Goal: Transaction & Acquisition: Purchase product/service

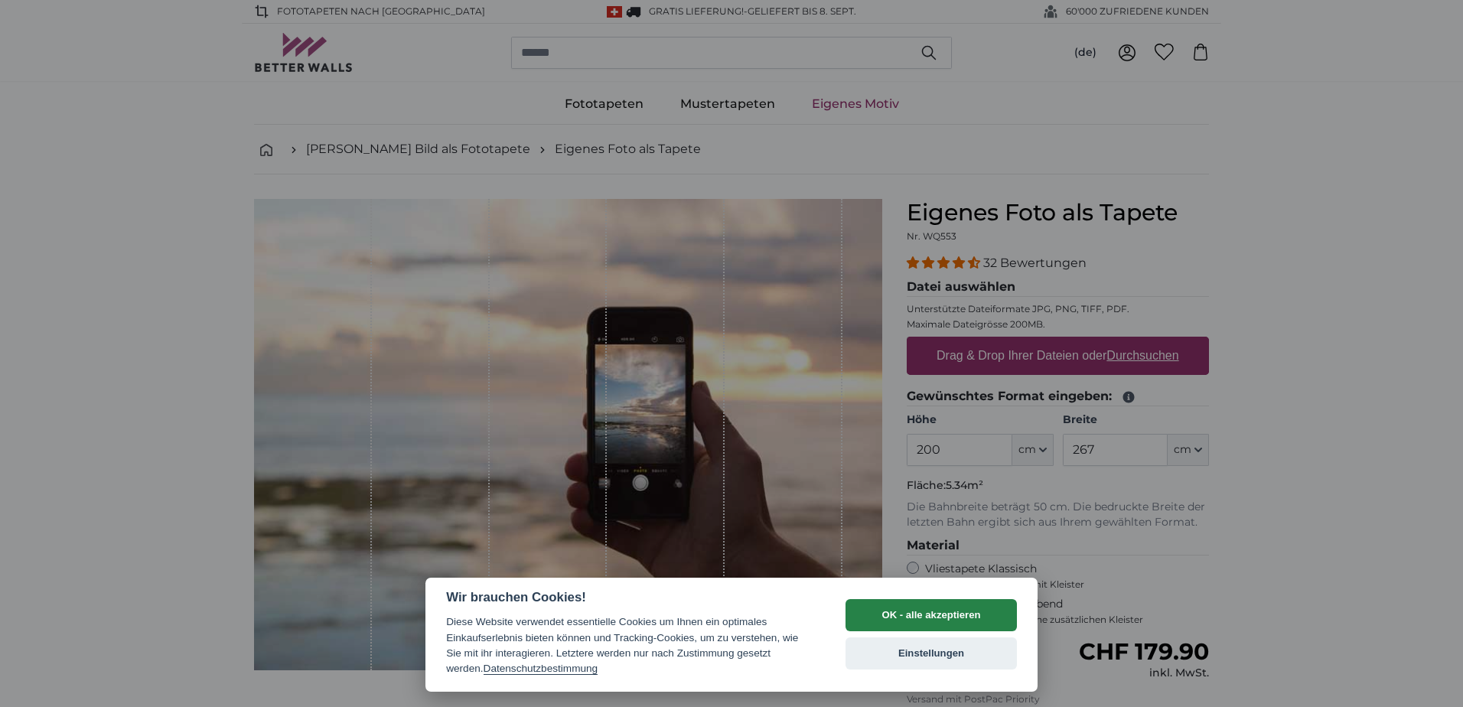
click at [919, 613] on button "OK - alle akzeptieren" at bounding box center [930, 615] width 171 height 32
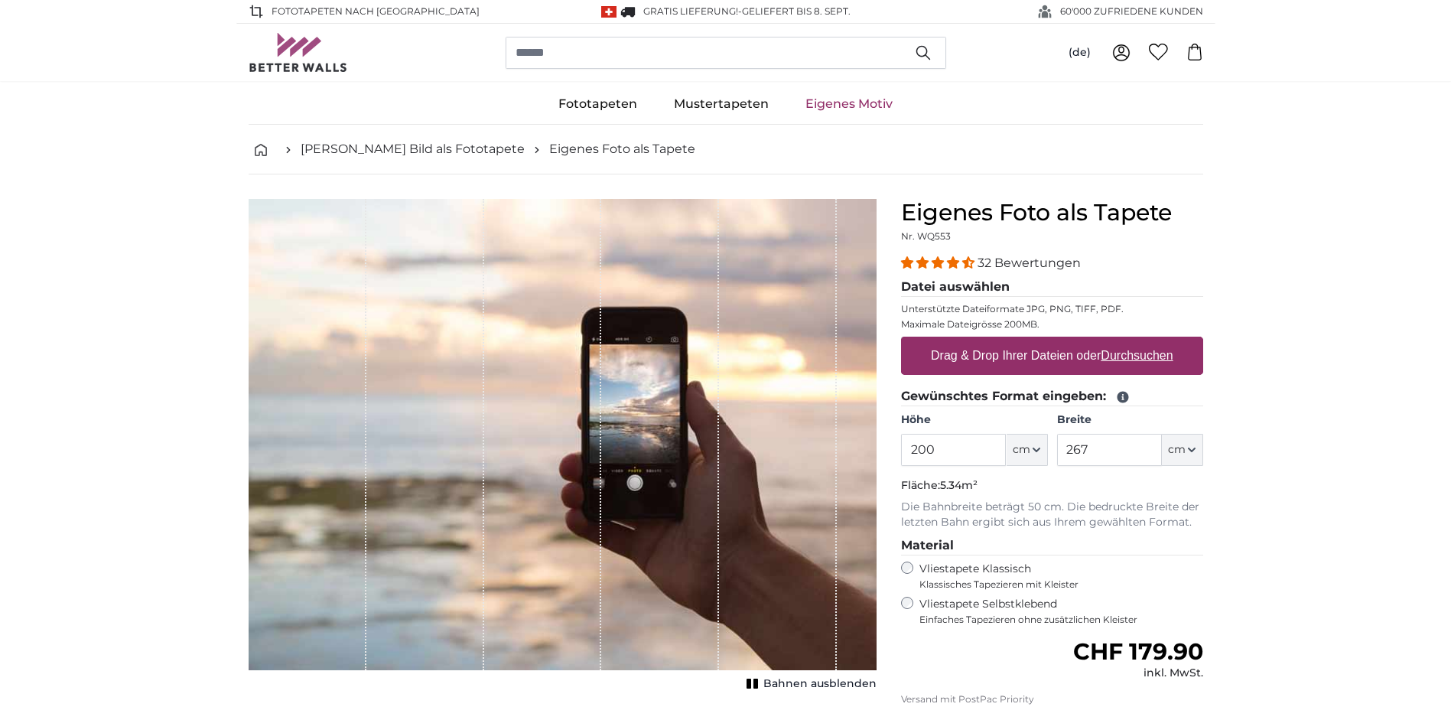
click at [1124, 347] on label "Drag & Drop Ihrer Dateien oder Durchsuchen" at bounding box center [1052, 355] width 255 height 31
click at [1124, 341] on input "Drag & Drop Ihrer Dateien oder Durchsuchen" at bounding box center [1052, 339] width 302 height 5
type input "**********"
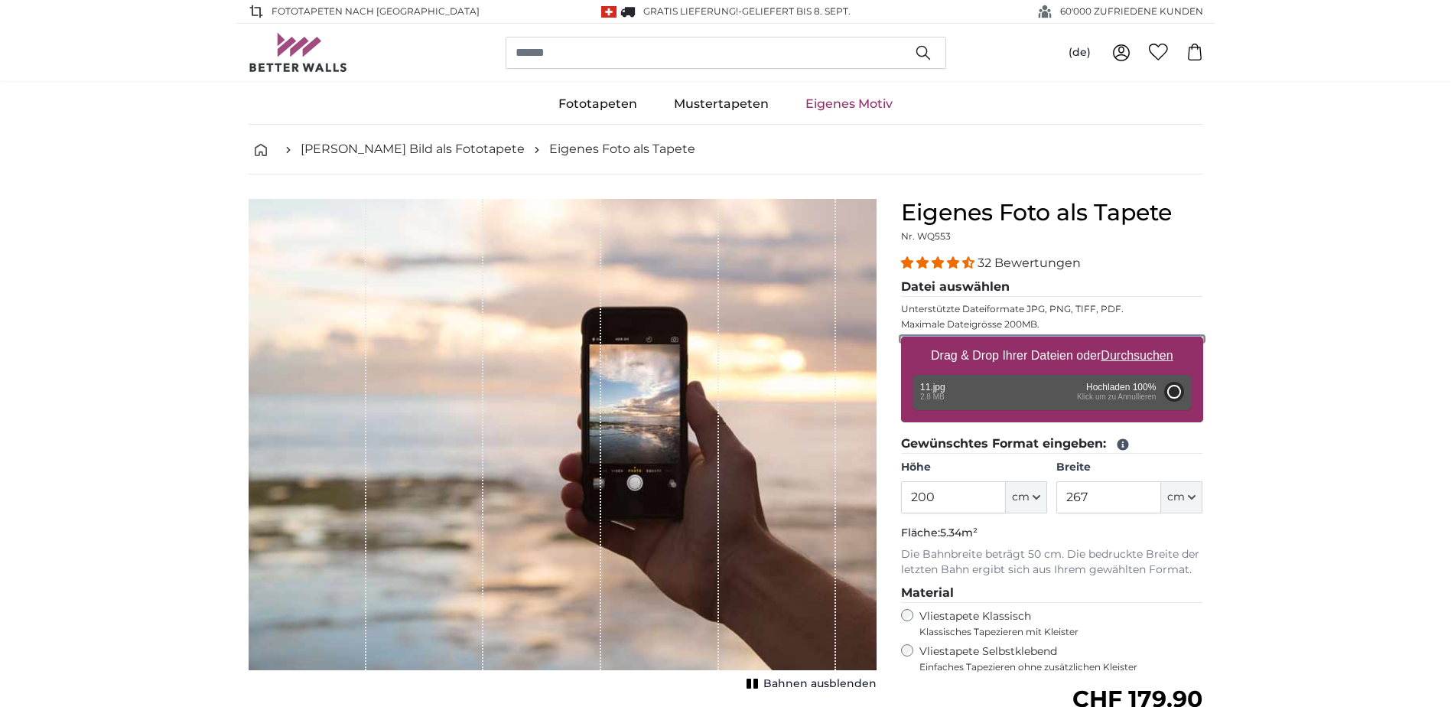
type input "320"
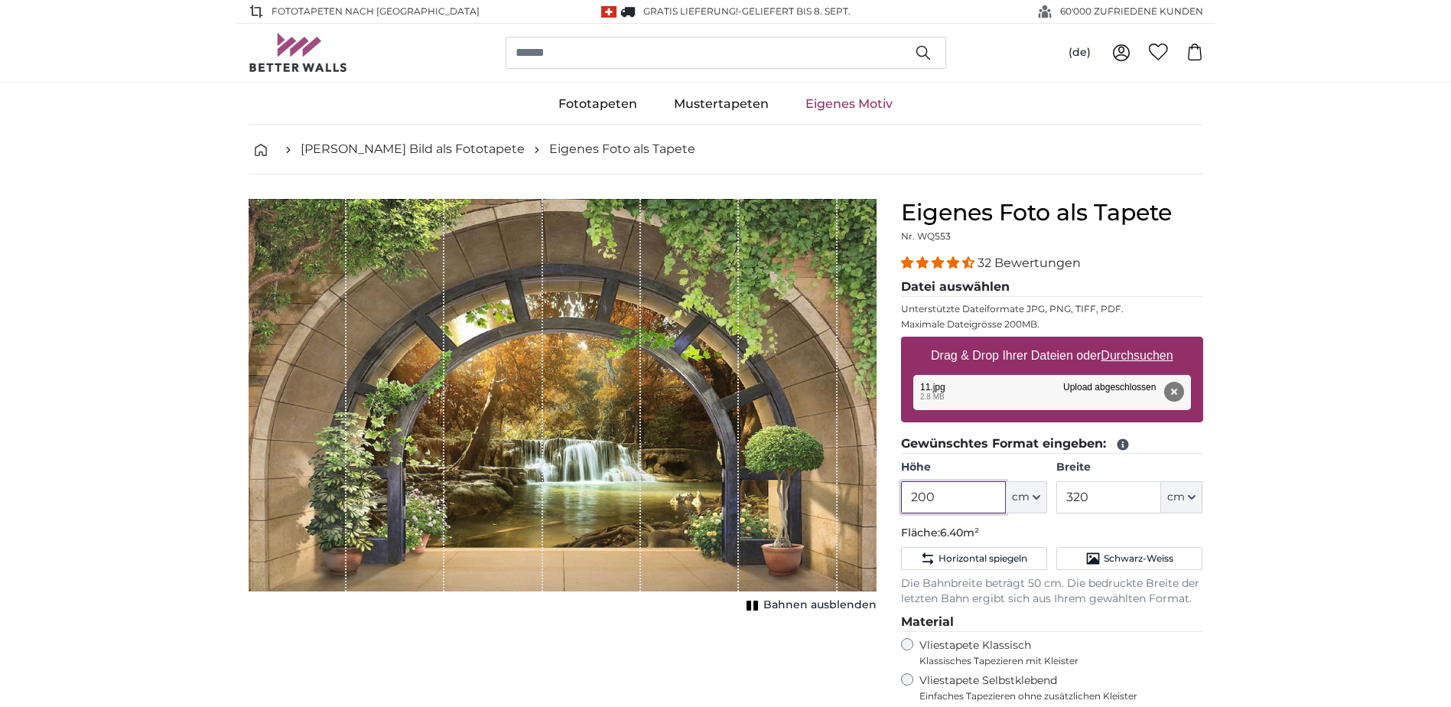
click at [948, 505] on input "200" at bounding box center [953, 497] width 105 height 32
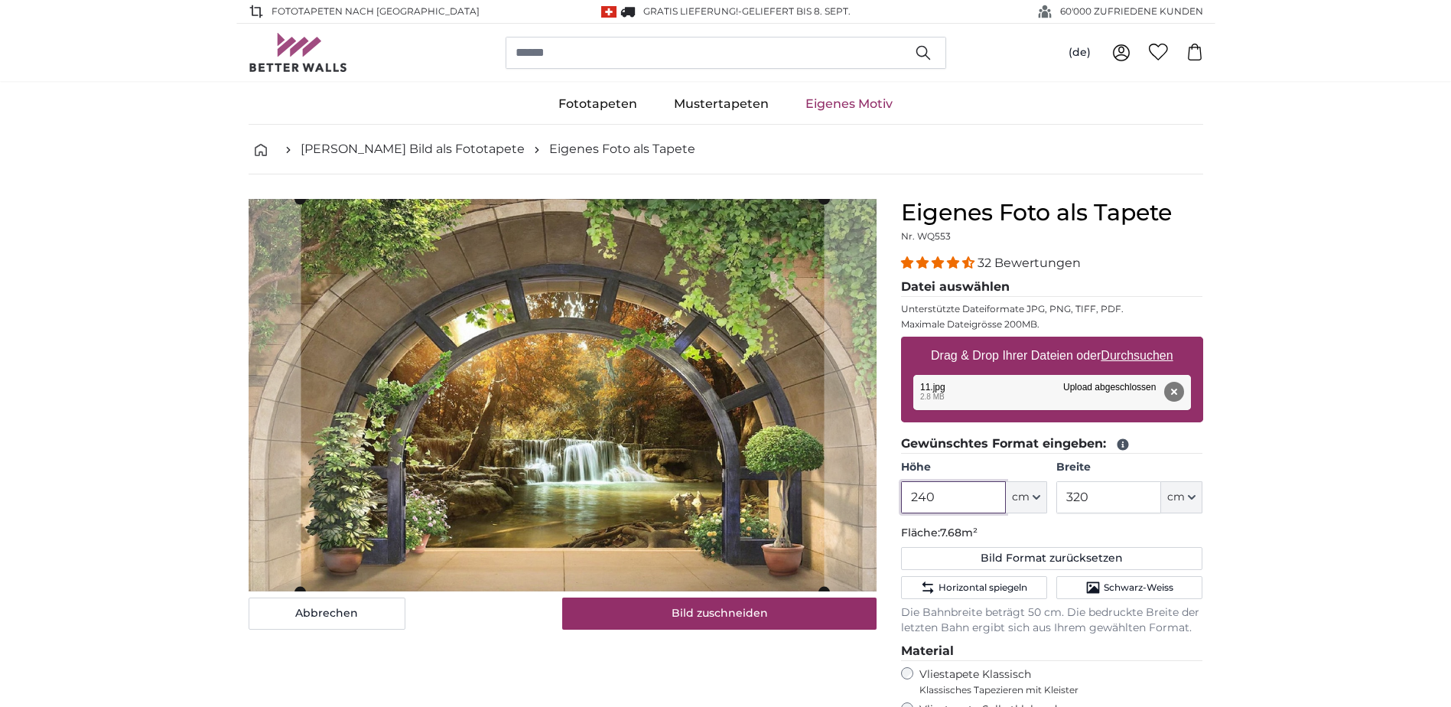
type input "240"
click at [1105, 506] on input "320" at bounding box center [1108, 497] width 105 height 32
type input "3"
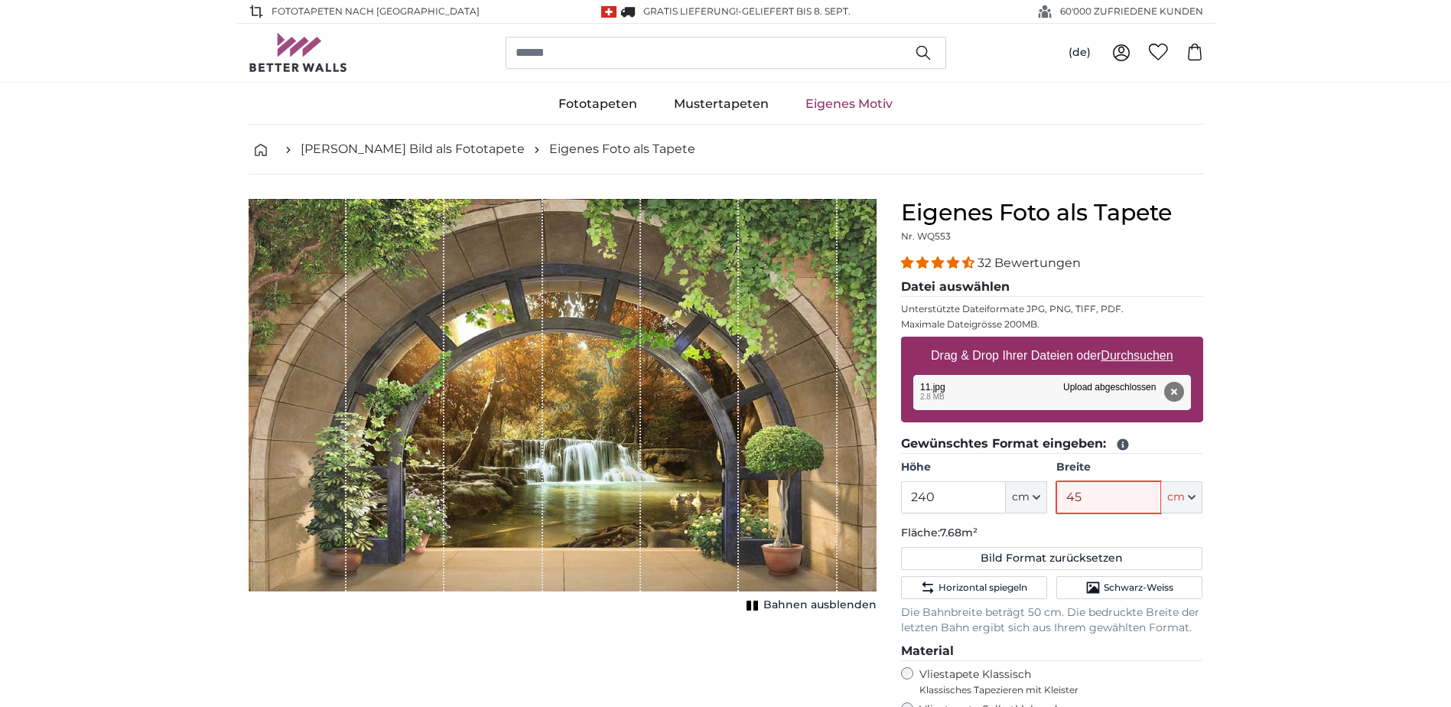
type input "450"
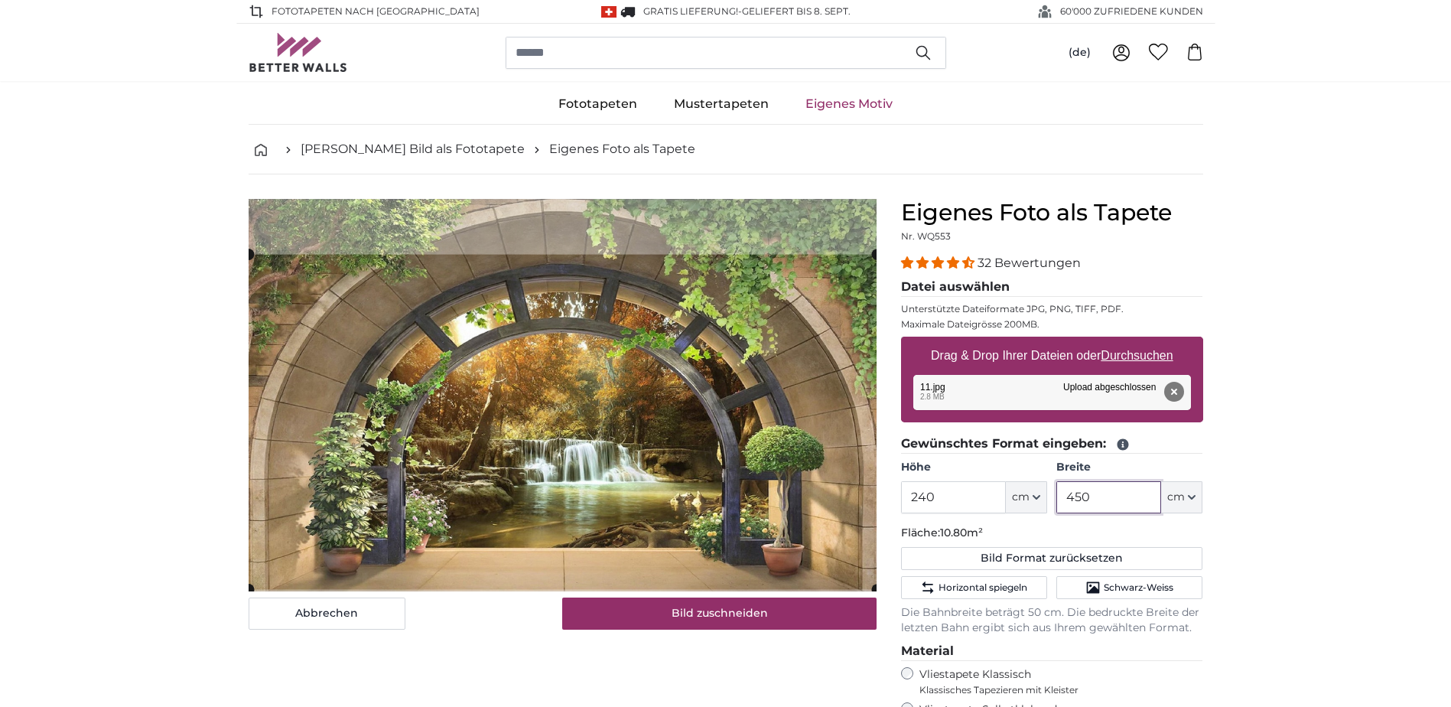
click at [730, 455] on cropper-handle at bounding box center [563, 422] width 628 height 335
type input "450"
click at [1179, 389] on button "Entfernen" at bounding box center [1173, 392] width 20 height 20
type input "200"
type input "320"
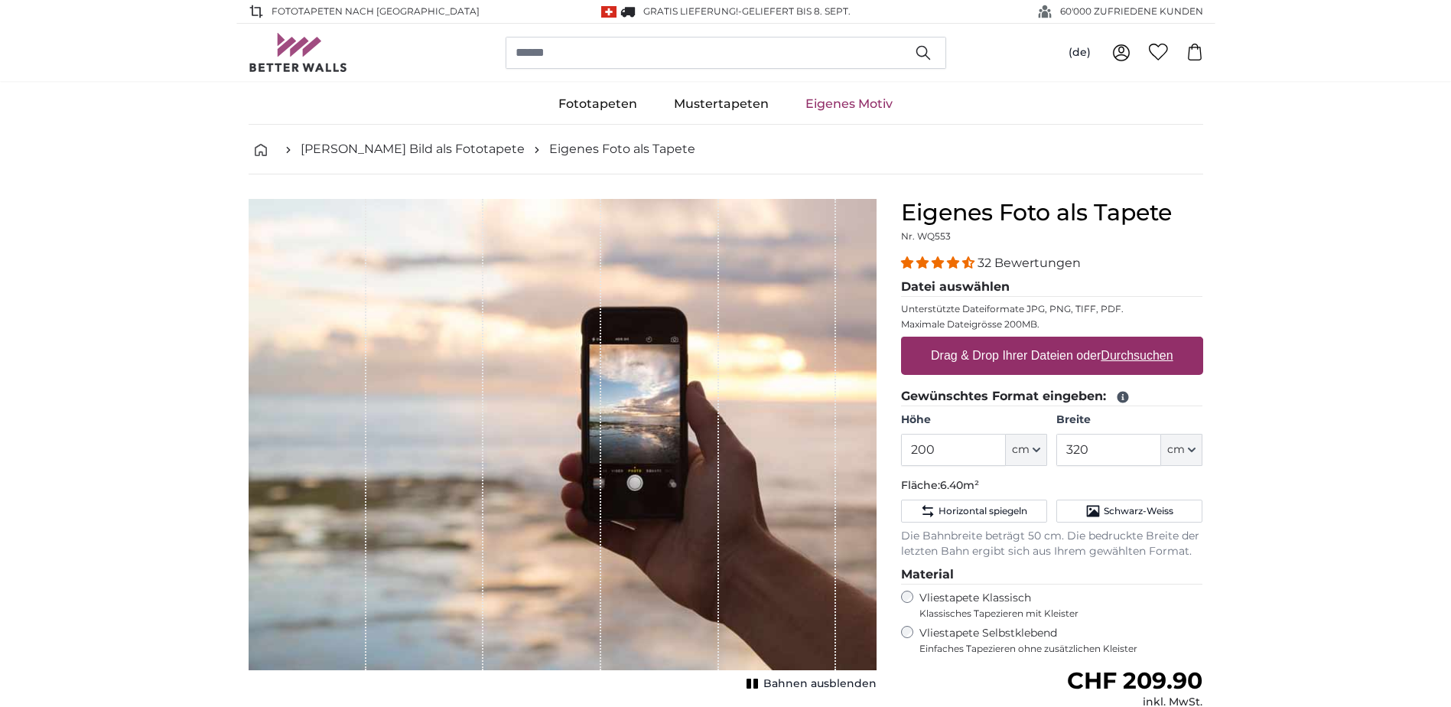
click at [1108, 353] on u "Durchsuchen" at bounding box center [1137, 355] width 72 height 13
click at [1108, 341] on input "Drag & Drop Ihrer Dateien oder Durchsuchen" at bounding box center [1052, 339] width 302 height 5
type input "**********"
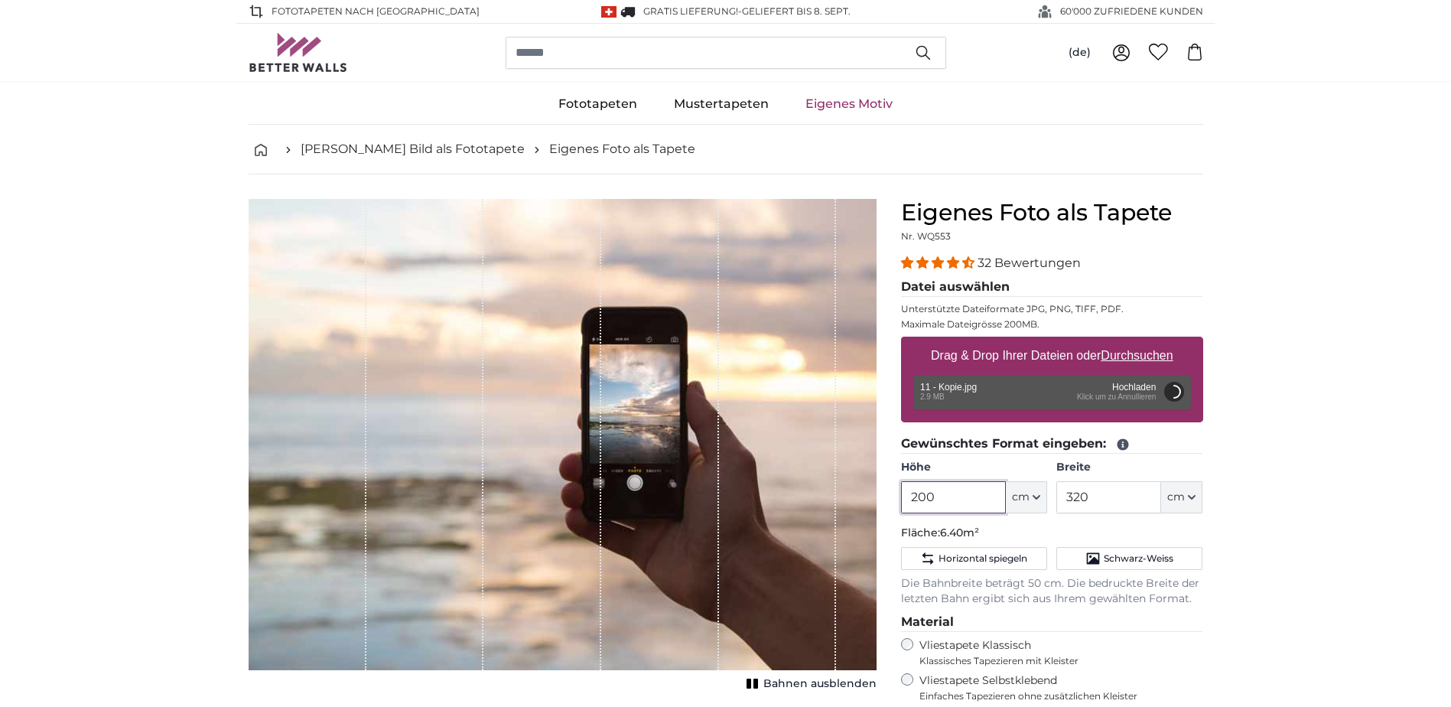
click at [950, 491] on input "200" at bounding box center [953, 497] width 105 height 32
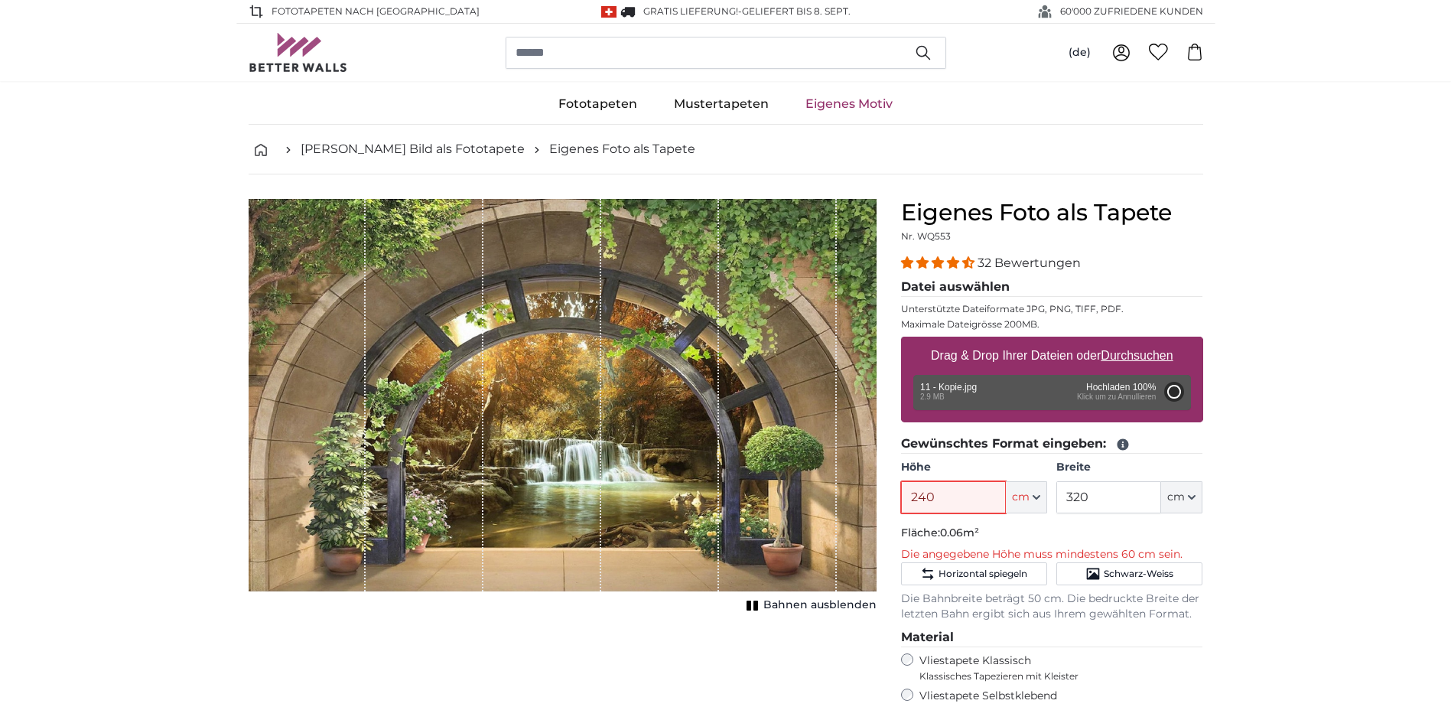
type input "200"
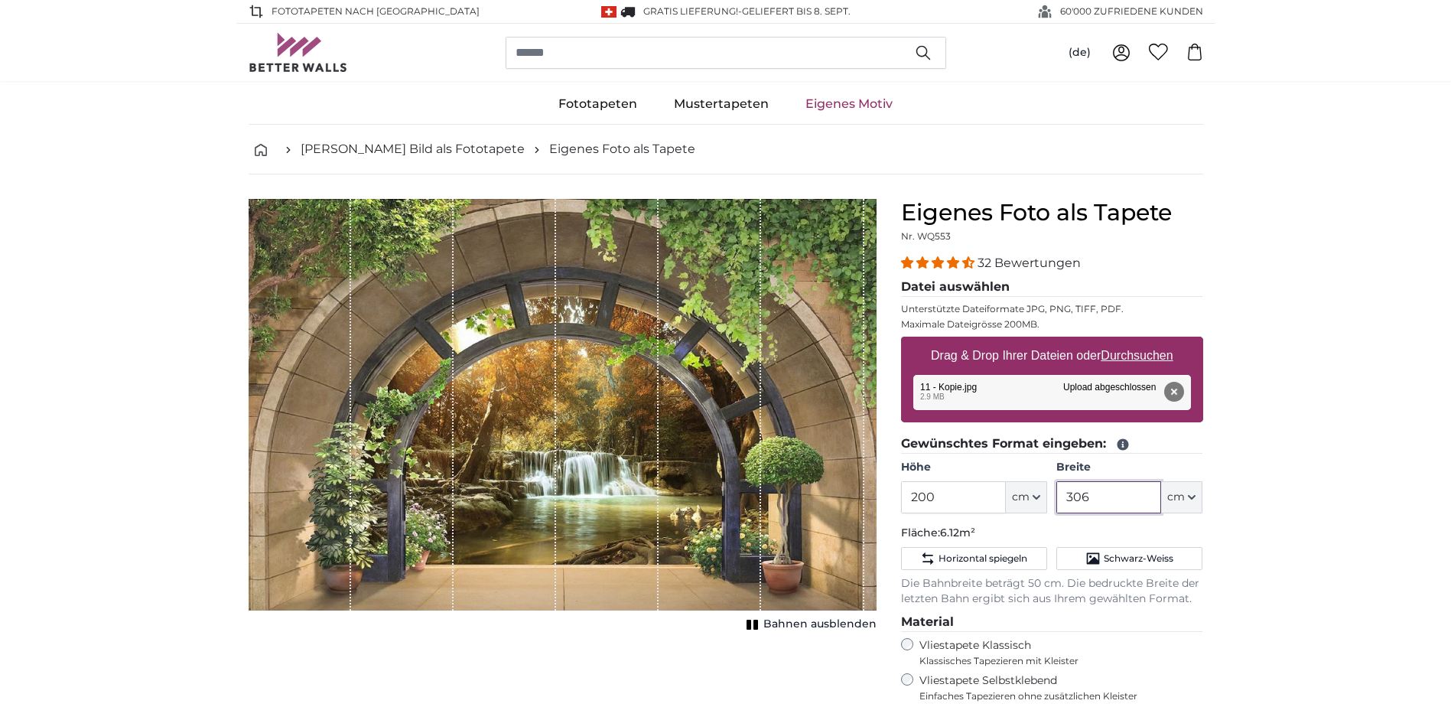
click at [1095, 500] on input "306" at bounding box center [1108, 497] width 105 height 32
drag, startPoint x: 1095, startPoint y: 500, endPoint x: 1061, endPoint y: 500, distance: 34.4
click at [1061, 500] on input "306" at bounding box center [1108, 497] width 105 height 32
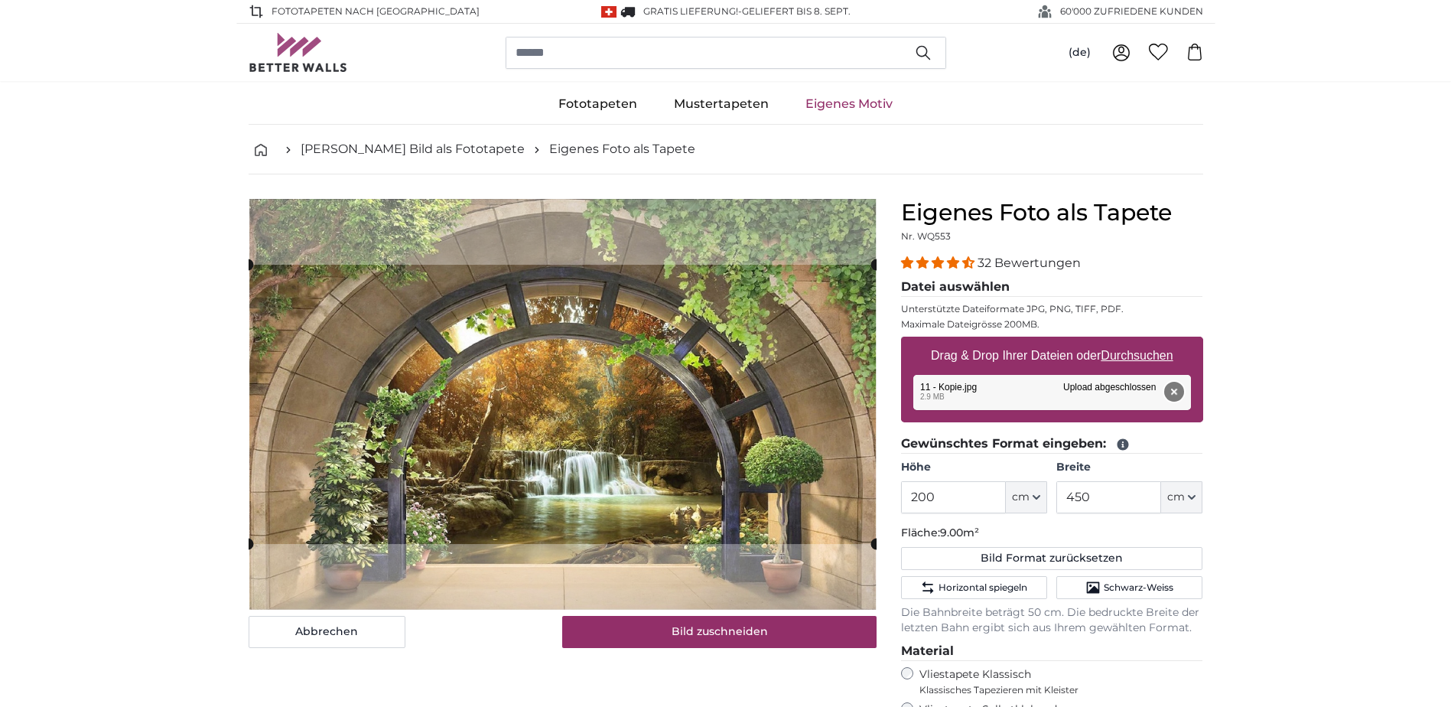
click at [1173, 391] on button "Entfernen" at bounding box center [1173, 392] width 20 height 20
type input "306"
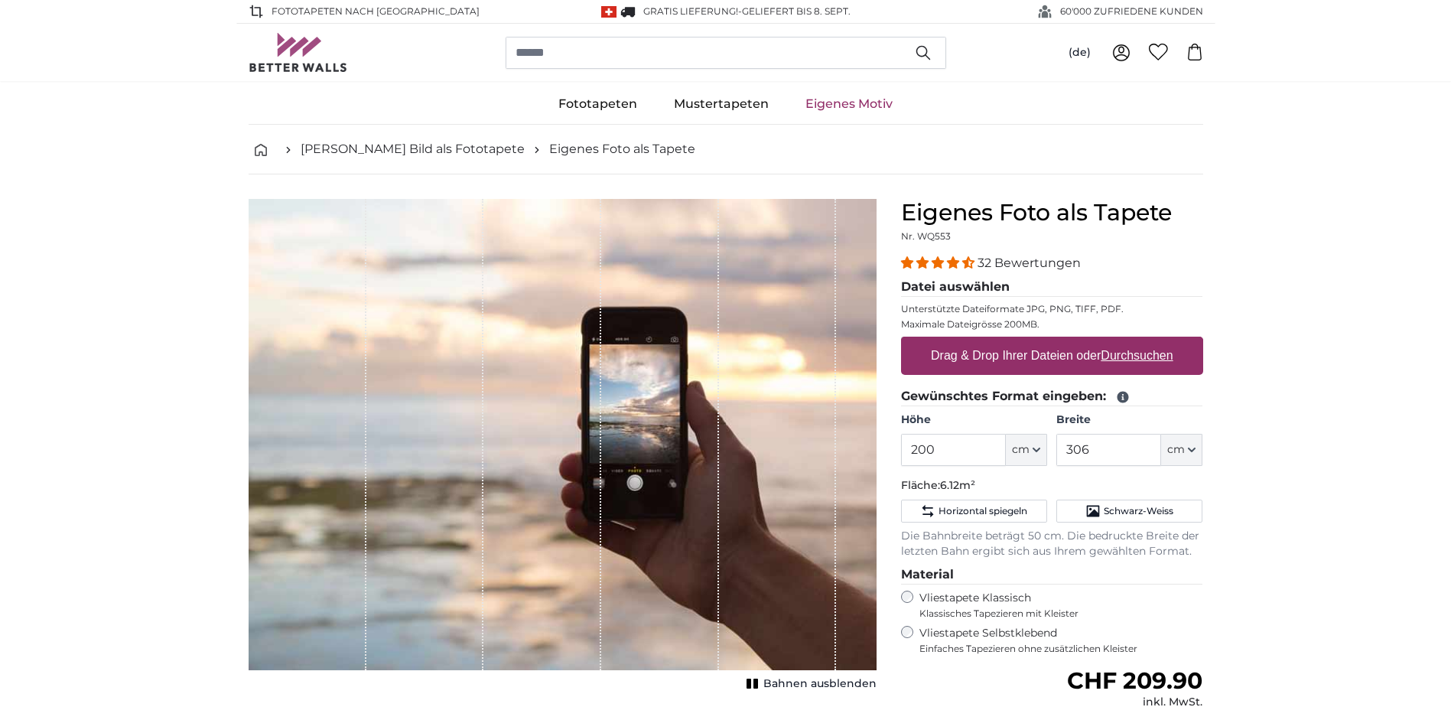
click at [1135, 359] on u "Durchsuchen" at bounding box center [1137, 355] width 72 height 13
click at [1135, 341] on input "Drag & Drop Ihrer Dateien oder Durchsuchen" at bounding box center [1052, 339] width 302 height 5
type input "**********"
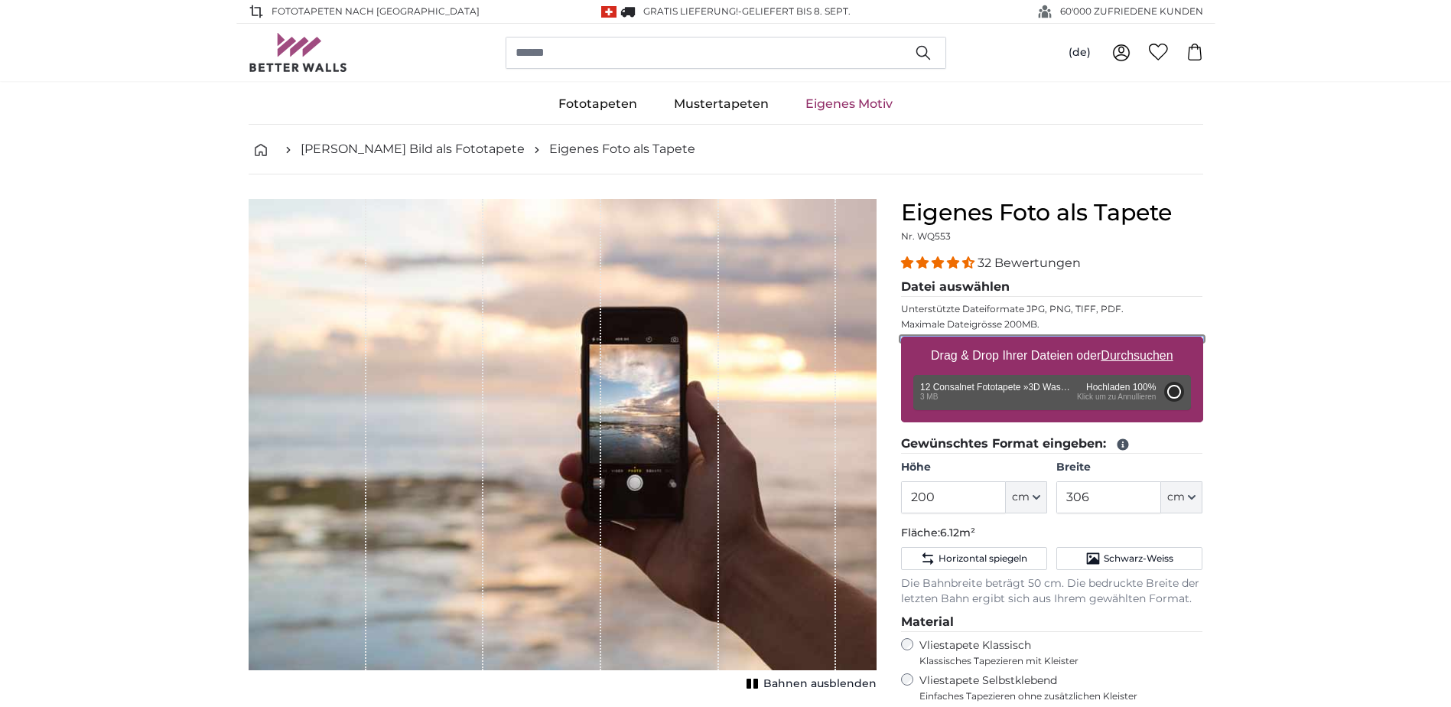
type input "348"
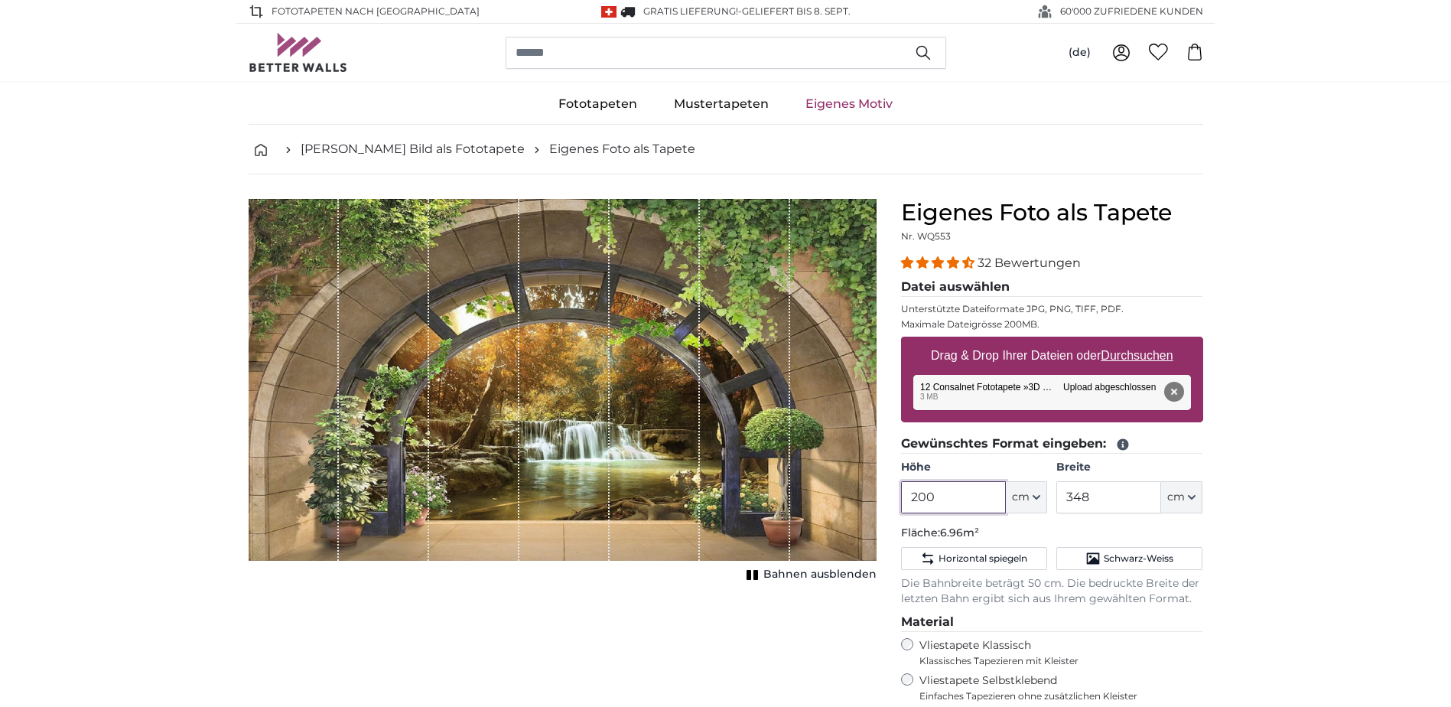
click at [944, 505] on input "200" at bounding box center [953, 497] width 105 height 32
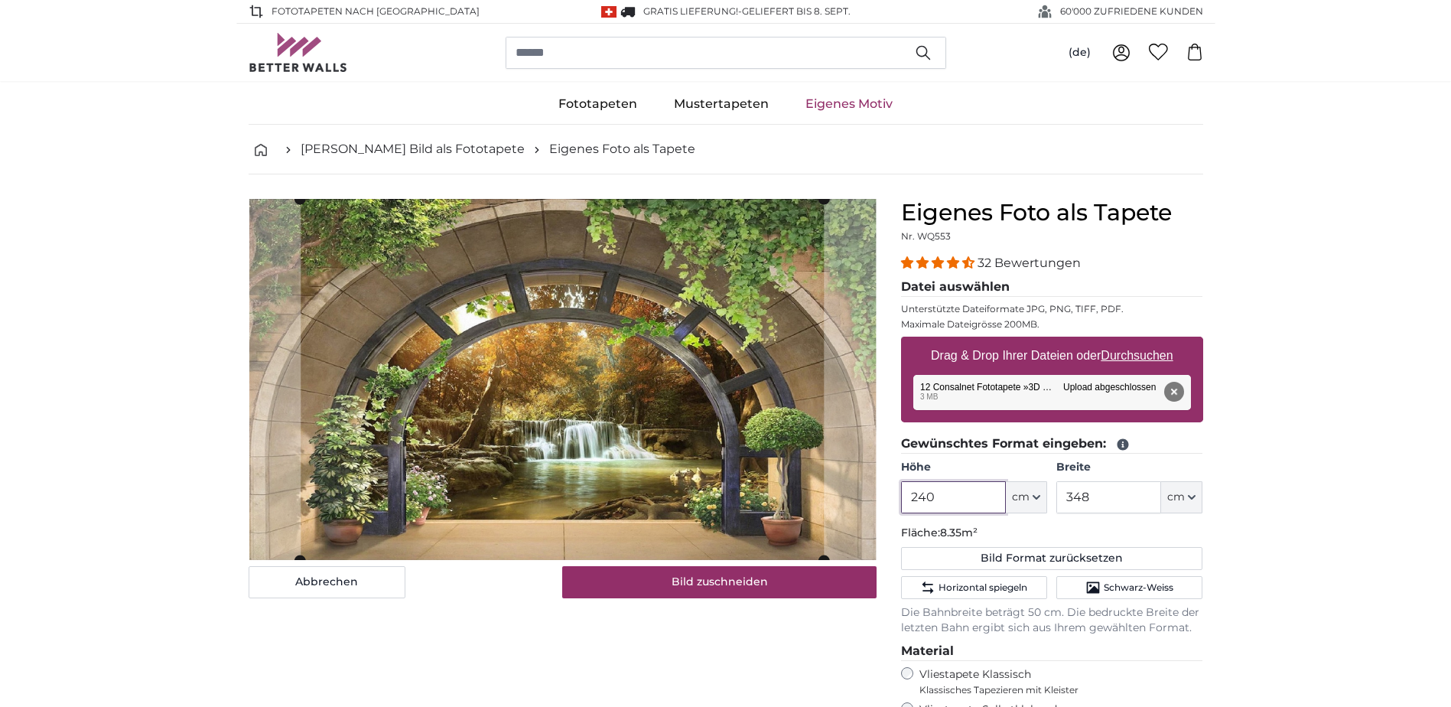
type input "240"
click at [1063, 498] on input "348" at bounding box center [1108, 497] width 105 height 32
drag, startPoint x: 1063, startPoint y: 498, endPoint x: 1095, endPoint y: 503, distance: 32.5
click at [1095, 503] on input "348" at bounding box center [1108, 497] width 105 height 32
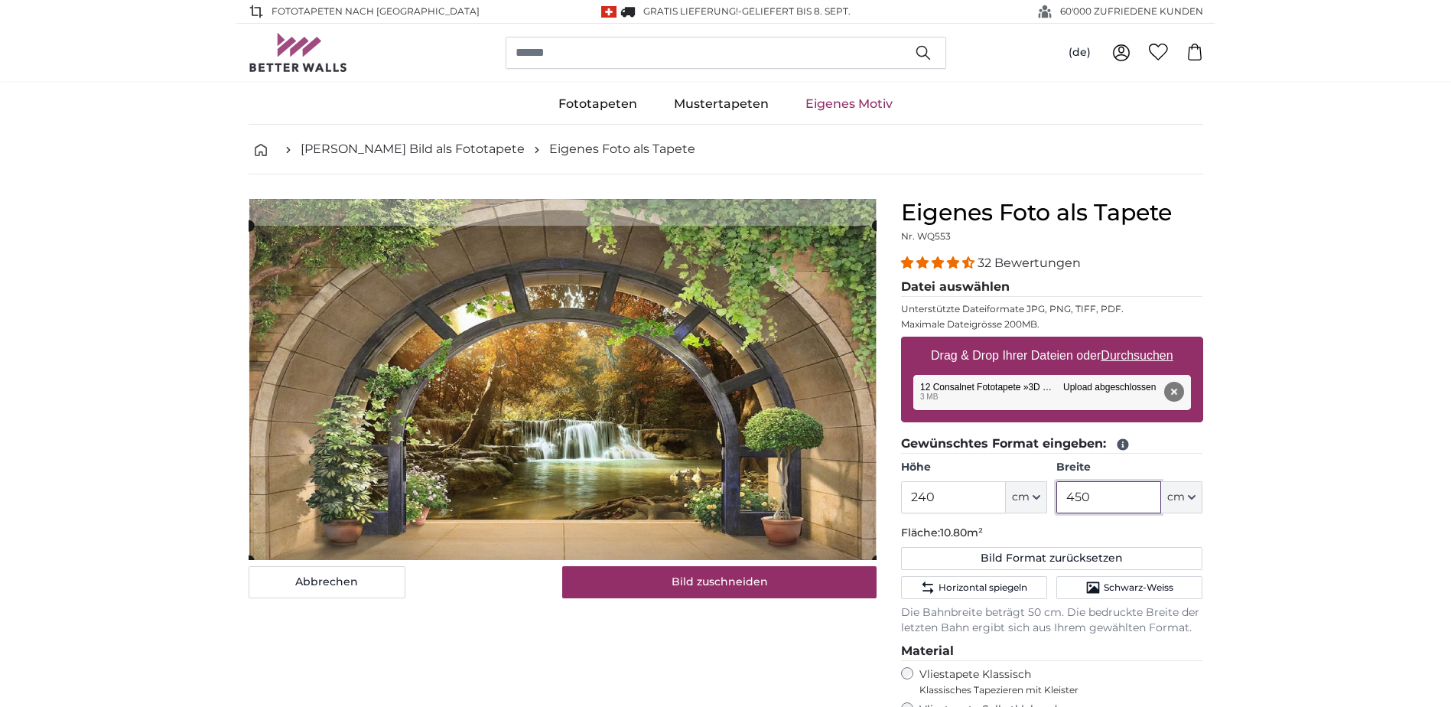
click at [818, 504] on cropper-handle at bounding box center [563, 393] width 628 height 335
type input "450"
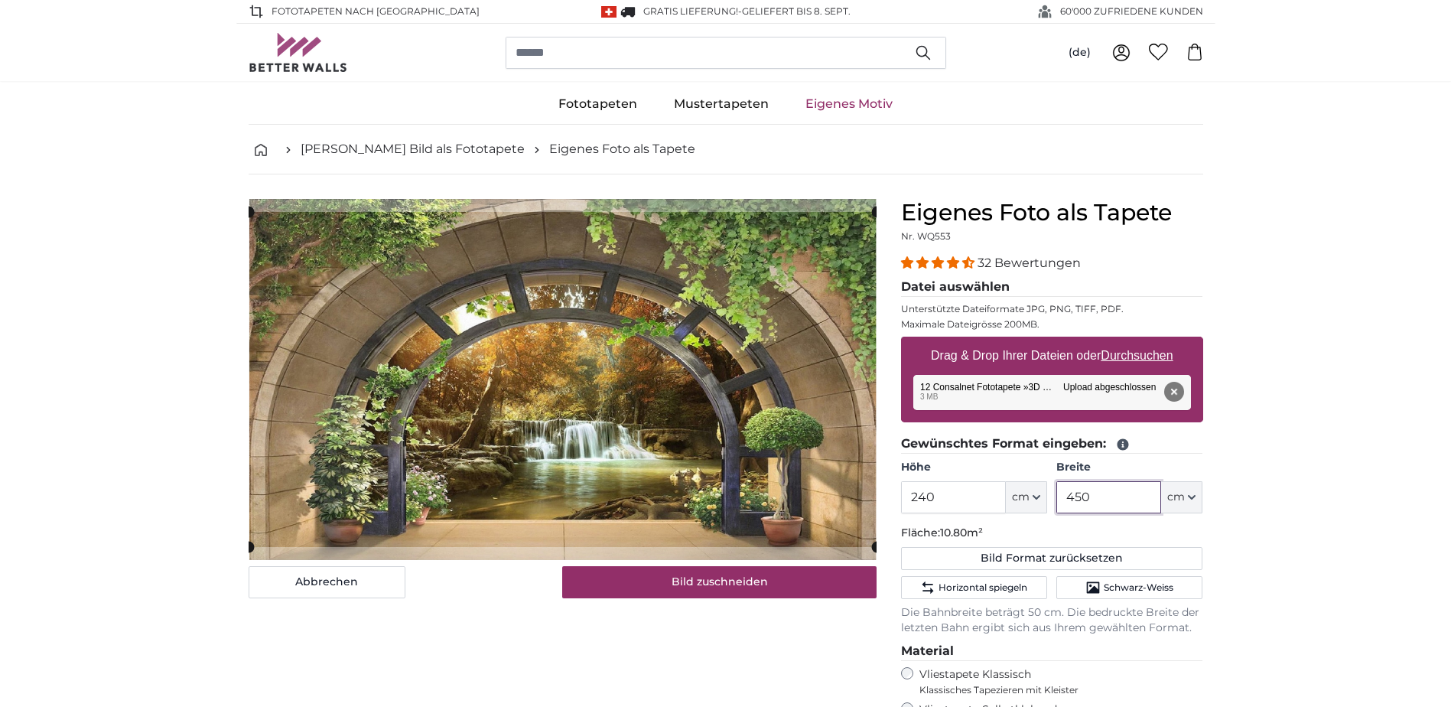
click at [693, 246] on cropper-handle at bounding box center [563, 379] width 628 height 335
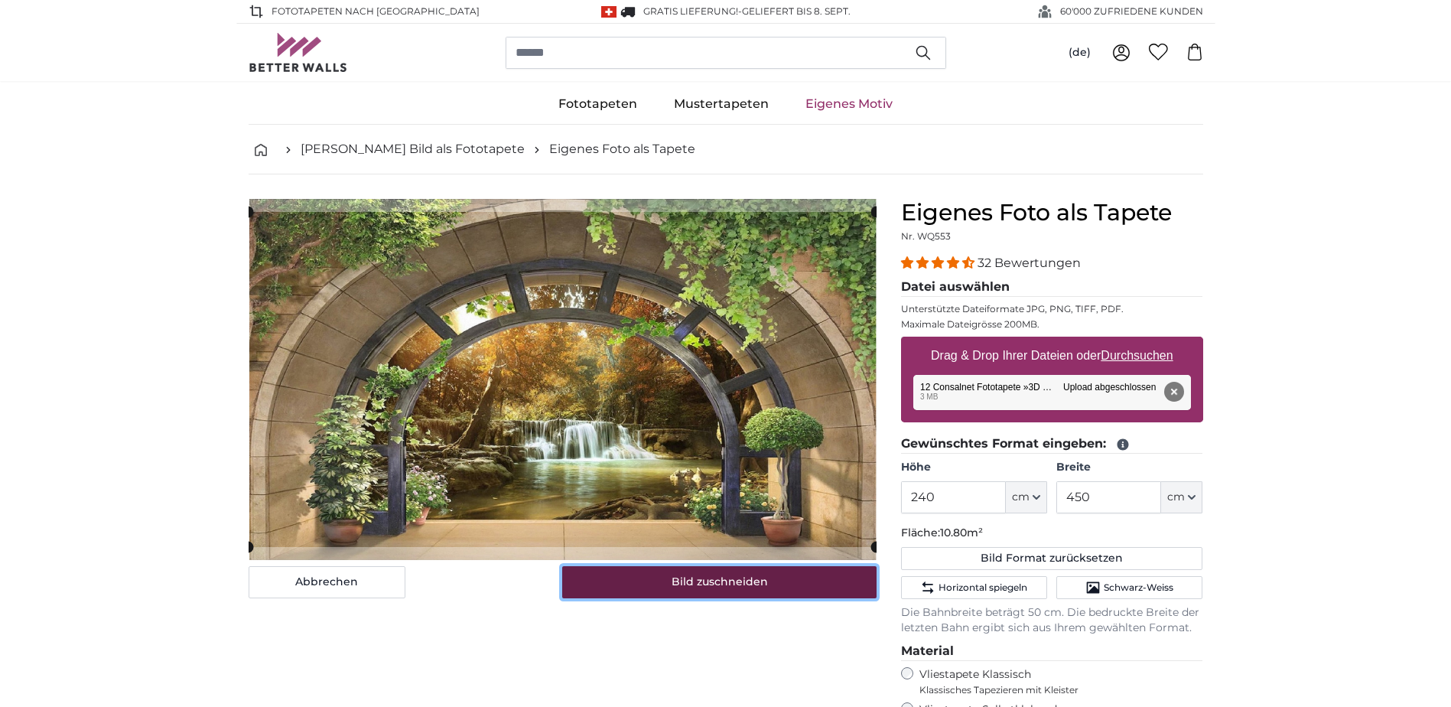
click at [781, 593] on button "Bild zuschneiden" at bounding box center [719, 582] width 314 height 32
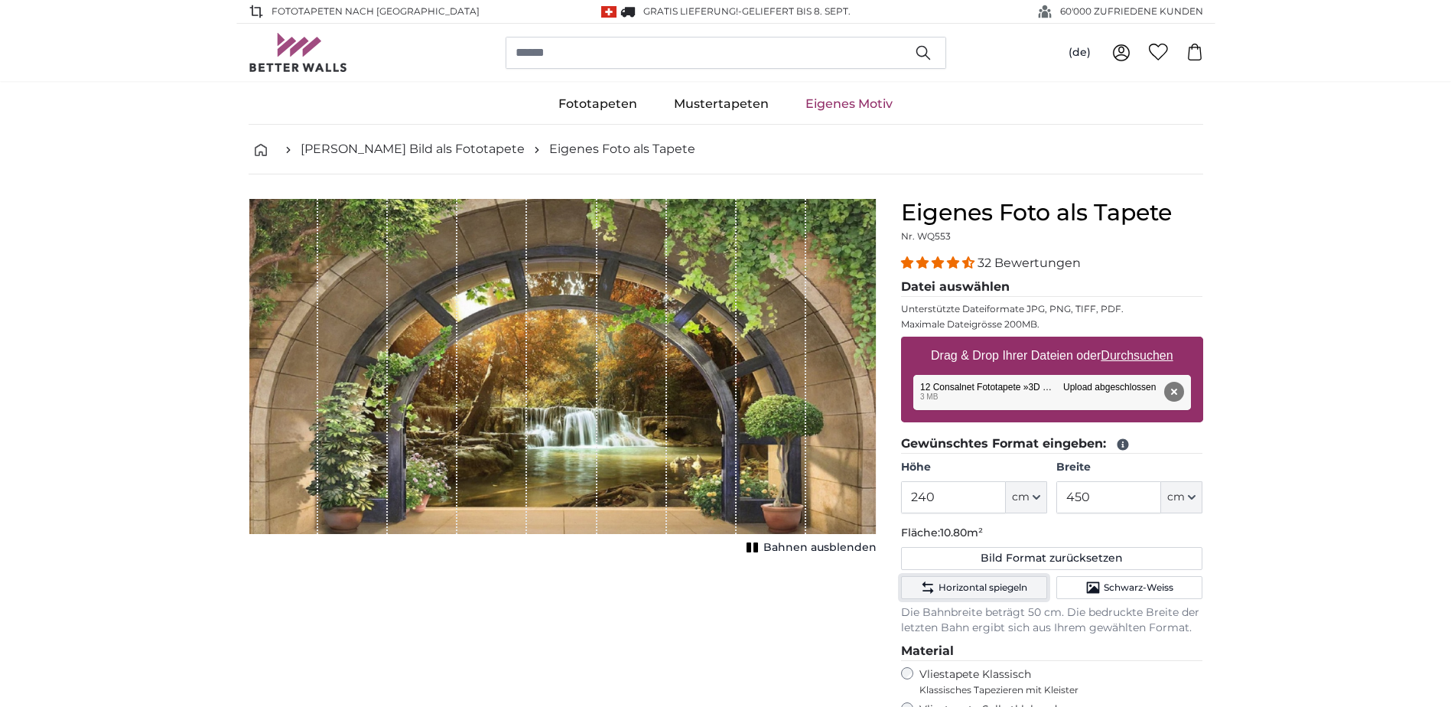
click at [1007, 592] on span "Horizontal spiegeln" at bounding box center [983, 587] width 89 height 12
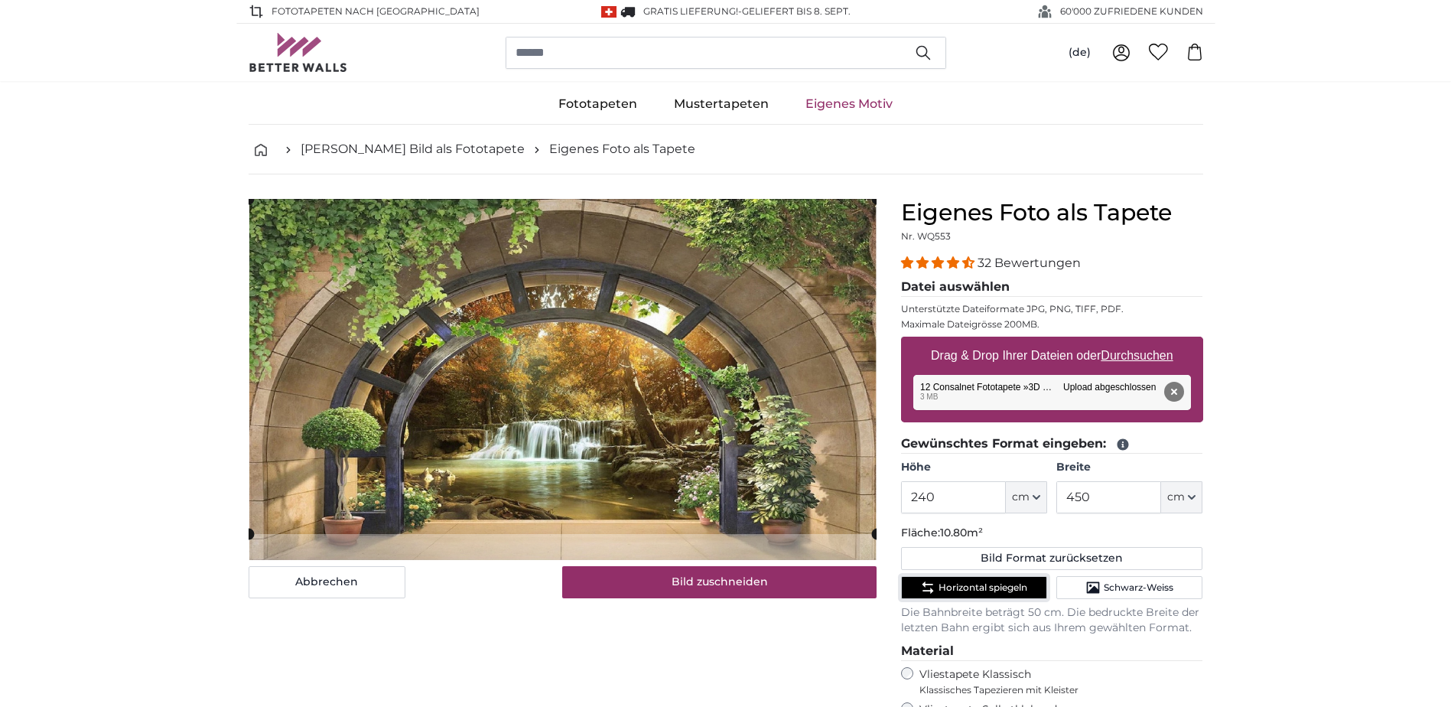
click at [612, 410] on cropper-handle at bounding box center [563, 366] width 628 height 335
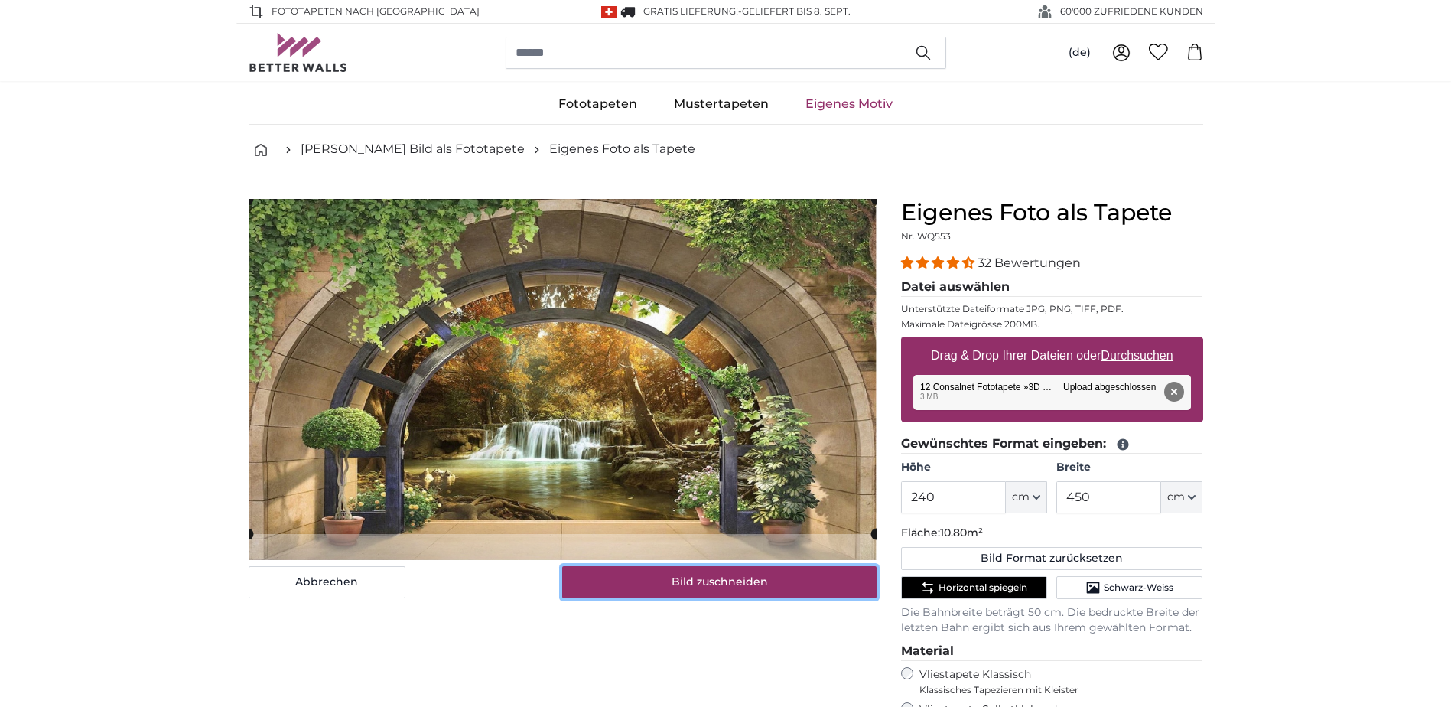
click at [717, 579] on button "Bild zuschneiden" at bounding box center [719, 582] width 314 height 32
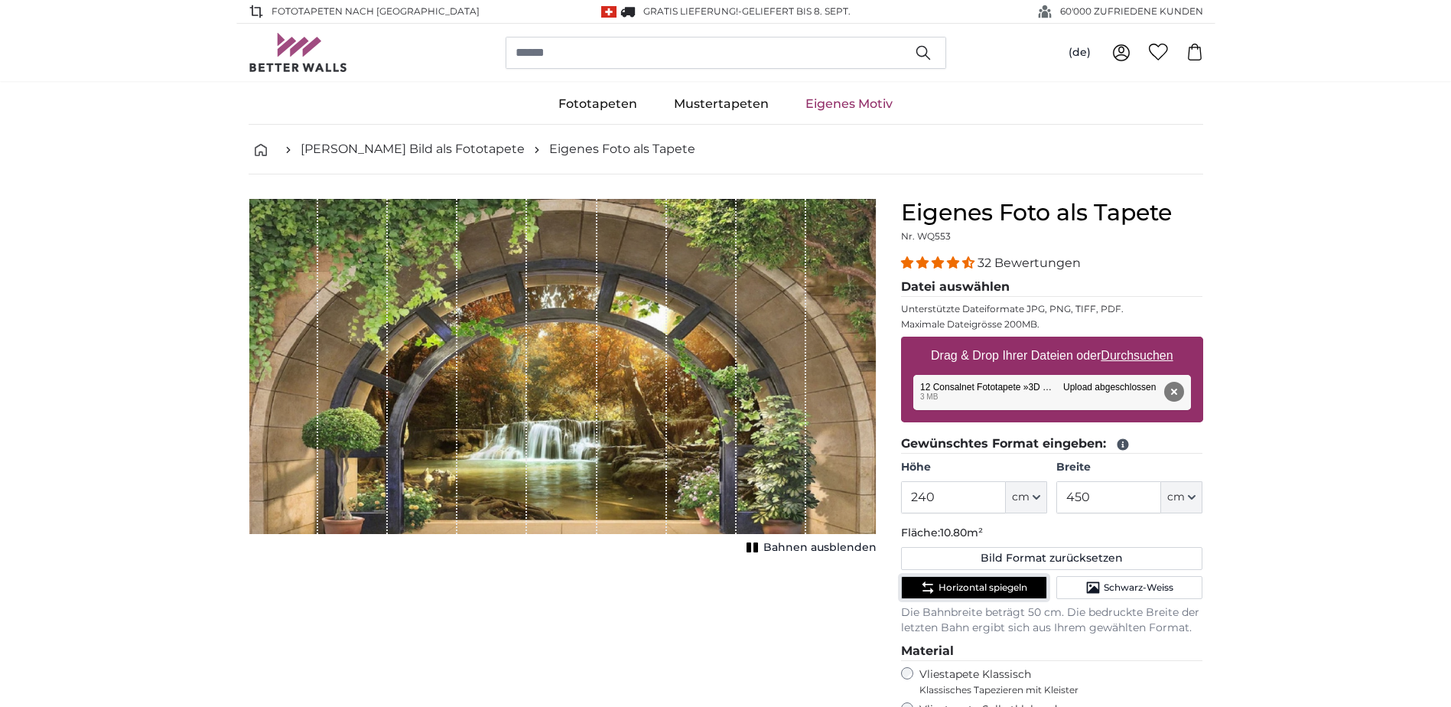
click at [997, 586] on span "Horizontal spiegeln" at bounding box center [983, 587] width 89 height 12
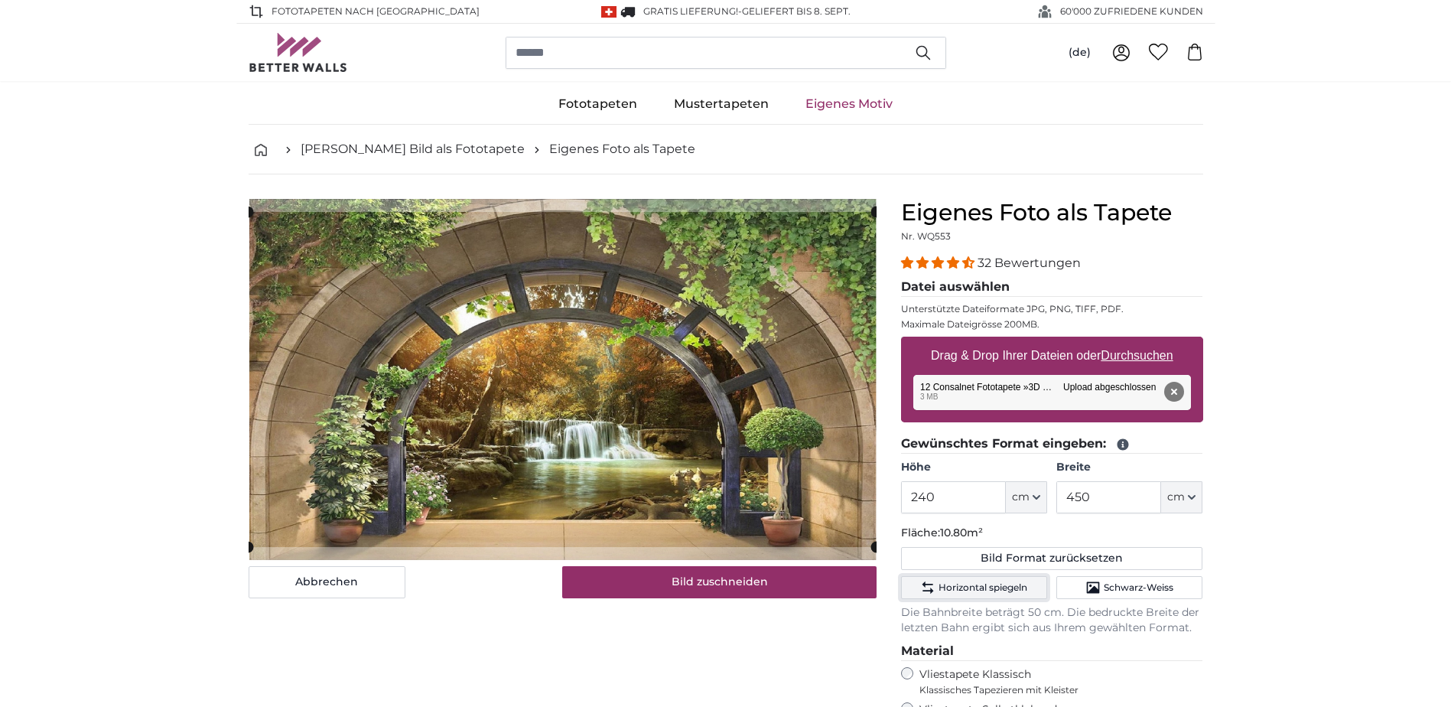
click at [997, 586] on span "Horizontal spiegeln" at bounding box center [983, 587] width 89 height 12
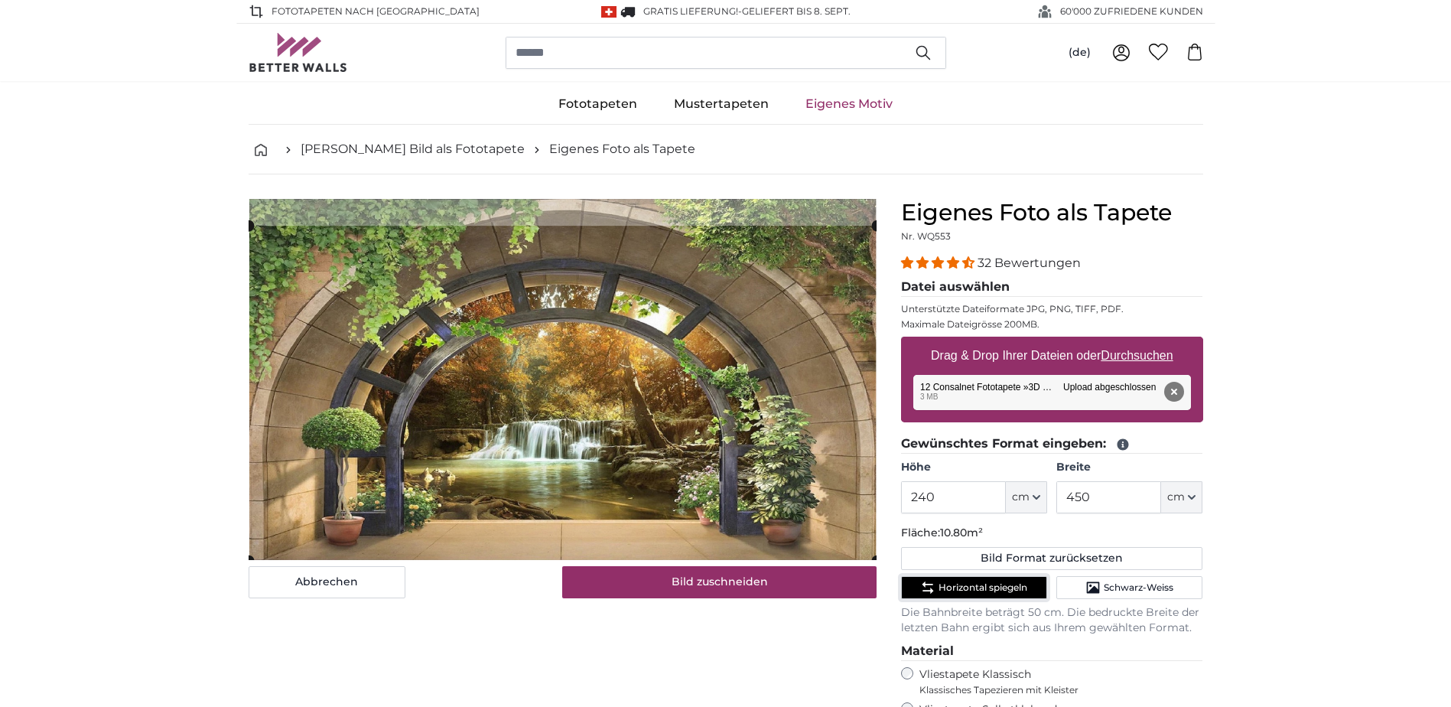
click at [590, 436] on cropper-handle at bounding box center [563, 393] width 628 height 335
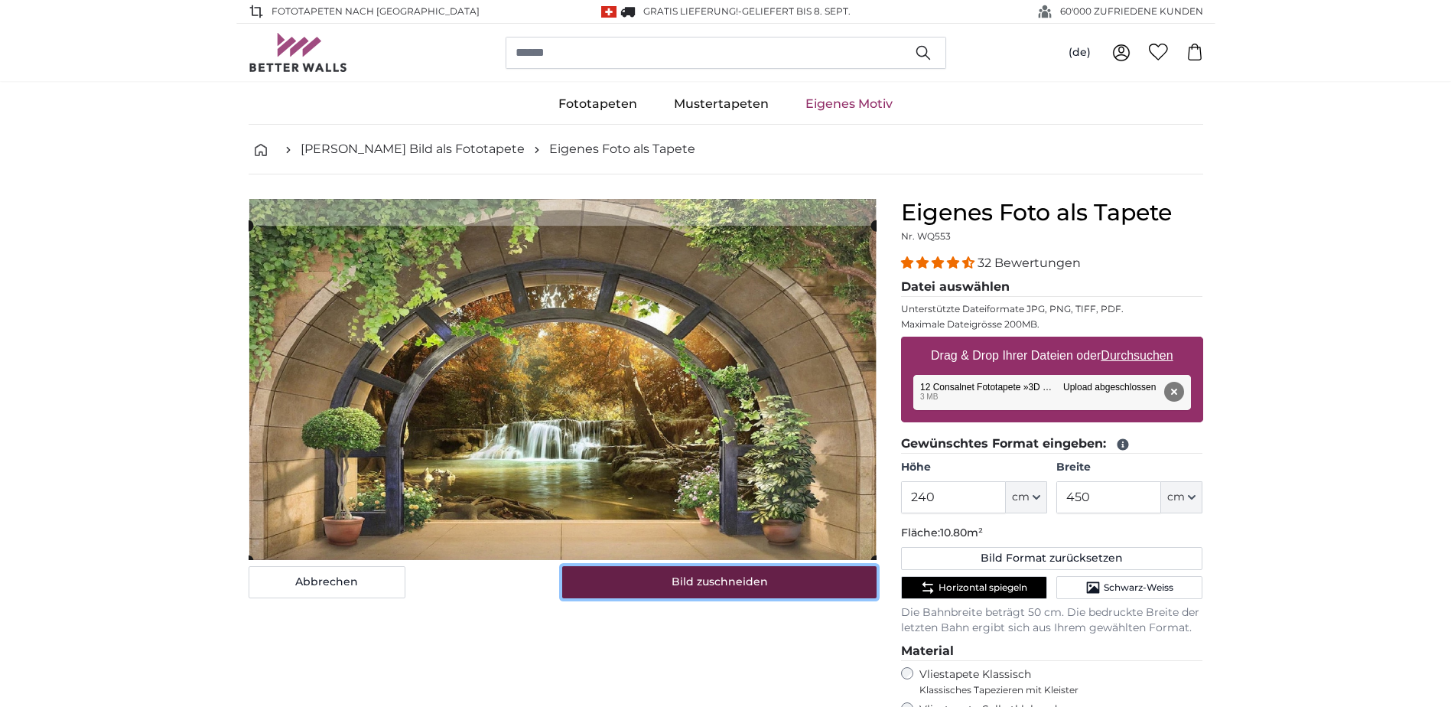
click at [713, 586] on button "Bild zuschneiden" at bounding box center [719, 582] width 314 height 32
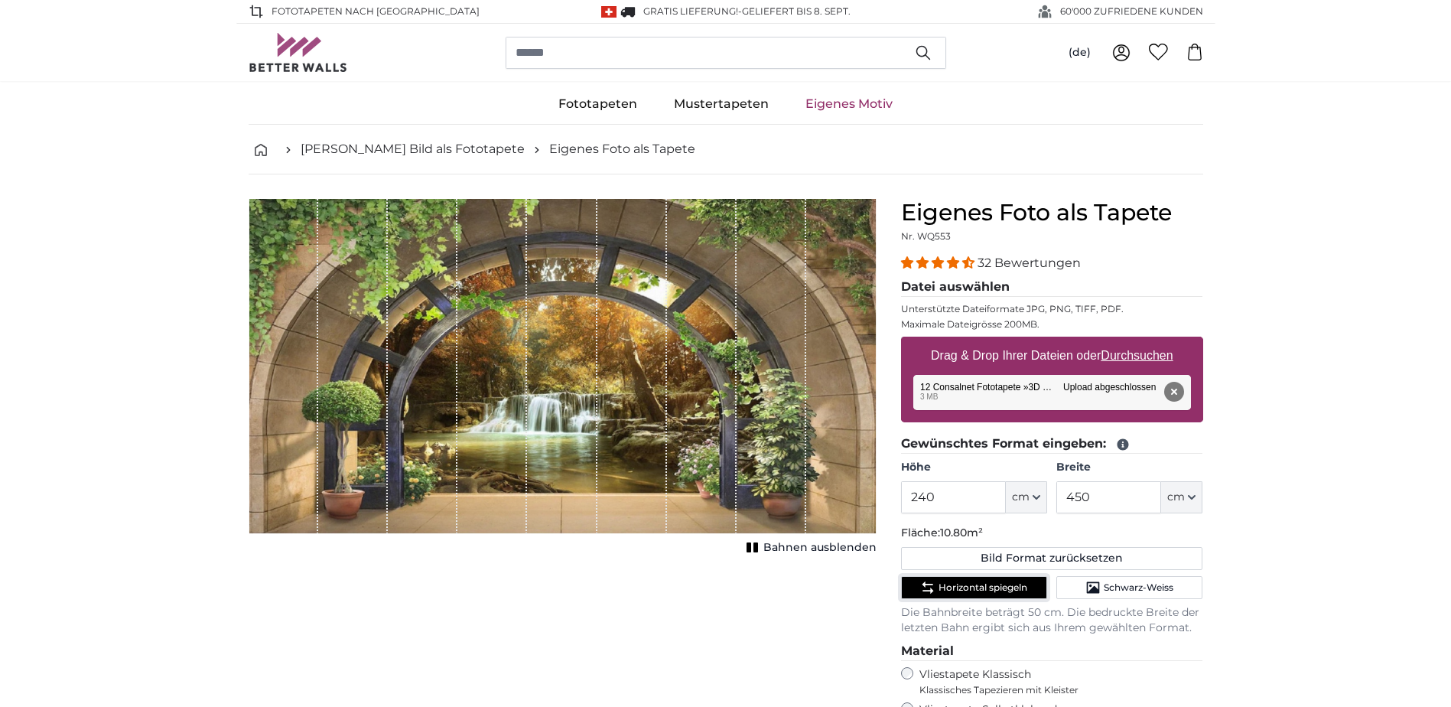
click at [966, 597] on button "Horizontal spiegeln" at bounding box center [974, 587] width 146 height 23
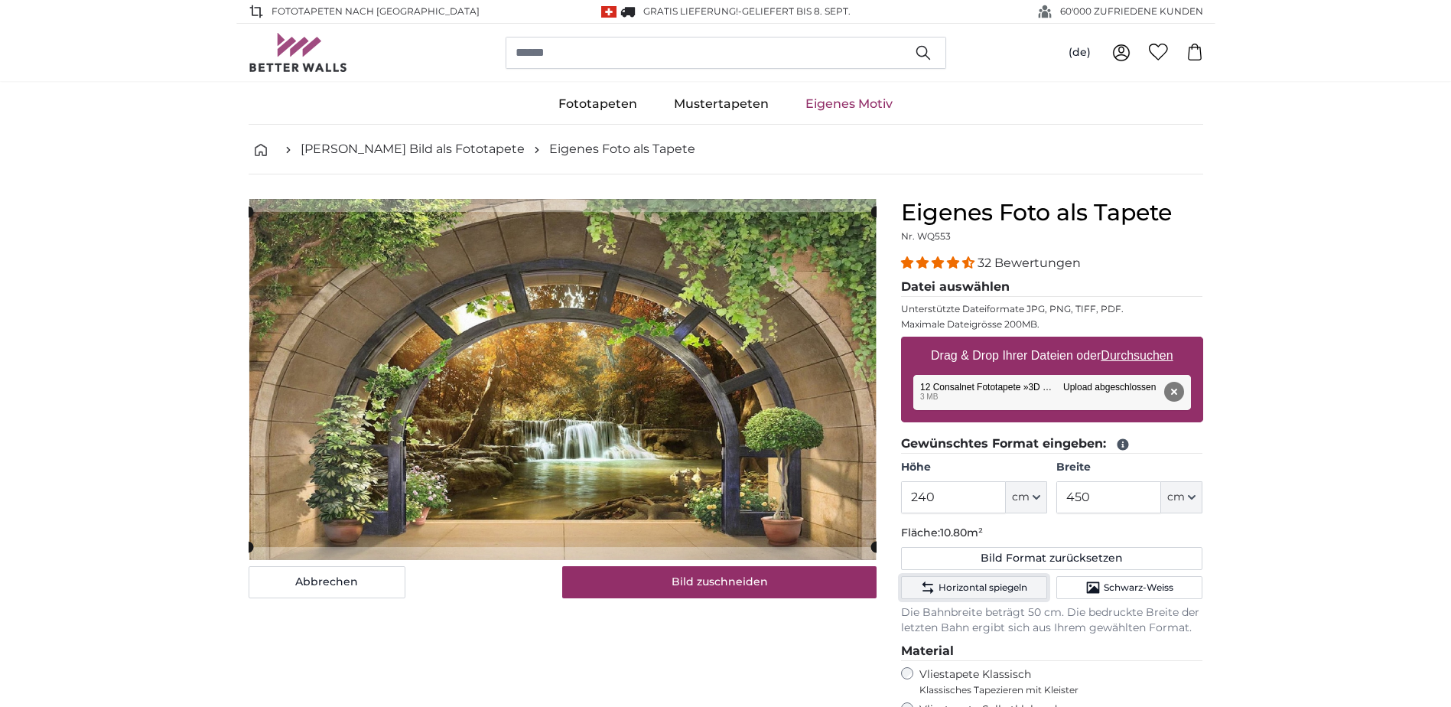
click at [952, 586] on span "Horizontal spiegeln" at bounding box center [983, 587] width 89 height 12
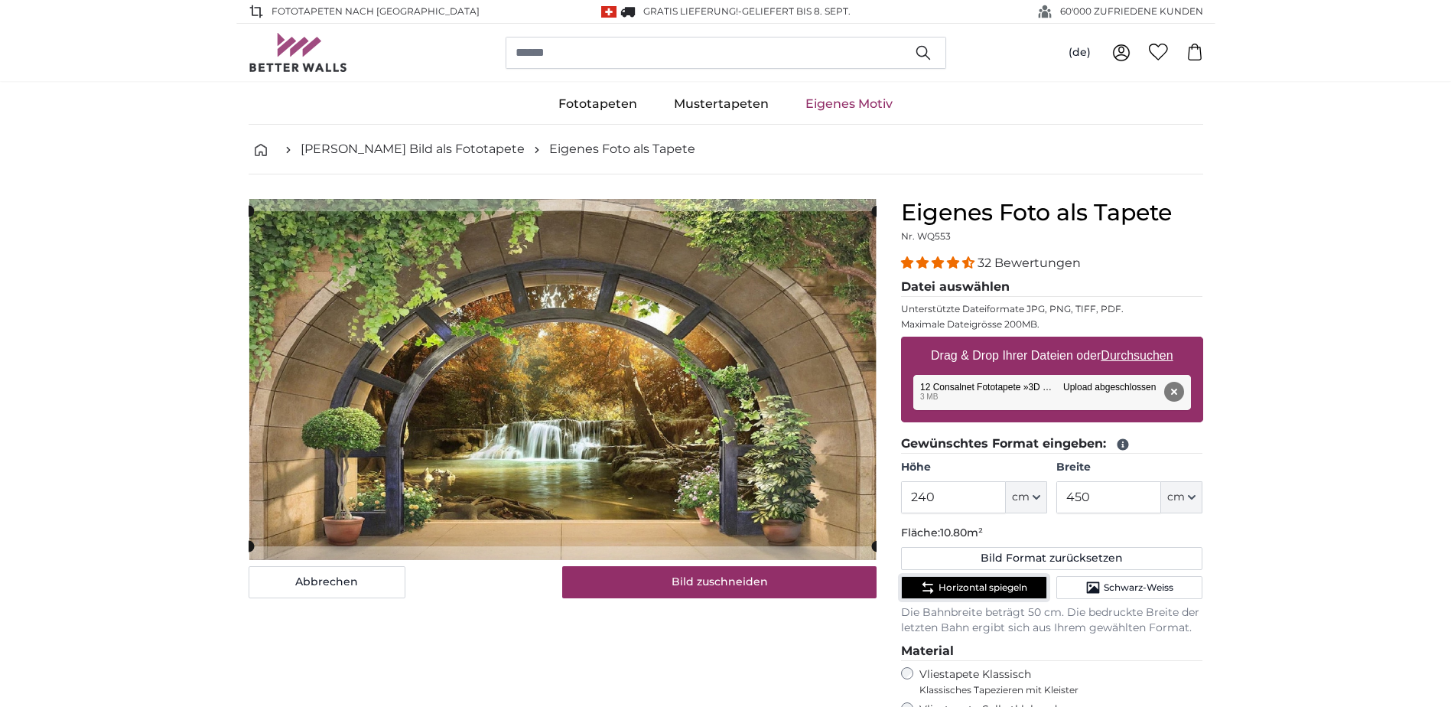
click at [659, 491] on cropper-handle at bounding box center [563, 378] width 628 height 335
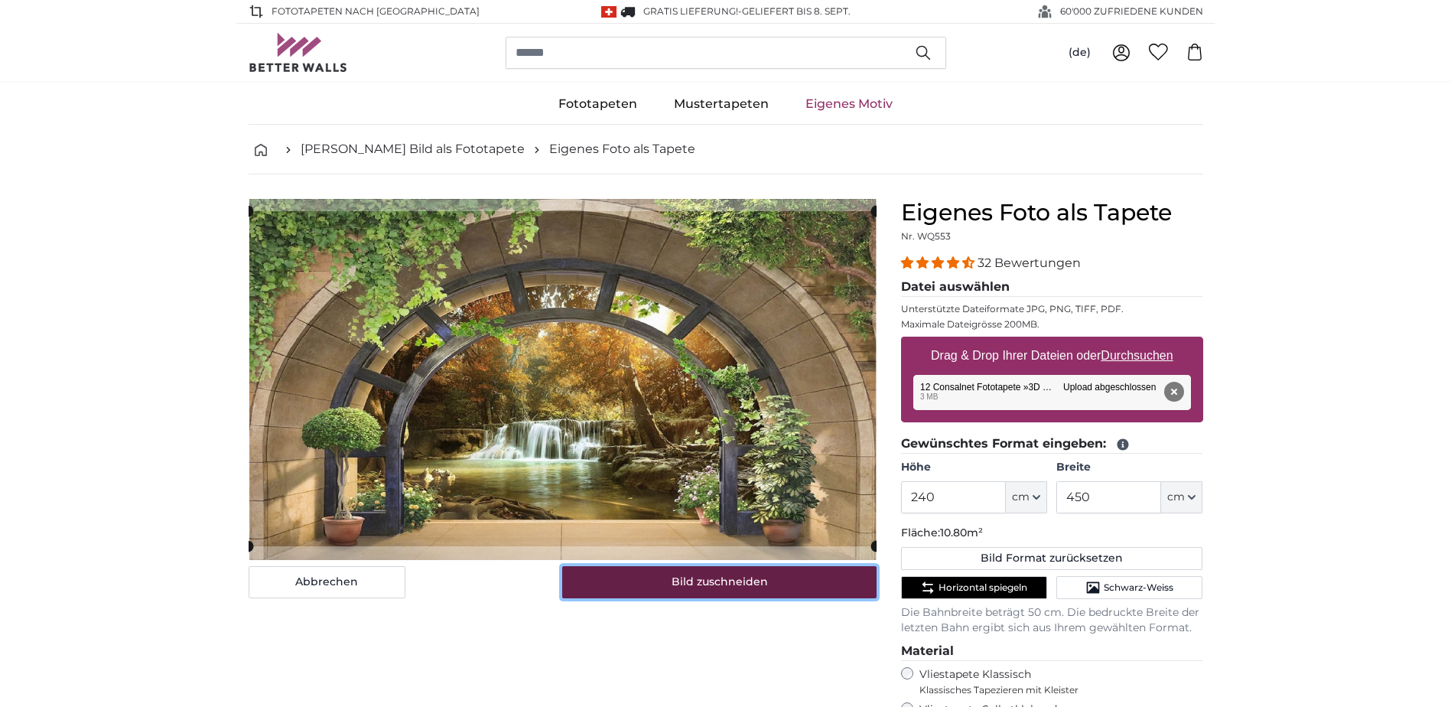
click at [691, 583] on button "Bild zuschneiden" at bounding box center [719, 582] width 314 height 32
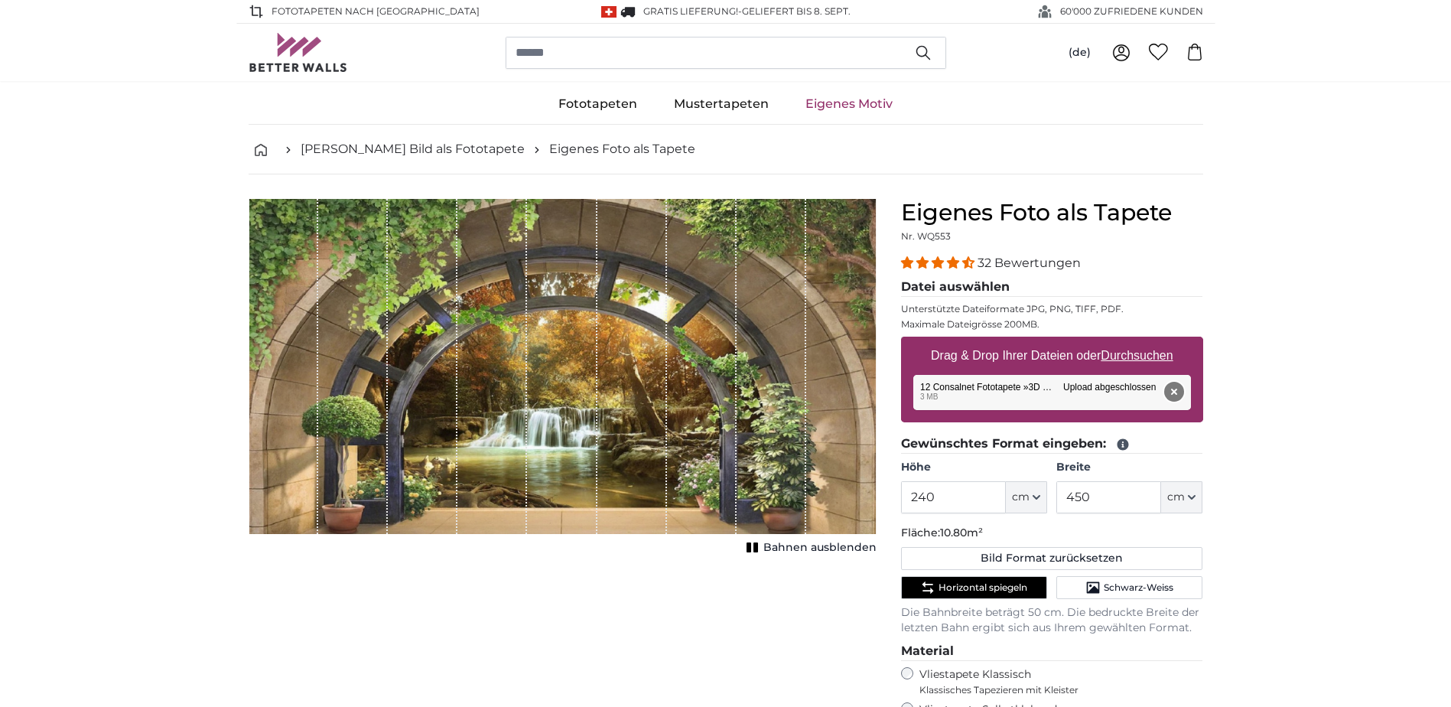
click at [1179, 395] on button "Entfernen" at bounding box center [1173, 392] width 20 height 20
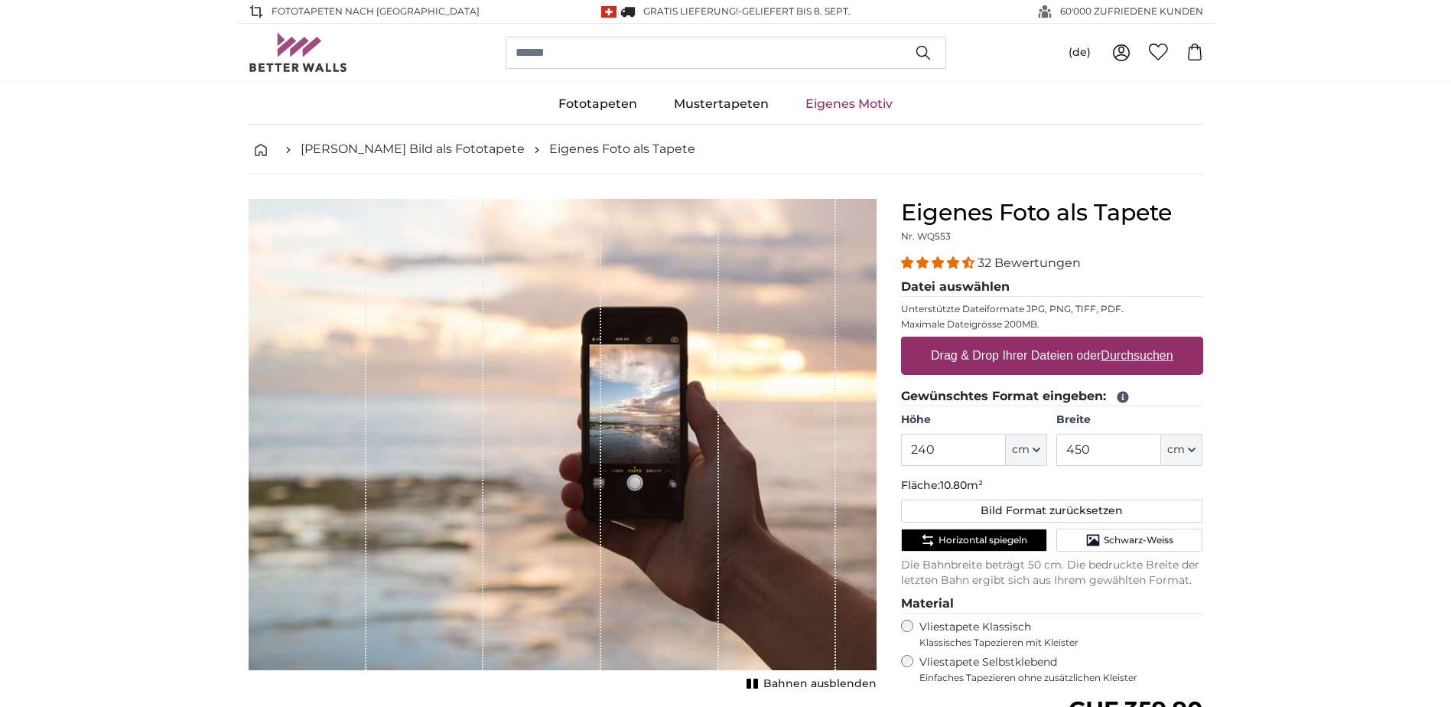
click at [1136, 345] on label "Drag & Drop Ihrer Dateien oder Durchsuchen" at bounding box center [1052, 355] width 255 height 31
click at [1136, 341] on input "Drag & Drop Ihrer Dateien oder Durchsuchen" at bounding box center [1052, 339] width 302 height 5
type input "**********"
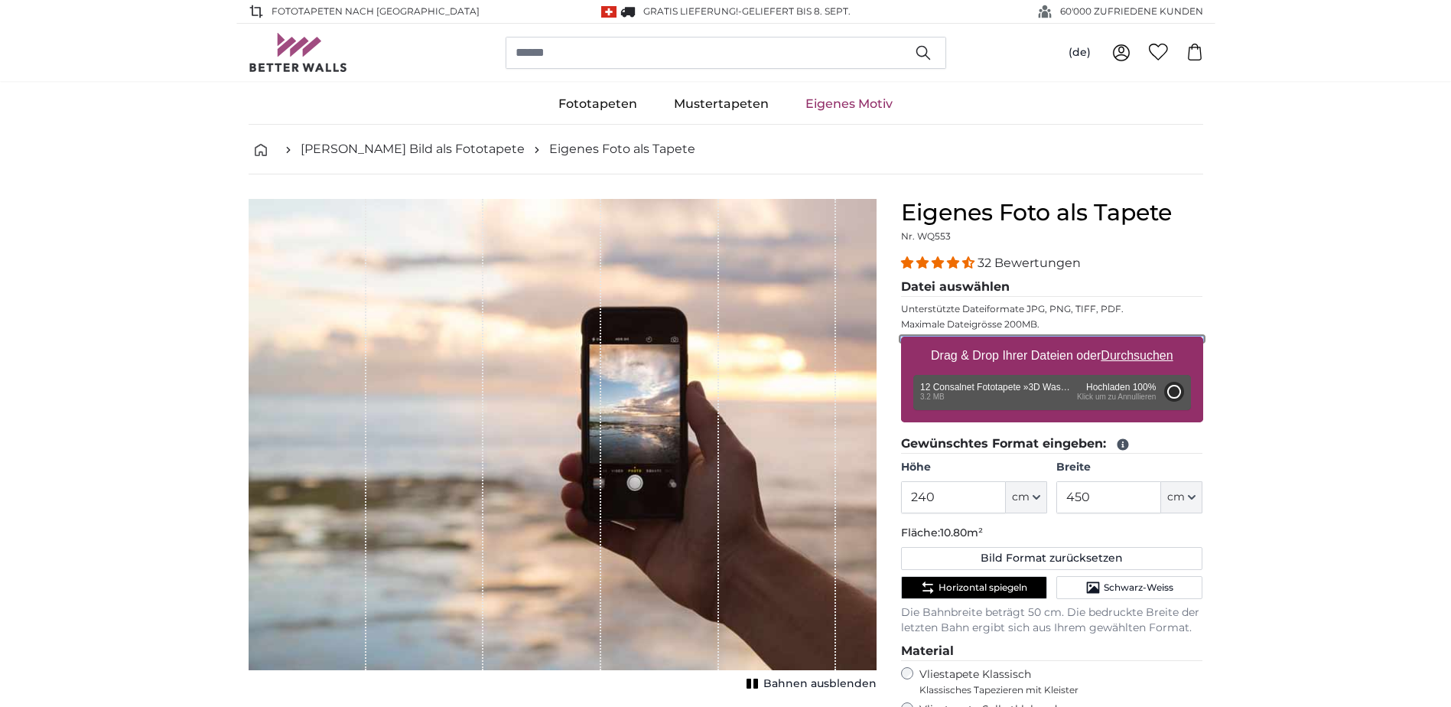
type input "200"
type input "336"
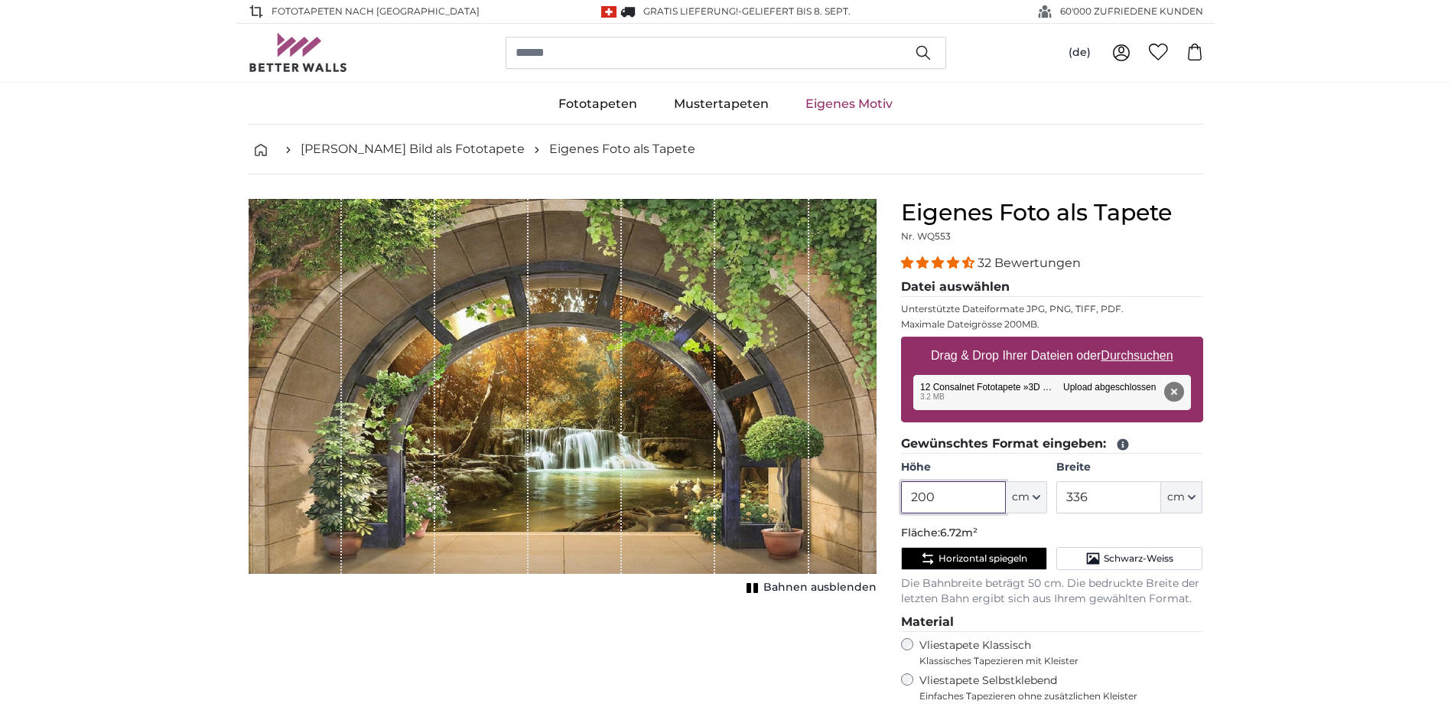
click at [942, 498] on input "200" at bounding box center [953, 497] width 105 height 32
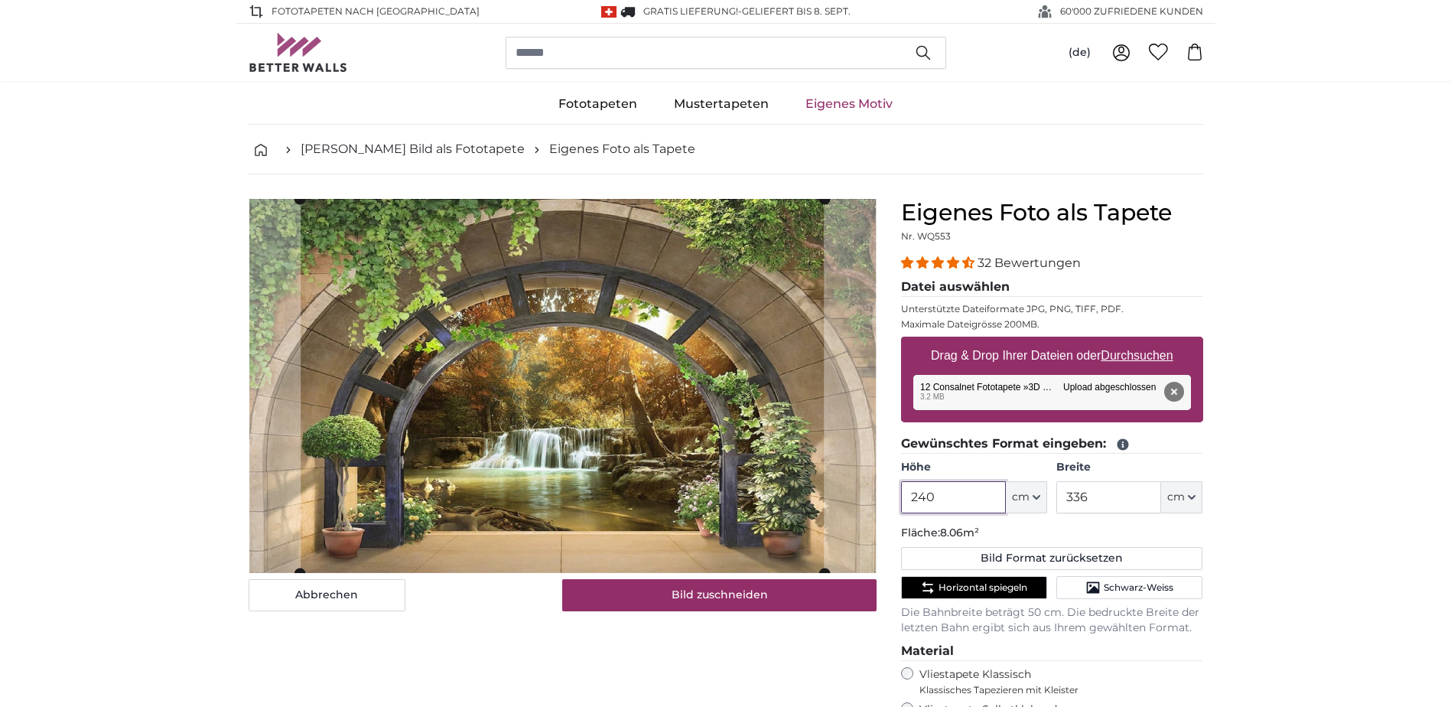
type input "240"
click at [1092, 496] on input "336" at bounding box center [1108, 497] width 105 height 32
type input "3"
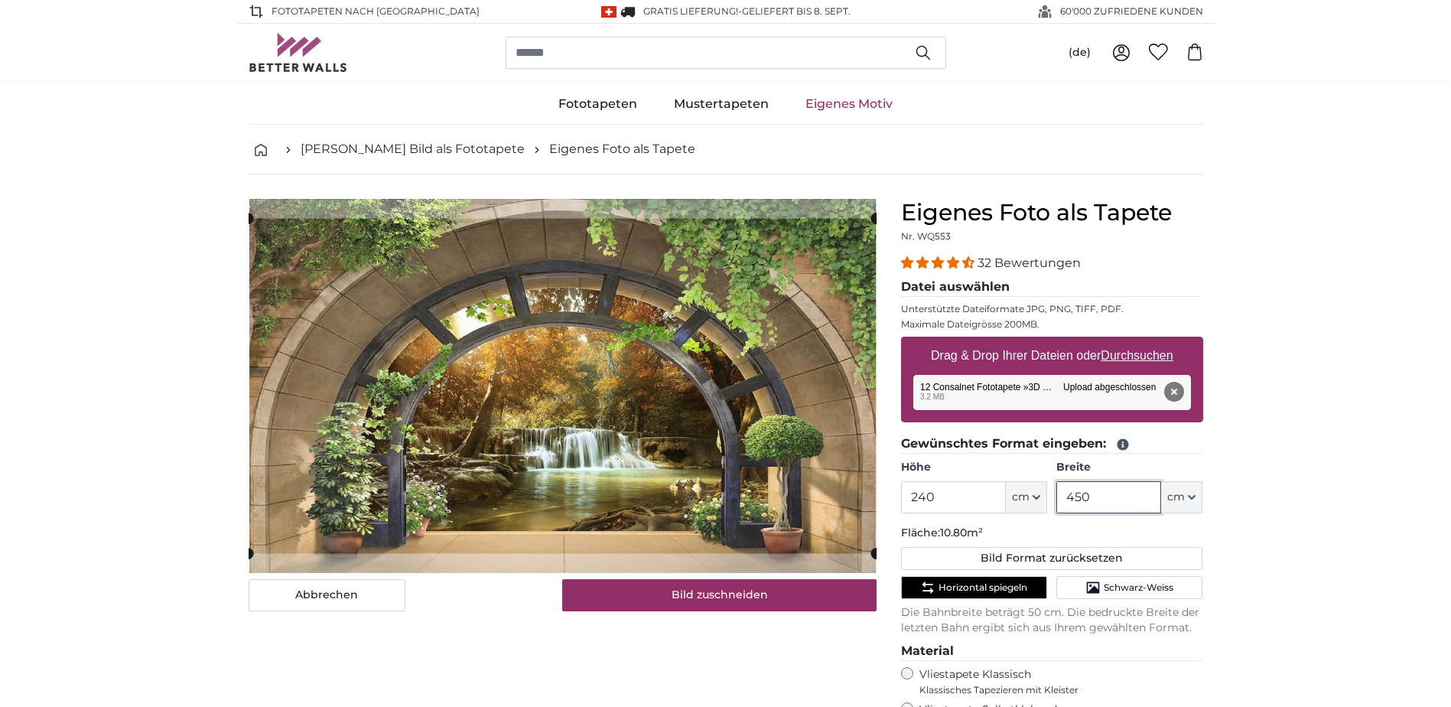
type input "450"
click at [1178, 386] on button "Entfernen" at bounding box center [1173, 392] width 20 height 20
type input "200"
type input "336"
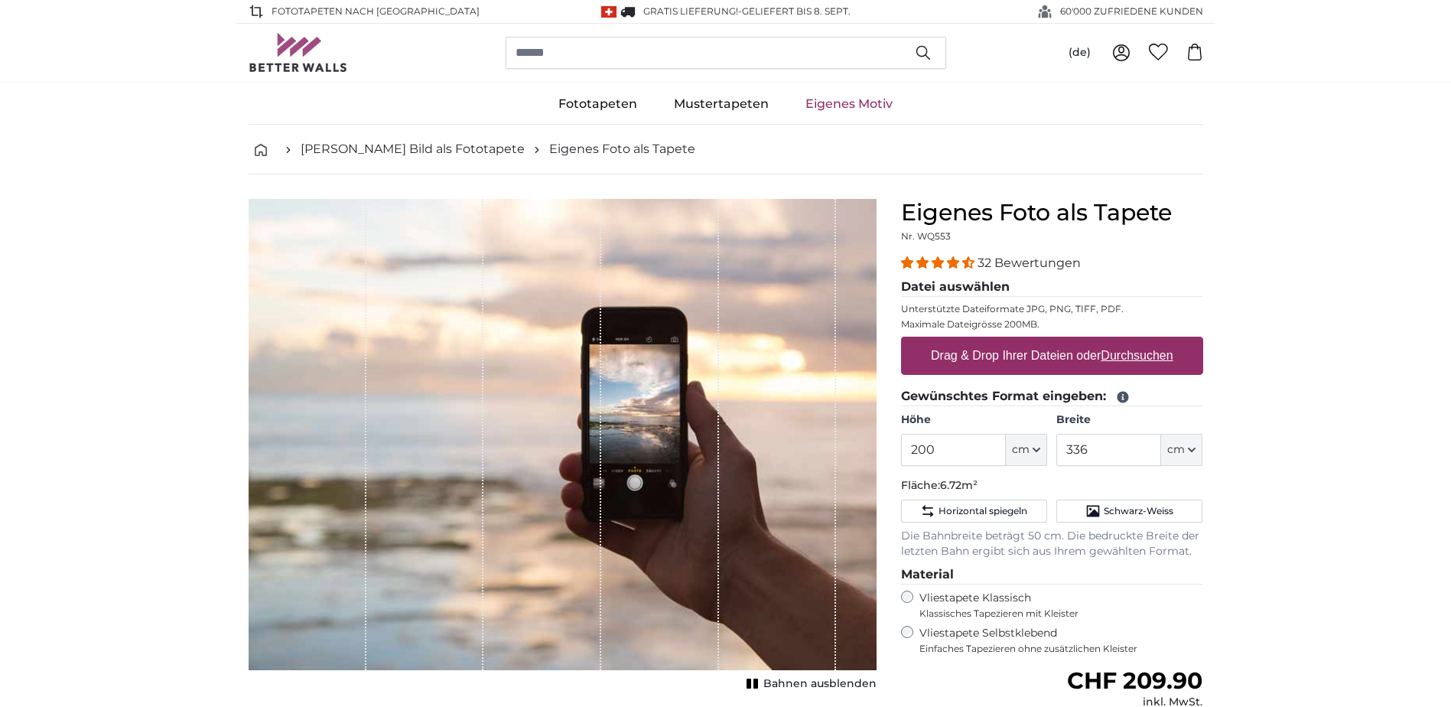
click at [1144, 360] on u "Durchsuchen" at bounding box center [1137, 355] width 72 height 13
click at [1144, 341] on input "Drag & Drop Ihrer Dateien oder Durchsuchen" at bounding box center [1052, 339] width 302 height 5
type input "**********"
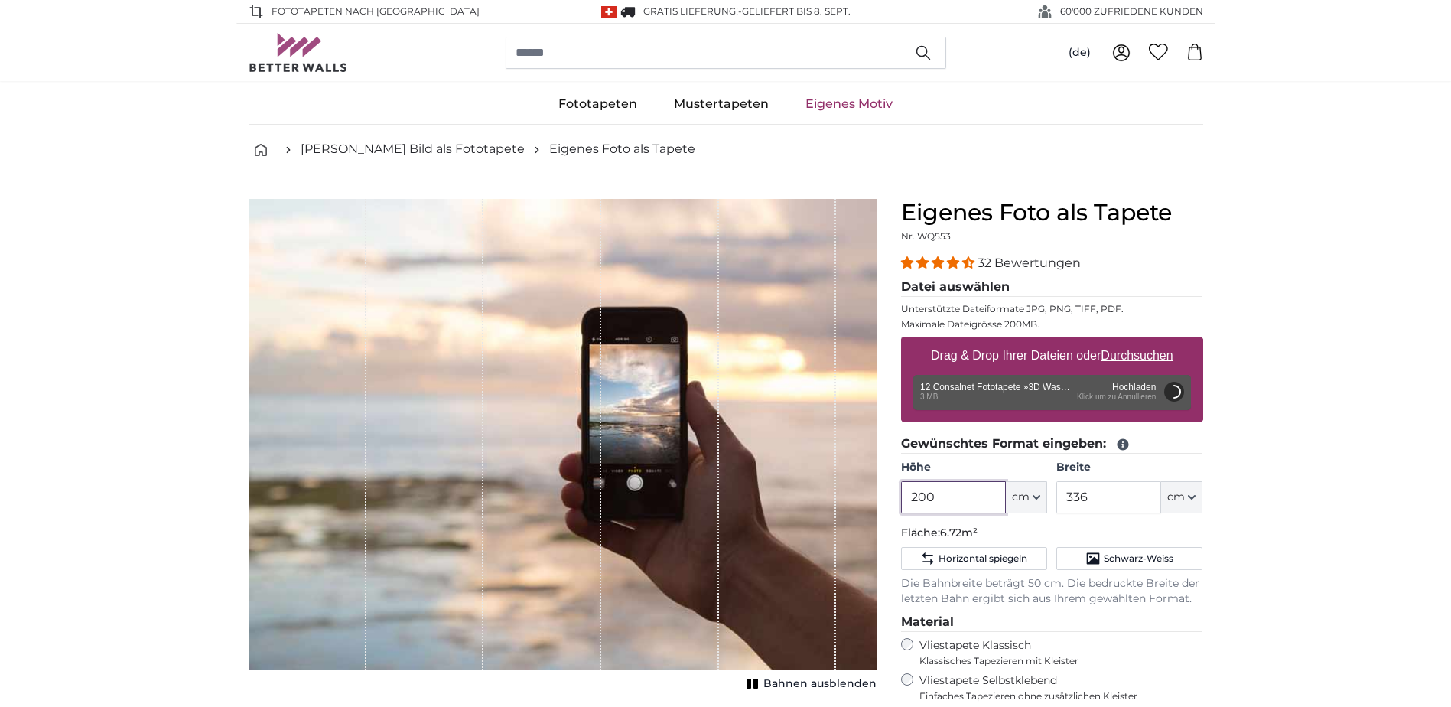
click at [948, 505] on input "200" at bounding box center [953, 497] width 105 height 32
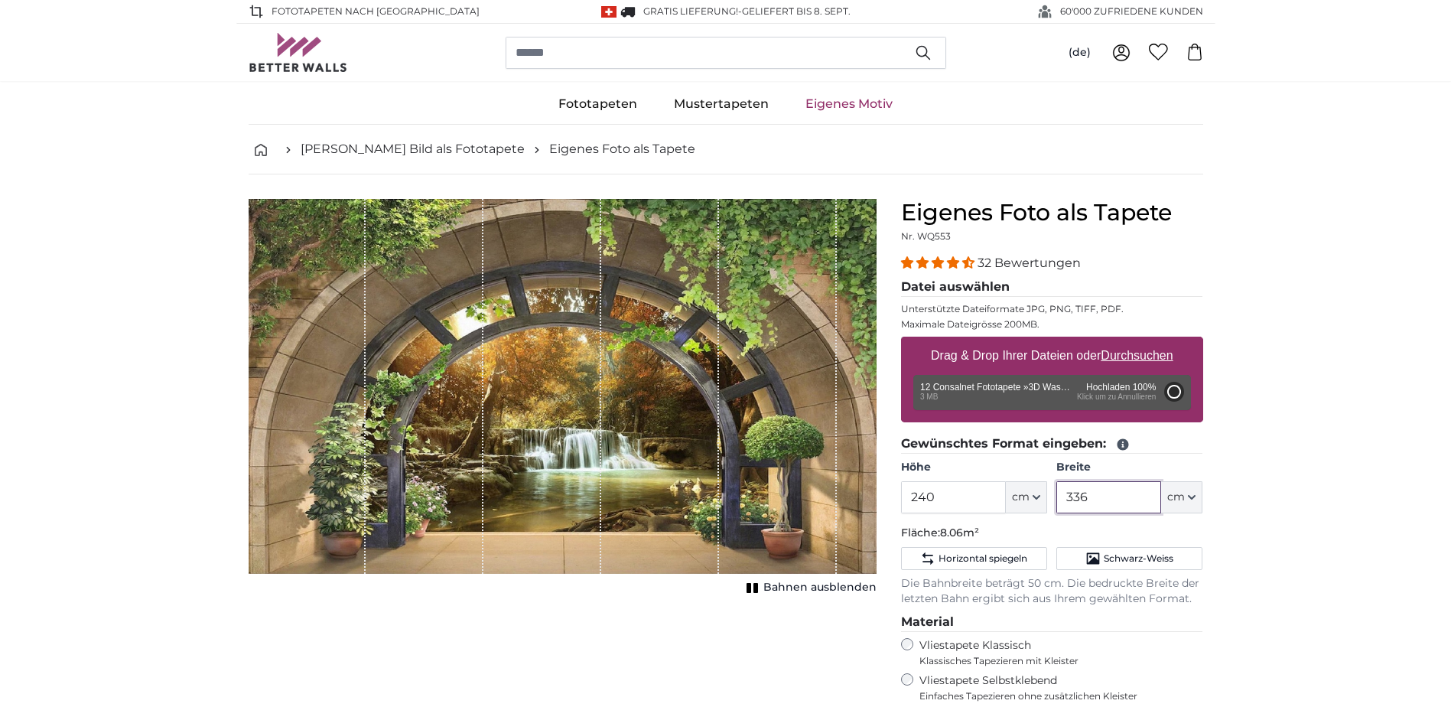
type input "200"
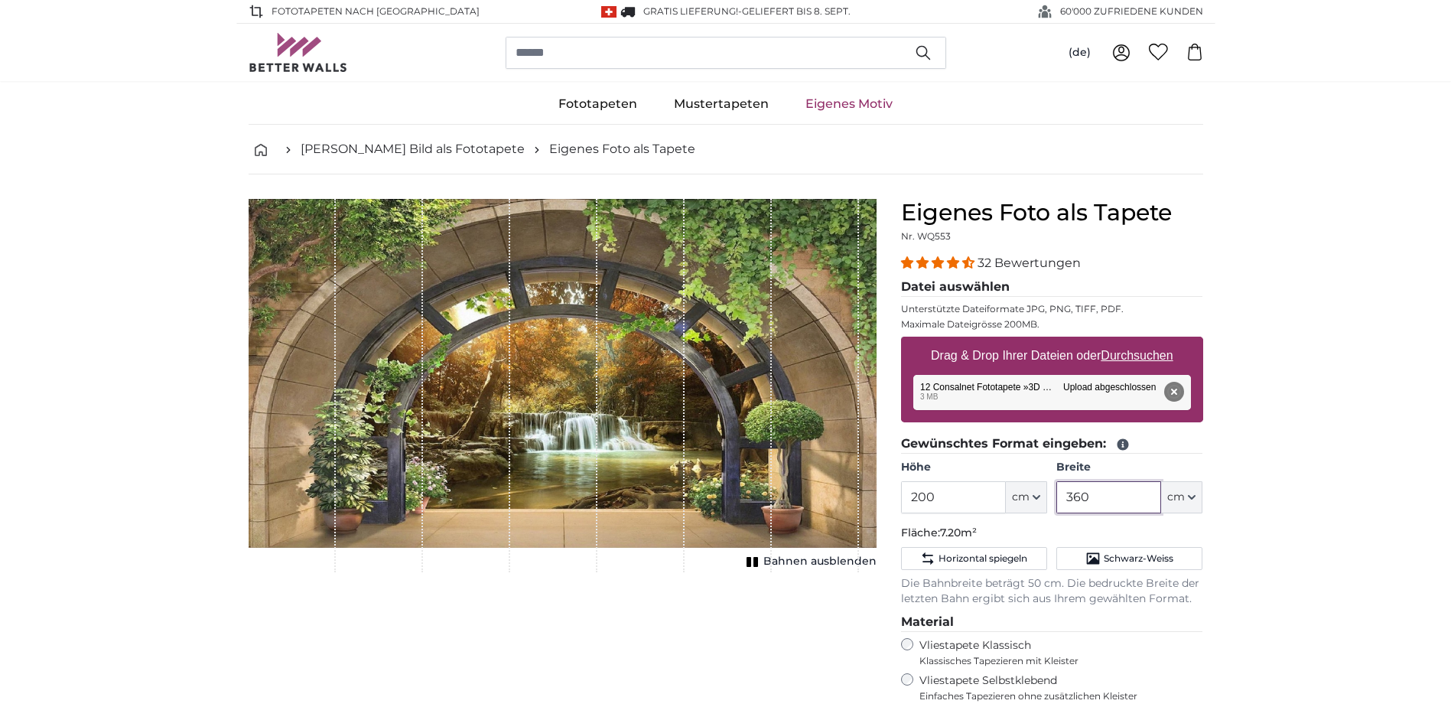
drag, startPoint x: 1100, startPoint y: 491, endPoint x: 1060, endPoint y: 499, distance: 40.5
click at [1060, 499] on input "360" at bounding box center [1108, 497] width 105 height 32
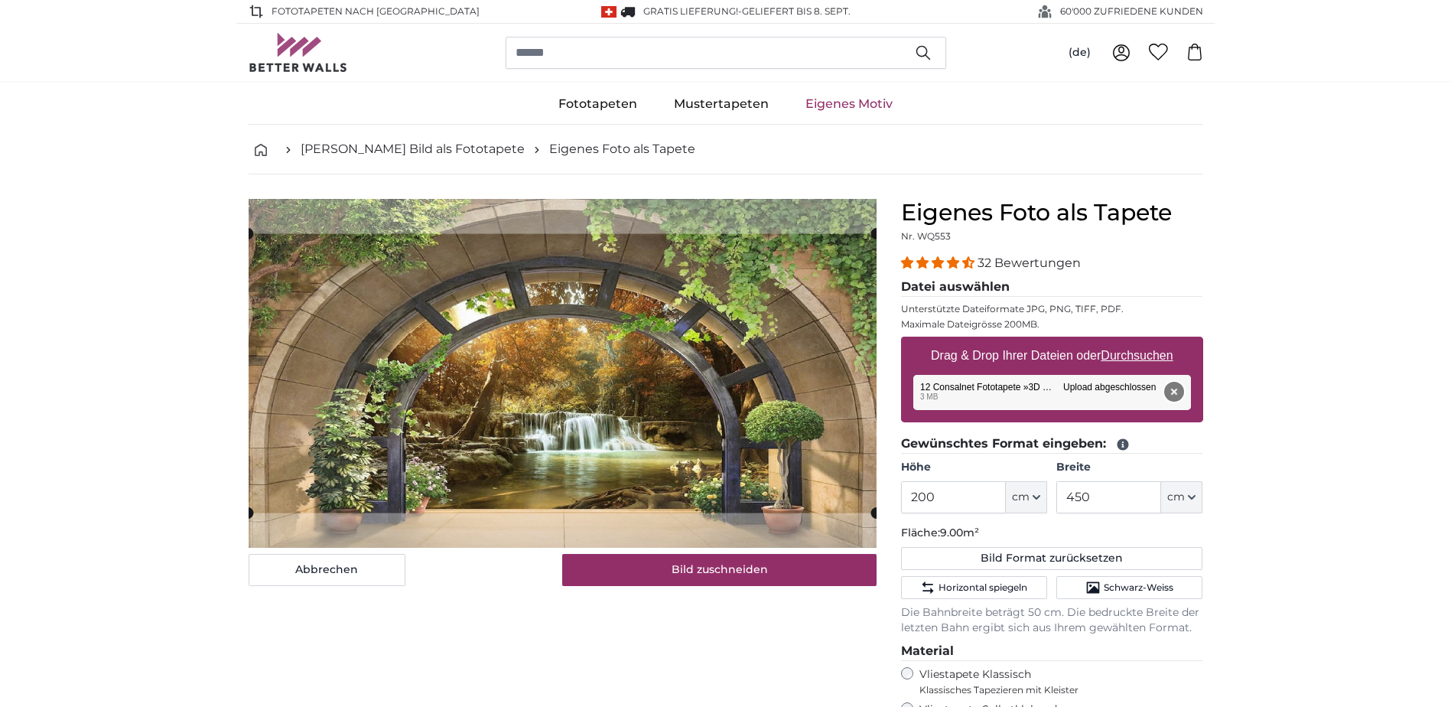
click at [1173, 395] on button "Entfernen" at bounding box center [1173, 392] width 20 height 20
type input "360"
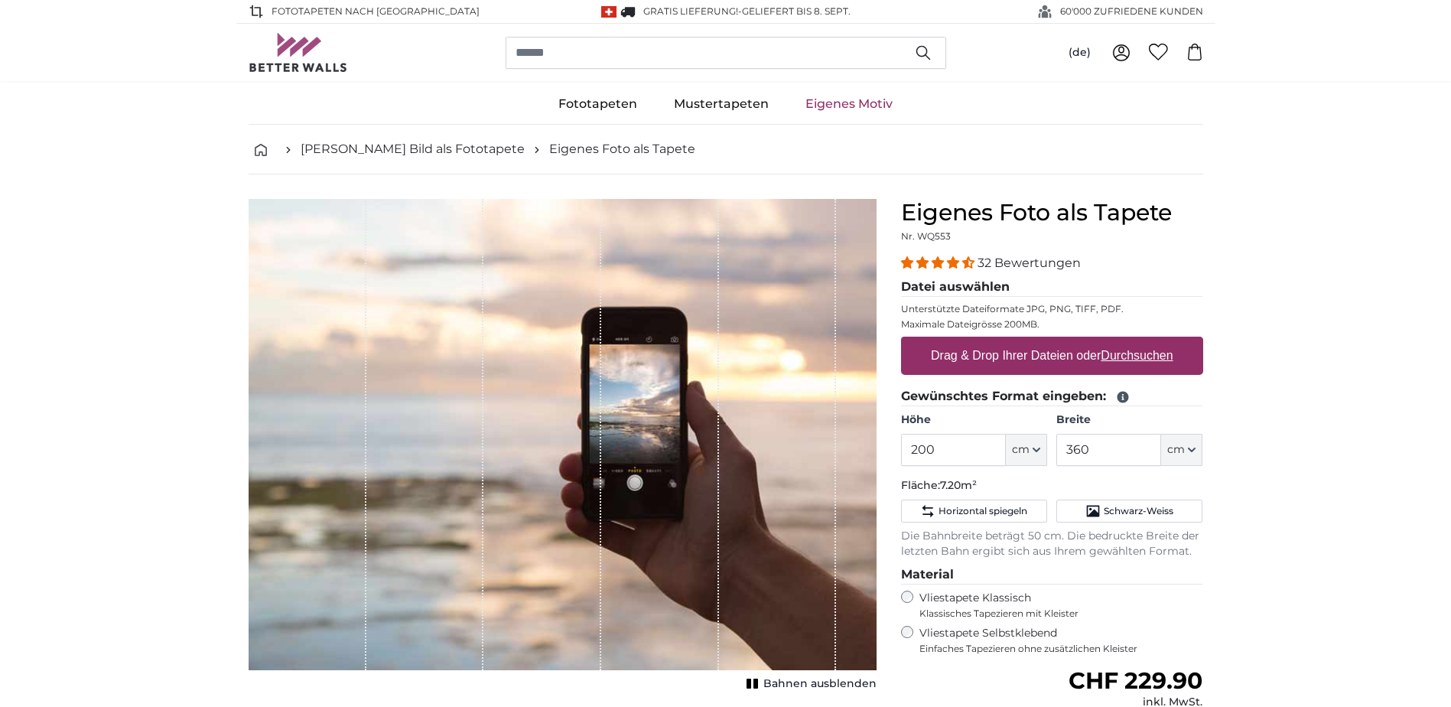
click at [1136, 347] on label "Drag & Drop Ihrer Dateien oder Durchsuchen" at bounding box center [1052, 355] width 255 height 31
click at [1136, 341] on input "Drag & Drop Ihrer Dateien oder Durchsuchen" at bounding box center [1052, 339] width 302 height 5
type input "**********"
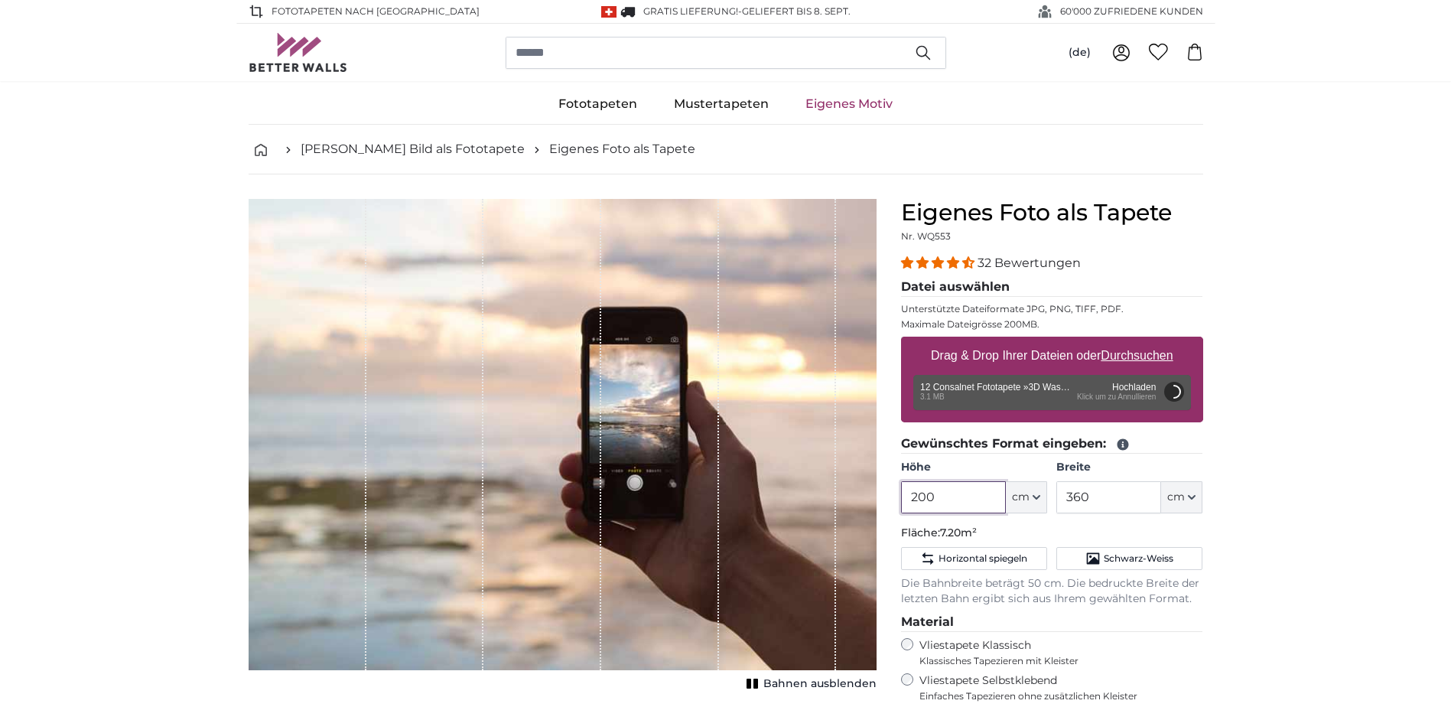
click at [930, 486] on input "200" at bounding box center [953, 497] width 105 height 32
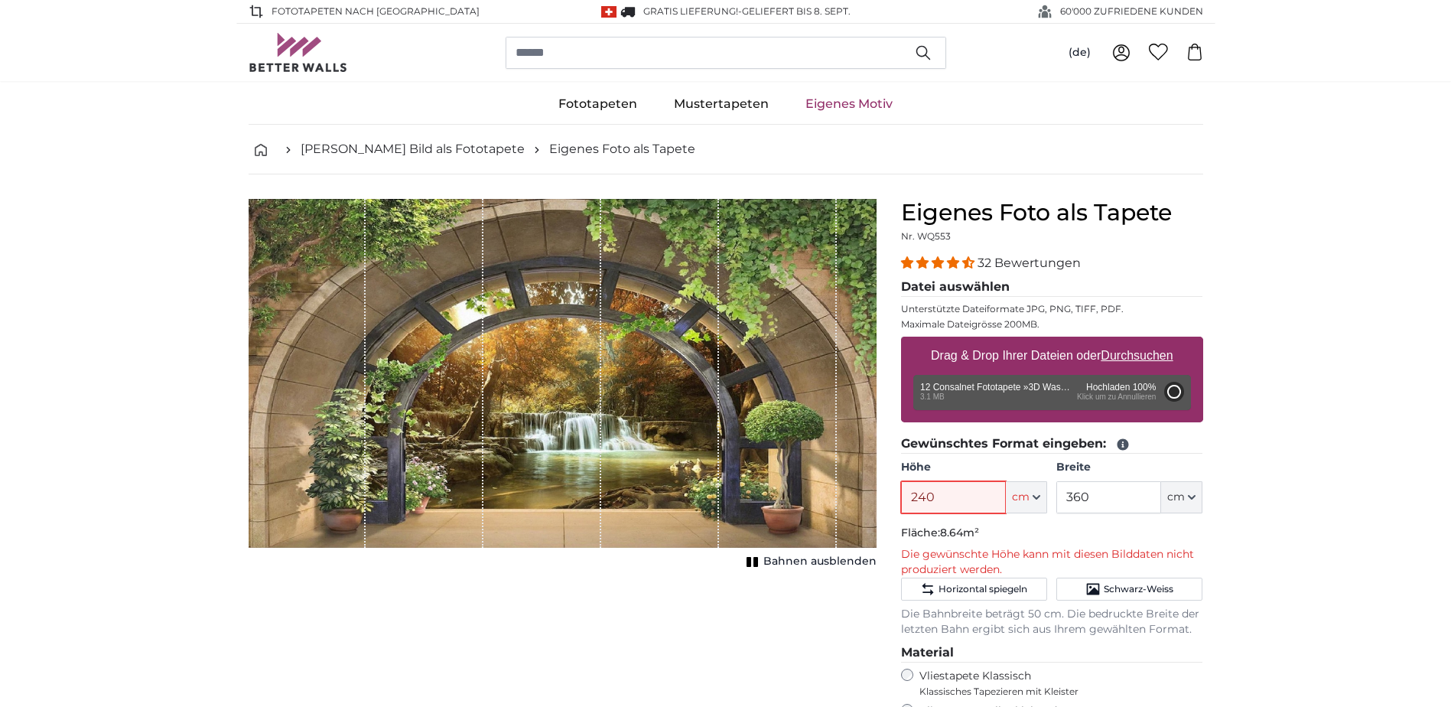
type input "200"
type input "348"
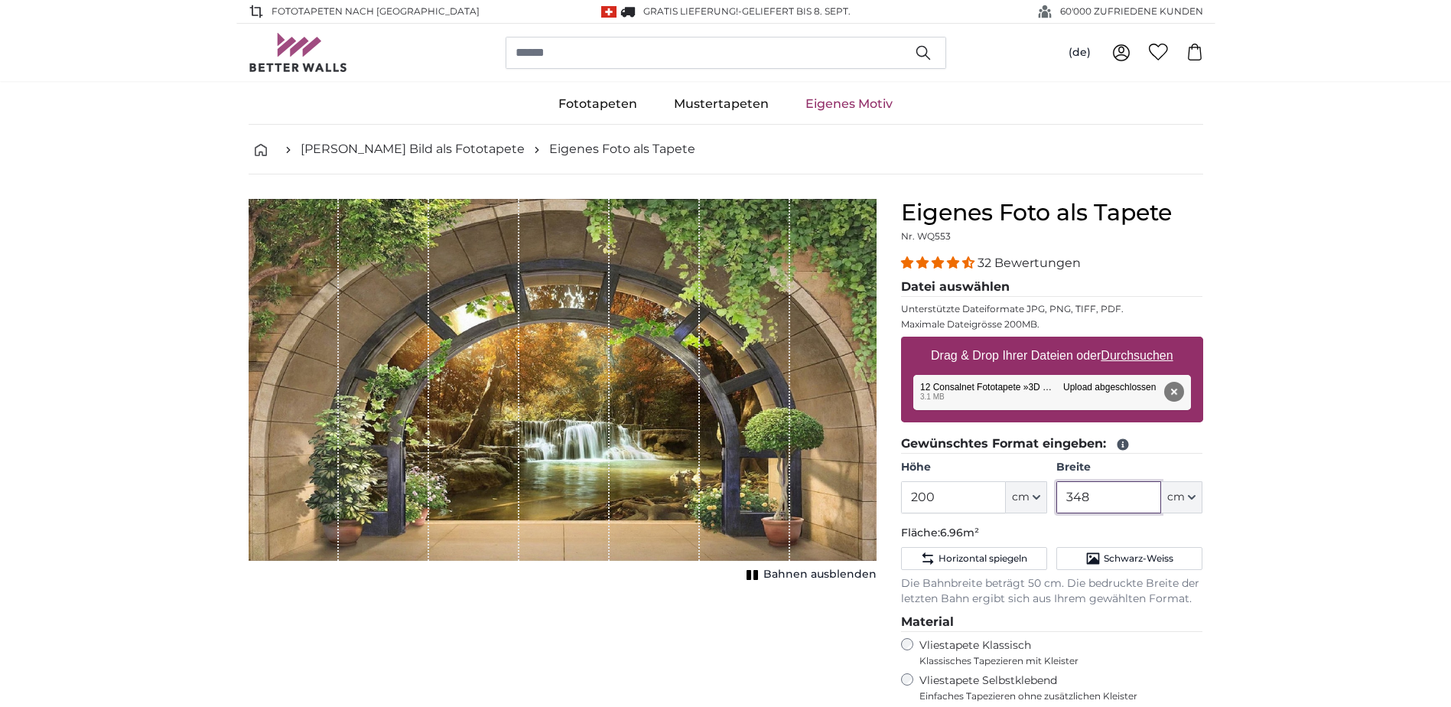
drag, startPoint x: 1105, startPoint y: 499, endPoint x: 1067, endPoint y: 499, distance: 38.2
click at [1067, 499] on input "348" at bounding box center [1108, 497] width 105 height 32
drag, startPoint x: 974, startPoint y: 490, endPoint x: 877, endPoint y: 494, distance: 97.2
click at [877, 494] on product-detail "Abbrechen Bild zuschneiden Bahnen ausblenden Eigenes Foto als Tapete Nr. WQ553 …" at bounding box center [725, 569] width 979 height 790
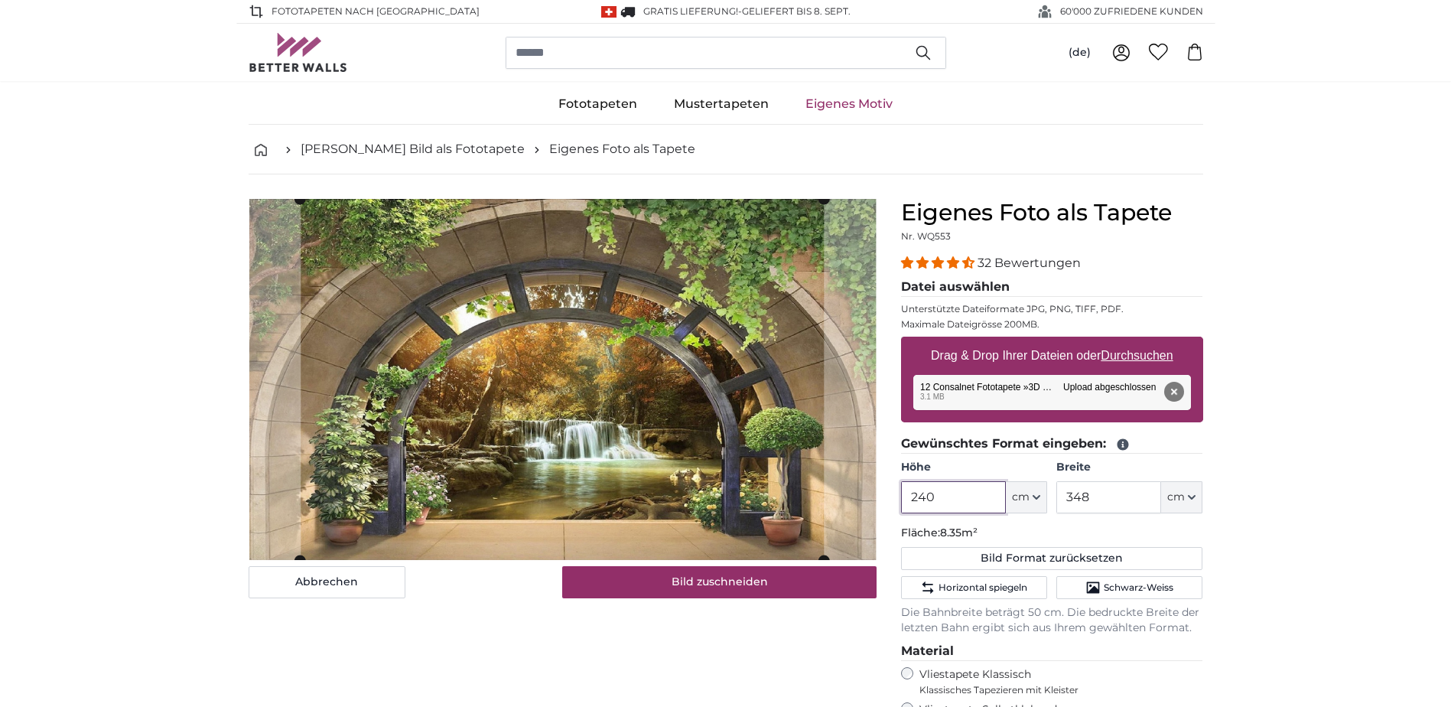
type input "240"
drag, startPoint x: 1126, startPoint y: 501, endPoint x: 1046, endPoint y: 499, distance: 79.6
click at [1046, 499] on div "Höhe 240 ft cm Centimeter (cm) Inches (inch) Feet (ft. in.) Breite 348 ft cm Ce…" at bounding box center [1052, 487] width 302 height 54
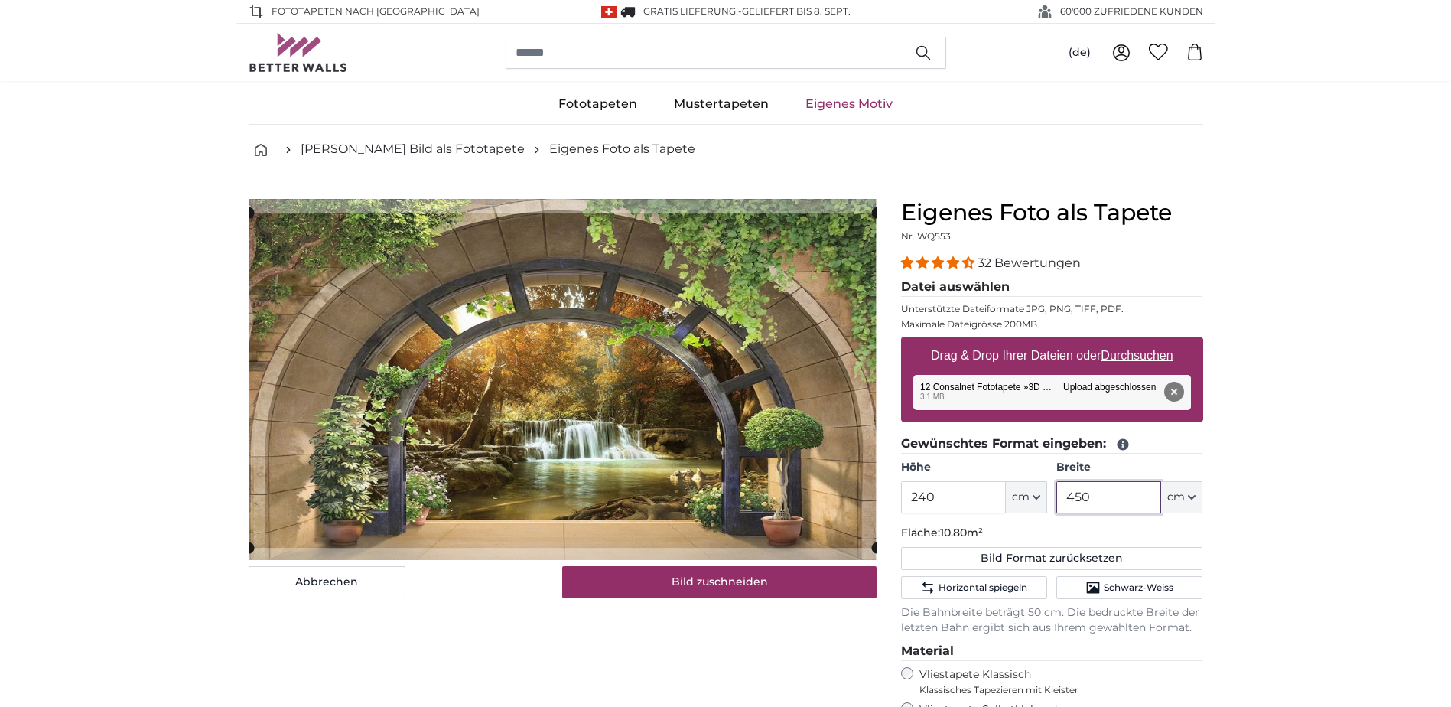
click at [710, 428] on cropper-handle at bounding box center [563, 380] width 628 height 335
type input "450"
drag, startPoint x: 719, startPoint y: 426, endPoint x: 1293, endPoint y: 559, distance: 588.9
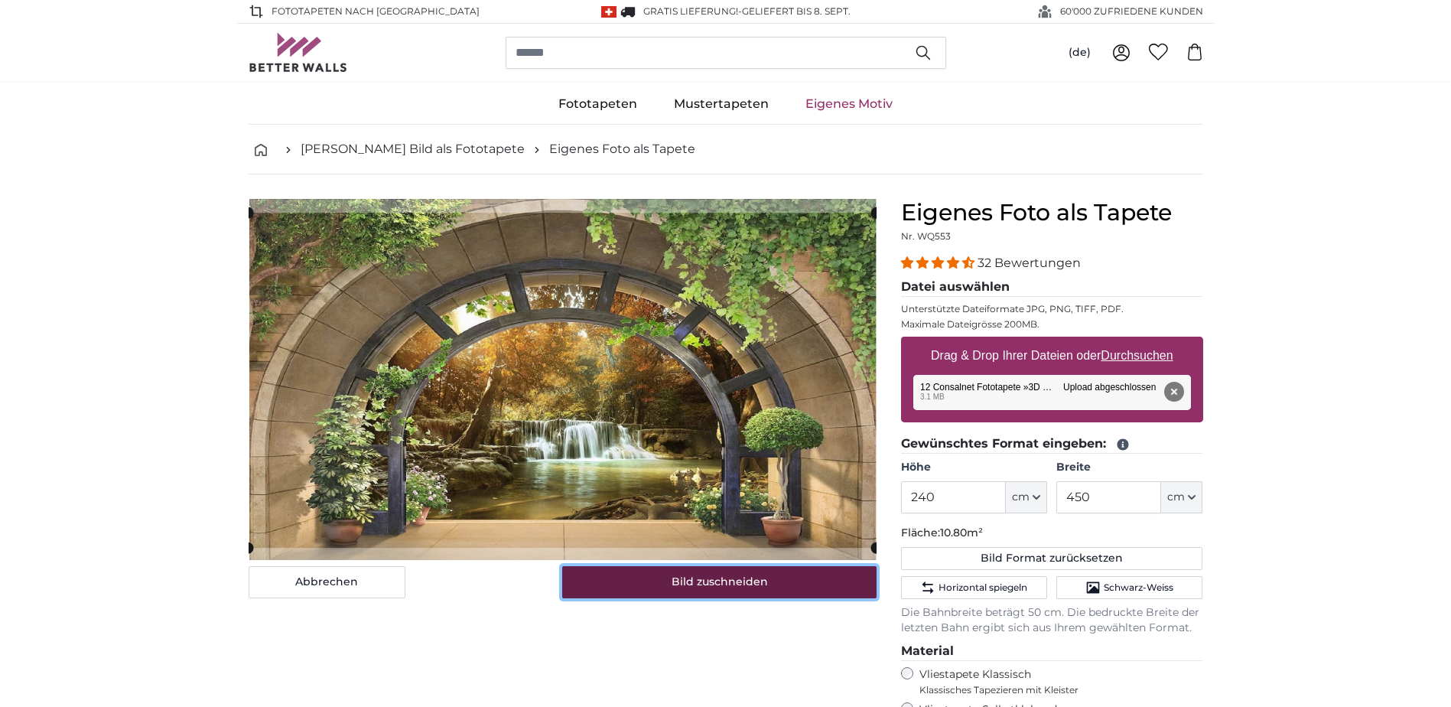
click at [726, 577] on button "Bild zuschneiden" at bounding box center [719, 582] width 314 height 32
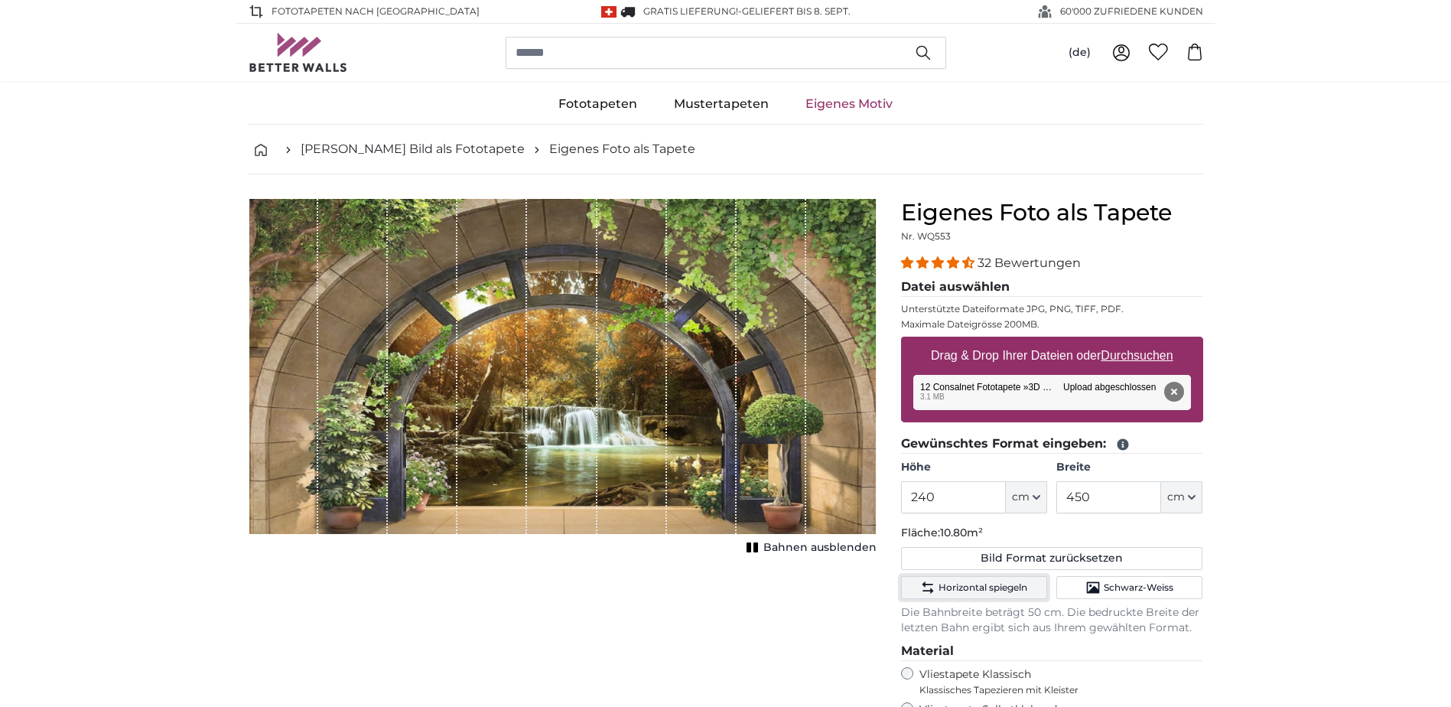
click at [1020, 581] on span "Horizontal spiegeln" at bounding box center [983, 587] width 89 height 12
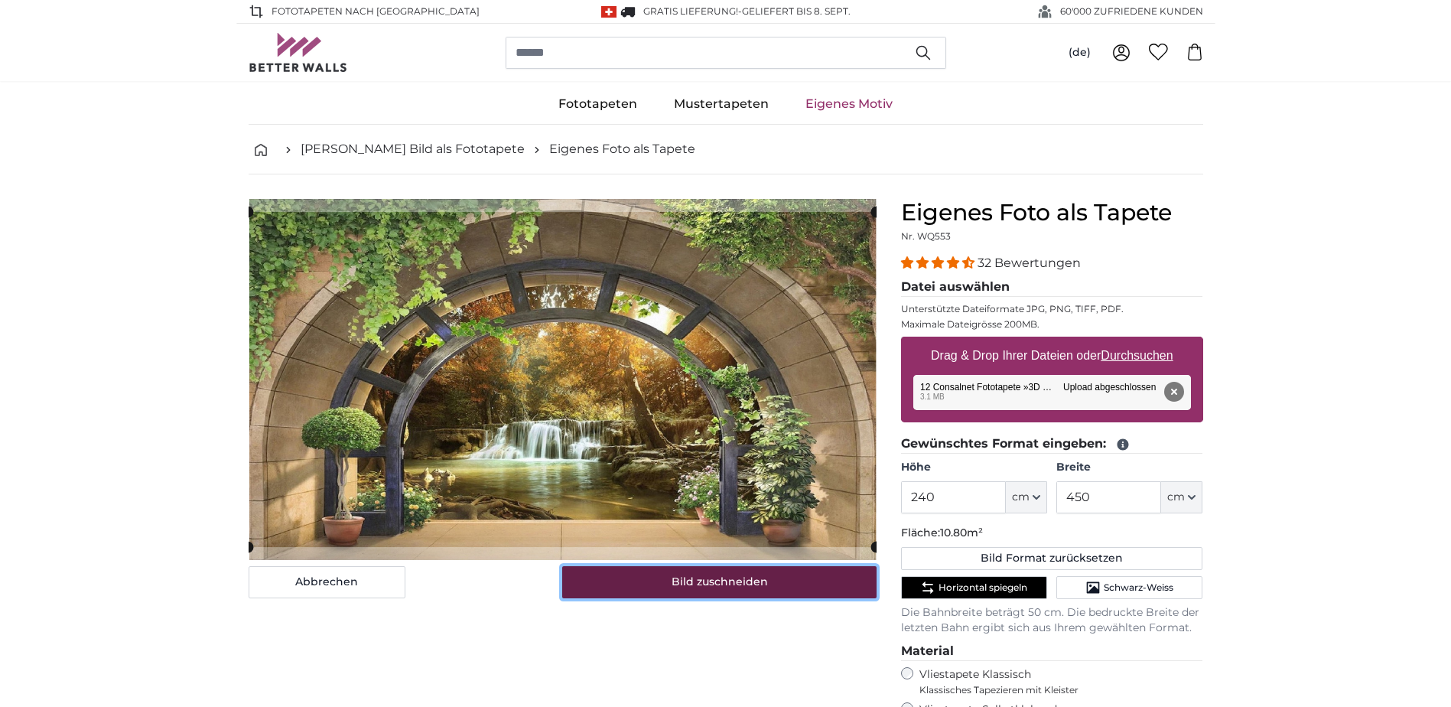
click at [787, 578] on button "Bild zuschneiden" at bounding box center [719, 582] width 314 height 32
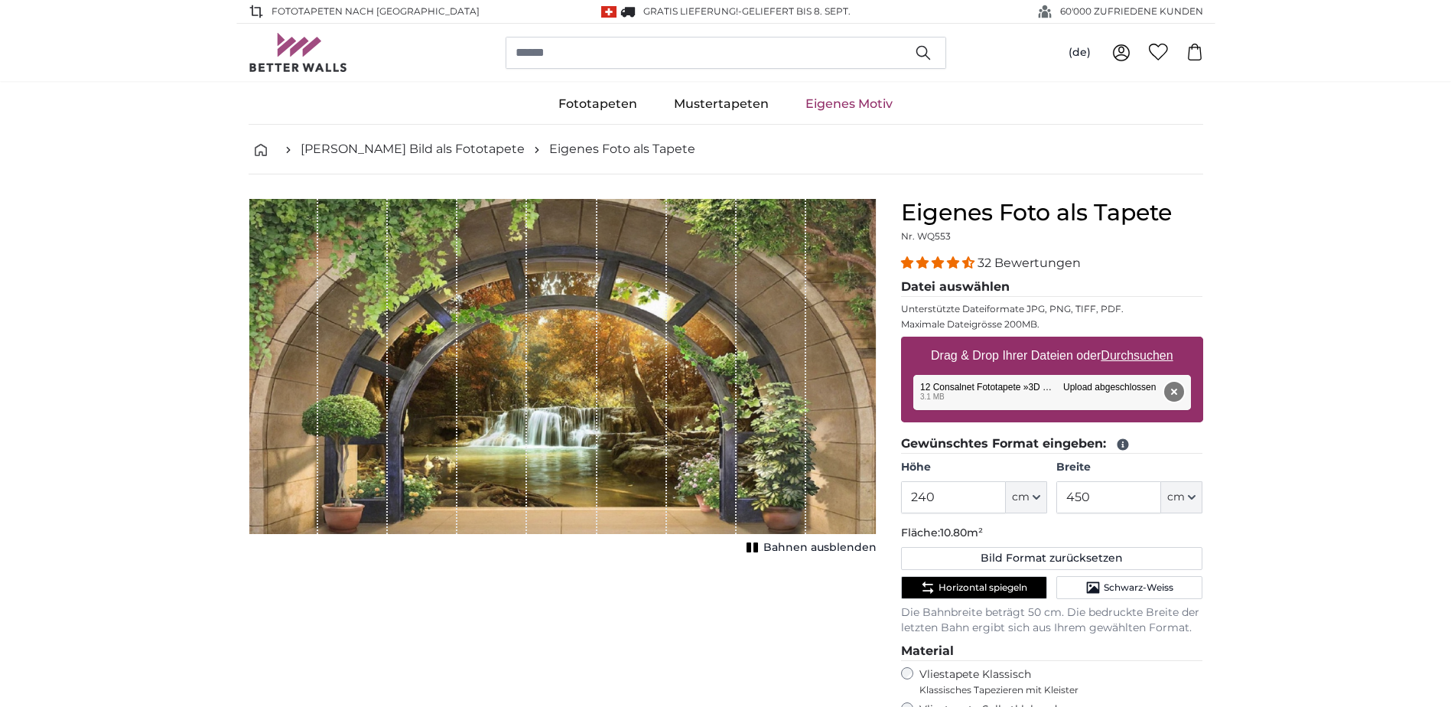
click at [1179, 399] on button "Entfernen" at bounding box center [1173, 392] width 20 height 20
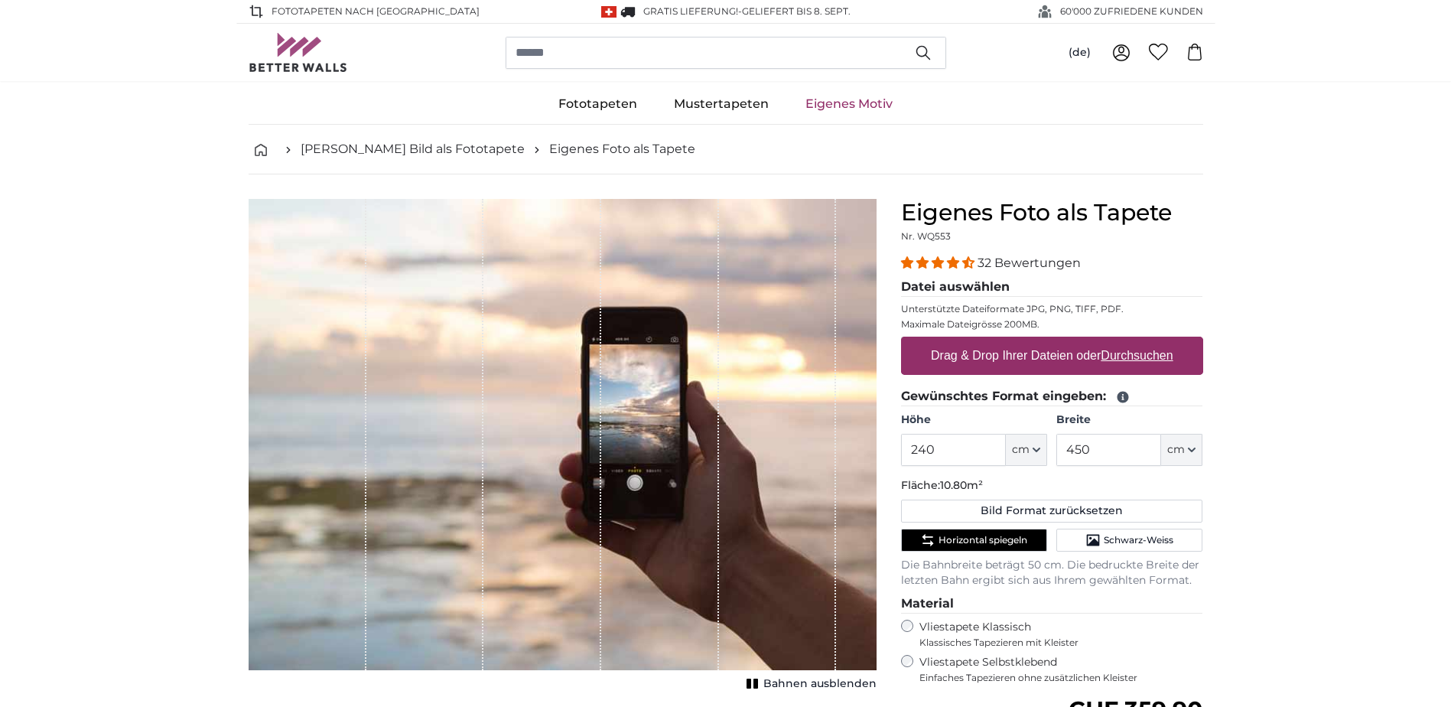
click at [1159, 349] on u "Durchsuchen" at bounding box center [1137, 355] width 72 height 13
click at [1159, 341] on input "Drag & Drop Ihrer Dateien oder Durchsuchen" at bounding box center [1052, 339] width 302 height 5
type input "**********"
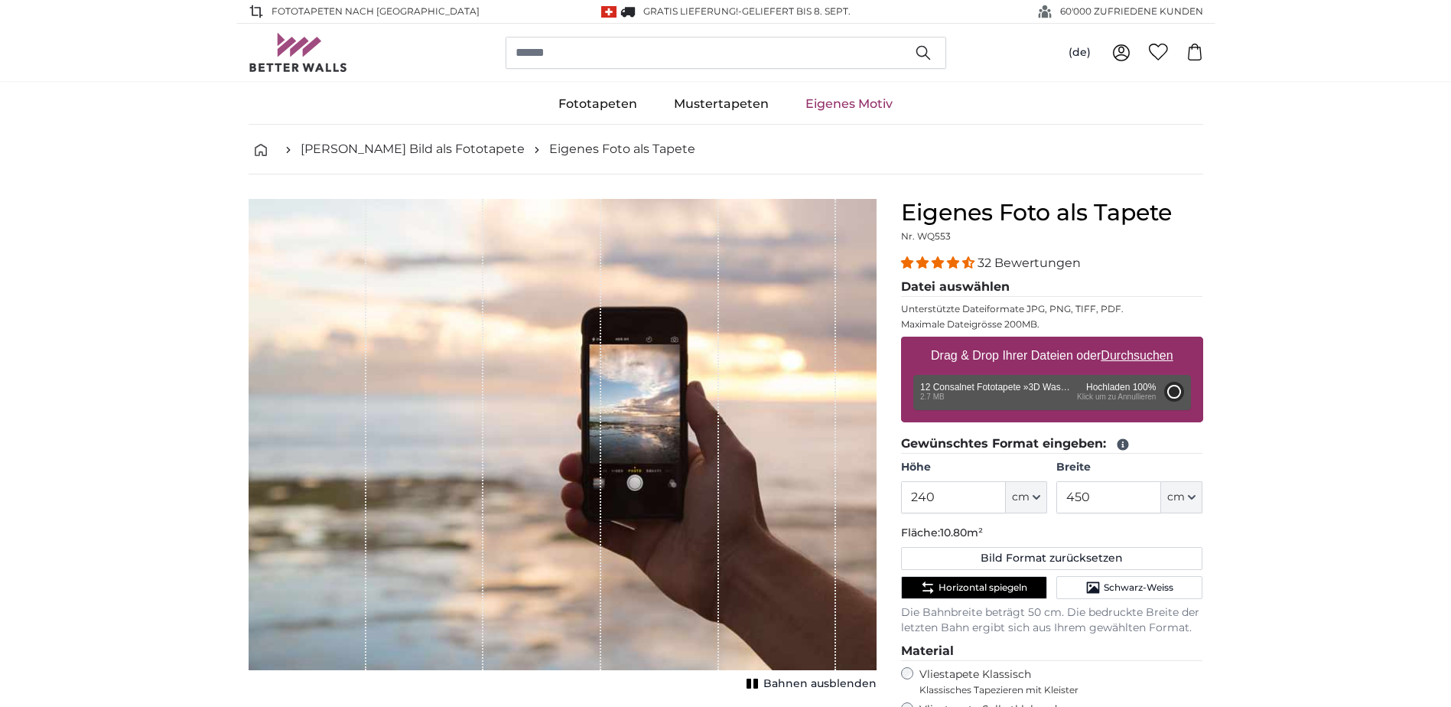
type input "200"
type input "320"
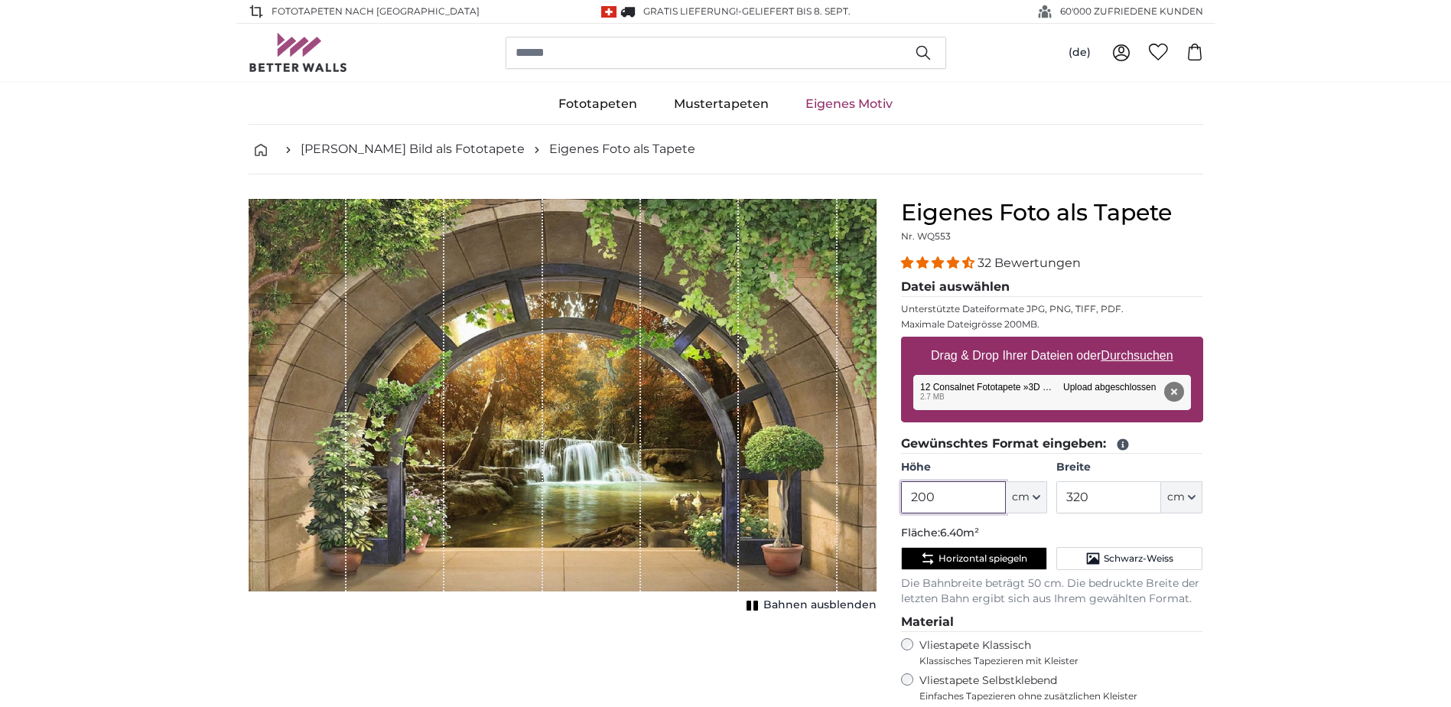
click at [935, 490] on input "200" at bounding box center [953, 497] width 105 height 32
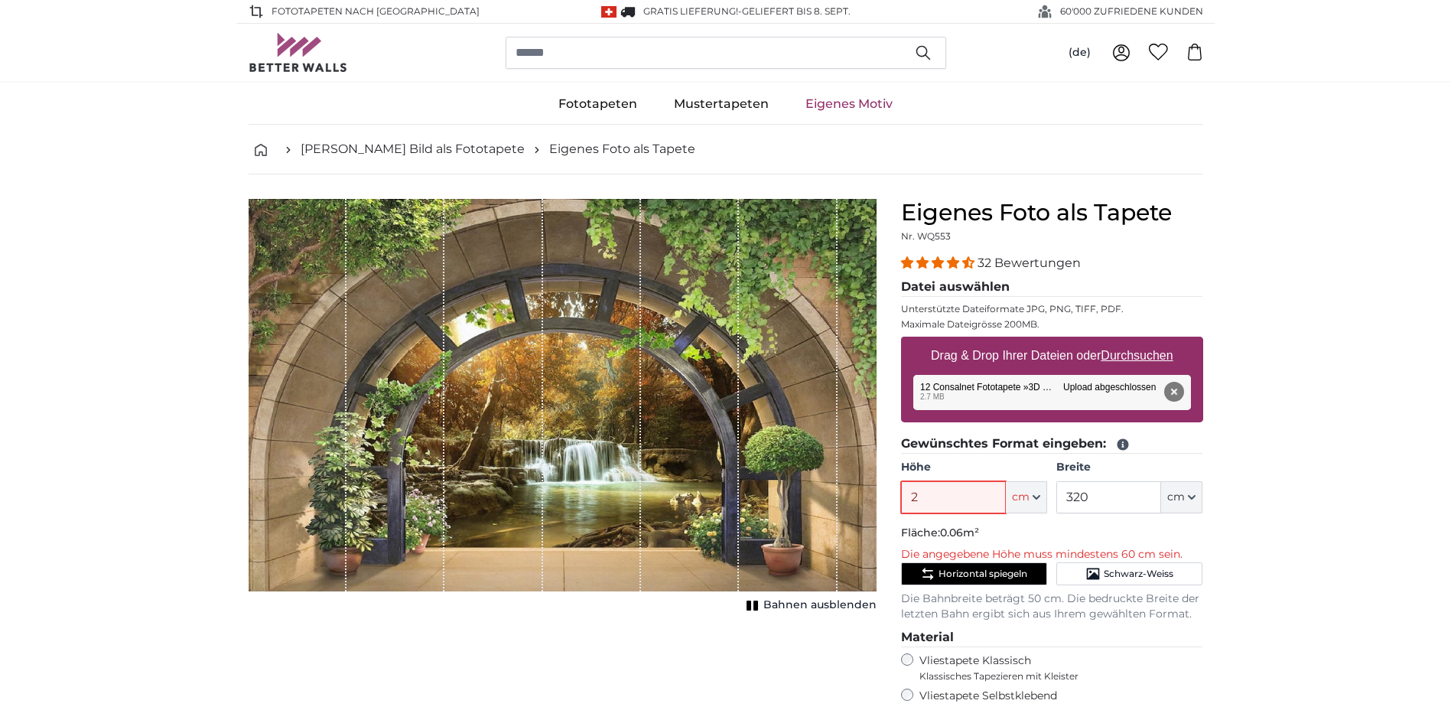
type input "240"
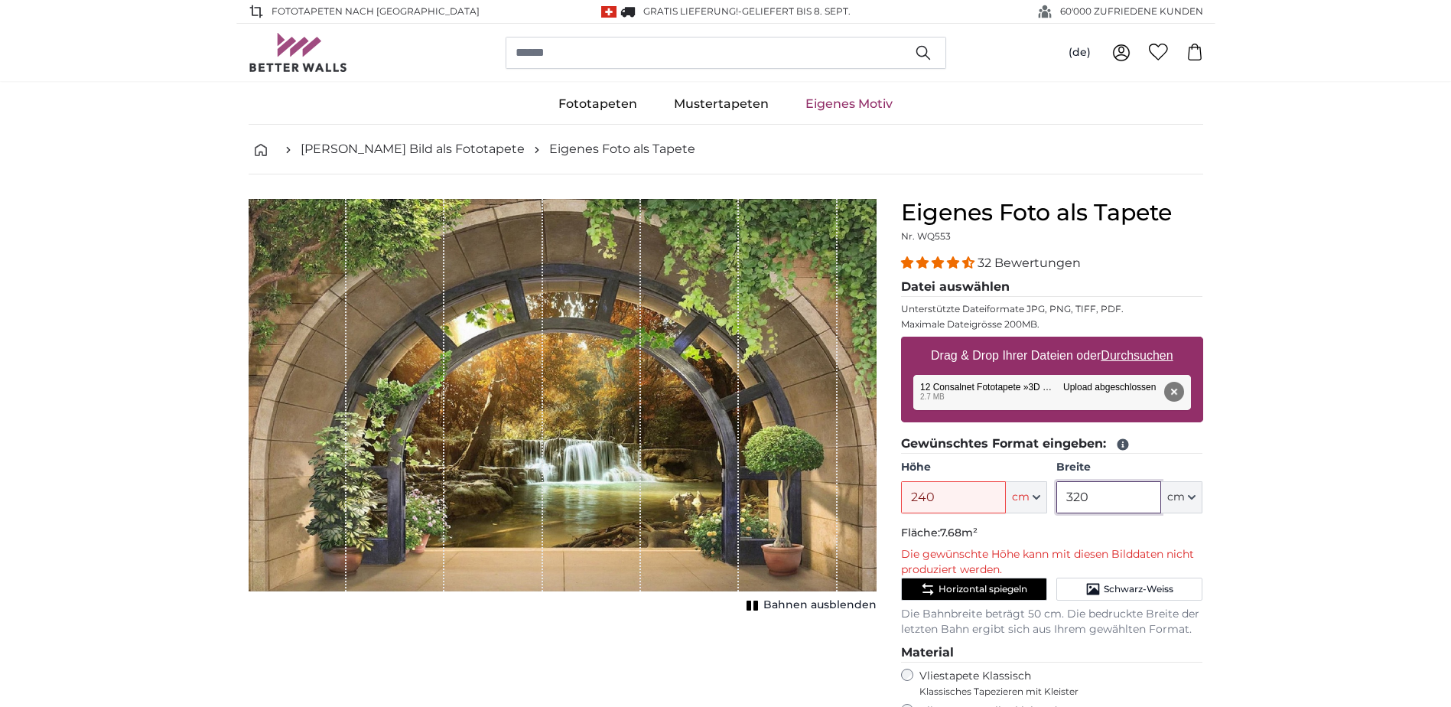
click at [1095, 498] on input "320" at bounding box center [1108, 497] width 105 height 32
type input "3"
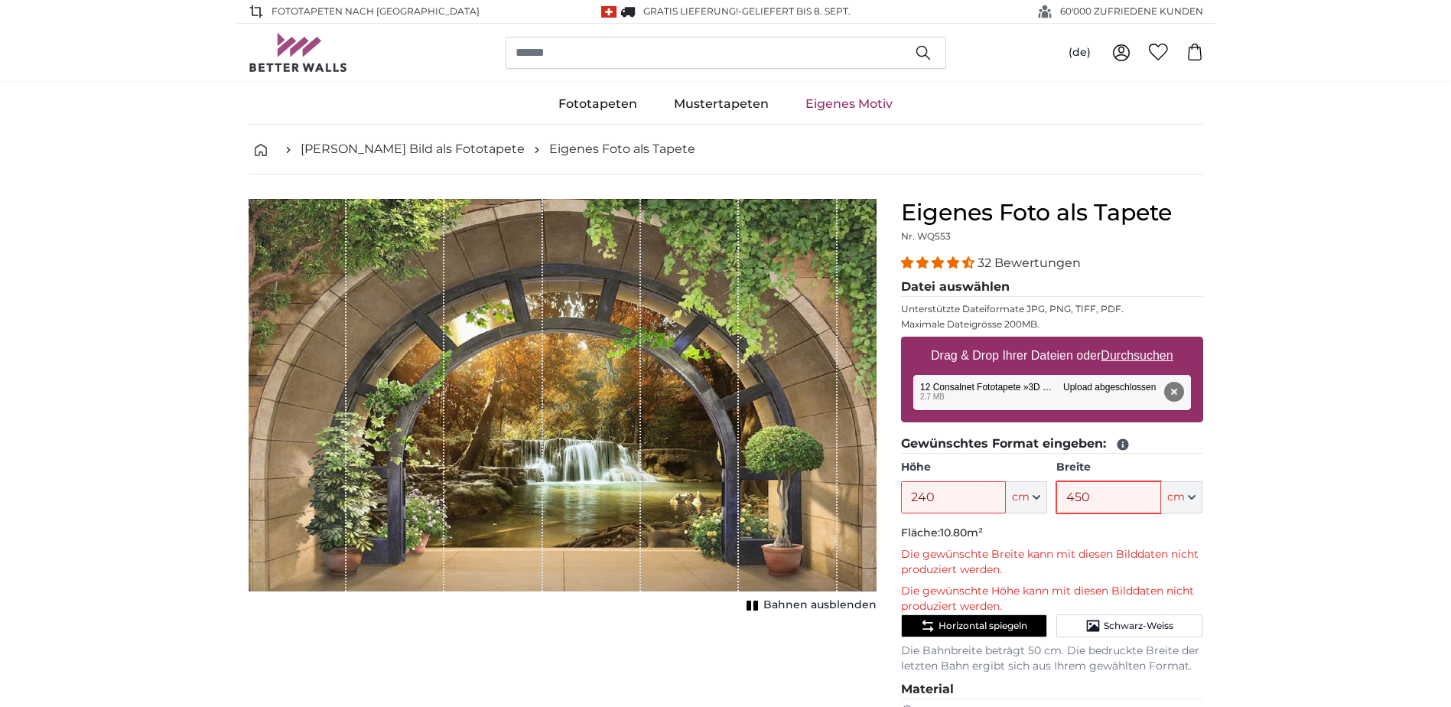
type input "450"
click at [933, 493] on input "240" at bounding box center [953, 497] width 105 height 32
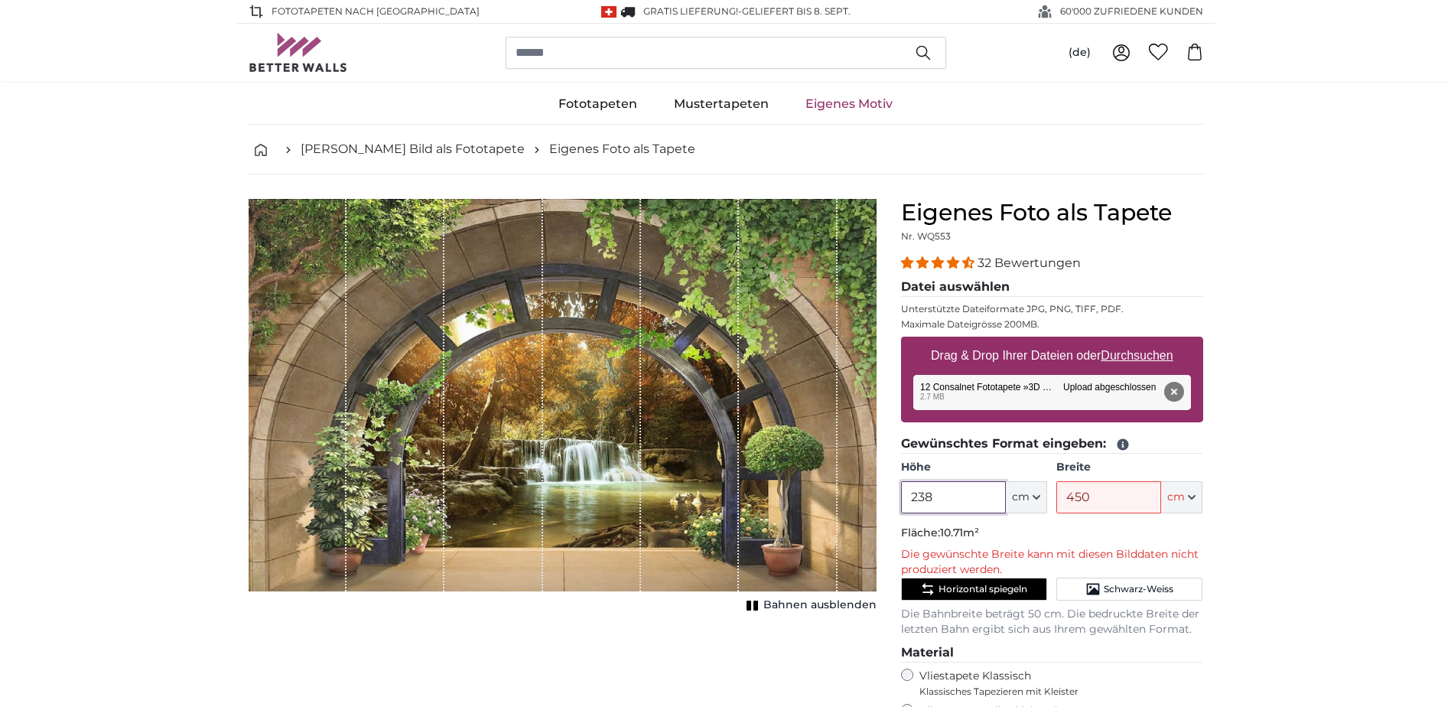
type input "238"
click at [1095, 493] on input "450" at bounding box center [1108, 497] width 105 height 32
type input "440"
click at [1169, 393] on button "Entfernen" at bounding box center [1173, 392] width 20 height 20
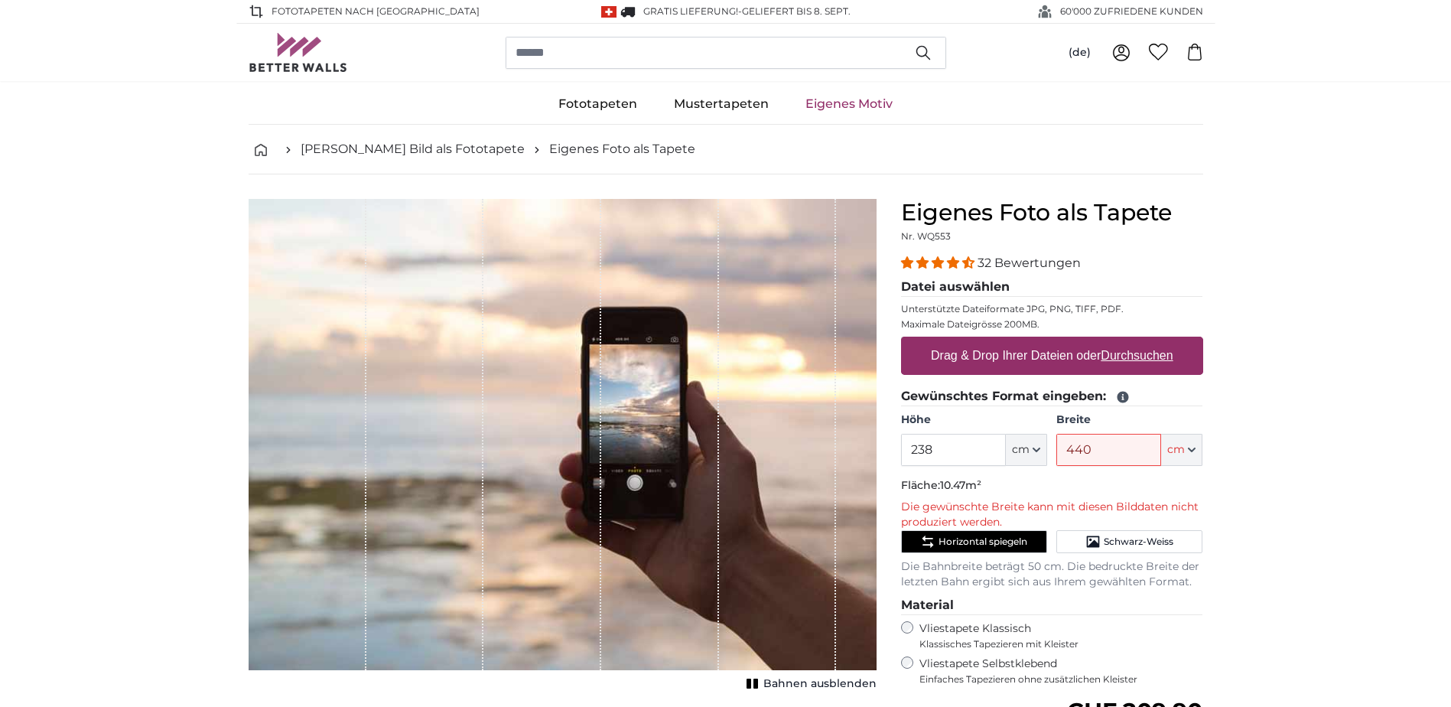
click at [1120, 361] on u "Durchsuchen" at bounding box center [1137, 355] width 72 height 13
click at [1120, 341] on input "Drag & Drop Ihrer Dateien oder Durchsuchen" at bounding box center [1052, 339] width 302 height 5
type input "**********"
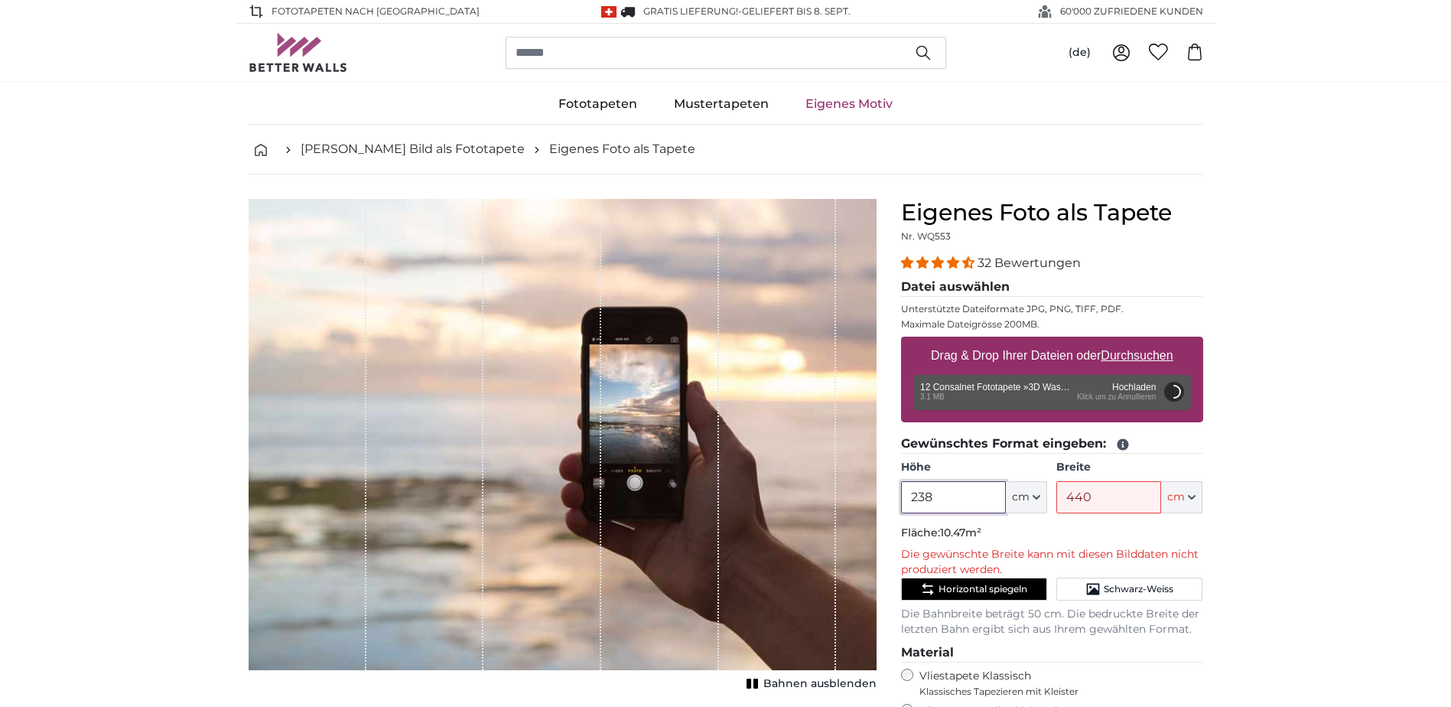
click at [956, 495] on input "238" at bounding box center [953, 497] width 105 height 32
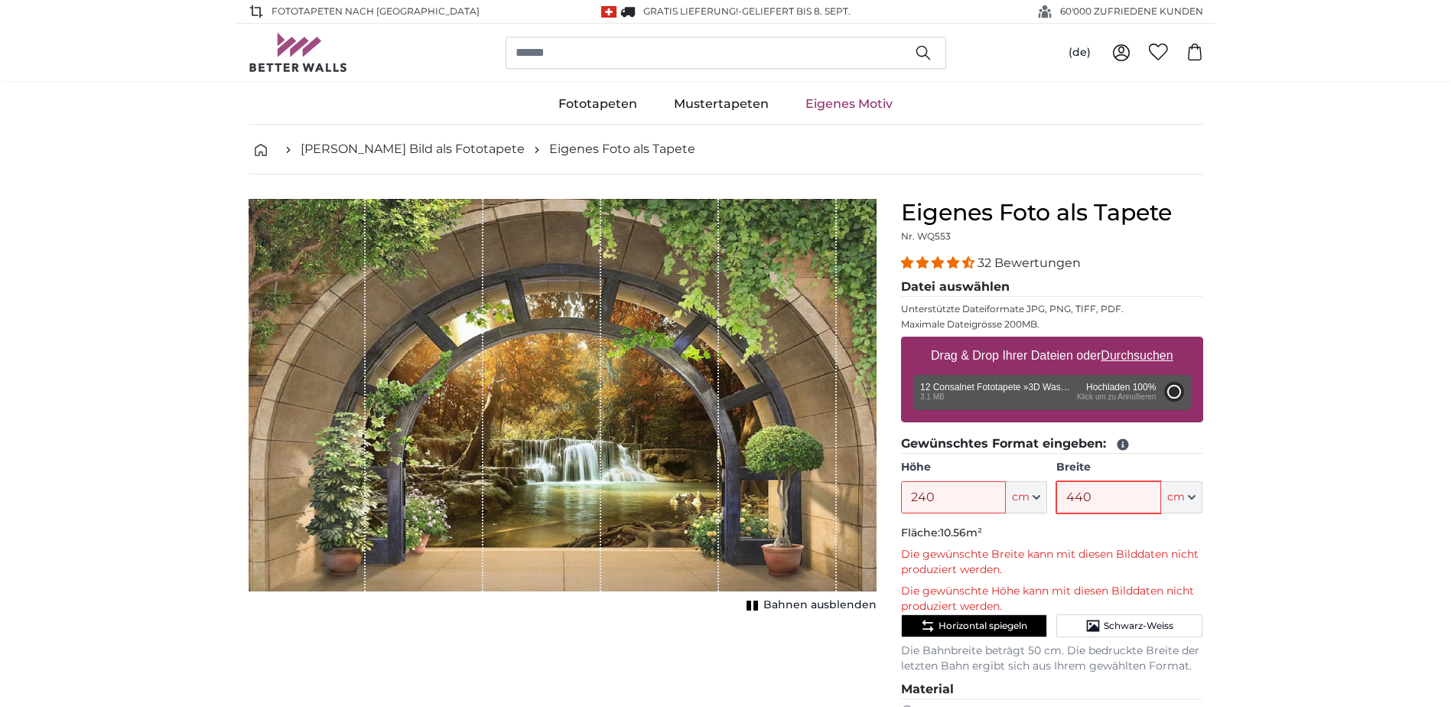
click at [1091, 506] on input "440" at bounding box center [1108, 497] width 105 height 32
type input "200"
type input "348"
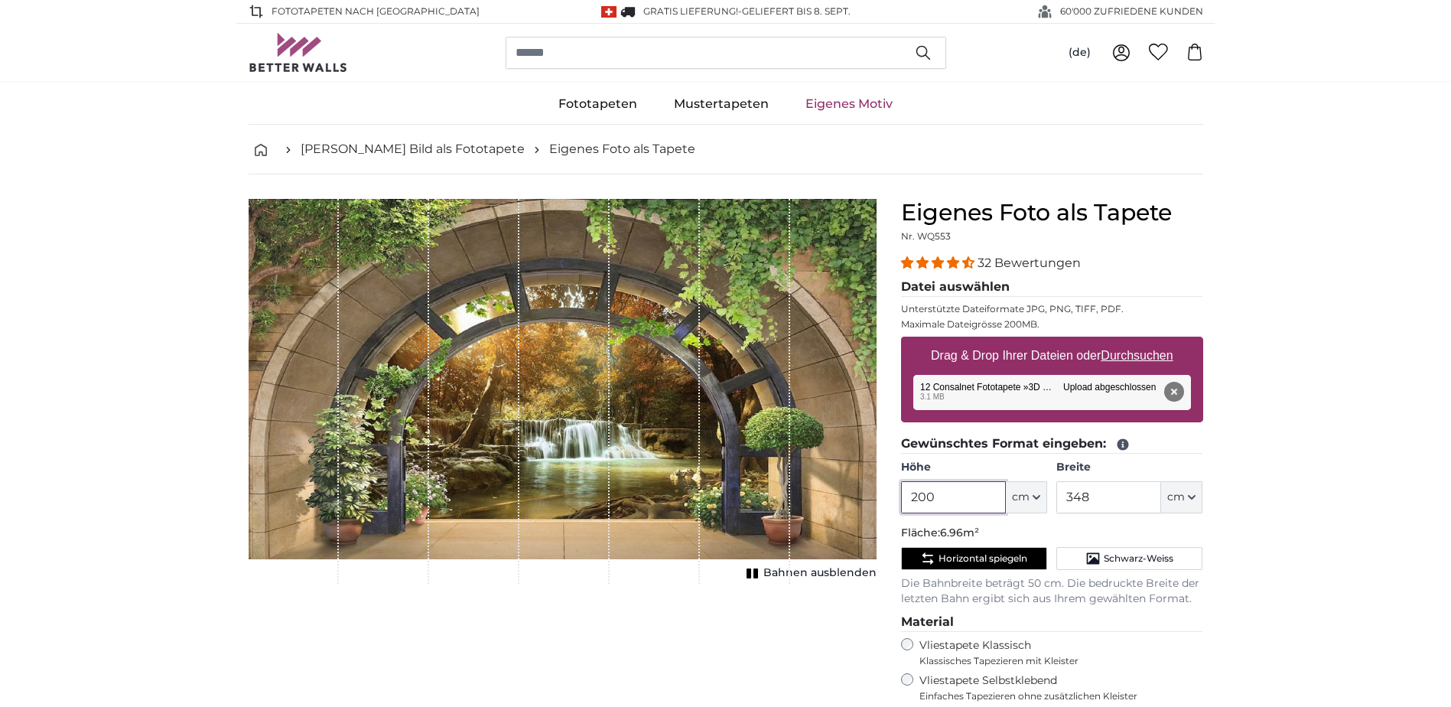
drag, startPoint x: 954, startPoint y: 499, endPoint x: 879, endPoint y: 507, distance: 75.4
click at [879, 507] on product-detail "Abbrechen Bild zuschneiden Bahnen ausblenden Eigenes Foto als Tapete Nr. WQ553 …" at bounding box center [725, 569] width 979 height 790
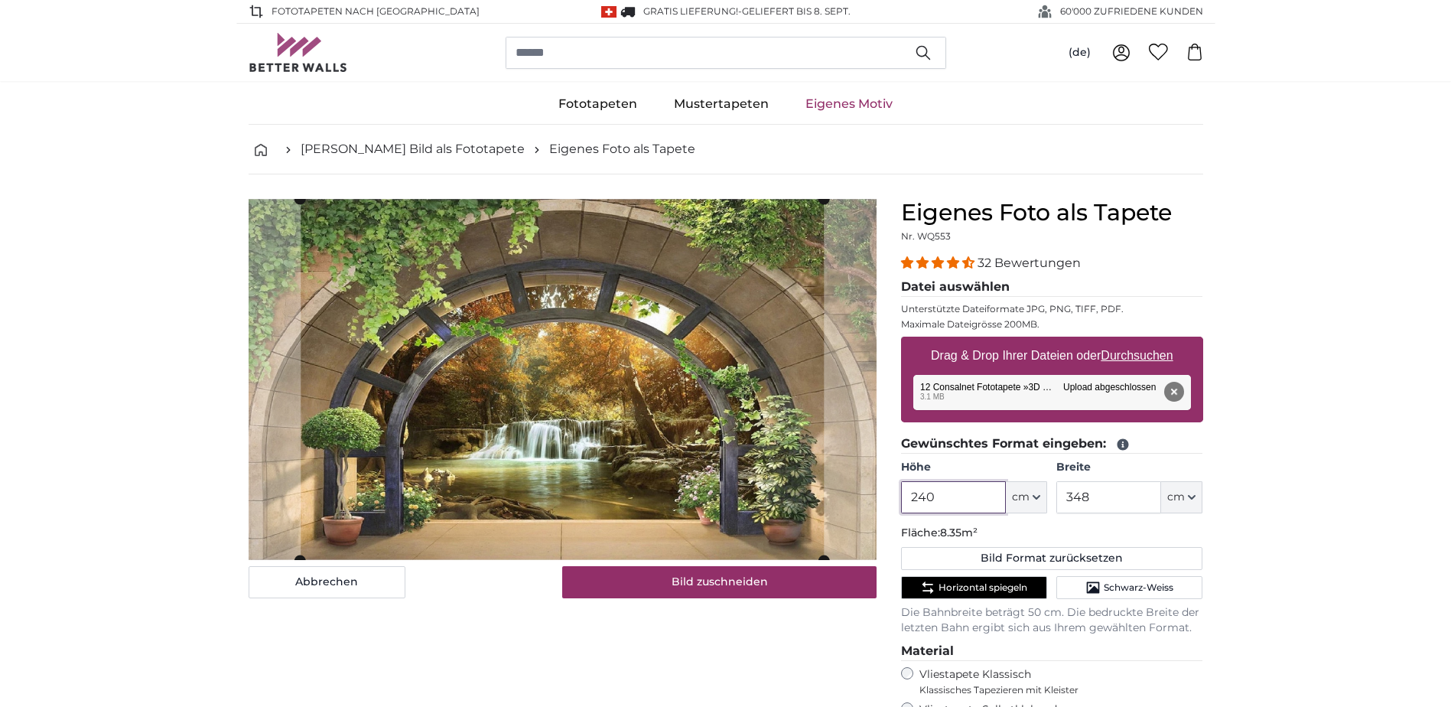
type input "240"
drag, startPoint x: 1100, startPoint y: 498, endPoint x: 1042, endPoint y: 499, distance: 58.1
click at [1042, 499] on div "Höhe 240 ft cm Centimeter (cm) Inches (inch) Feet (ft. in.) Breite 348 ft cm Ce…" at bounding box center [1052, 487] width 302 height 54
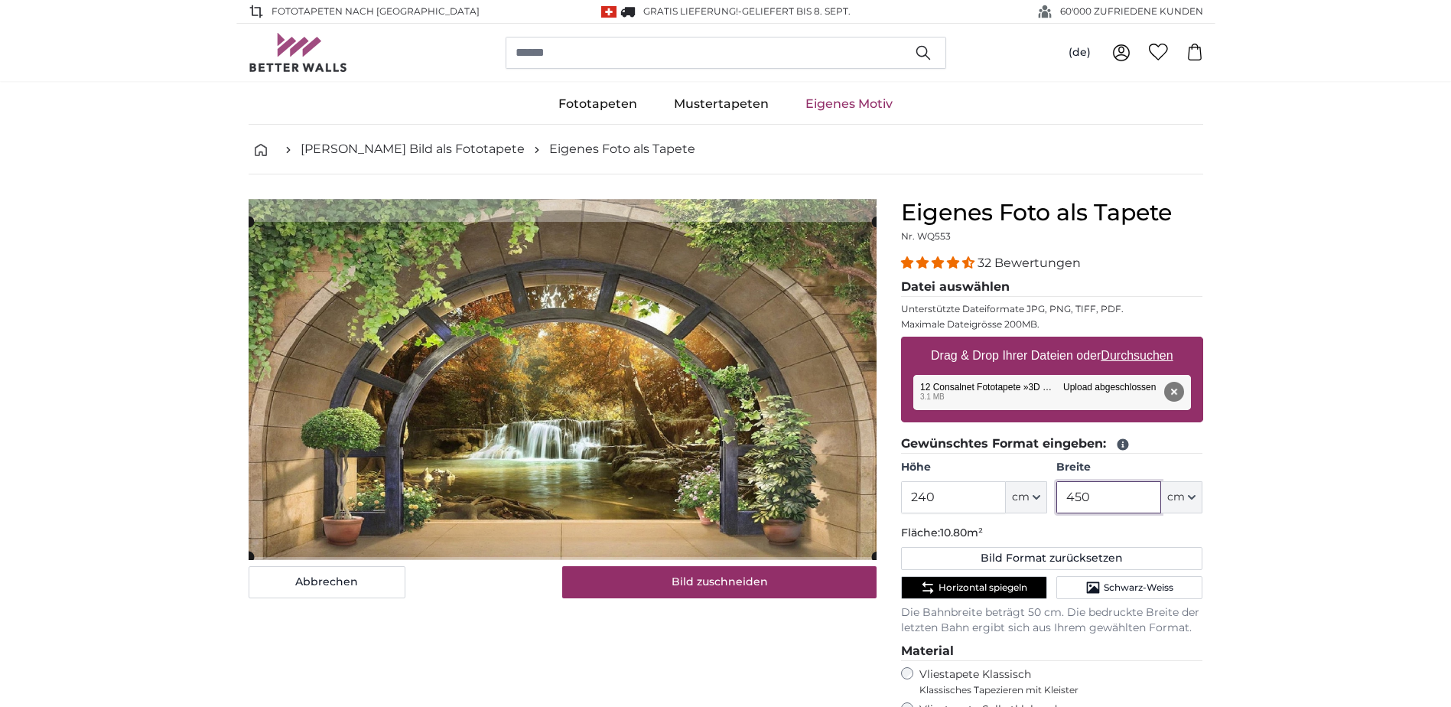
click at [692, 382] on cropper-handle at bounding box center [563, 389] width 628 height 335
click at [972, 588] on span "Horizontal spiegeln" at bounding box center [983, 587] width 89 height 12
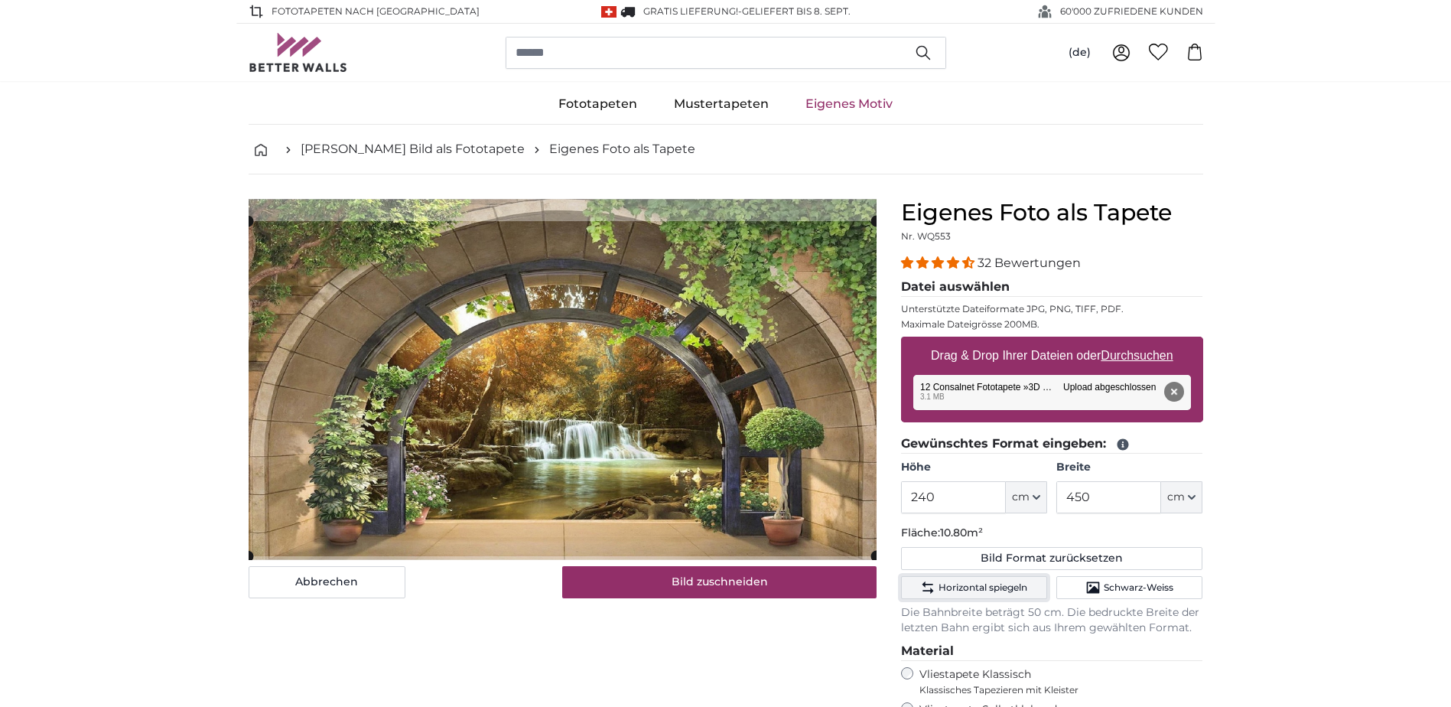
click at [974, 587] on span "Horizontal spiegeln" at bounding box center [983, 587] width 89 height 12
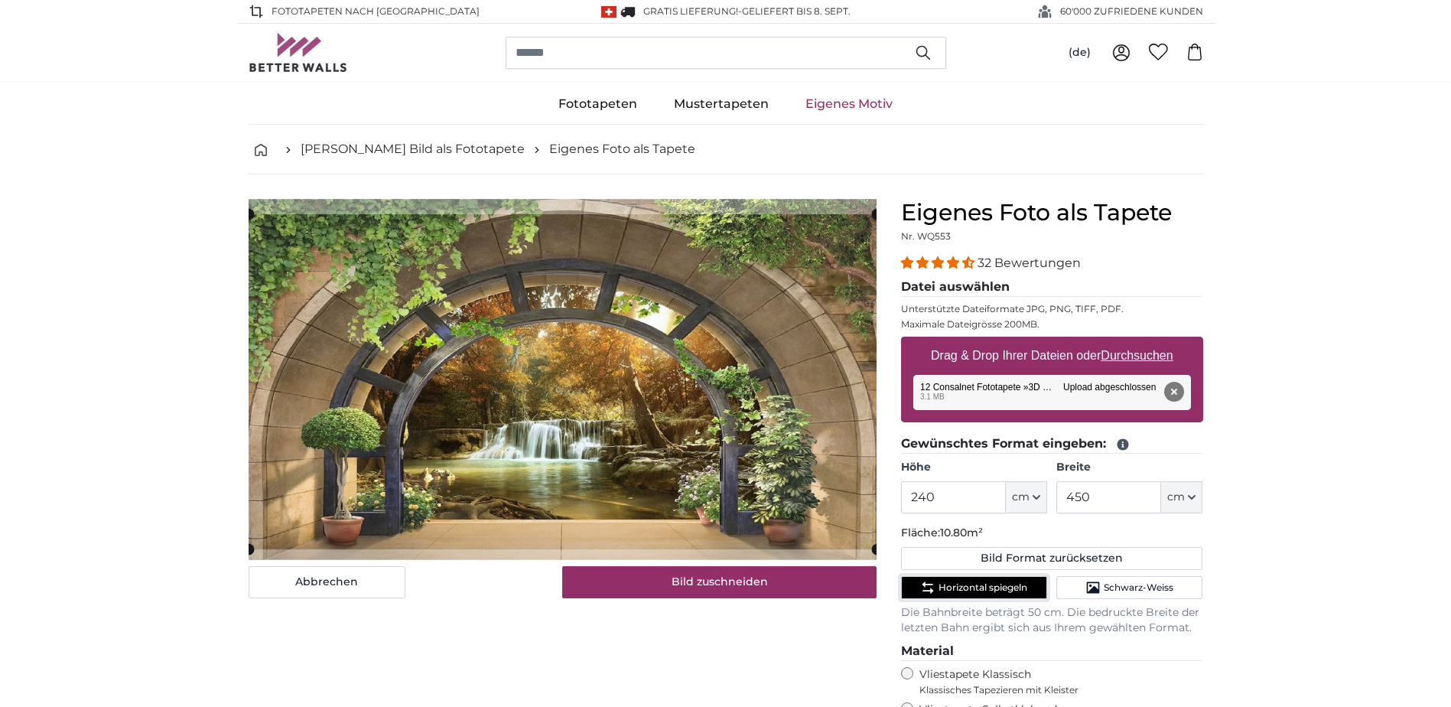
click at [767, 451] on cropper-handle at bounding box center [563, 381] width 628 height 335
drag, startPoint x: 1104, startPoint y: 496, endPoint x: 1050, endPoint y: 498, distance: 53.6
click at [1050, 498] on div "Höhe 240 ft cm Centimeter (cm) Inches (inch) Feet (ft. in.) Breite 450 ft cm Ce…" at bounding box center [1052, 487] width 302 height 54
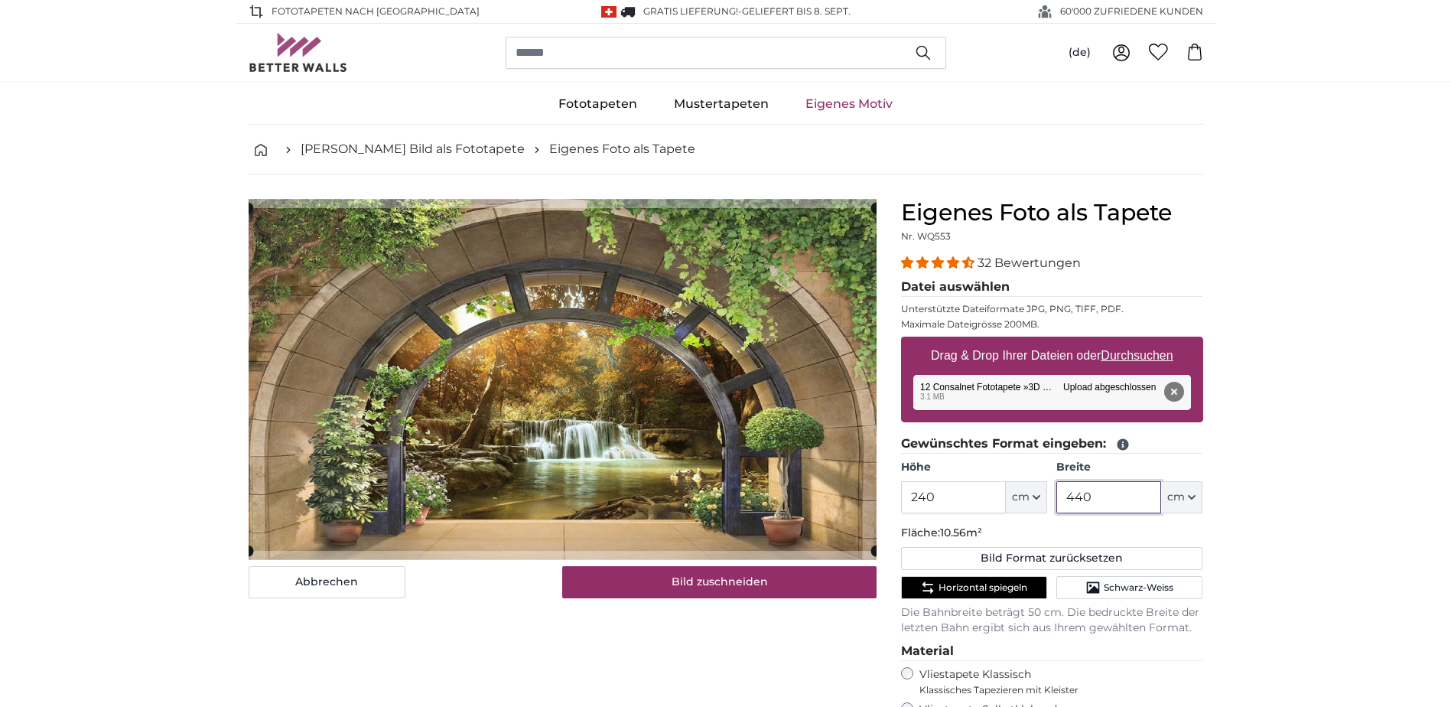
drag, startPoint x: 1099, startPoint y: 494, endPoint x: 1056, endPoint y: 501, distance: 44.1
click at [1056, 501] on div "Höhe 240 ft cm Centimeter (cm) Inches (inch) Feet (ft. in.) Breite 440 ft cm Ce…" at bounding box center [1052, 487] width 302 height 54
type input "450"
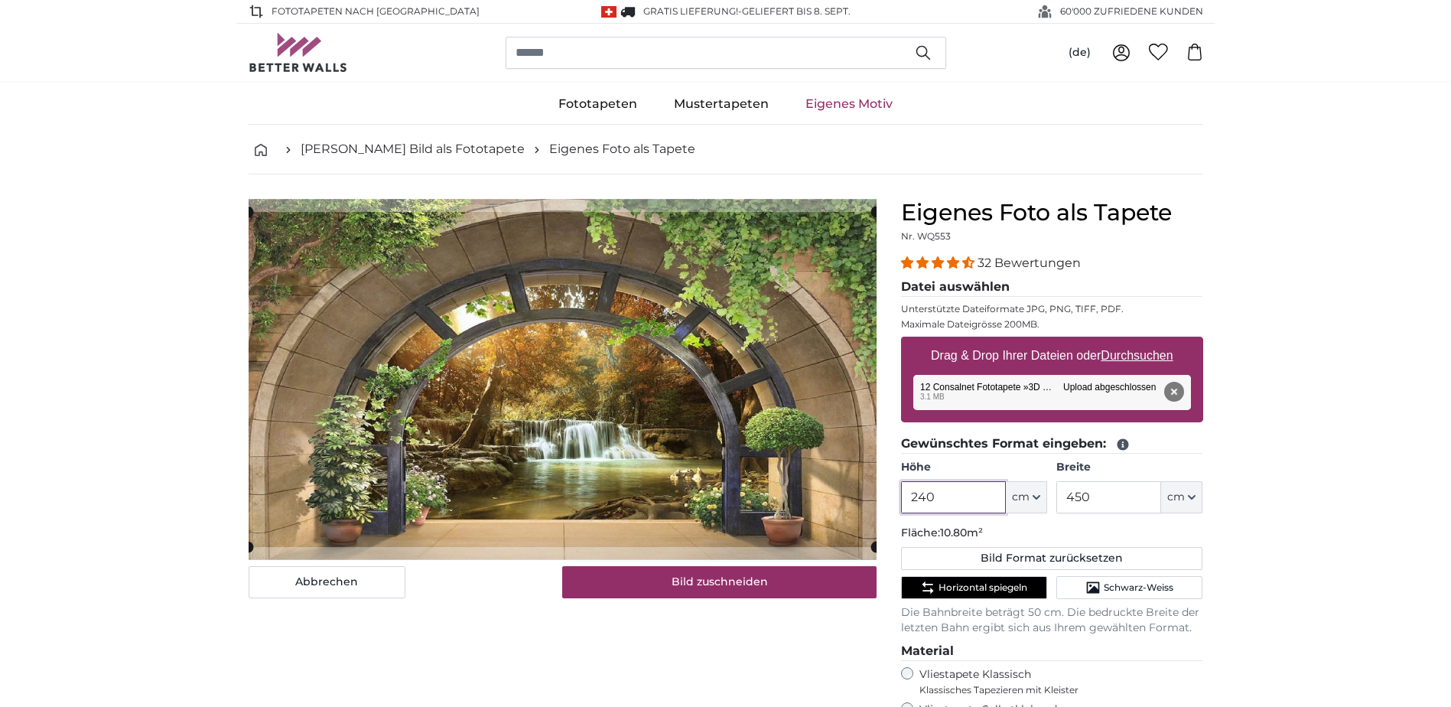
drag, startPoint x: 984, startPoint y: 507, endPoint x: 906, endPoint y: 506, distance: 78.0
click at [906, 506] on input "240" at bounding box center [953, 497] width 105 height 32
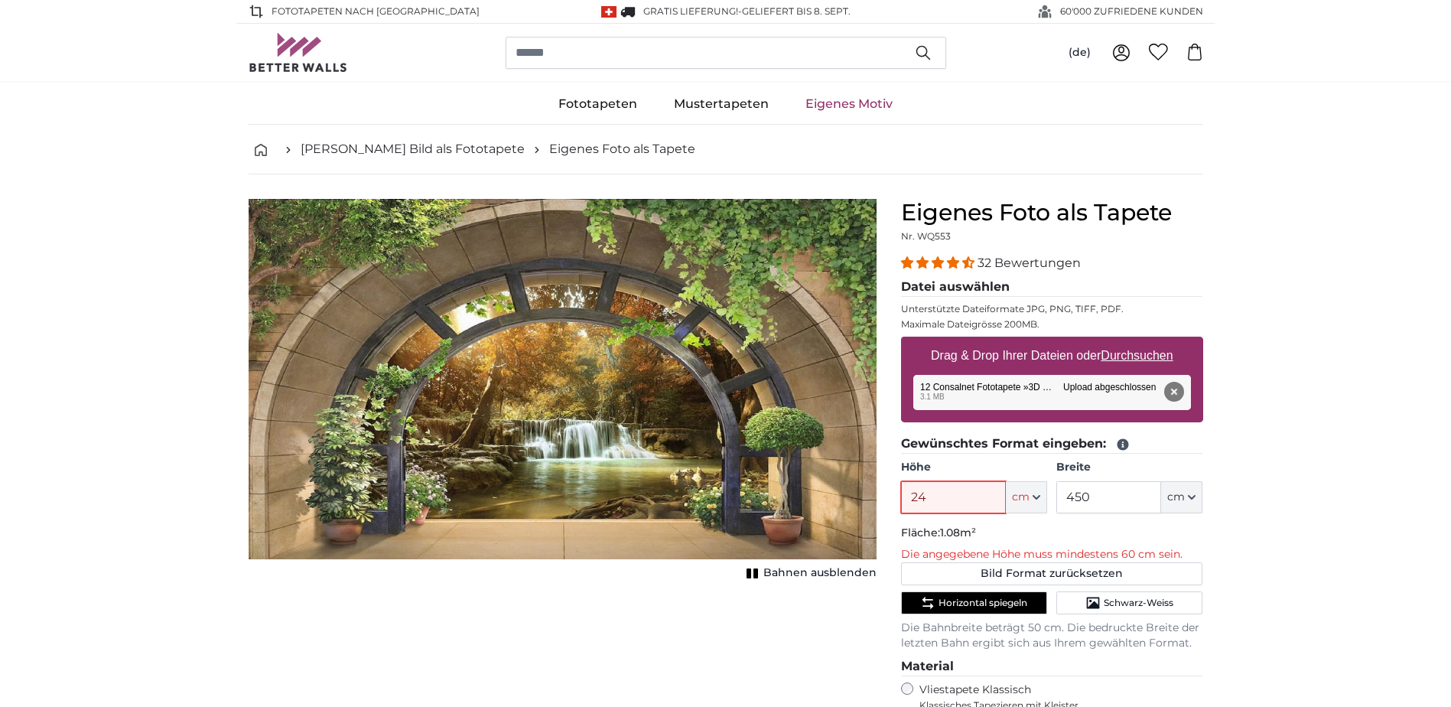
type input "240"
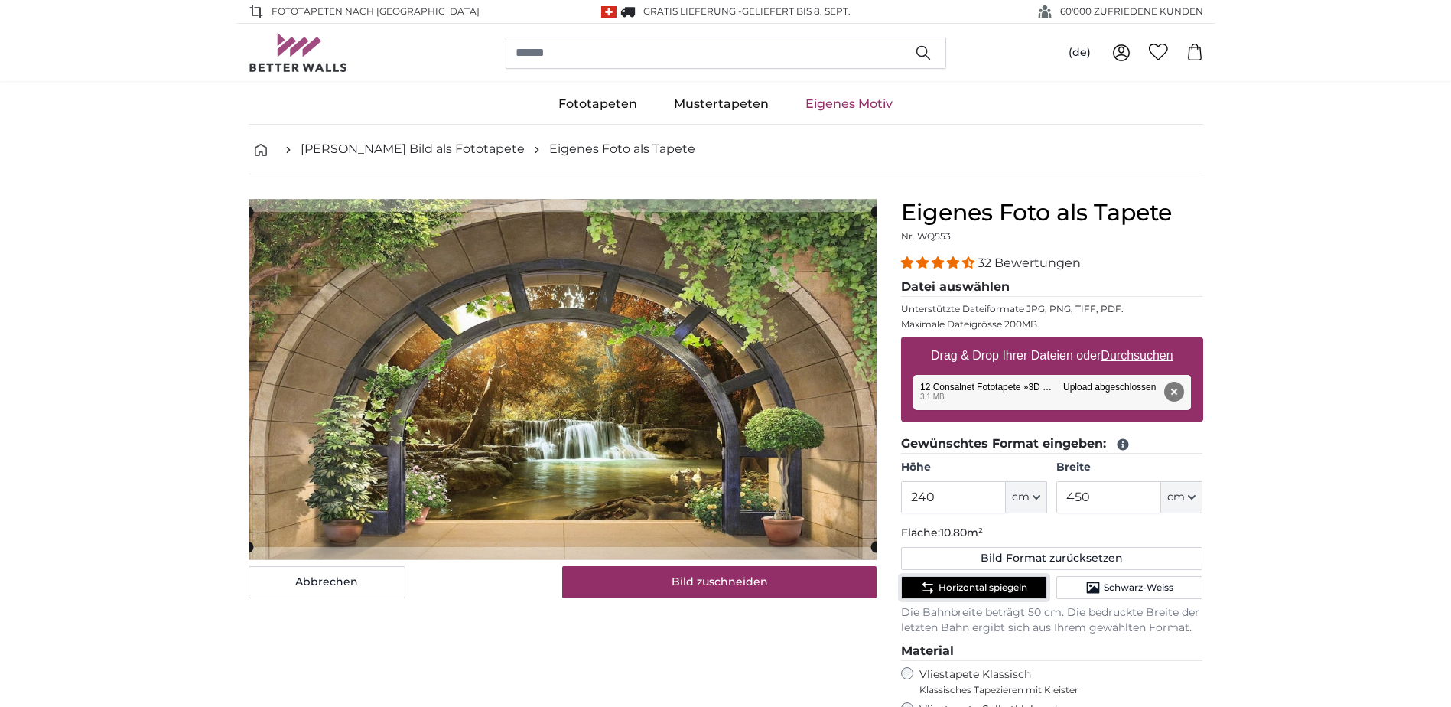
click at [929, 589] on icon "Horizontal spiegeln" at bounding box center [927, 587] width 15 height 15
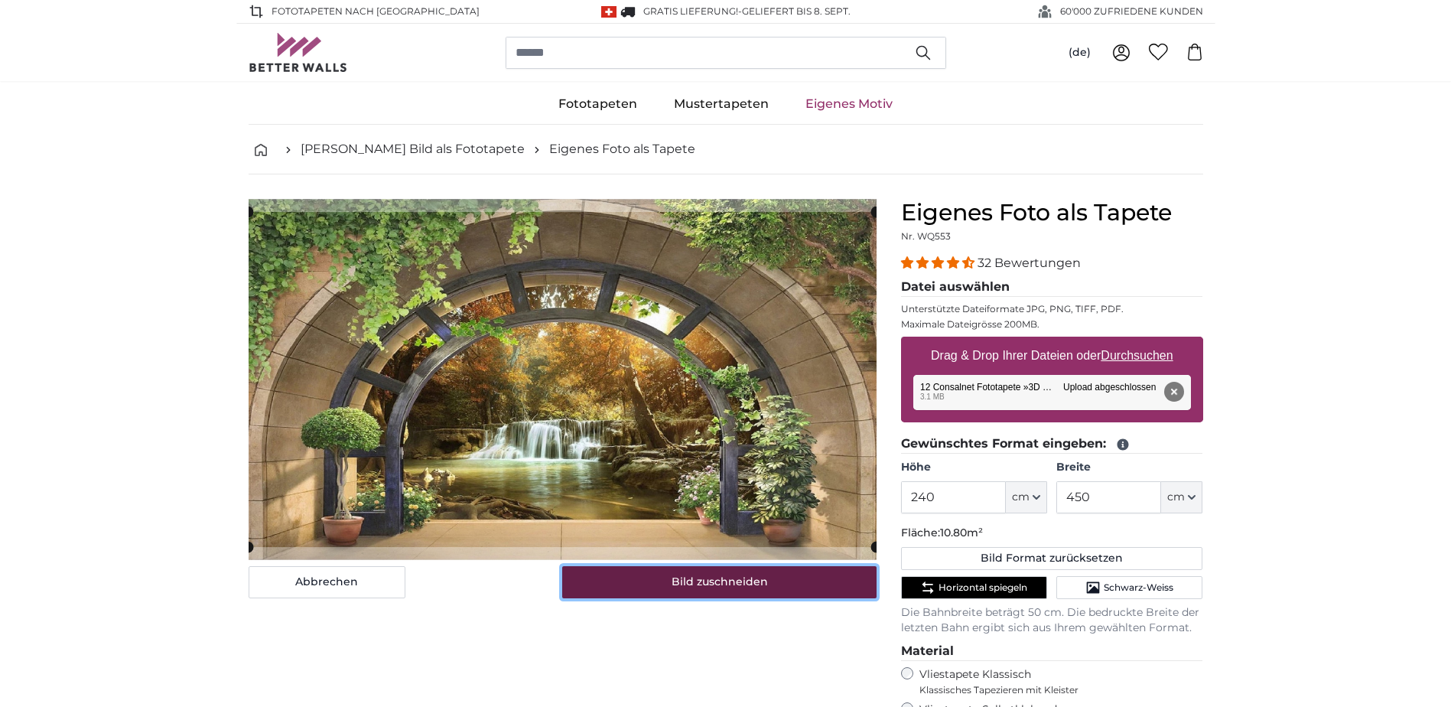
click at [825, 587] on button "Bild zuschneiden" at bounding box center [719, 582] width 314 height 32
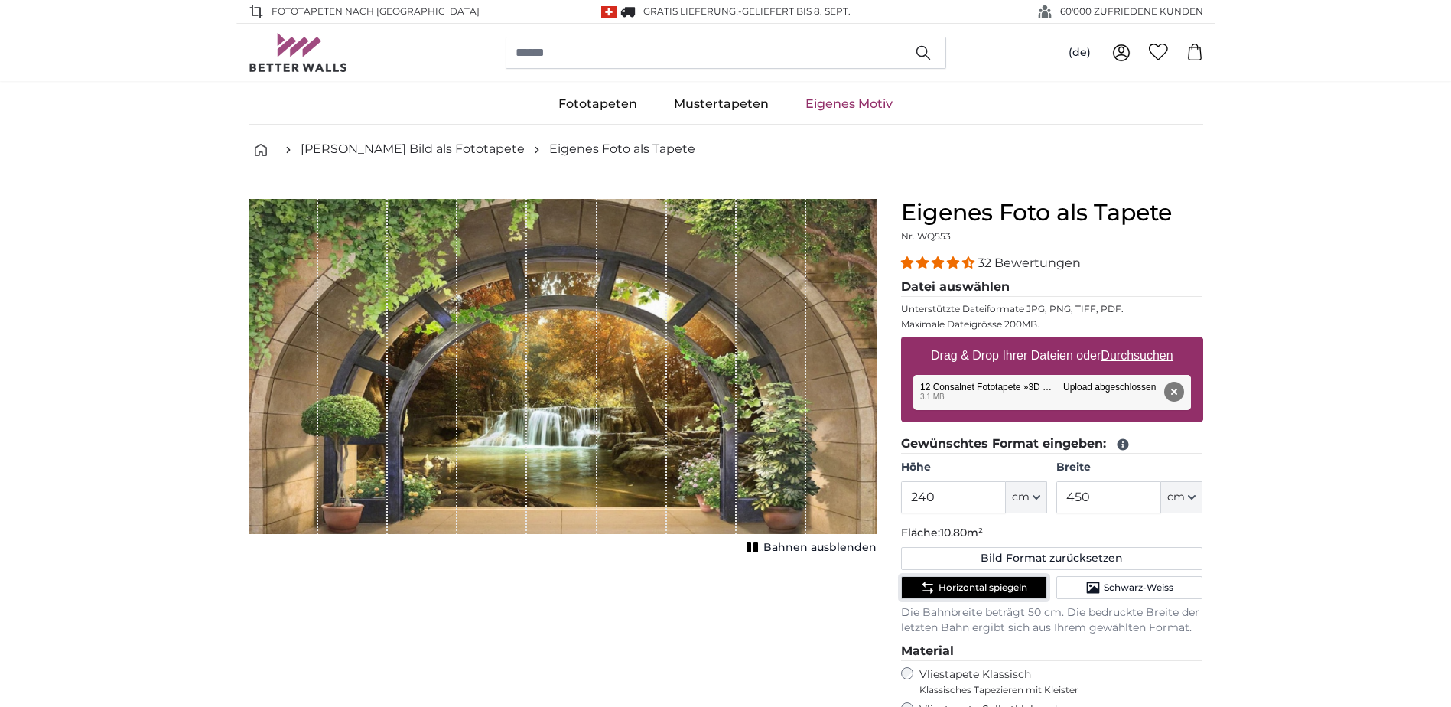
click at [941, 580] on button "Horizontal spiegeln" at bounding box center [974, 587] width 146 height 23
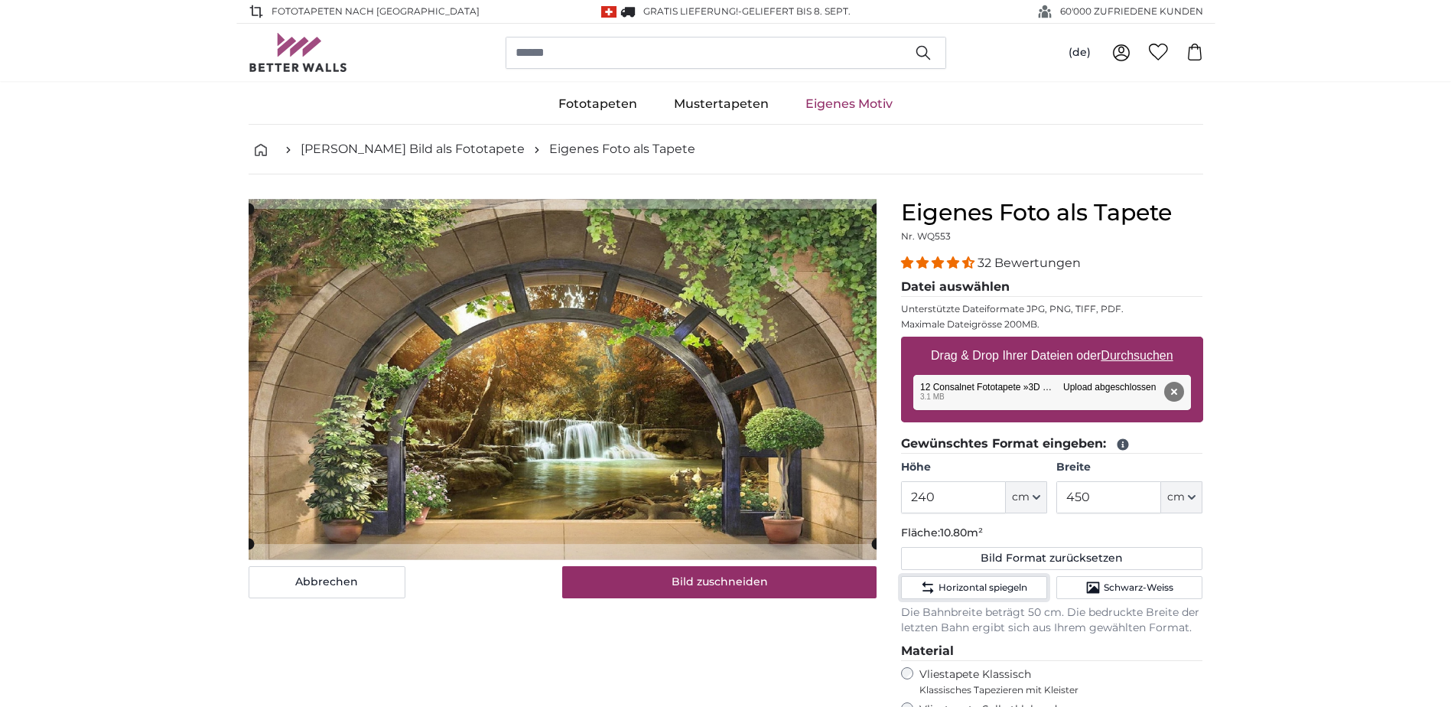
click at [829, 511] on cropper-handle at bounding box center [563, 376] width 628 height 335
click at [1169, 389] on button "Entfernen" at bounding box center [1173, 392] width 20 height 20
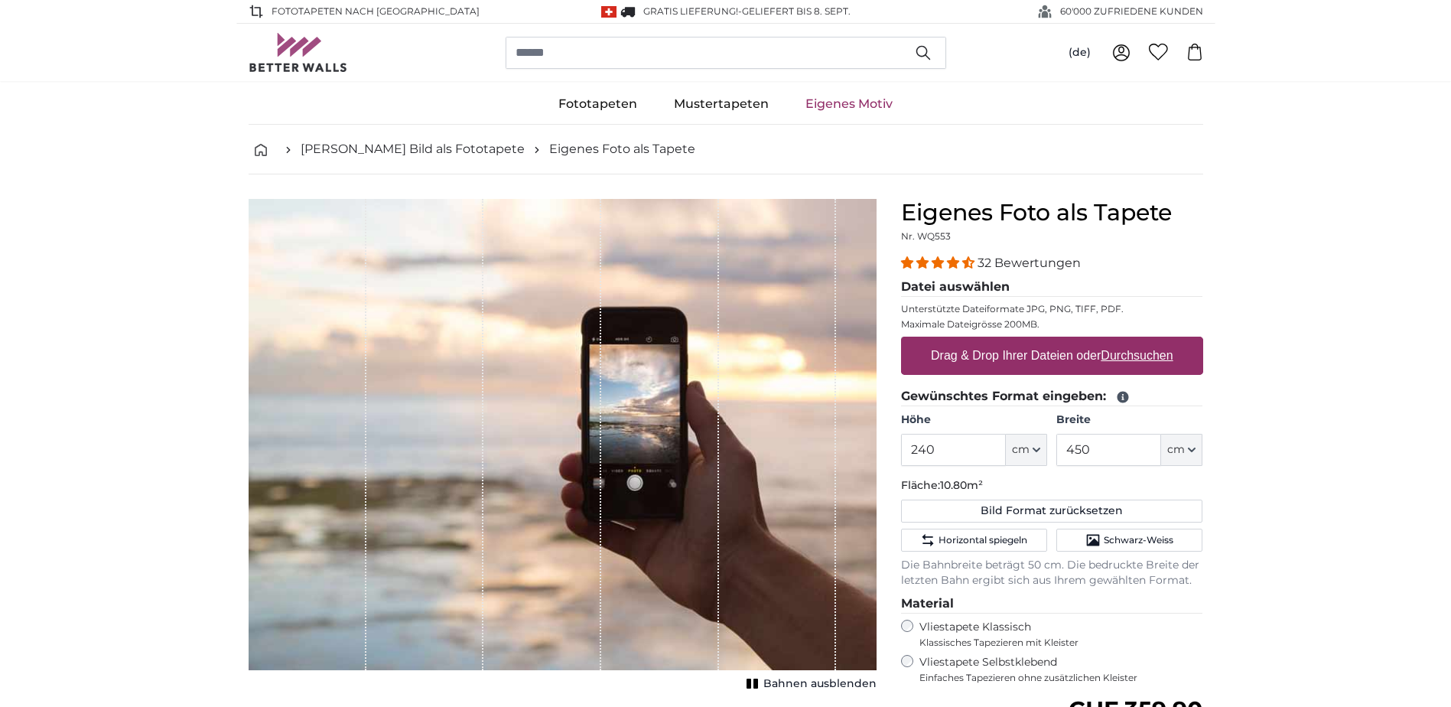
click at [1130, 353] on u "Durchsuchen" at bounding box center [1137, 355] width 72 height 13
click at [1130, 341] on input "Drag & Drop Ihrer Dateien oder Durchsuchen" at bounding box center [1052, 339] width 302 height 5
type input "**********"
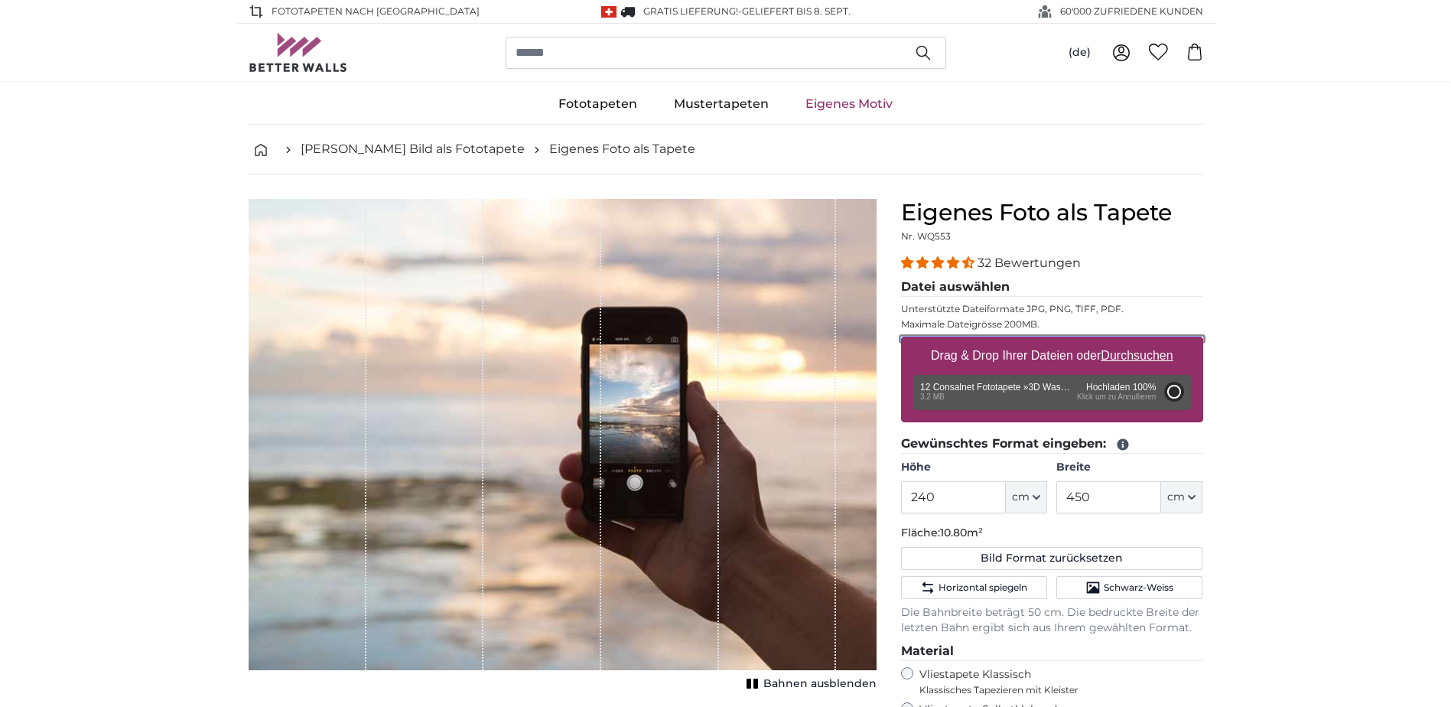
type input "200"
type input "344"
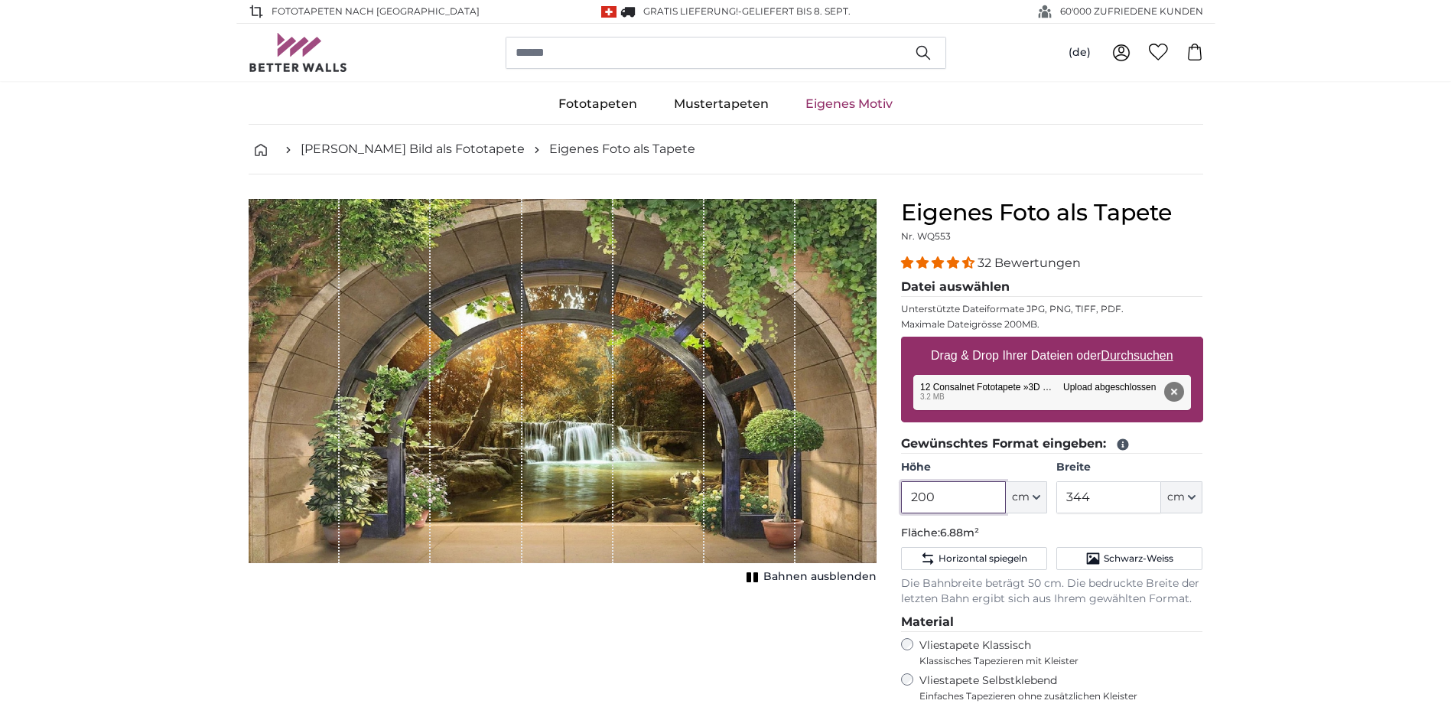
drag, startPoint x: 969, startPoint y: 502, endPoint x: 908, endPoint y: 499, distance: 61.2
click at [908, 499] on input "200" at bounding box center [953, 497] width 105 height 32
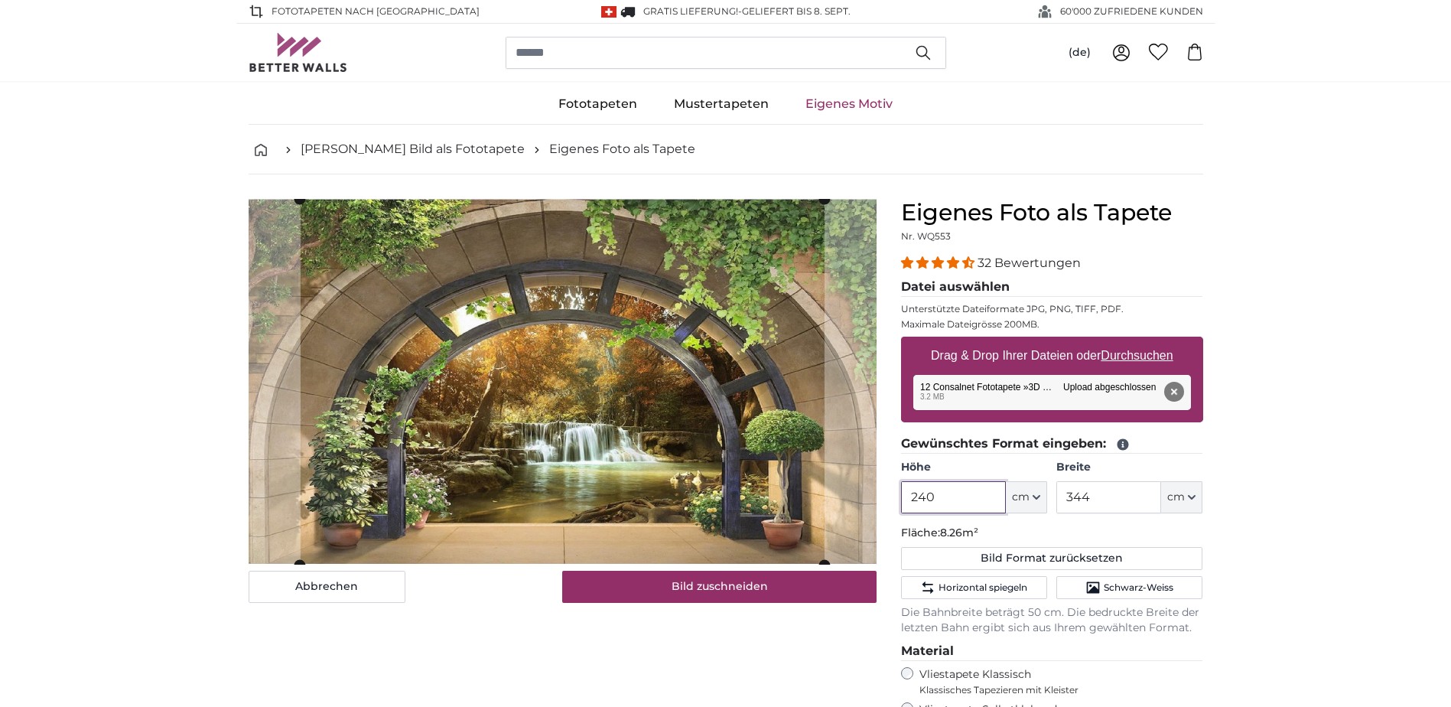
type input "240"
click at [1106, 507] on input "344" at bounding box center [1108, 497] width 105 height 32
type input "3"
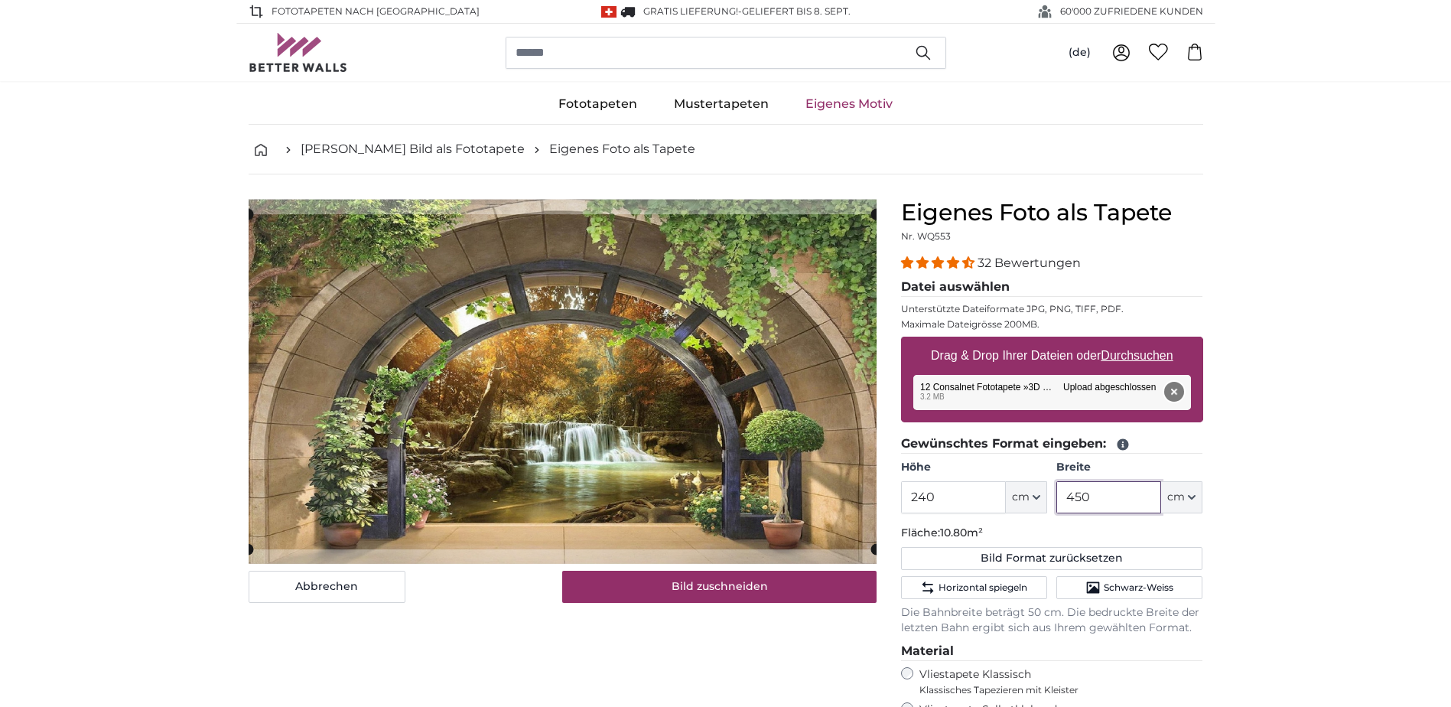
type input "450"
click at [1174, 390] on button "Entfernen" at bounding box center [1173, 392] width 20 height 20
type input "200"
type input "344"
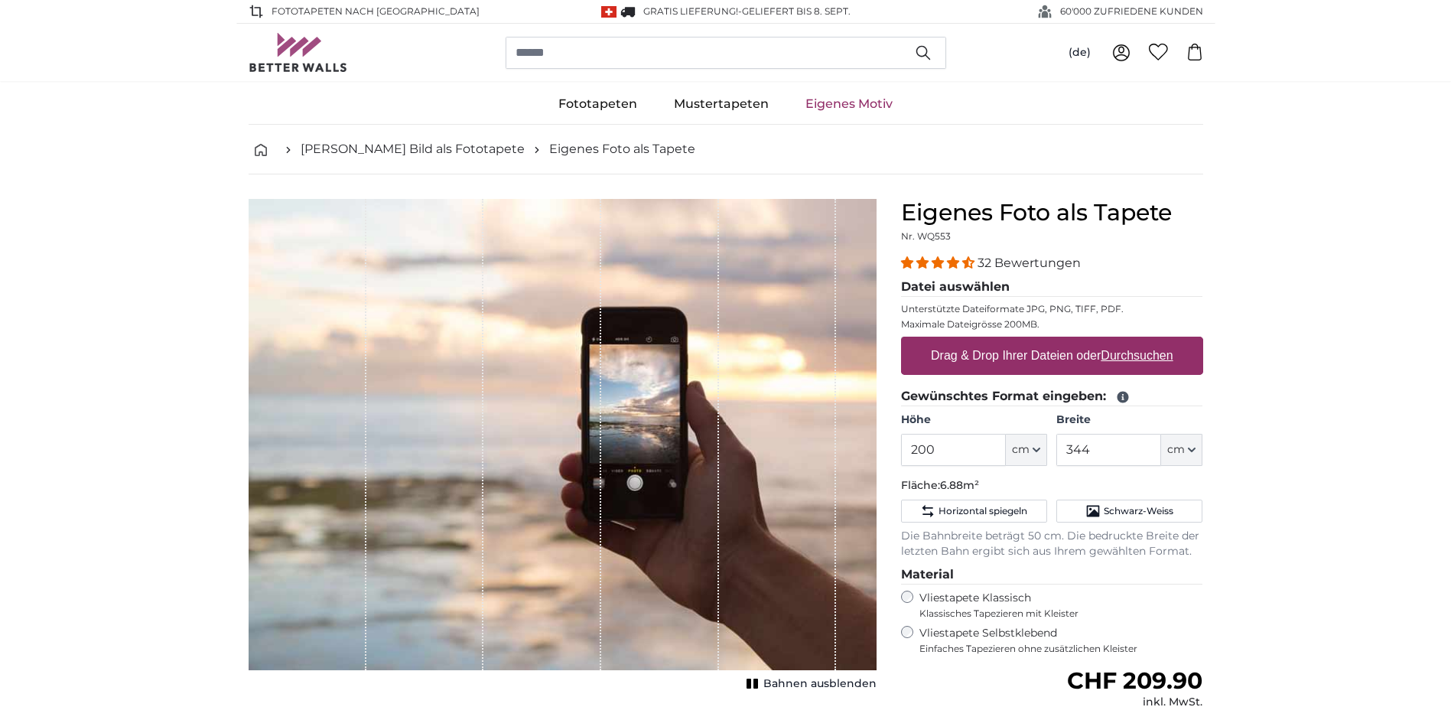
click at [1124, 346] on label "Drag & Drop Ihrer Dateien oder Durchsuchen" at bounding box center [1052, 355] width 255 height 31
click at [1124, 341] on input "Drag & Drop Ihrer Dateien oder Durchsuchen" at bounding box center [1052, 339] width 302 height 5
type input "**********"
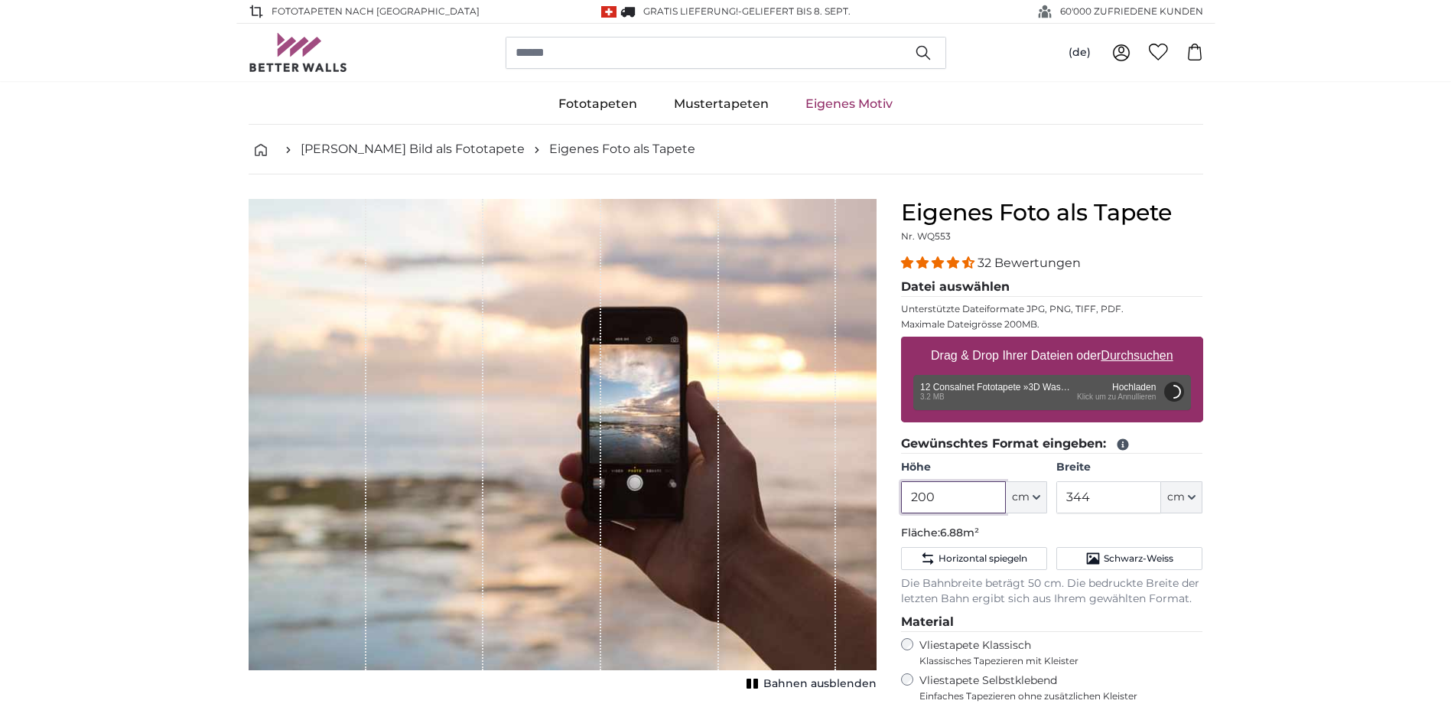
click at [955, 507] on input "200" at bounding box center [953, 497] width 105 height 32
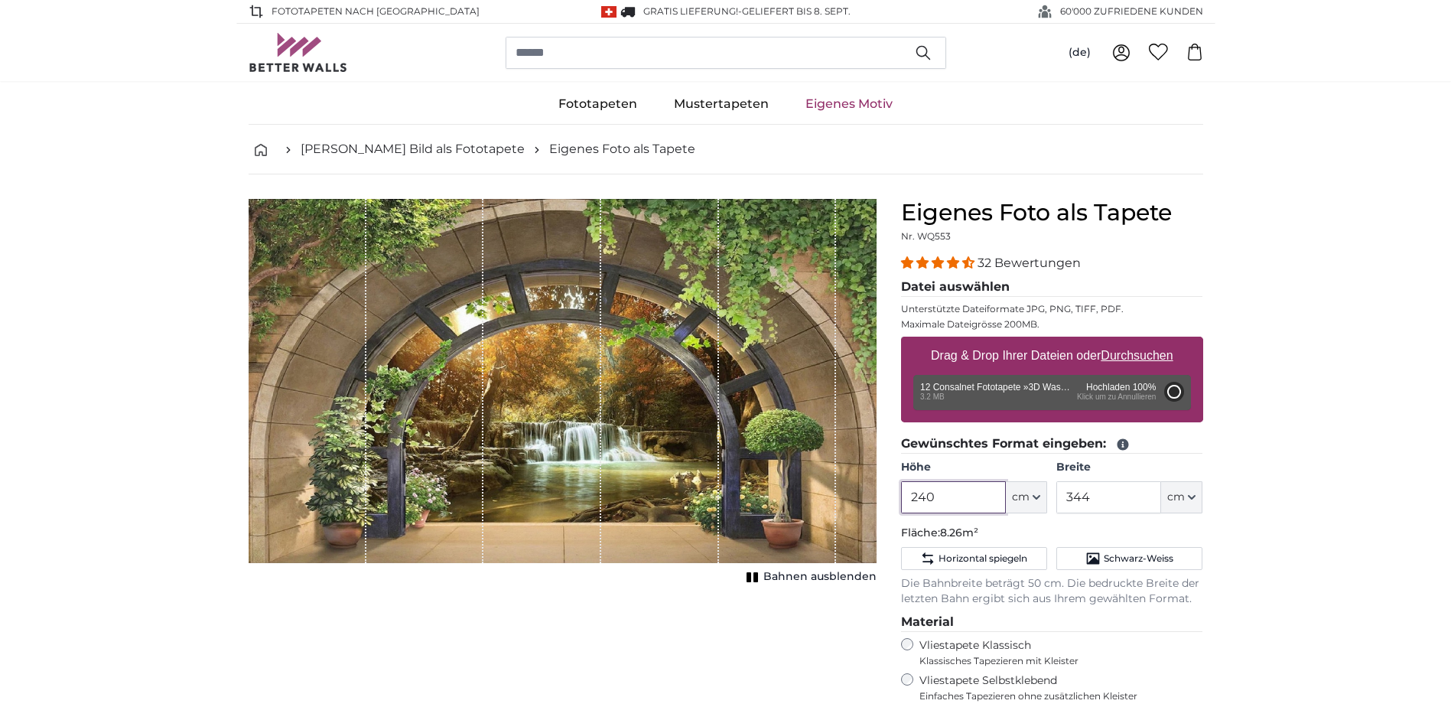
type input "200"
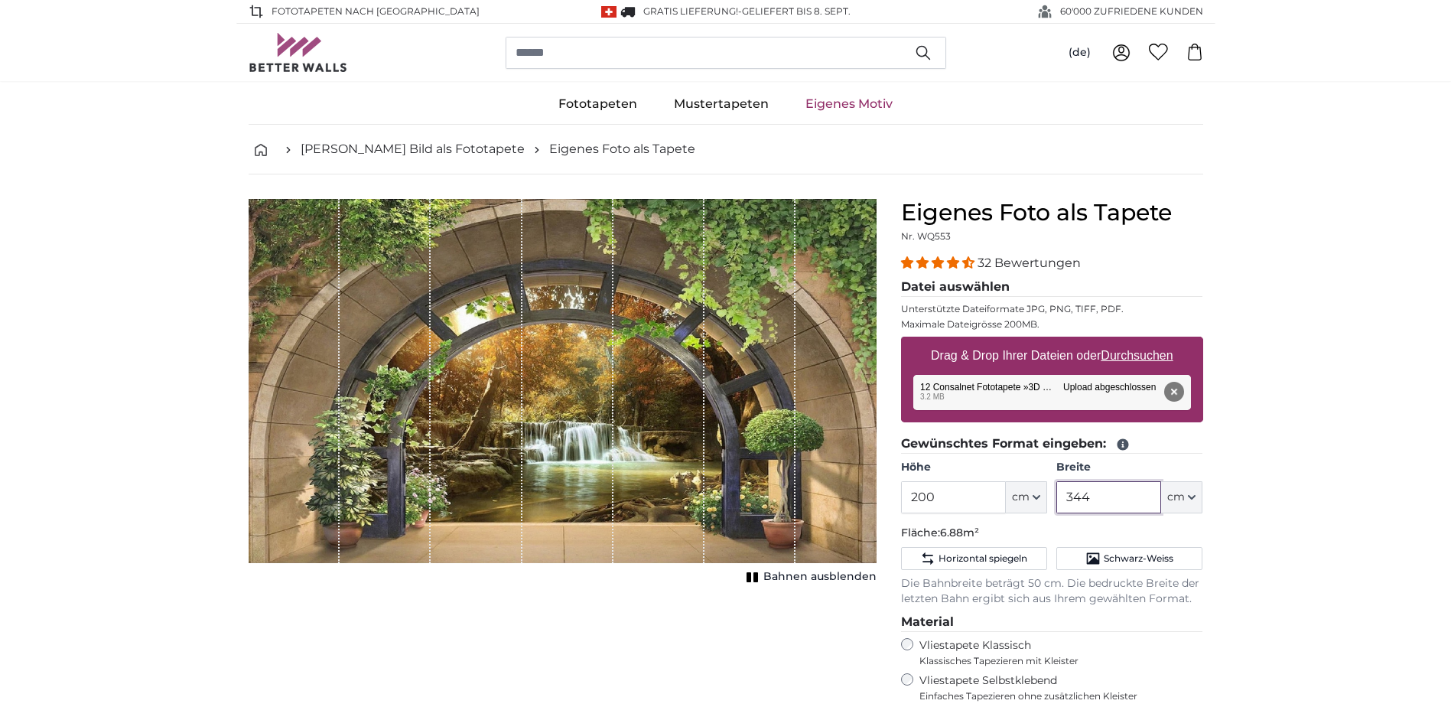
drag, startPoint x: 1145, startPoint y: 499, endPoint x: 1053, endPoint y: 494, distance: 91.9
click at [1053, 494] on div "Höhe 200 ft cm Centimeter (cm) Inches (inch) Feet (ft. in.) Breite 344 ft cm Ce…" at bounding box center [1052, 487] width 302 height 54
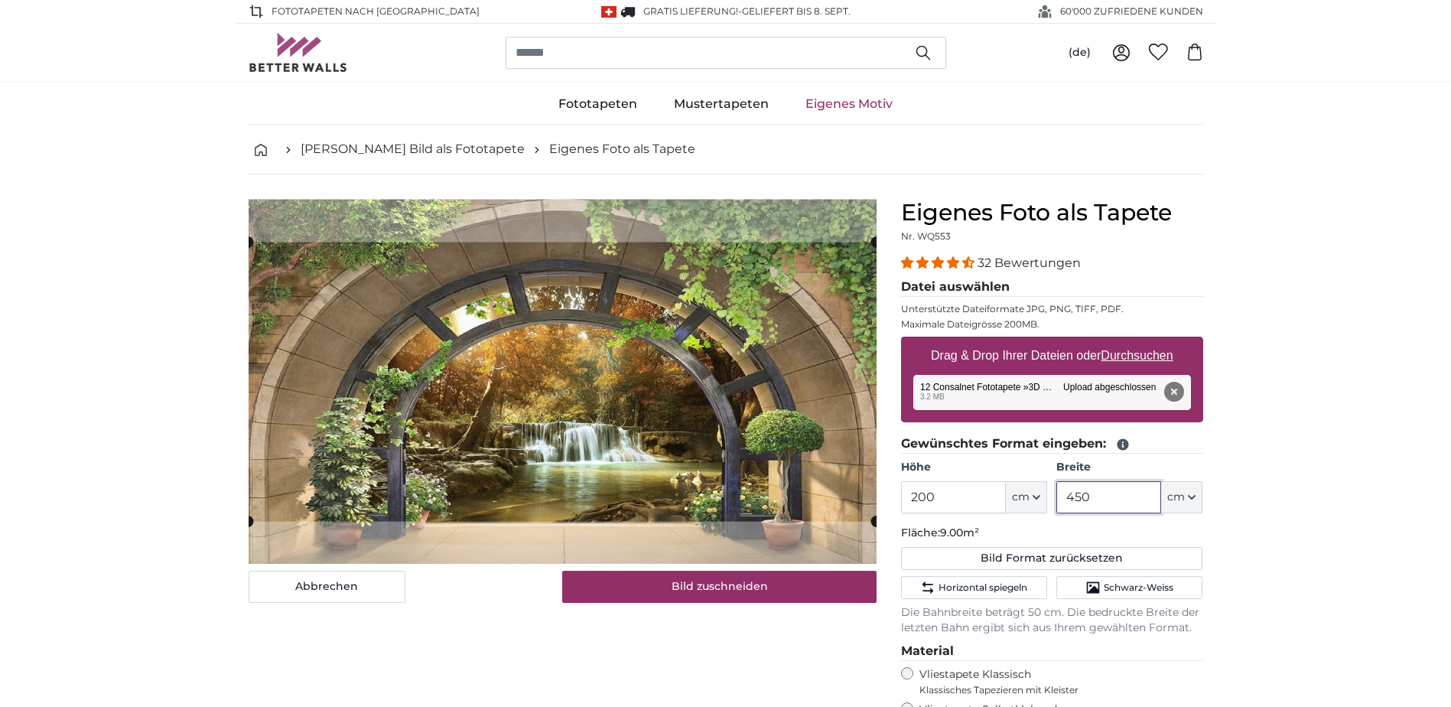
type input "450"
click at [978, 508] on input "200" at bounding box center [953, 497] width 105 height 32
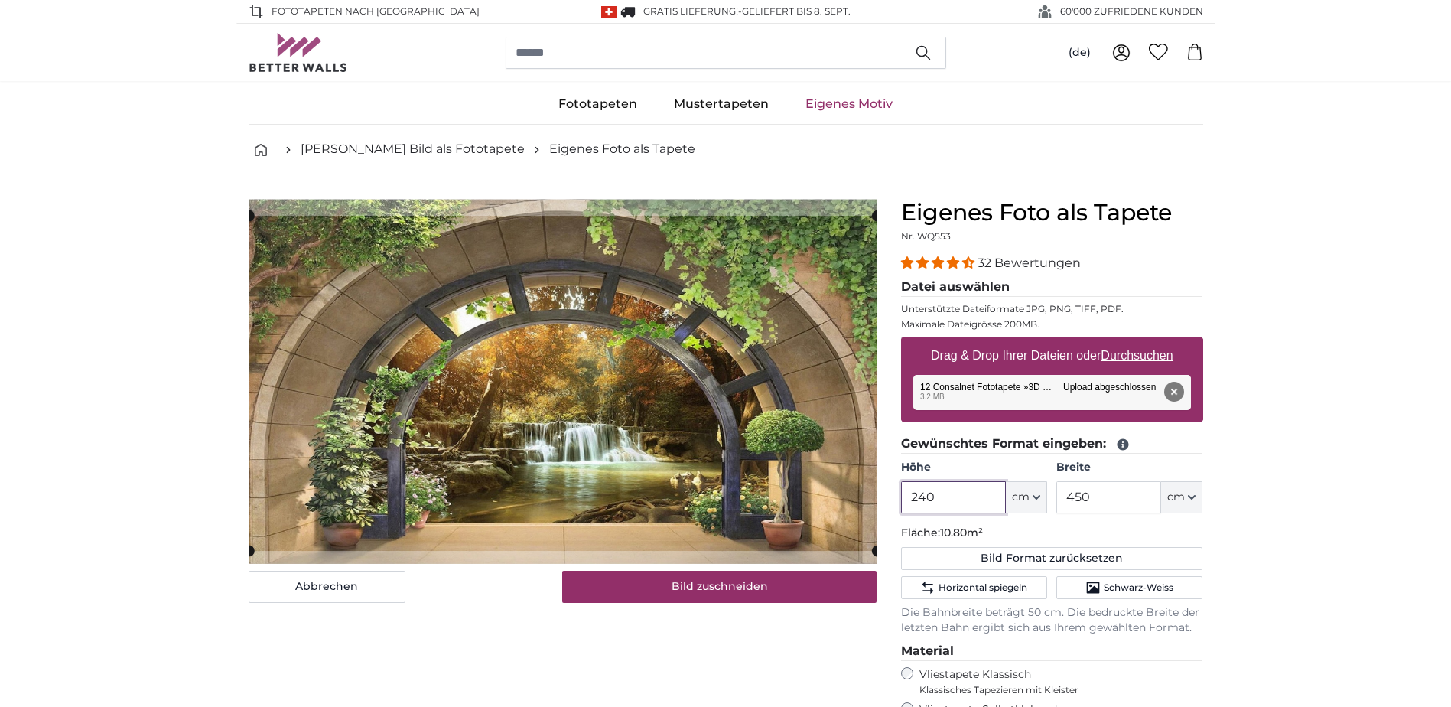
click at [784, 473] on cropper-handle at bounding box center [563, 383] width 628 height 335
click at [1166, 388] on button "Entfernen" at bounding box center [1173, 392] width 20 height 20
type input "200"
type input "344"
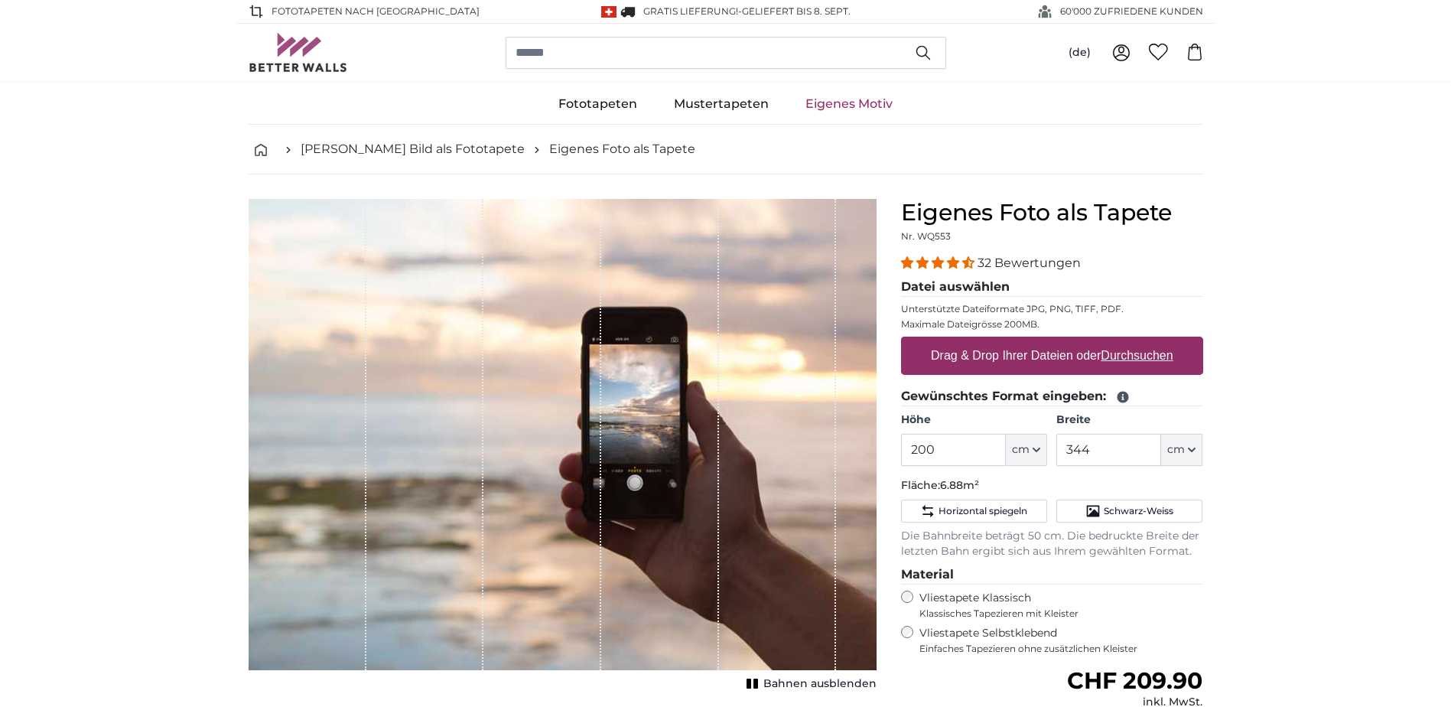
click at [1124, 358] on u "Durchsuchen" at bounding box center [1137, 355] width 72 height 13
click at [1124, 341] on input "Drag & Drop Ihrer Dateien oder Durchsuchen" at bounding box center [1052, 339] width 302 height 5
type input "**********"
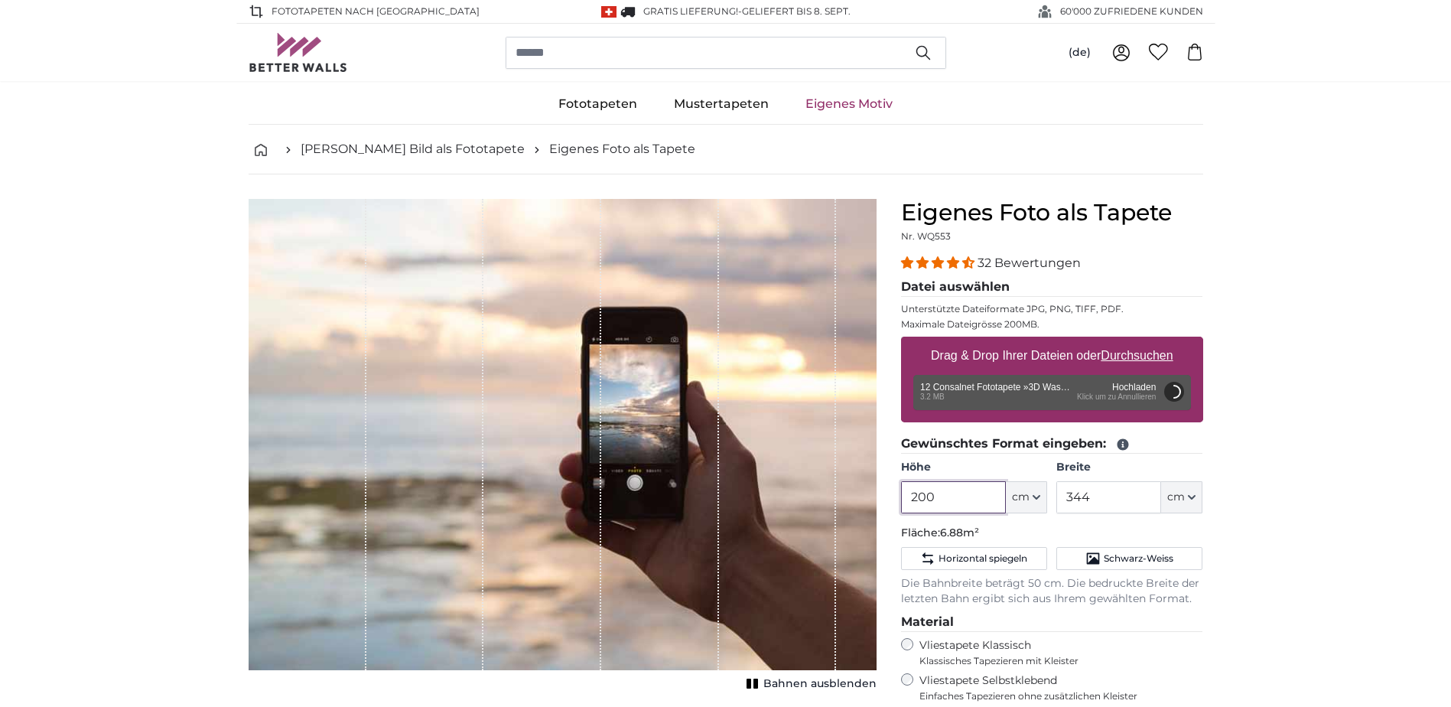
click at [906, 496] on input "200" at bounding box center [953, 497] width 105 height 32
click at [971, 500] on input "200" at bounding box center [953, 497] width 105 height 32
type input "2"
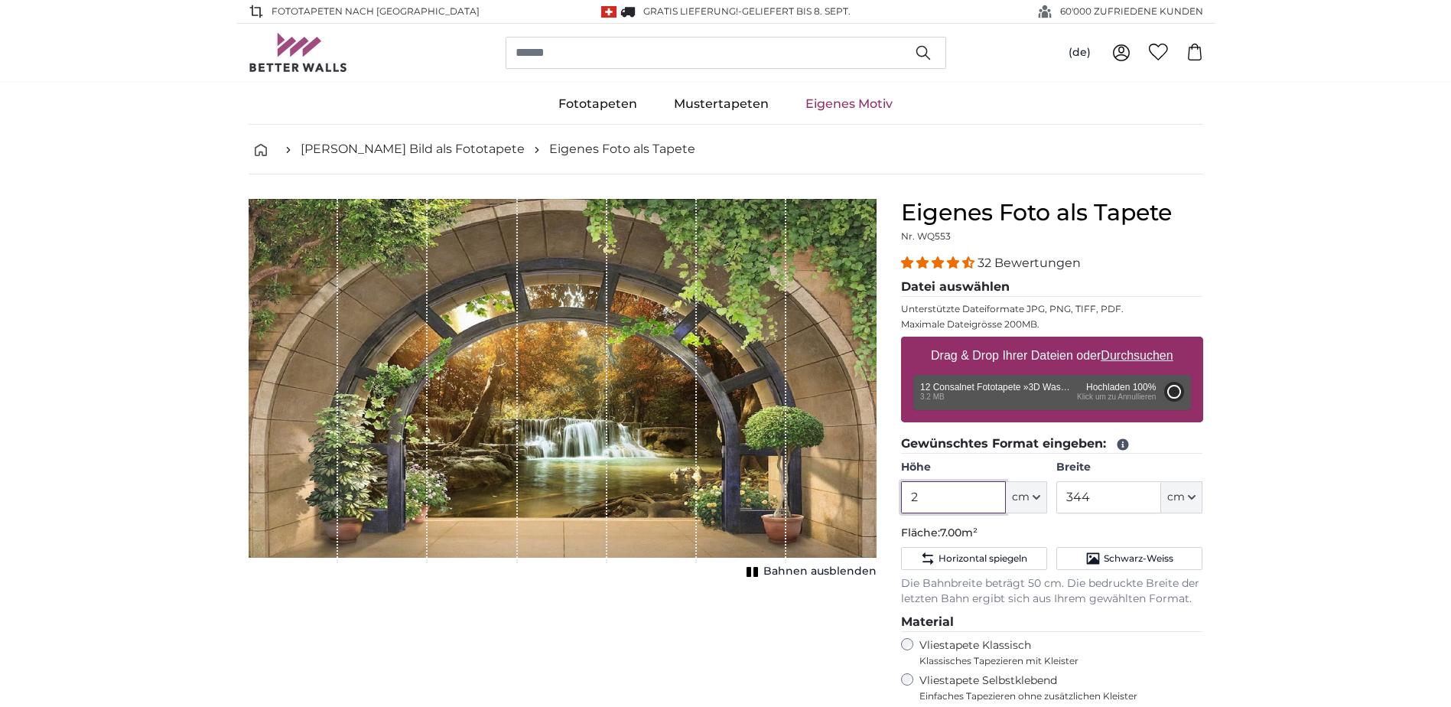
type input "200"
type input "350"
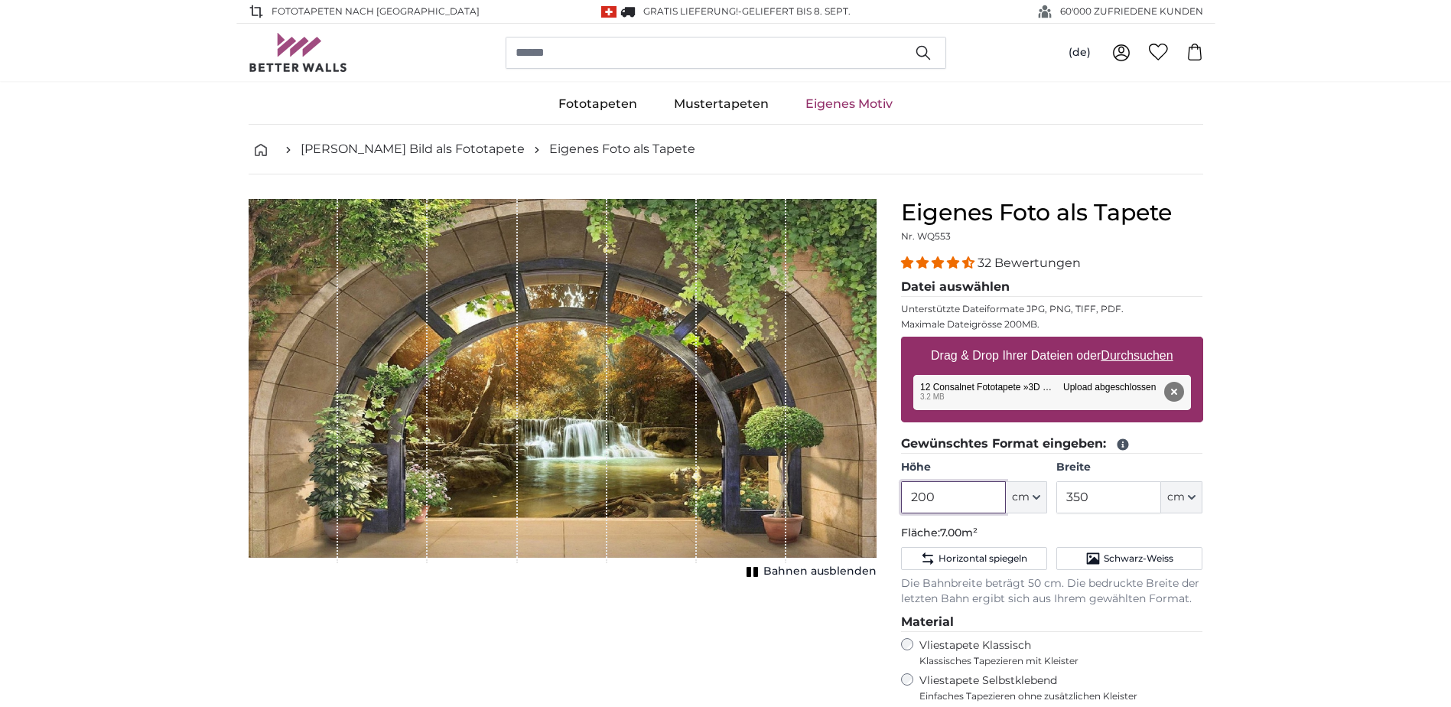
type input "240"
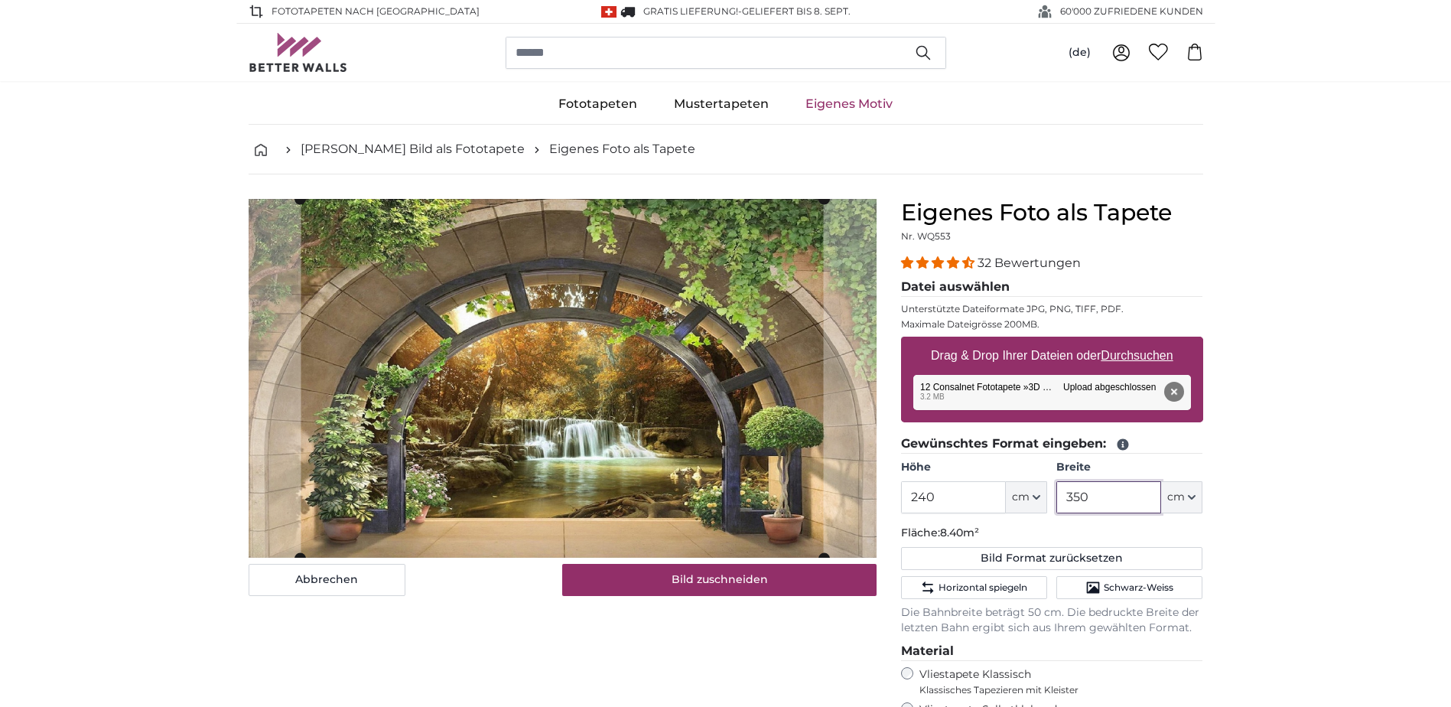
click at [1094, 495] on input "350" at bounding box center [1108, 497] width 105 height 32
type input "3"
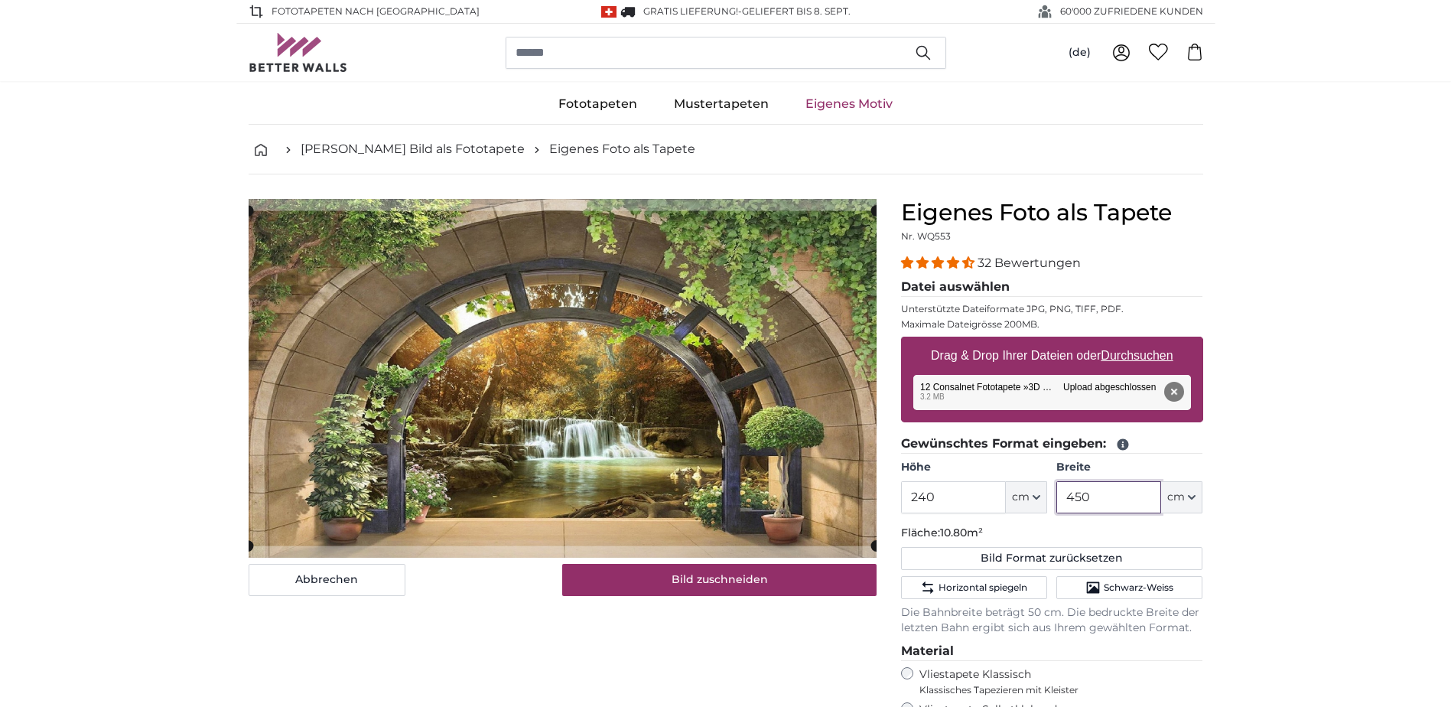
type input "450"
click at [930, 498] on input "240" at bounding box center [953, 497] width 105 height 32
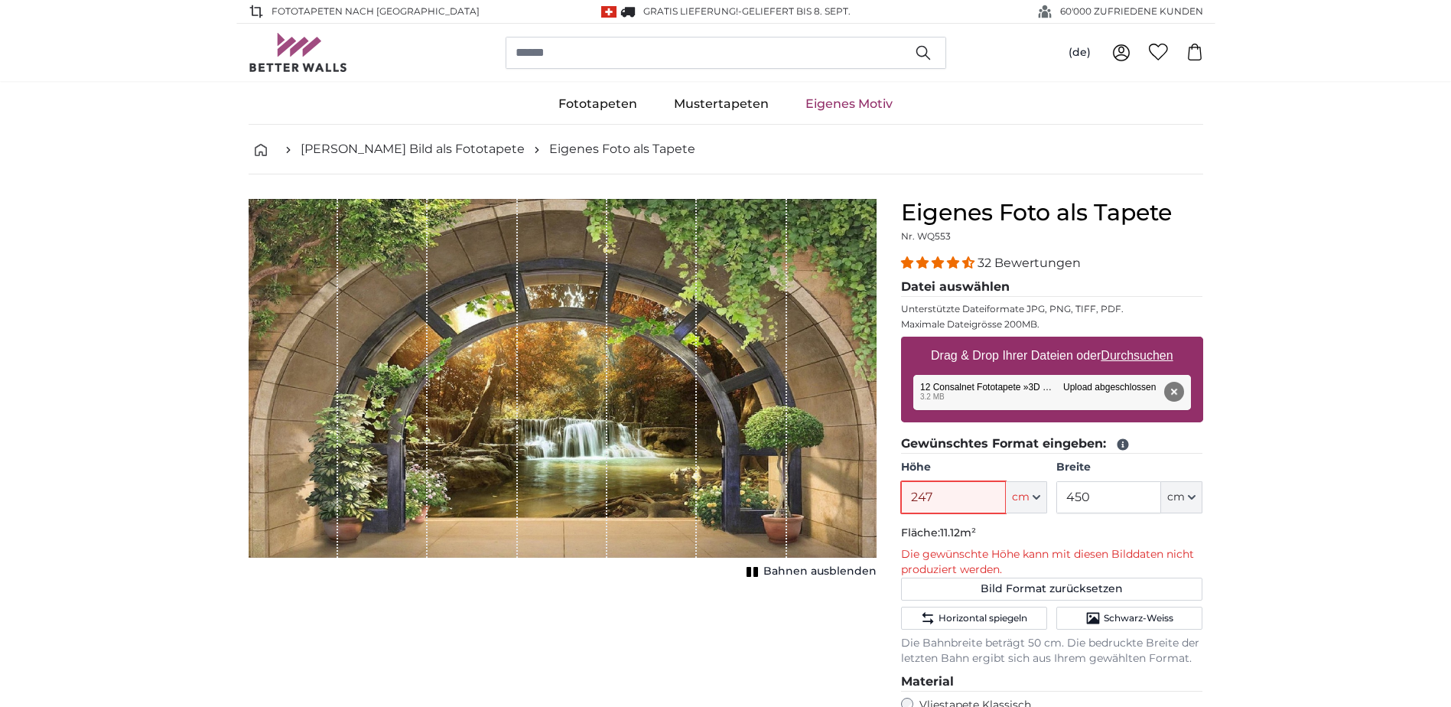
click at [958, 495] on input "247" at bounding box center [953, 497] width 105 height 32
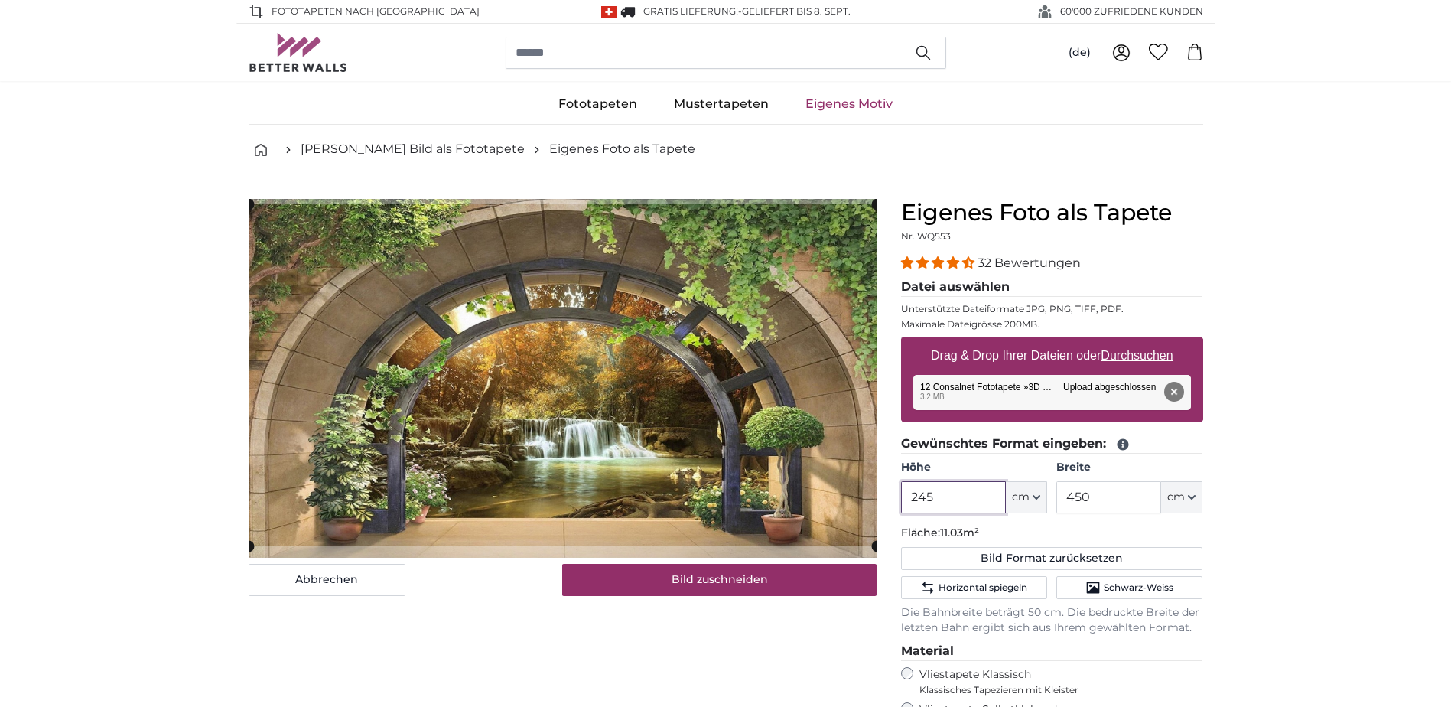
click at [695, 521] on cropper-handle at bounding box center [563, 375] width 628 height 342
type input "245"
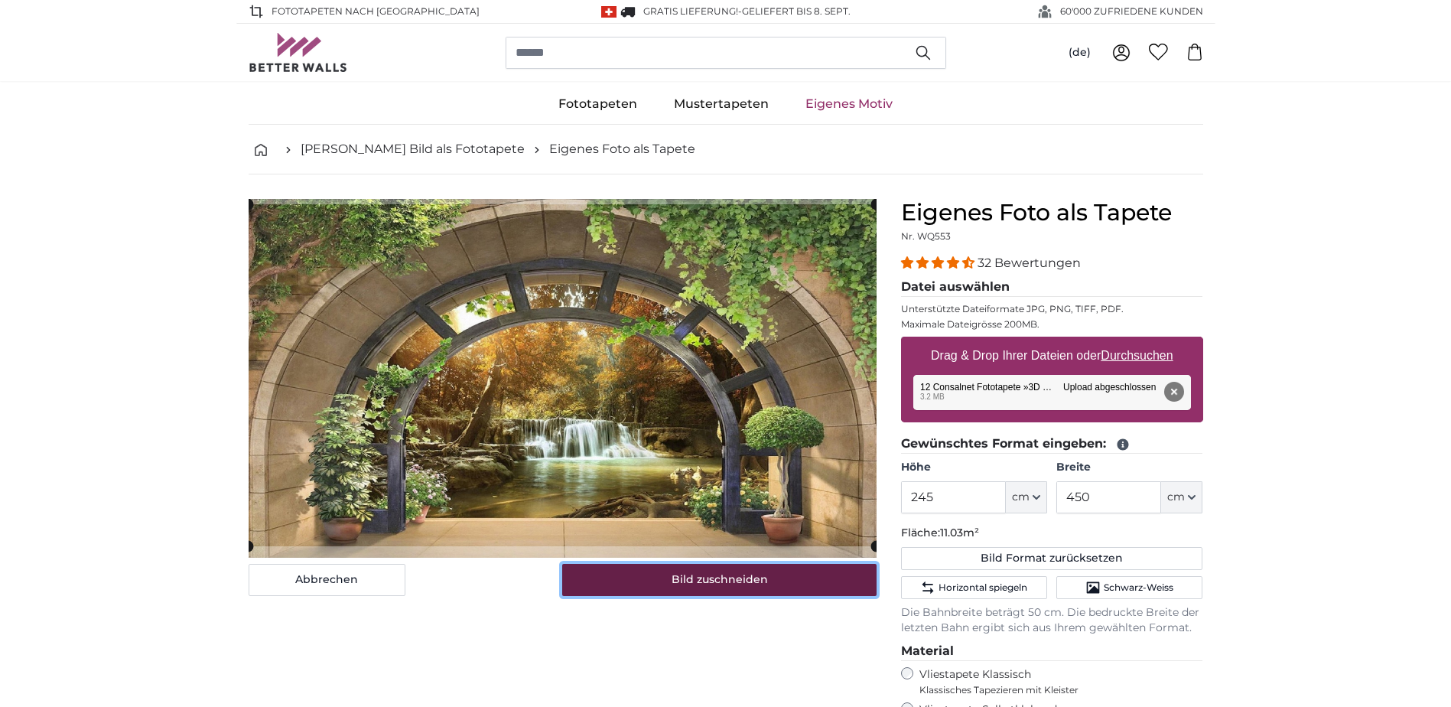
click at [720, 587] on button "Bild zuschneiden" at bounding box center [719, 580] width 314 height 32
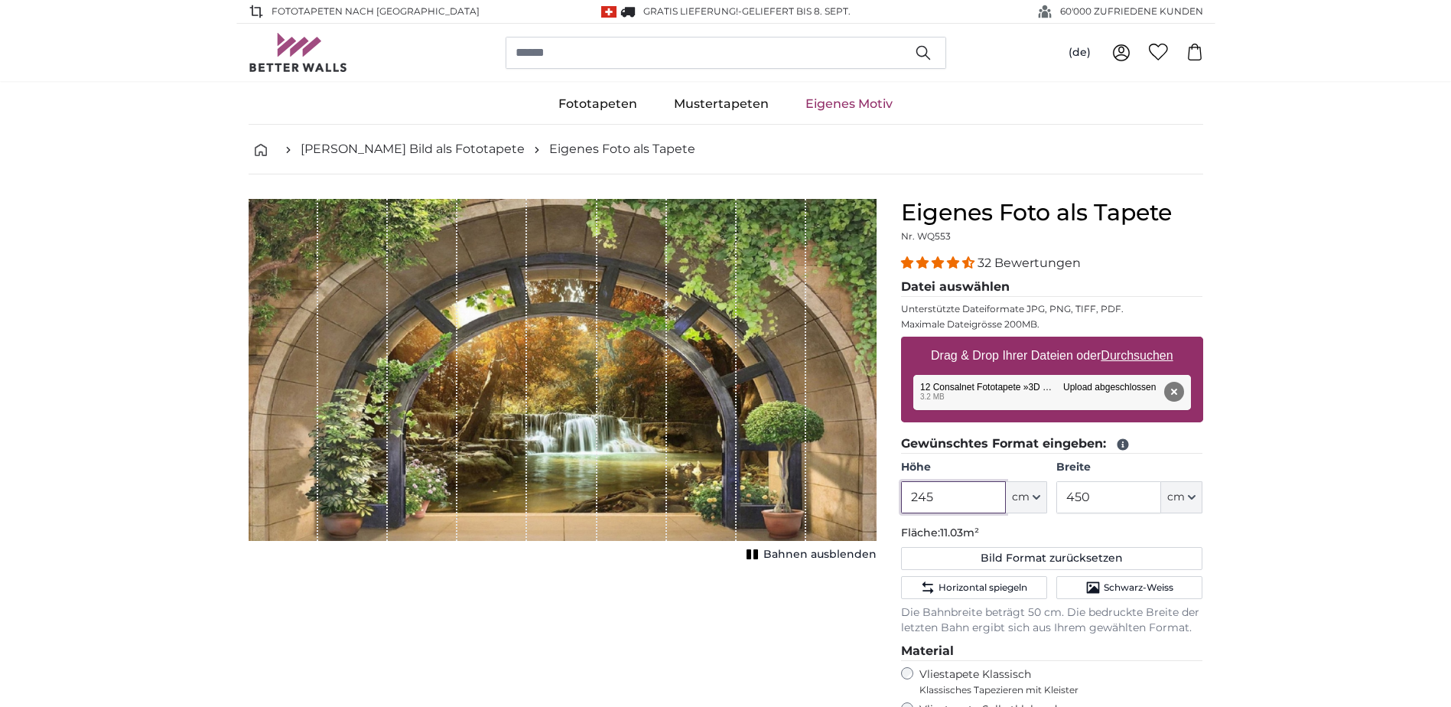
click at [964, 496] on input "245" at bounding box center [953, 497] width 105 height 32
type input "240"
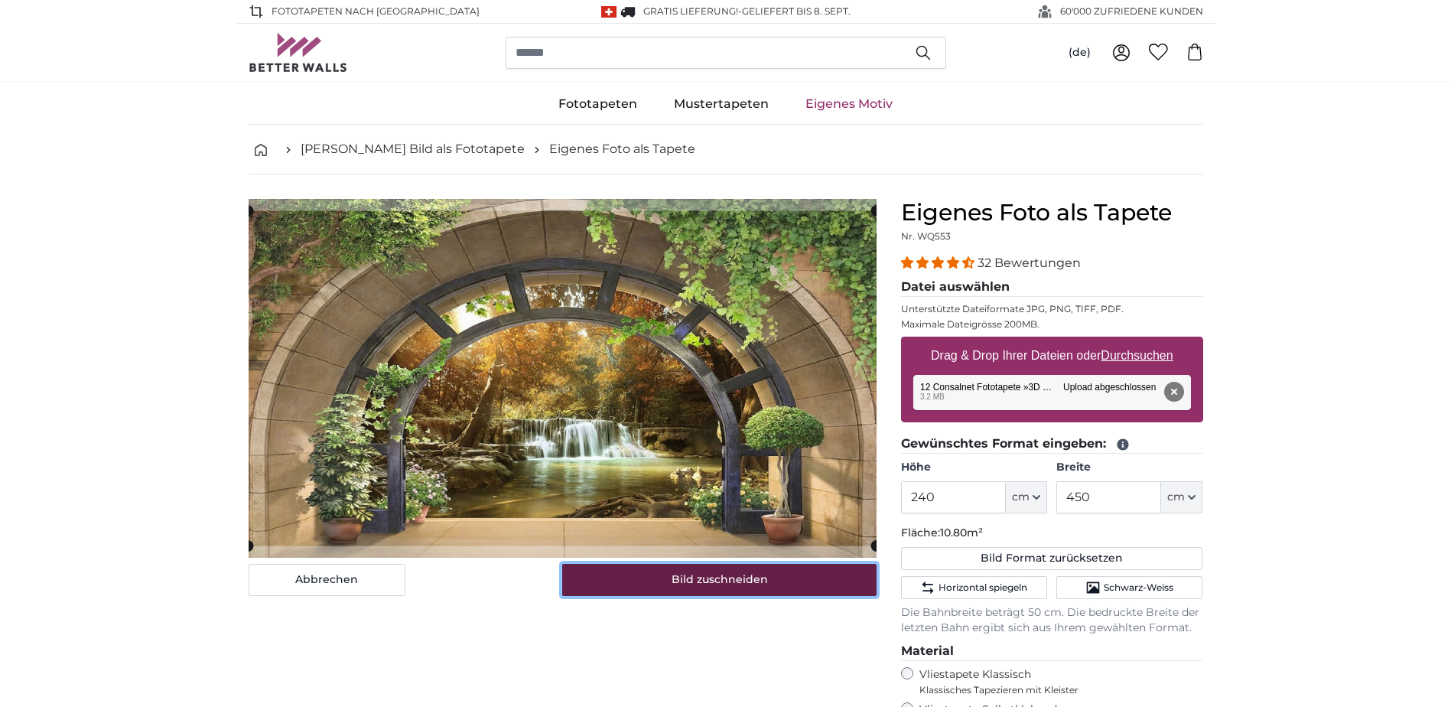
click at [783, 585] on button "Bild zuschneiden" at bounding box center [719, 580] width 314 height 32
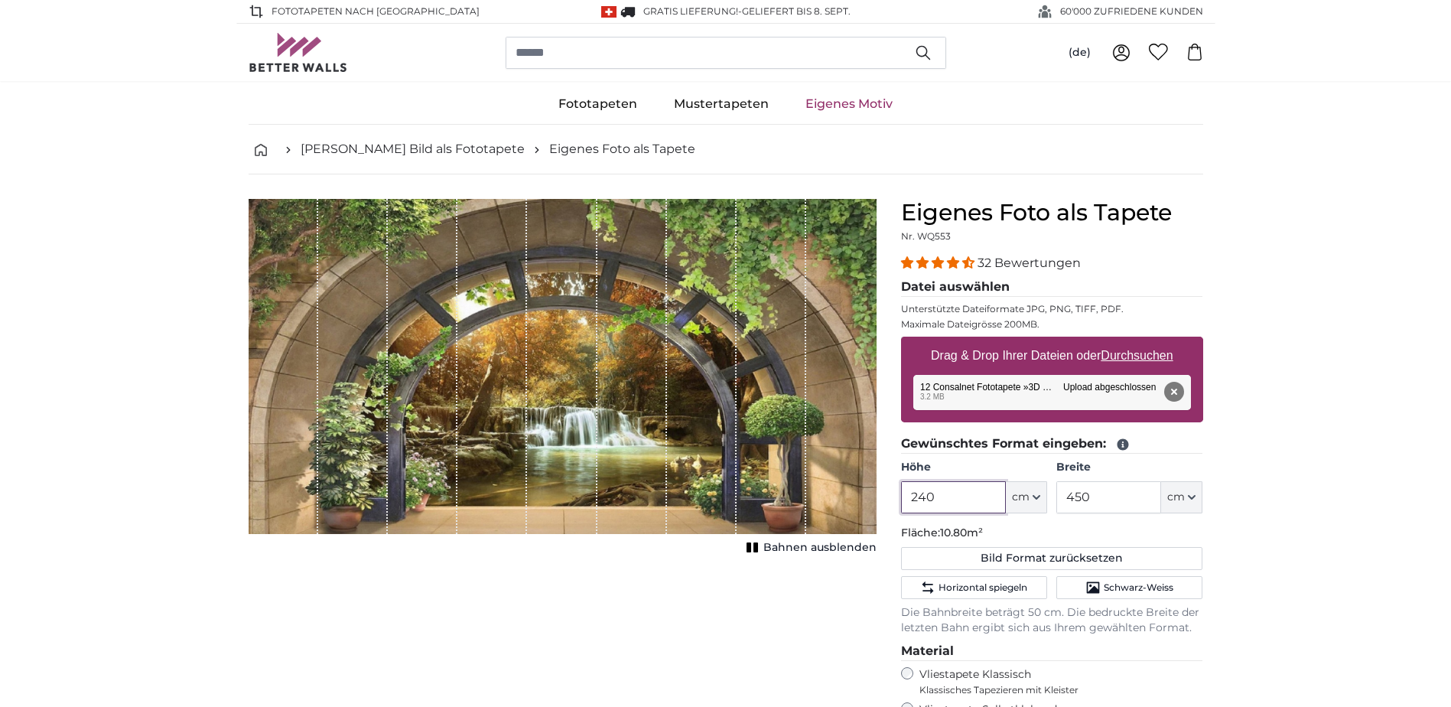
click at [945, 491] on input "240" at bounding box center [953, 497] width 105 height 32
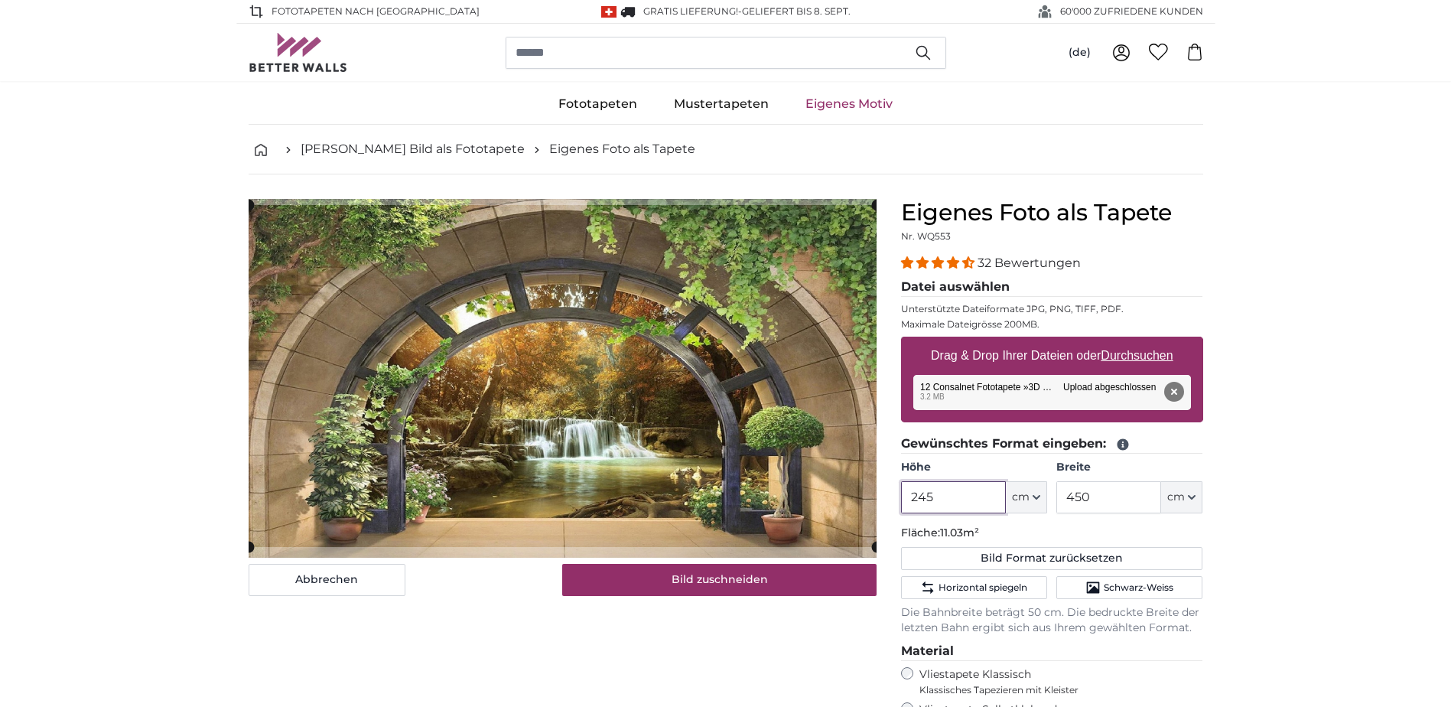
click at [716, 513] on cropper-handle at bounding box center [563, 376] width 628 height 342
type input "245"
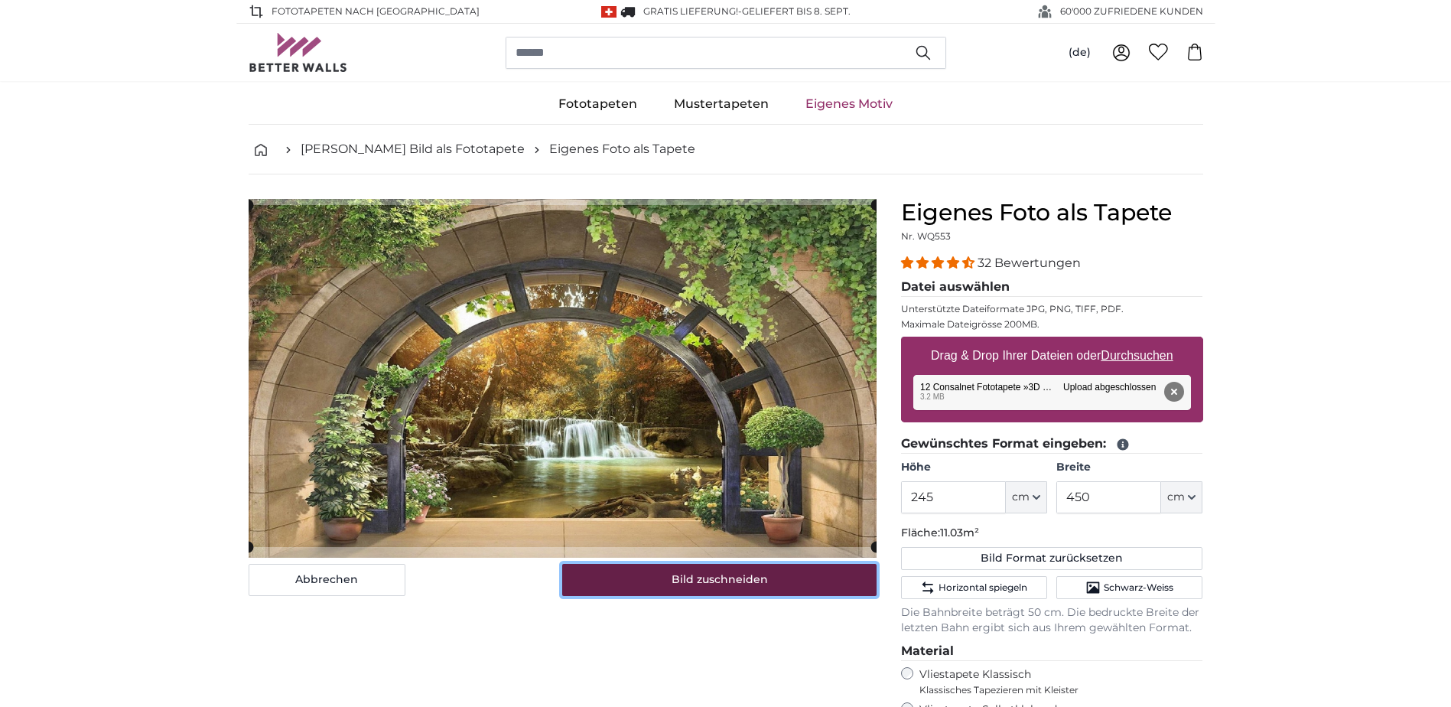
click at [714, 588] on button "Bild zuschneiden" at bounding box center [719, 580] width 314 height 32
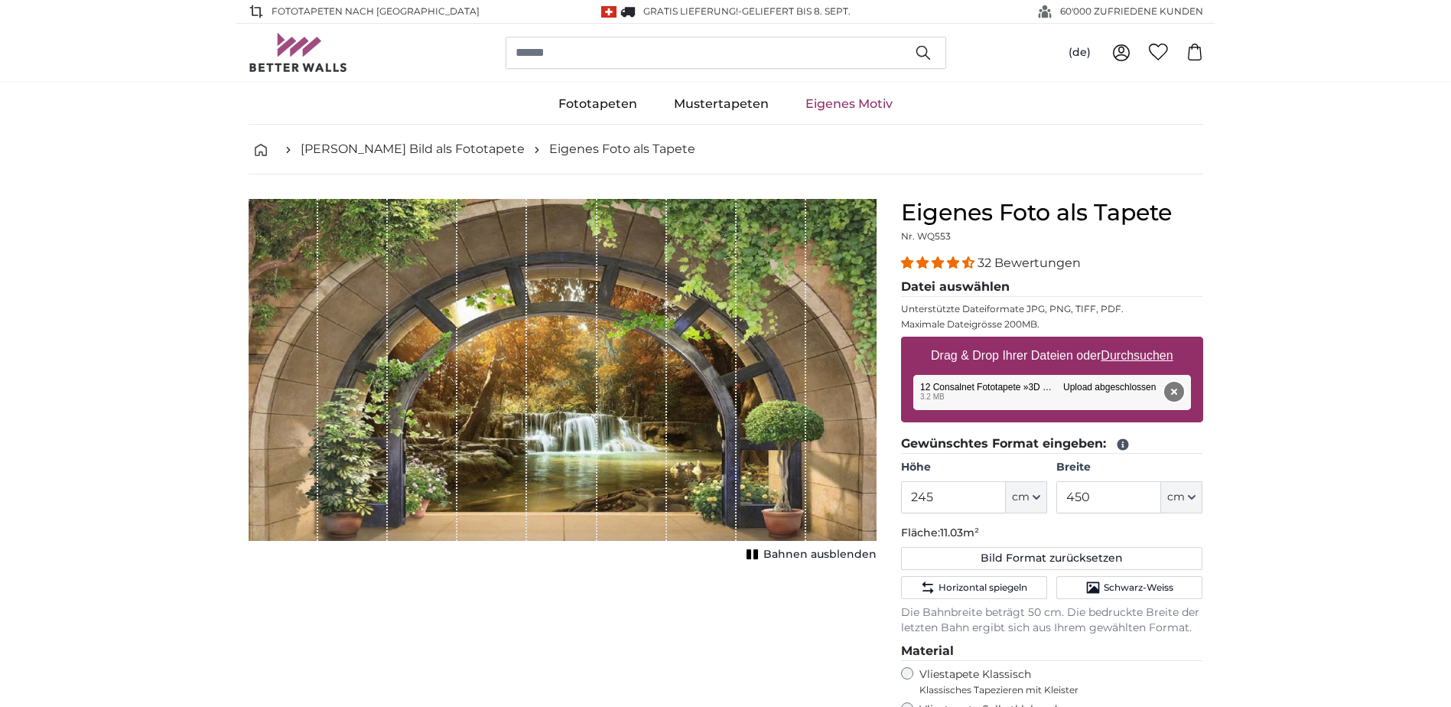
click at [1176, 391] on button "Entfernen" at bounding box center [1173, 392] width 20 height 20
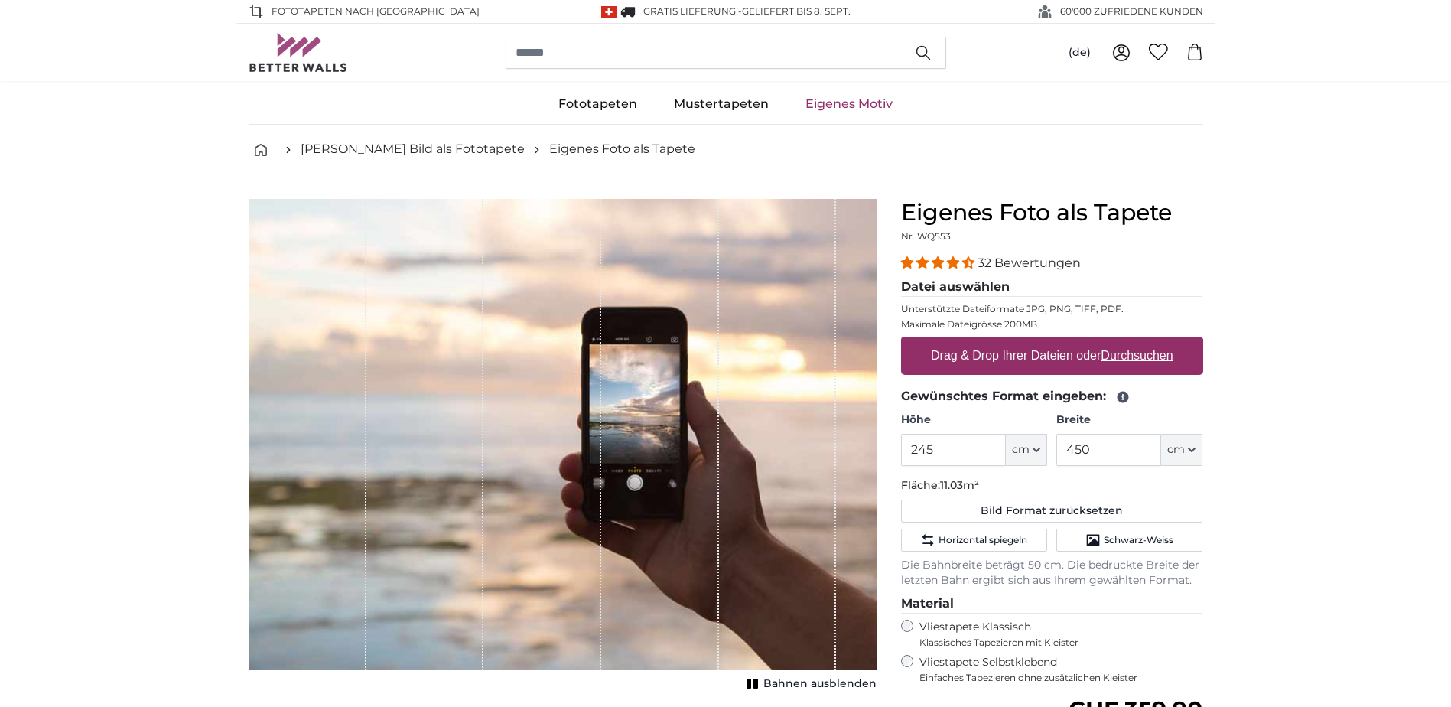
click at [1155, 360] on u "Durchsuchen" at bounding box center [1137, 355] width 72 height 13
click at [1155, 341] on input "Drag & Drop Ihrer Dateien oder Durchsuchen" at bounding box center [1052, 339] width 302 height 5
type input "**********"
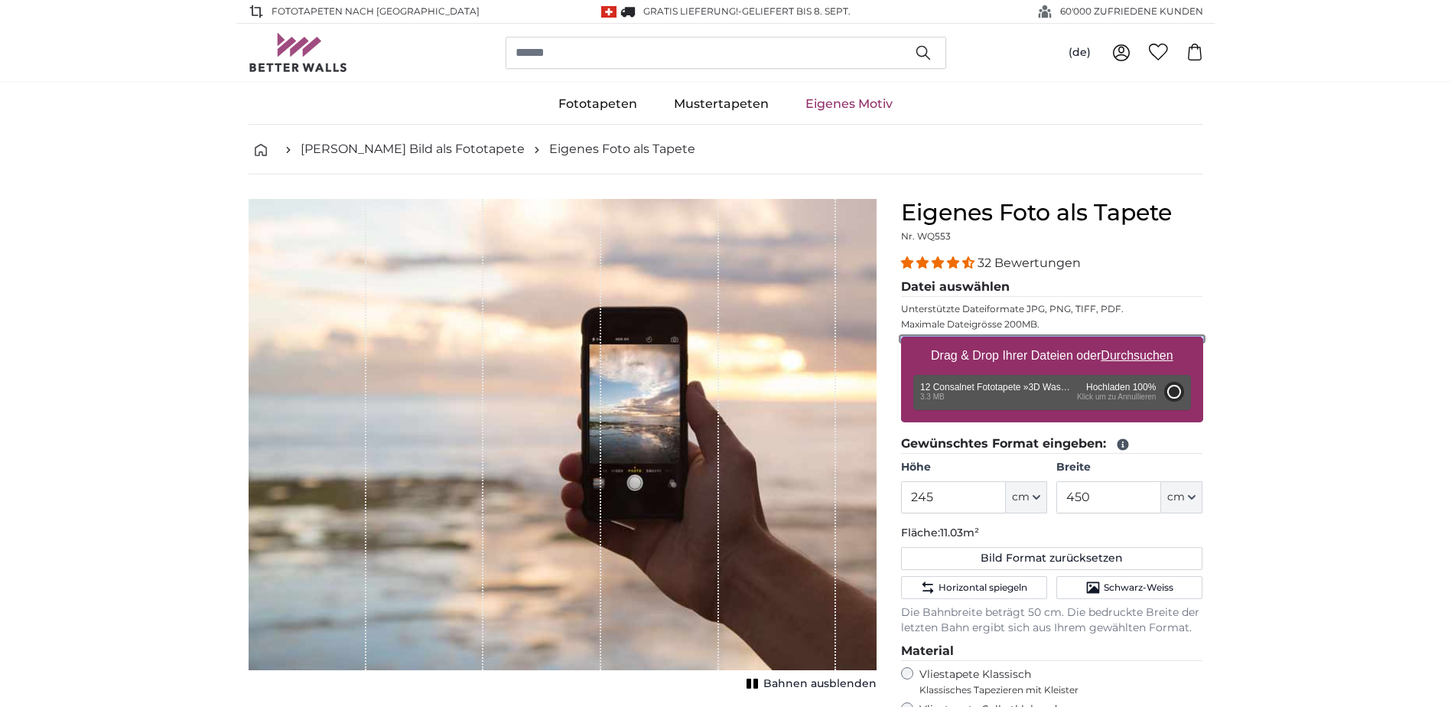
type input "200"
type input "350"
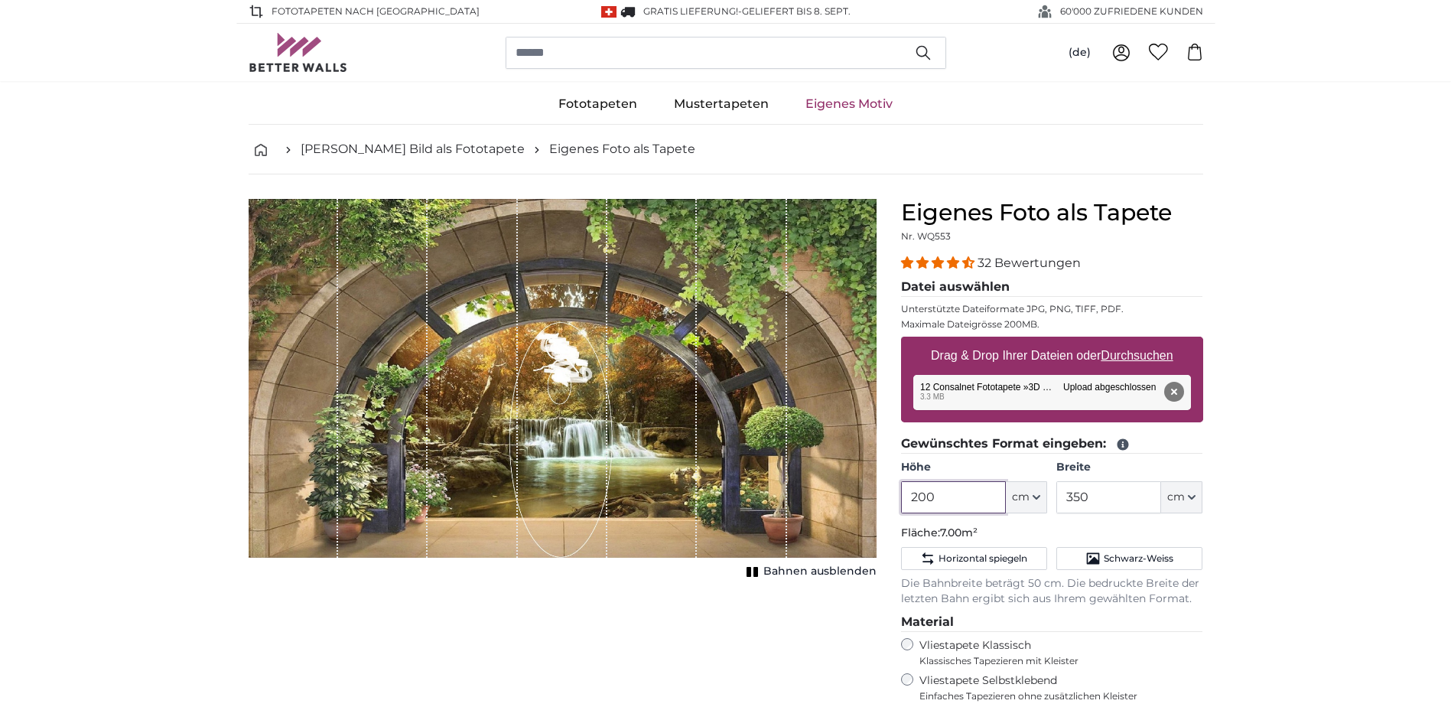
drag, startPoint x: 991, startPoint y: 506, endPoint x: 893, endPoint y: 513, distance: 98.2
click at [893, 513] on div "Eigenes Foto als Tapete Nr. WQ553 32 Bewertungen Datei auswählen Unterstützte D…" at bounding box center [1052, 582] width 327 height 766
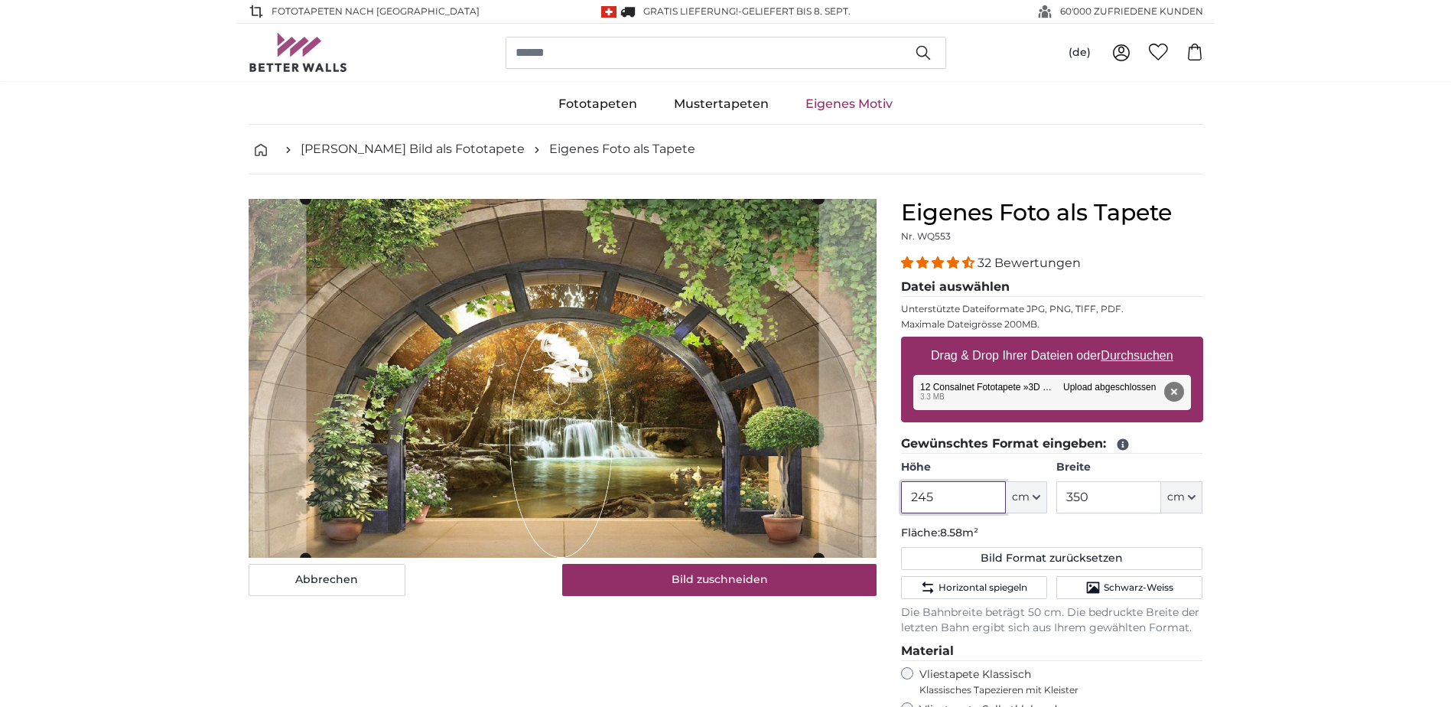
type input "245"
drag, startPoint x: 1103, startPoint y: 493, endPoint x: 1035, endPoint y: 495, distance: 68.1
click at [1035, 495] on div "Höhe 245 ft cm Centimeter (cm) Inches (inch) Feet (ft. in.) Breite 350 ft cm Ce…" at bounding box center [1052, 487] width 302 height 54
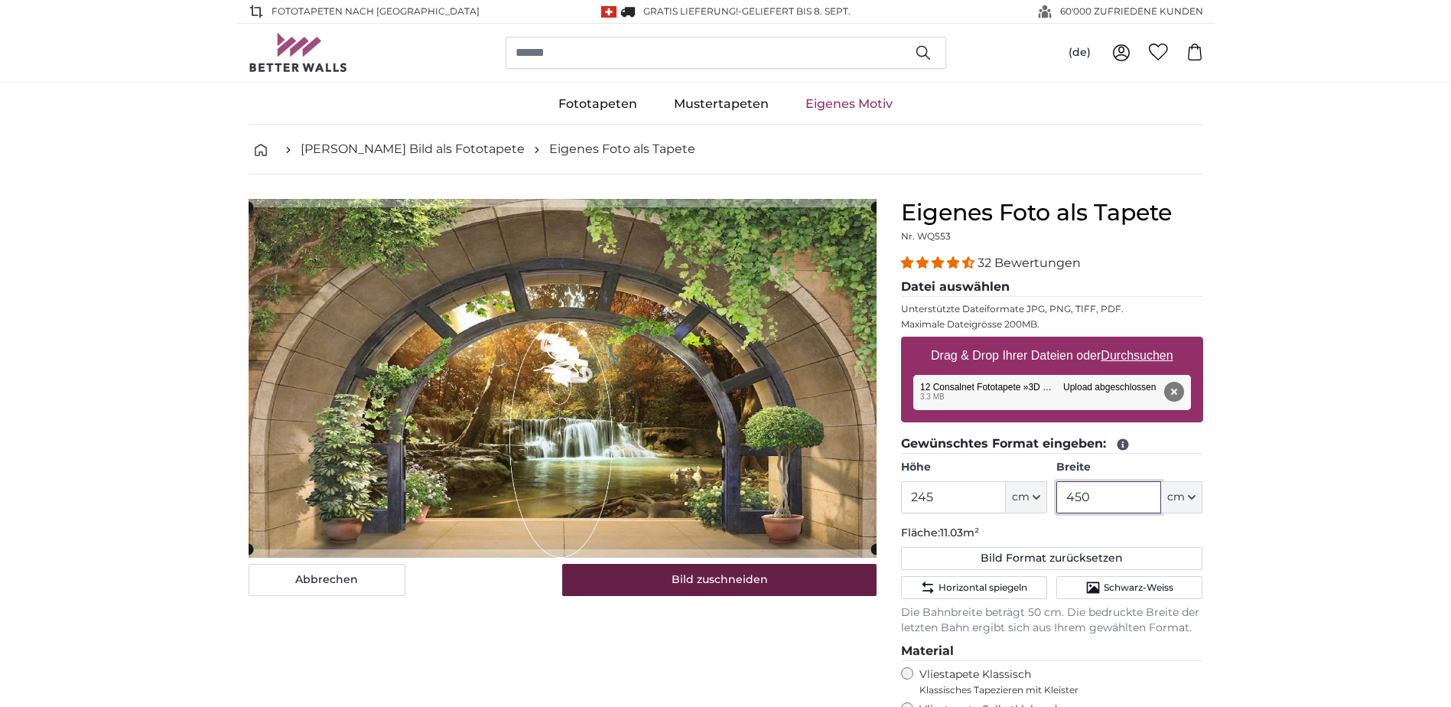
type input "450"
click at [765, 582] on button "Bild zuschneiden" at bounding box center [719, 580] width 314 height 32
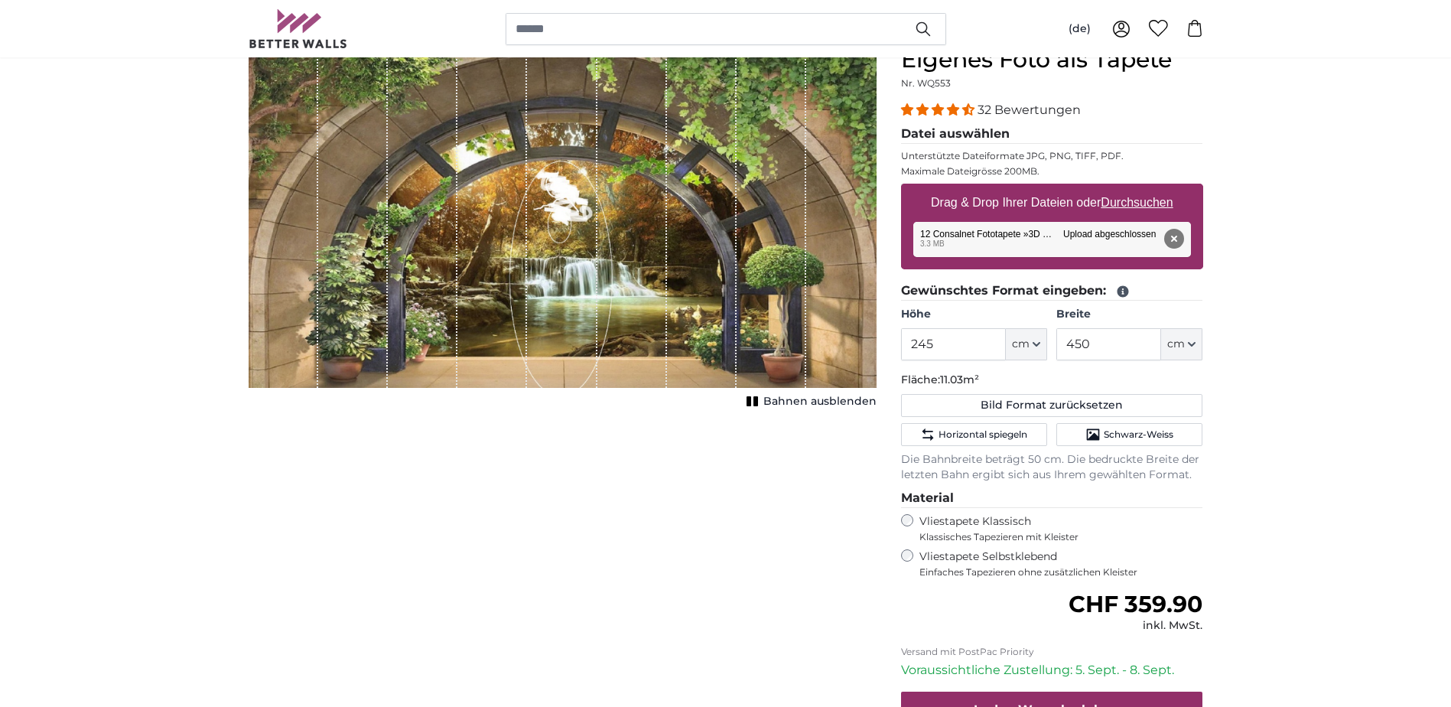
scroll to position [76, 0]
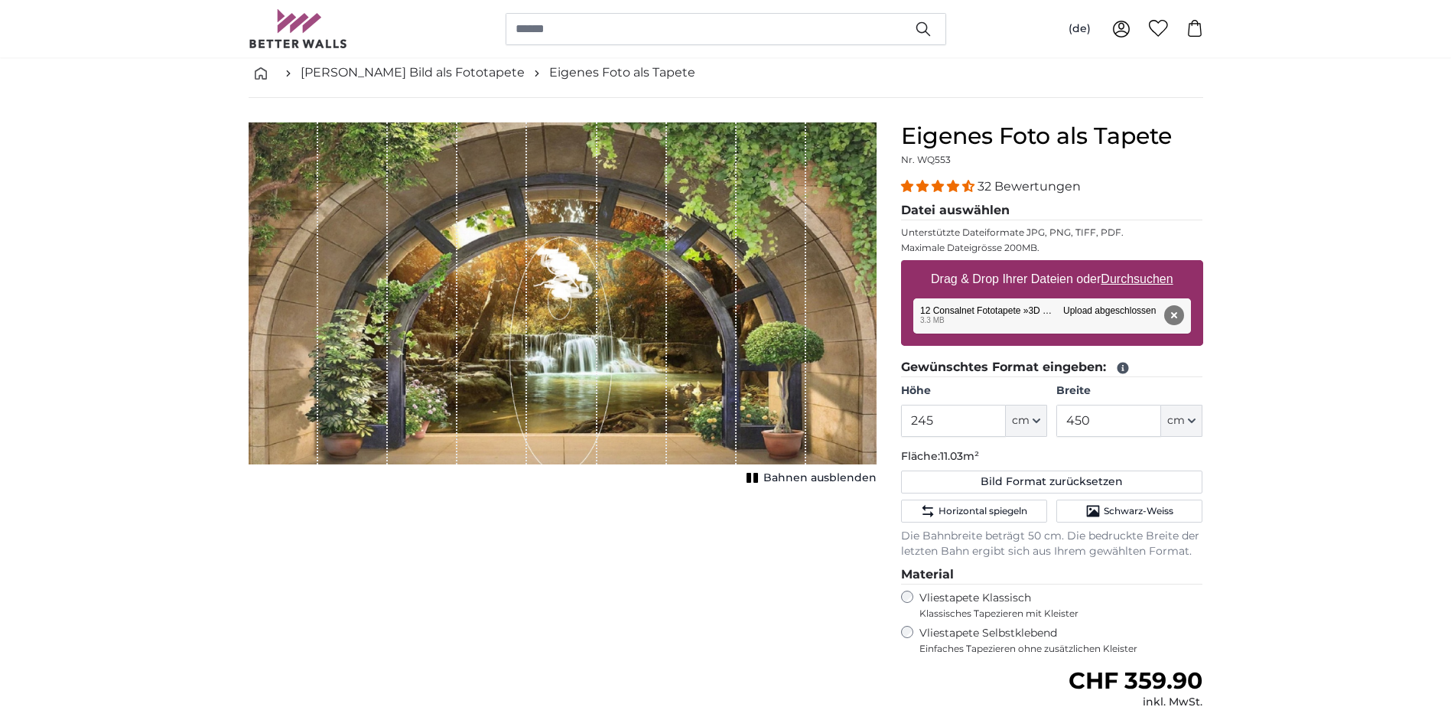
click at [743, 634] on div "Abbrechen Bild zuschneiden Bahnen ausblenden" at bounding box center [562, 519] width 652 height 795
click at [937, 415] on input "245" at bounding box center [953, 421] width 105 height 32
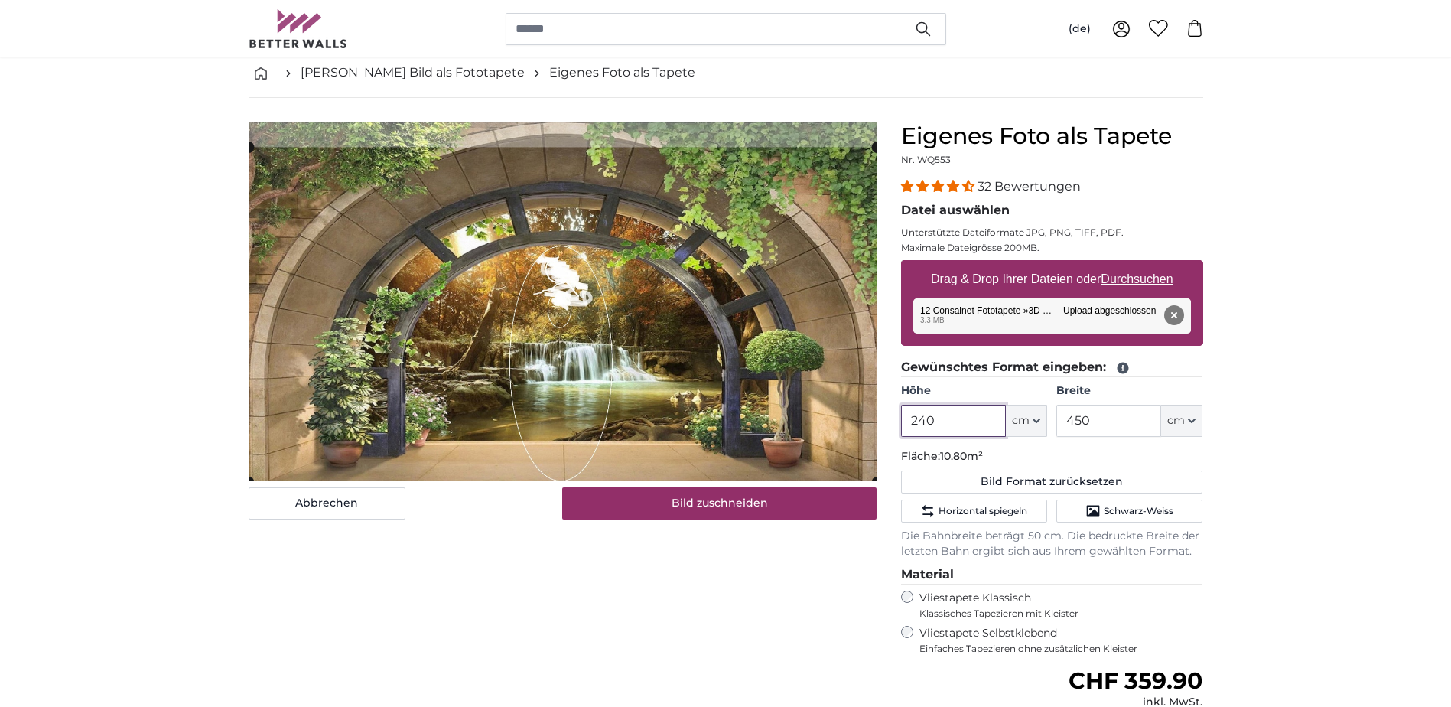
click at [632, 323] on cropper-handle at bounding box center [563, 314] width 628 height 335
click at [676, 384] on cropper-handle at bounding box center [563, 311] width 628 height 342
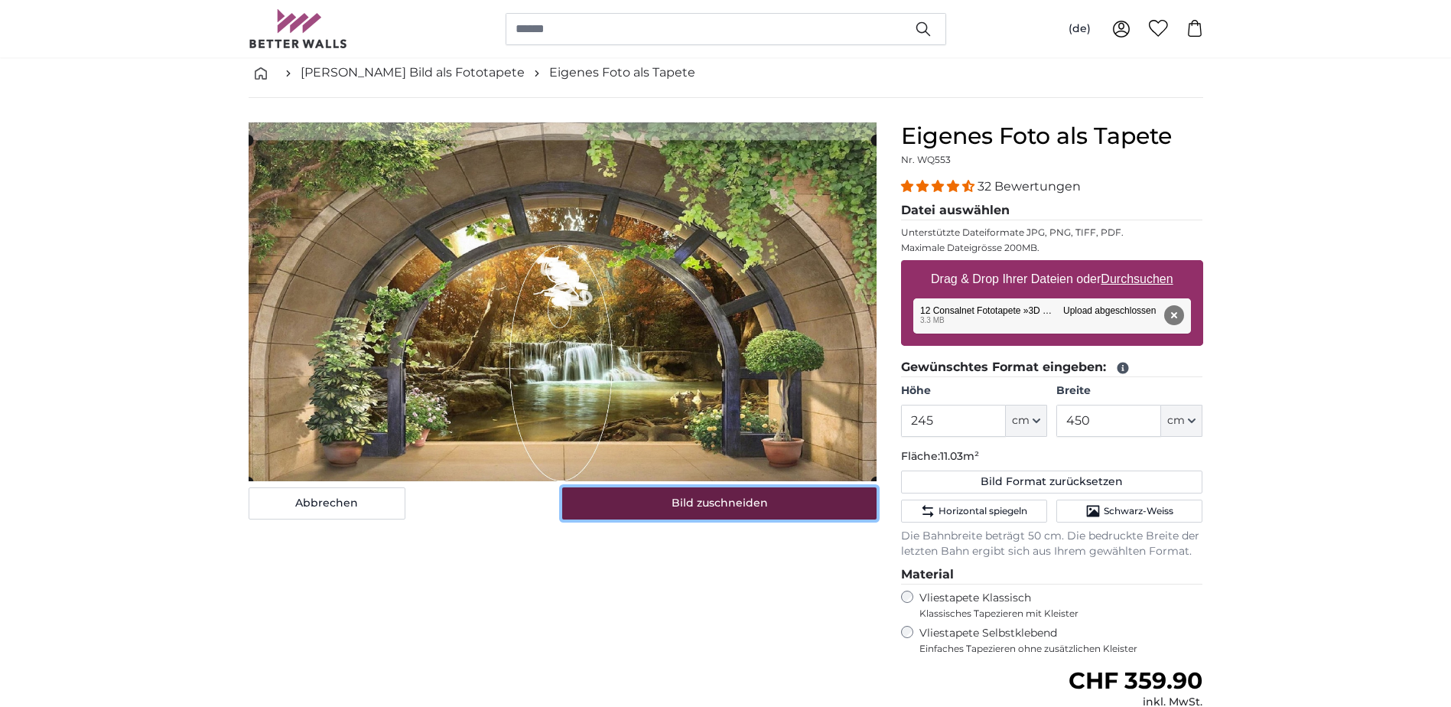
click at [685, 505] on button "Bild zuschneiden" at bounding box center [719, 503] width 314 height 32
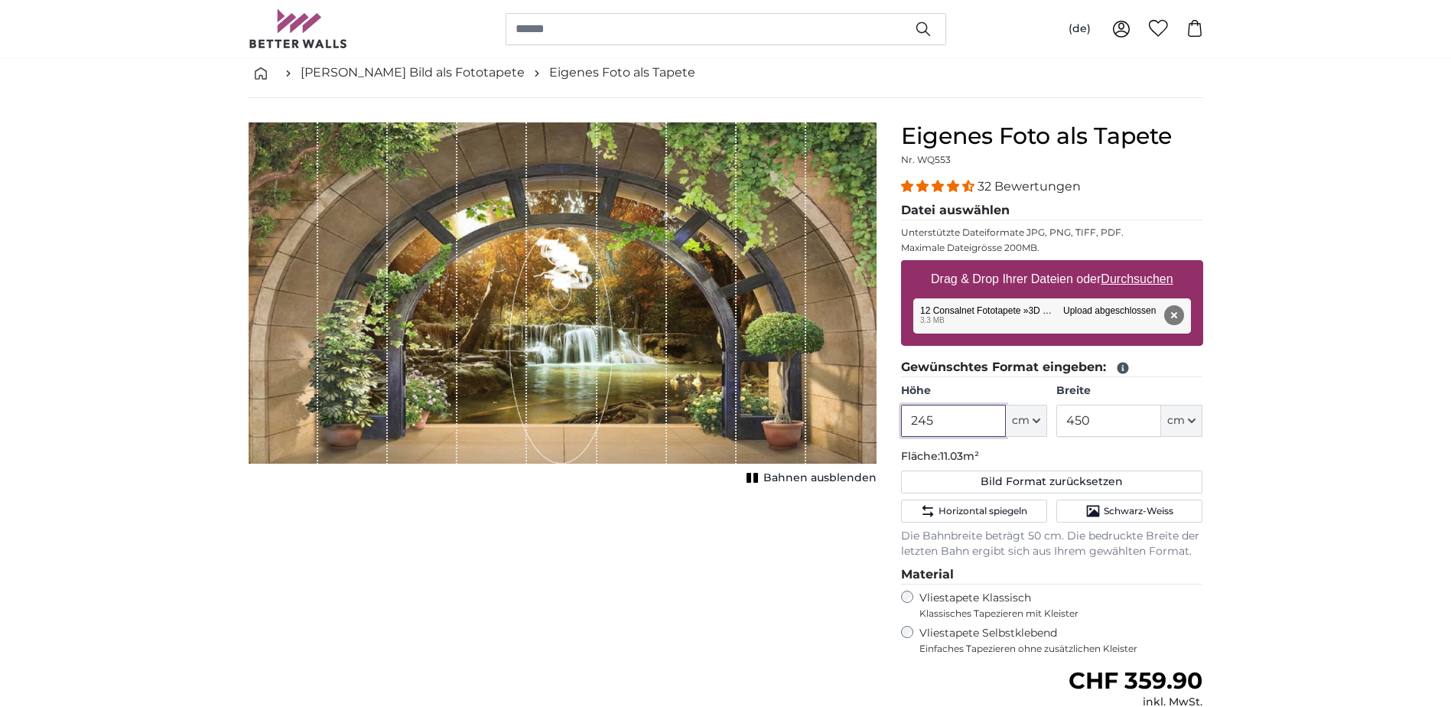
click at [950, 411] on input "245" at bounding box center [953, 421] width 105 height 32
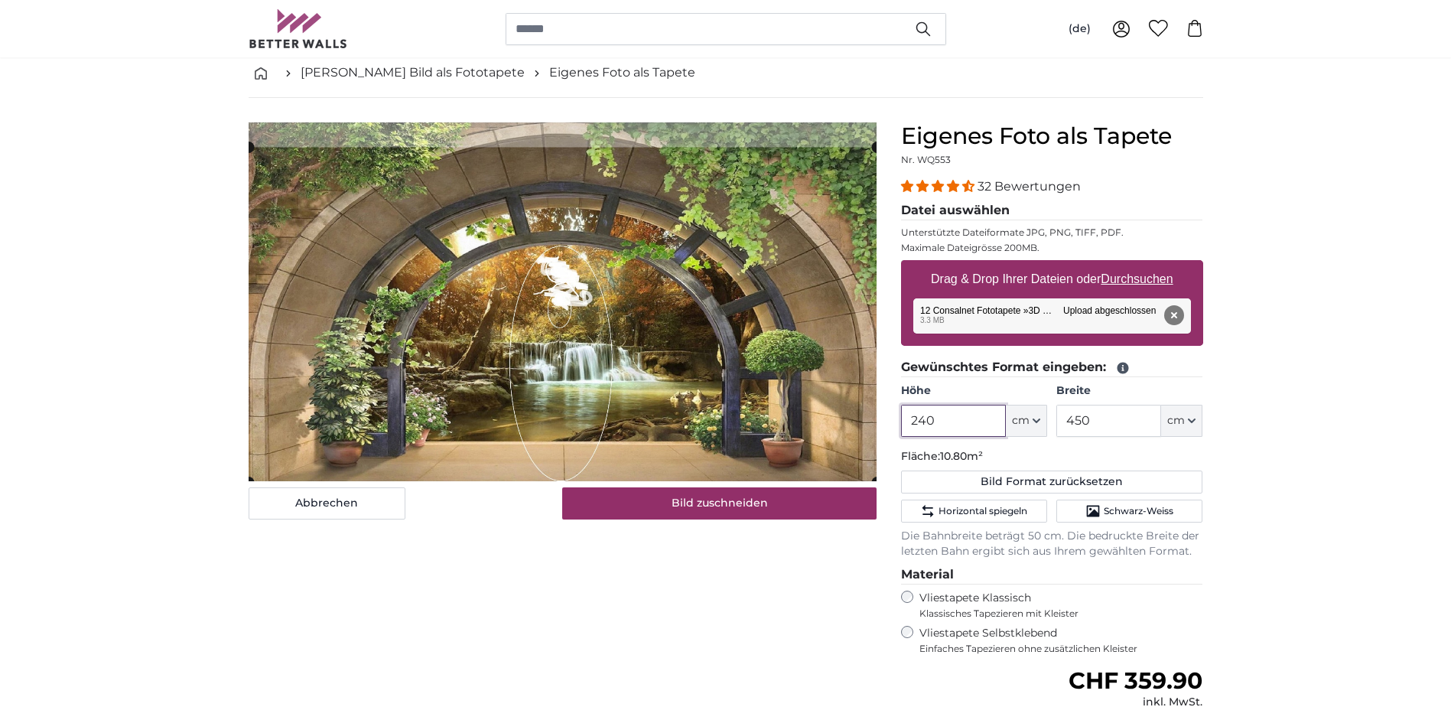
click at [697, 374] on cropper-handle at bounding box center [563, 314] width 628 height 335
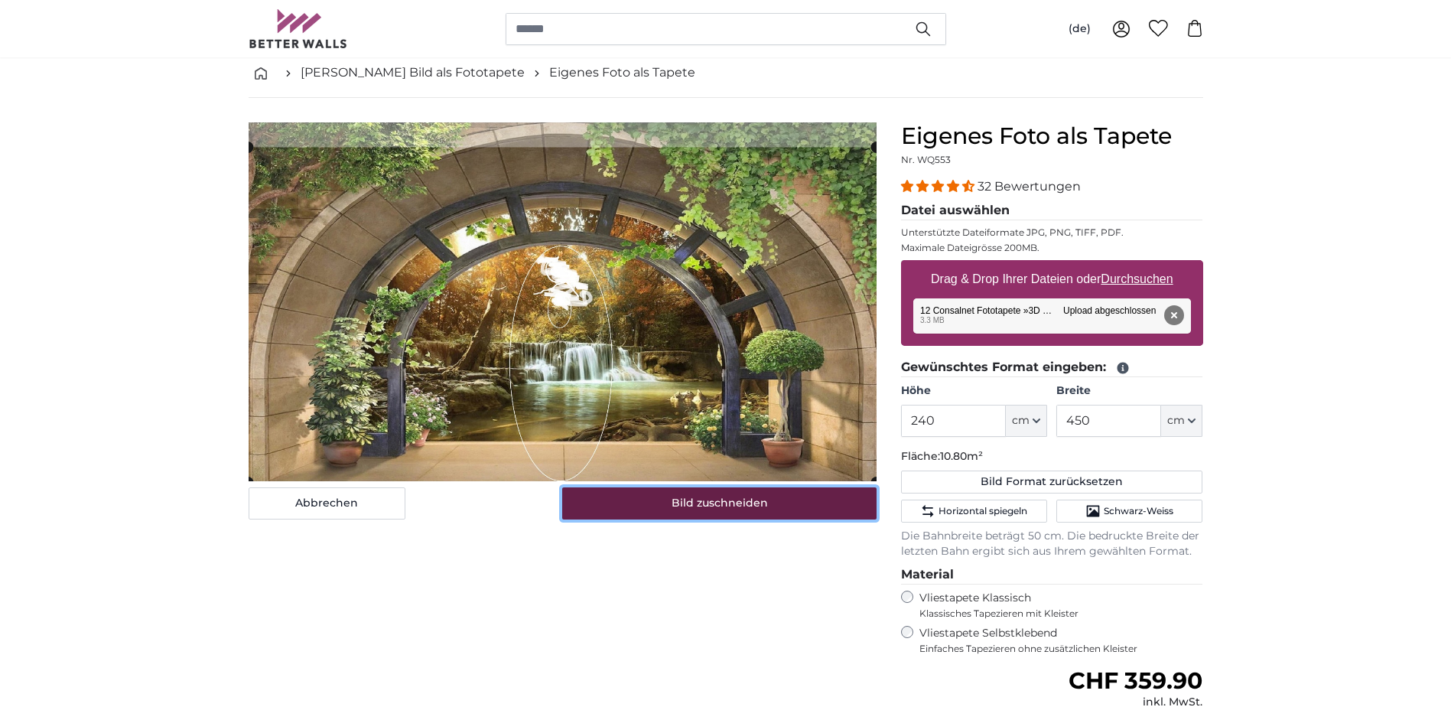
click at [695, 503] on button "Bild zuschneiden" at bounding box center [719, 503] width 314 height 32
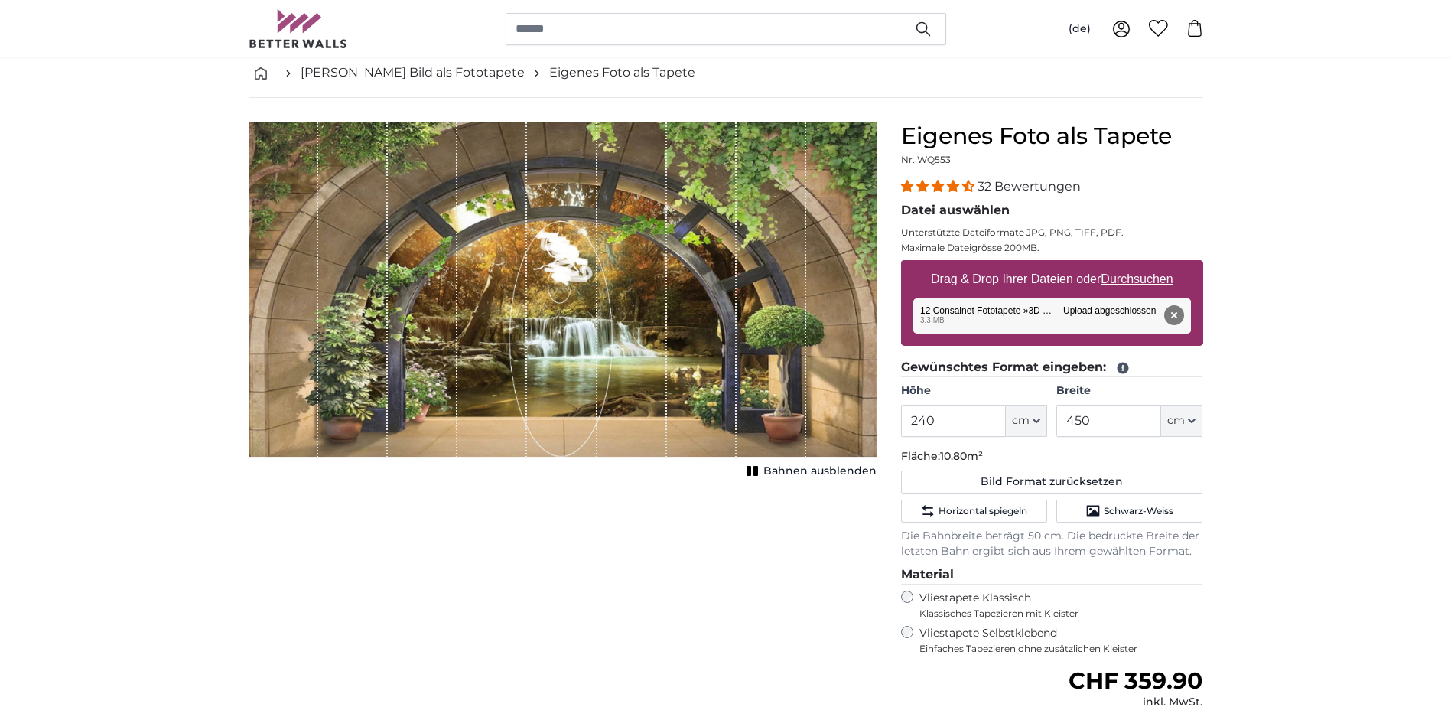
click at [744, 637] on div "Abbrechen Bild zuschneiden Bahnen ausblenden" at bounding box center [562, 519] width 652 height 795
click at [937, 424] on input "240" at bounding box center [953, 421] width 105 height 32
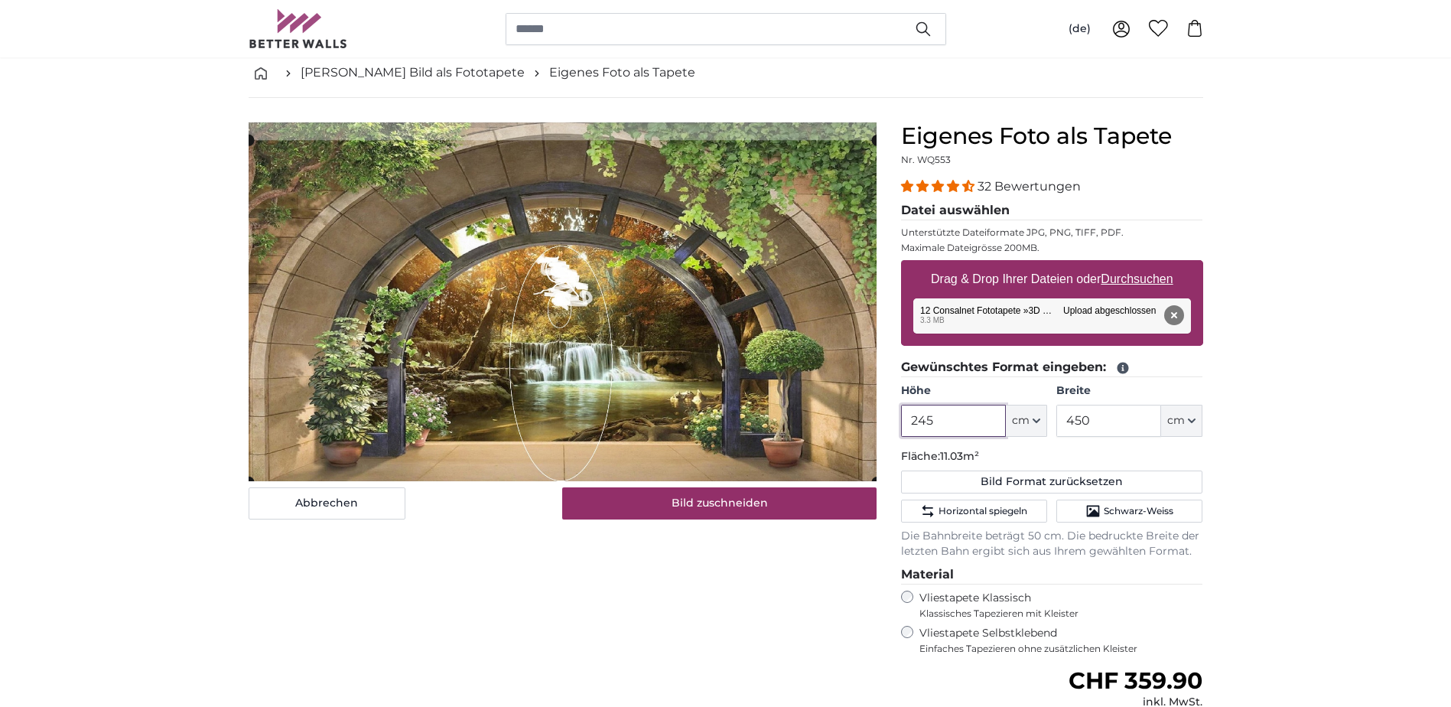
click at [657, 337] on cropper-handle at bounding box center [563, 311] width 628 height 342
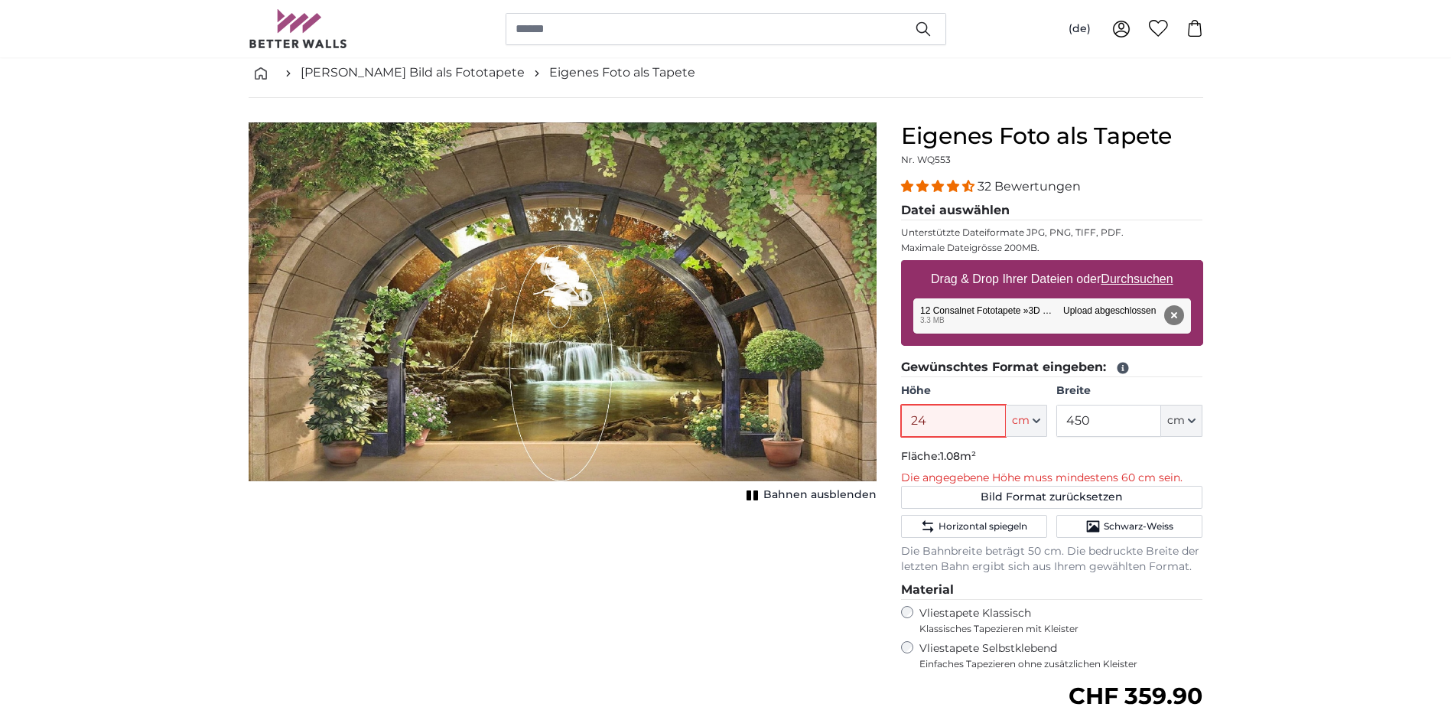
type input "240"
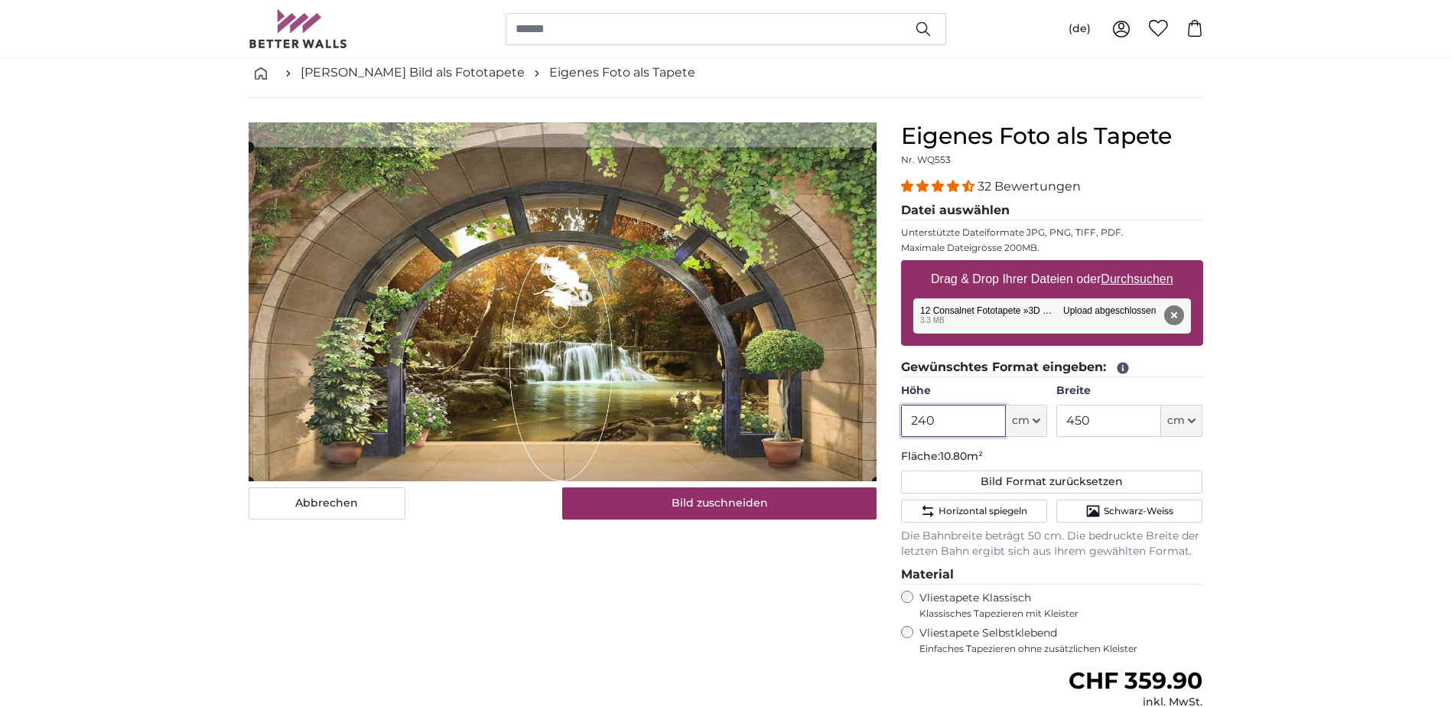
click at [591, 344] on cropper-handle at bounding box center [563, 314] width 628 height 335
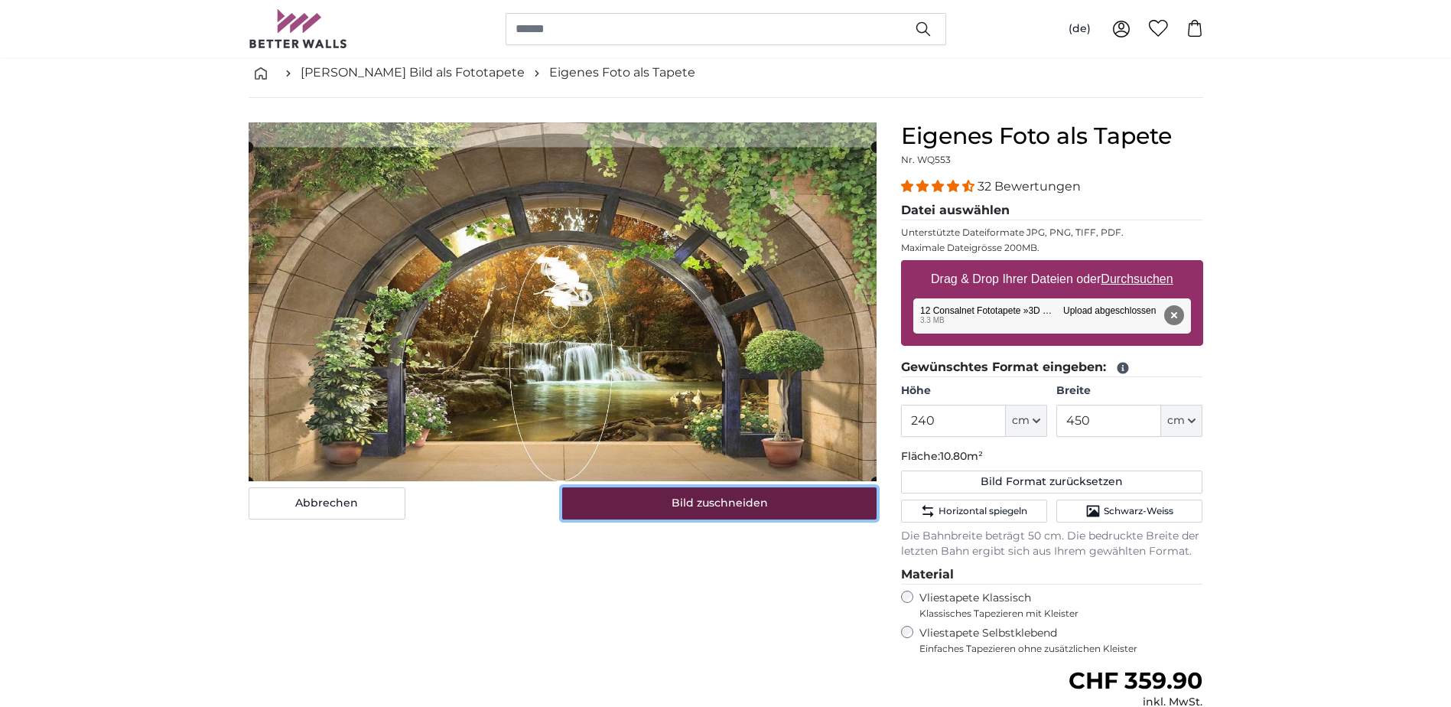
click at [689, 504] on button "Bild zuschneiden" at bounding box center [719, 503] width 314 height 32
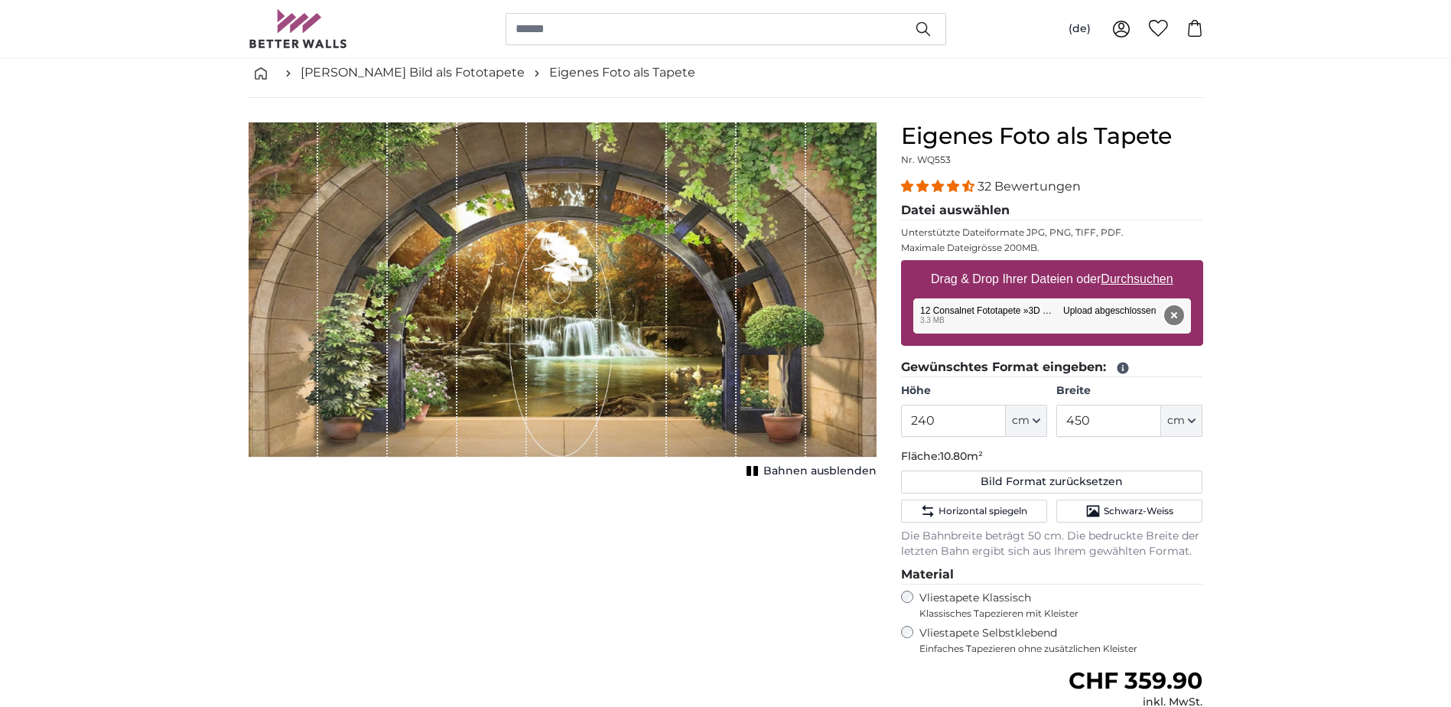
click at [1175, 311] on button "Entfernen" at bounding box center [1173, 315] width 20 height 20
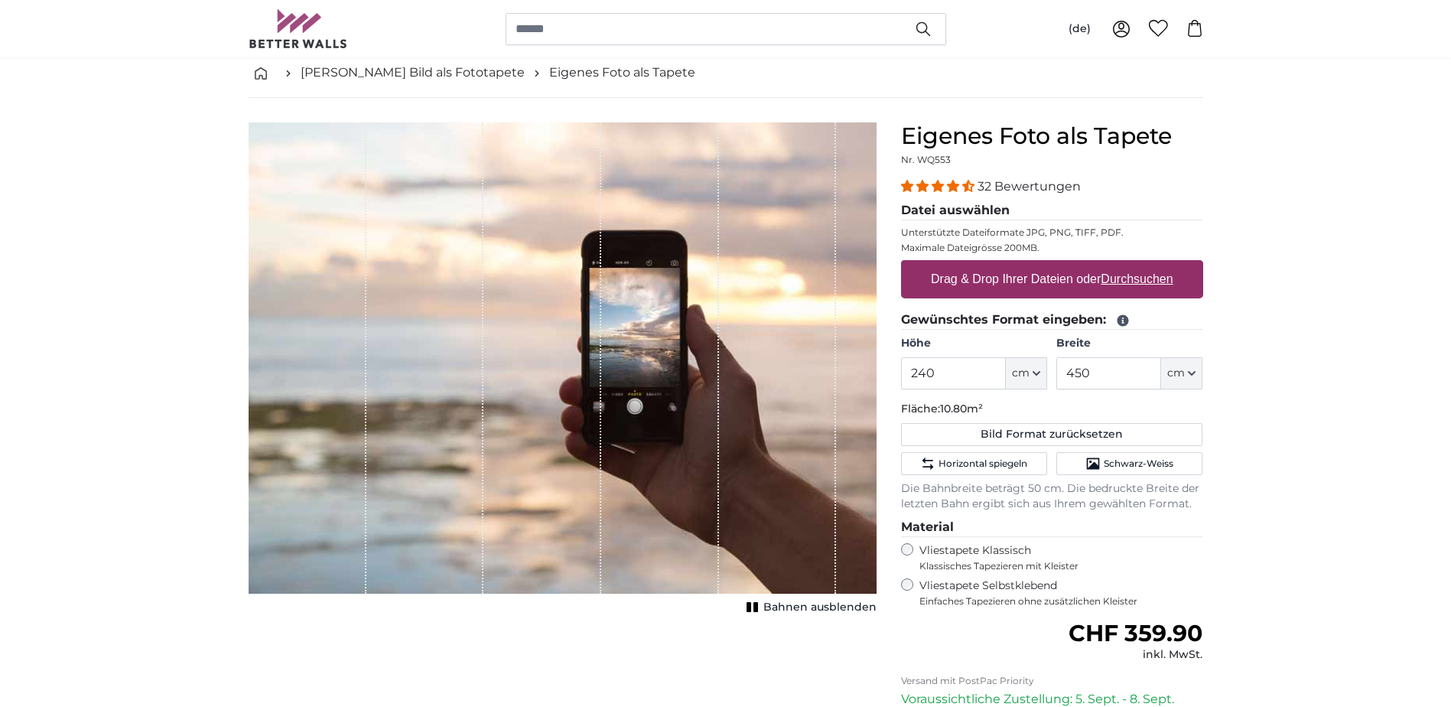
click at [1114, 278] on u "Durchsuchen" at bounding box center [1137, 278] width 72 height 13
click at [1114, 265] on input "Drag & Drop Ihrer Dateien oder Durchsuchen" at bounding box center [1052, 262] width 302 height 5
type input "**********"
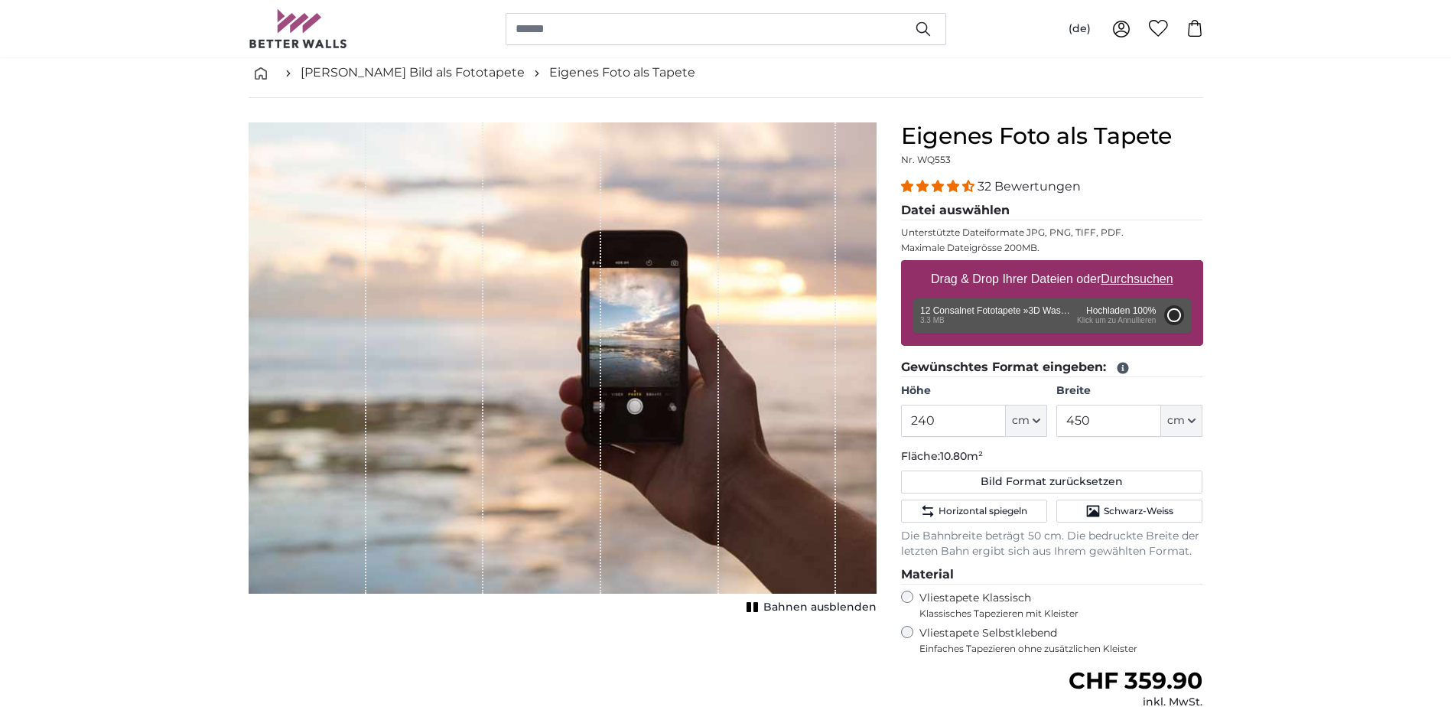
type input "200"
type input "344"
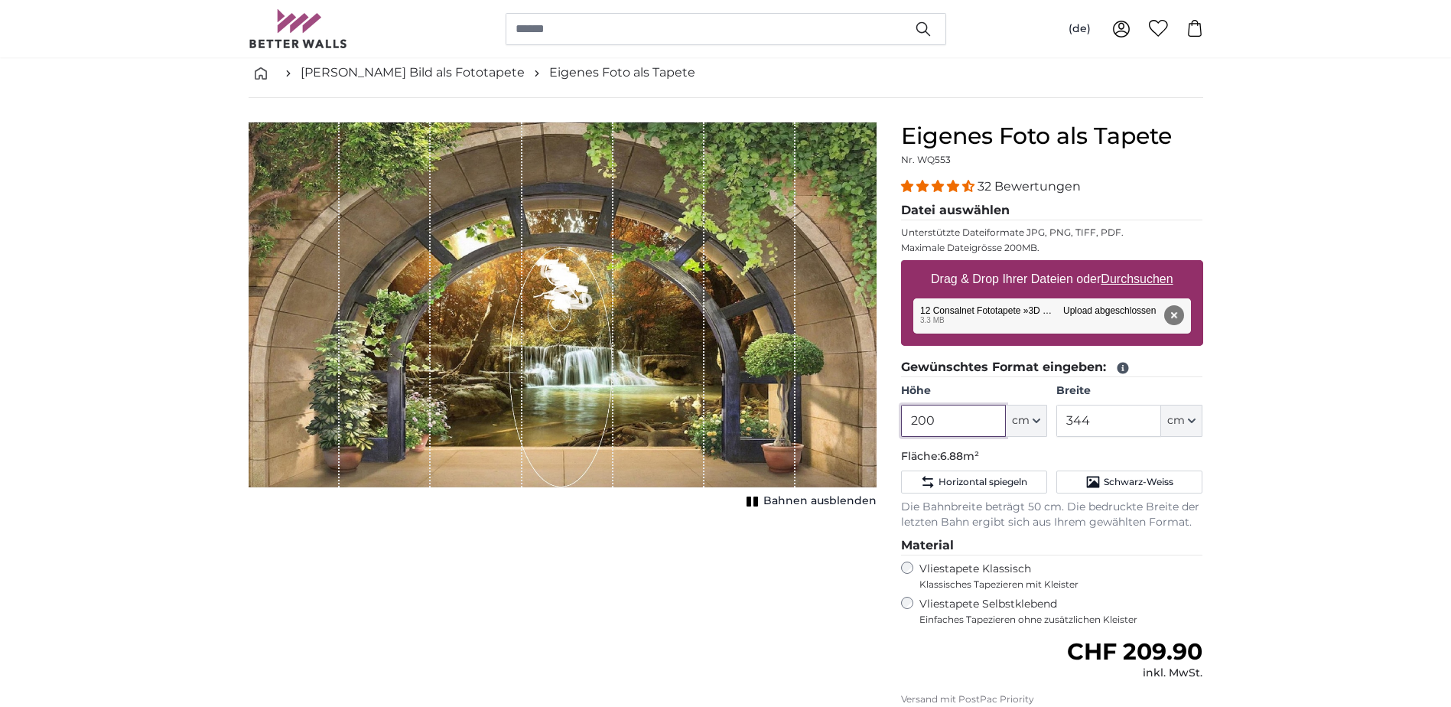
click at [948, 428] on input "200" at bounding box center [953, 421] width 105 height 32
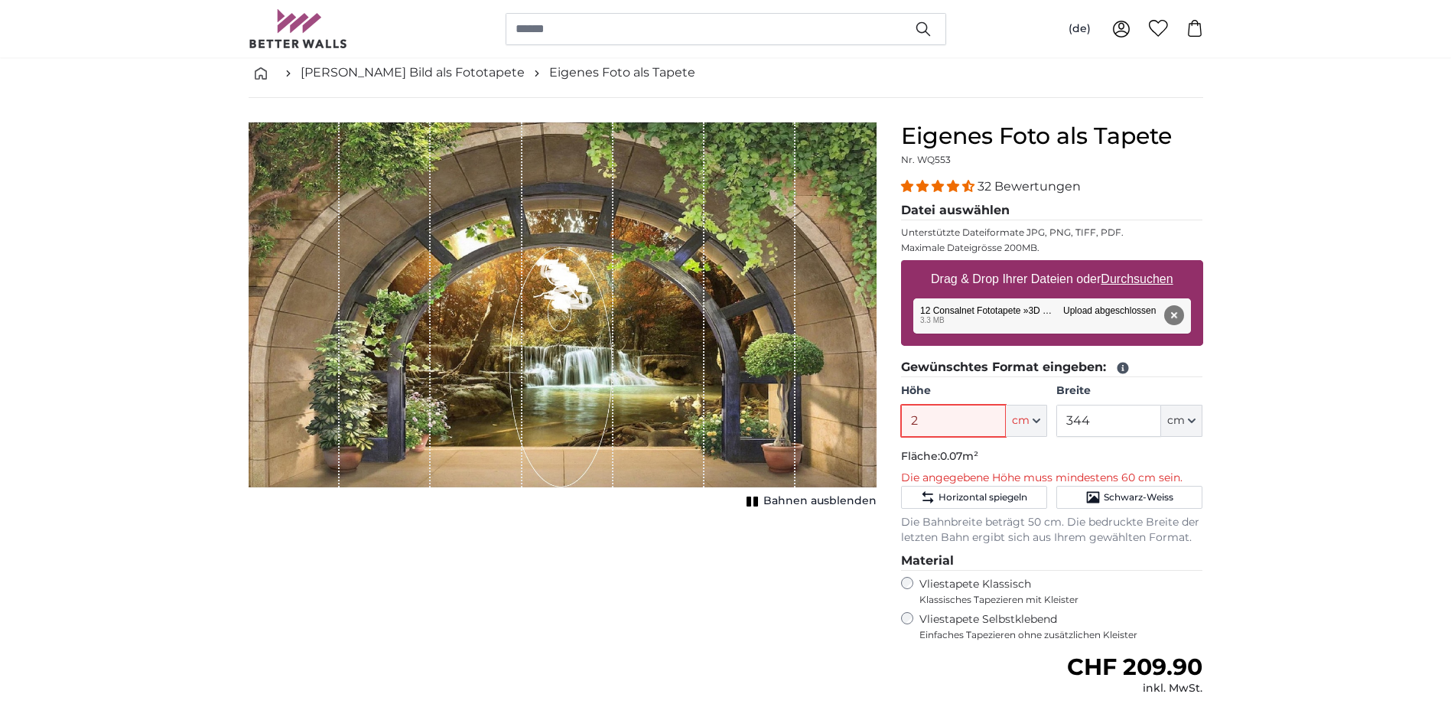
type input "240"
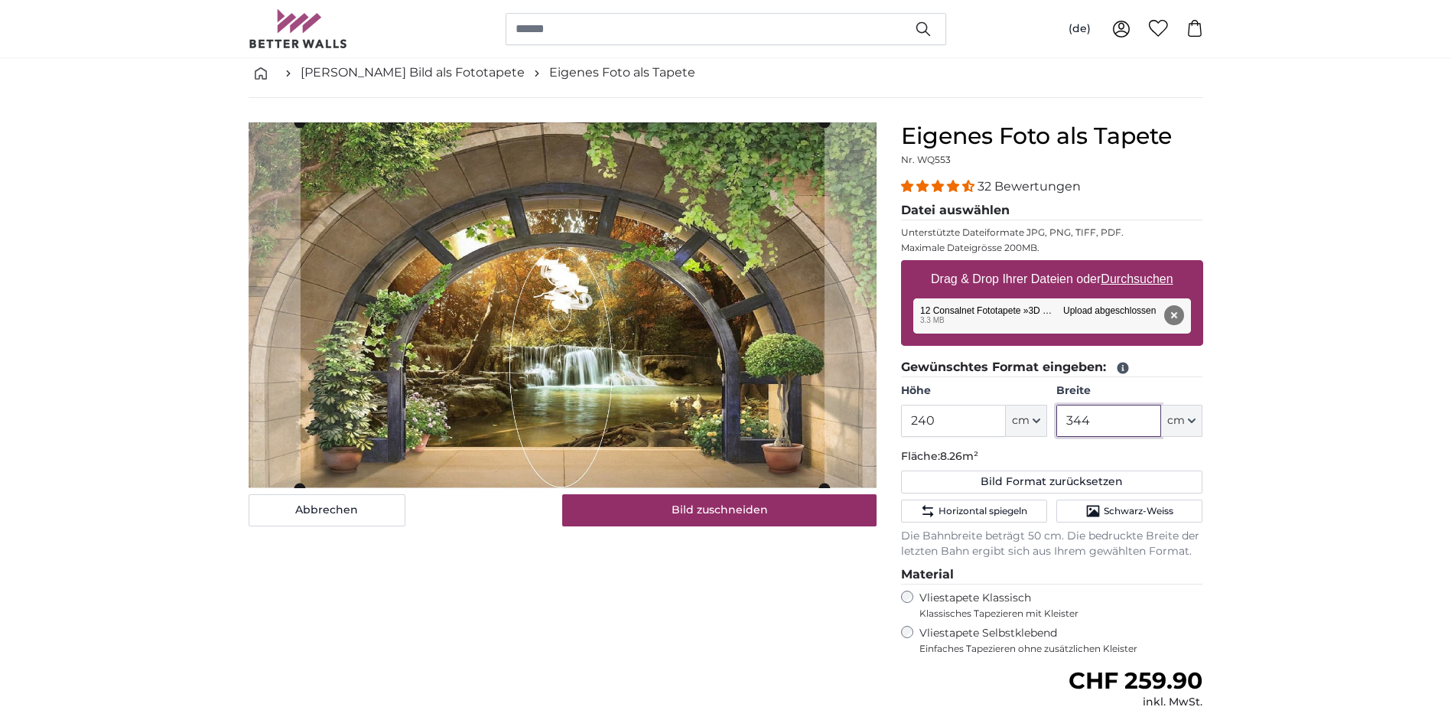
click at [1098, 420] on input "344" at bounding box center [1108, 421] width 105 height 32
type input "3"
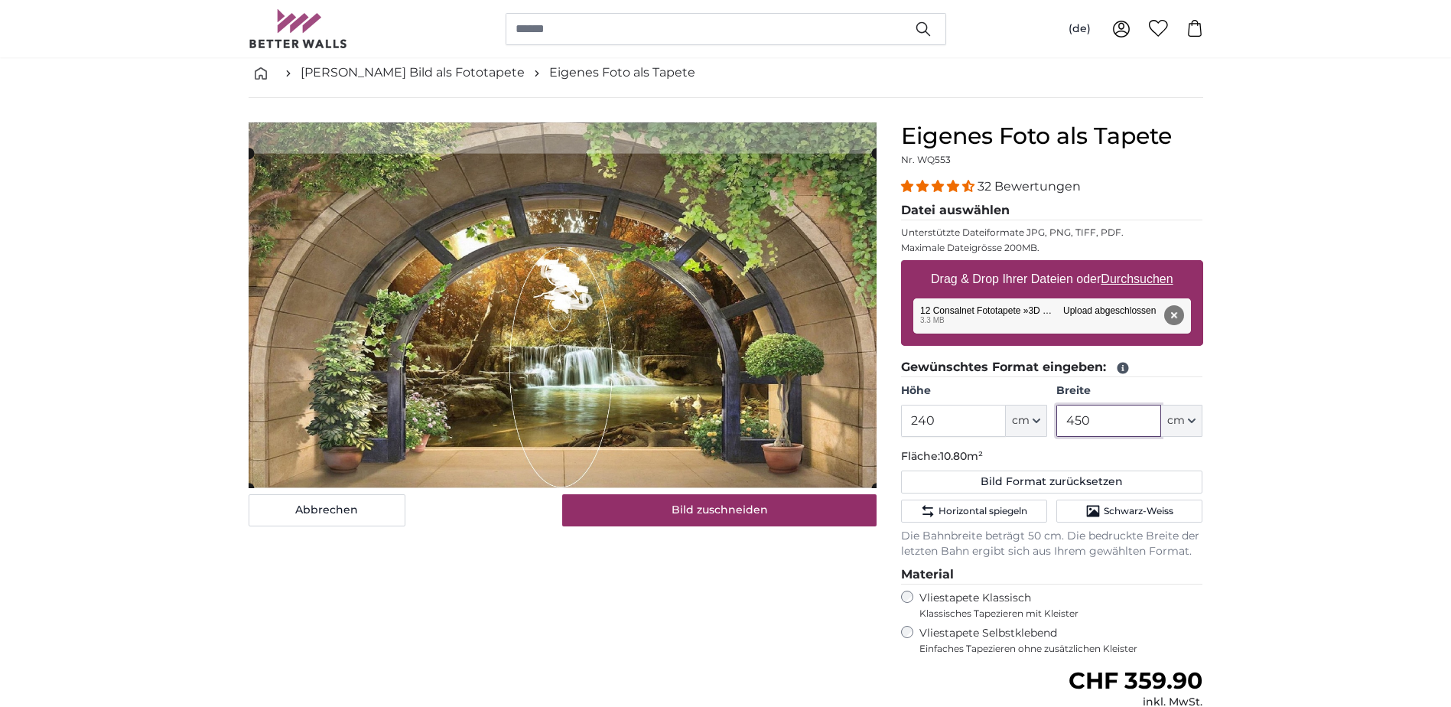
click at [619, 401] on cropper-handle at bounding box center [563, 321] width 628 height 335
type input "450"
click at [557, 380] on cropper-handle at bounding box center [563, 319] width 628 height 335
click at [1181, 325] on button "Entfernen" at bounding box center [1173, 315] width 20 height 20
type input "200"
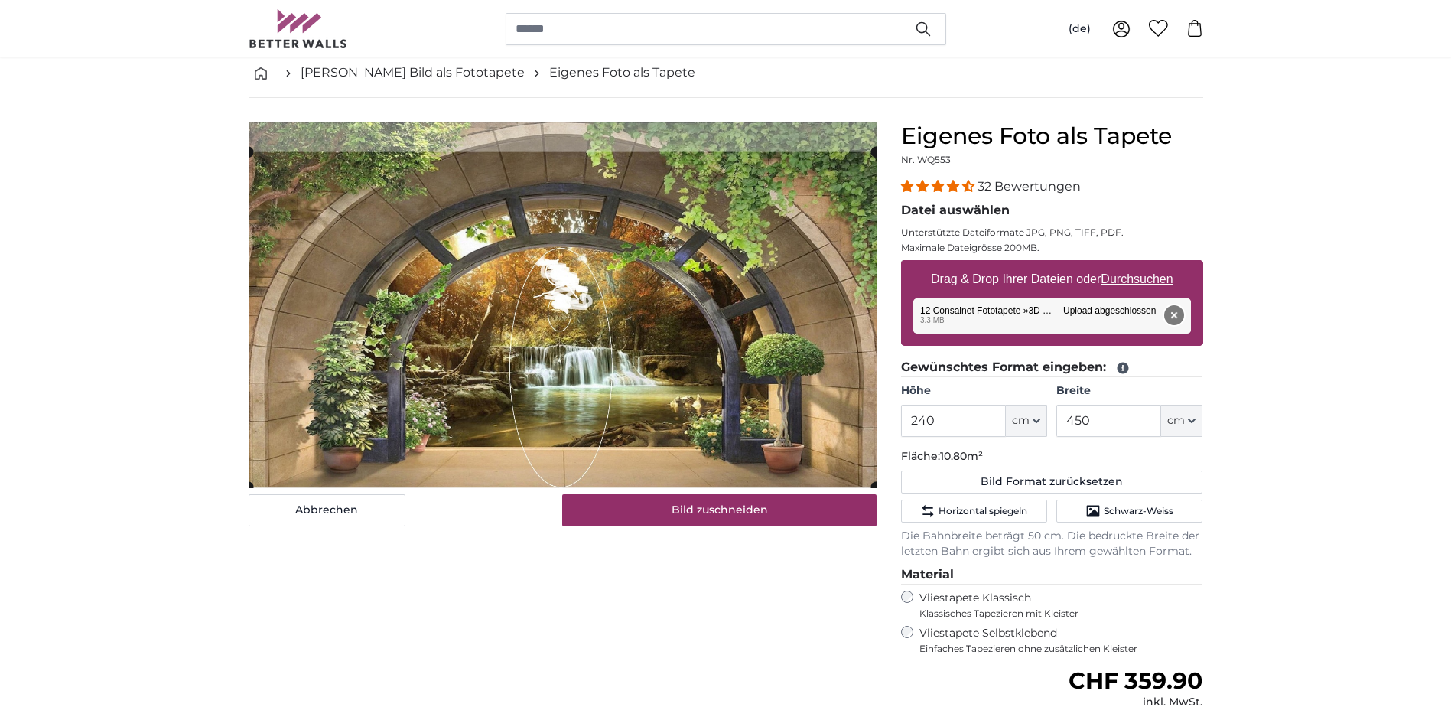
type input "344"
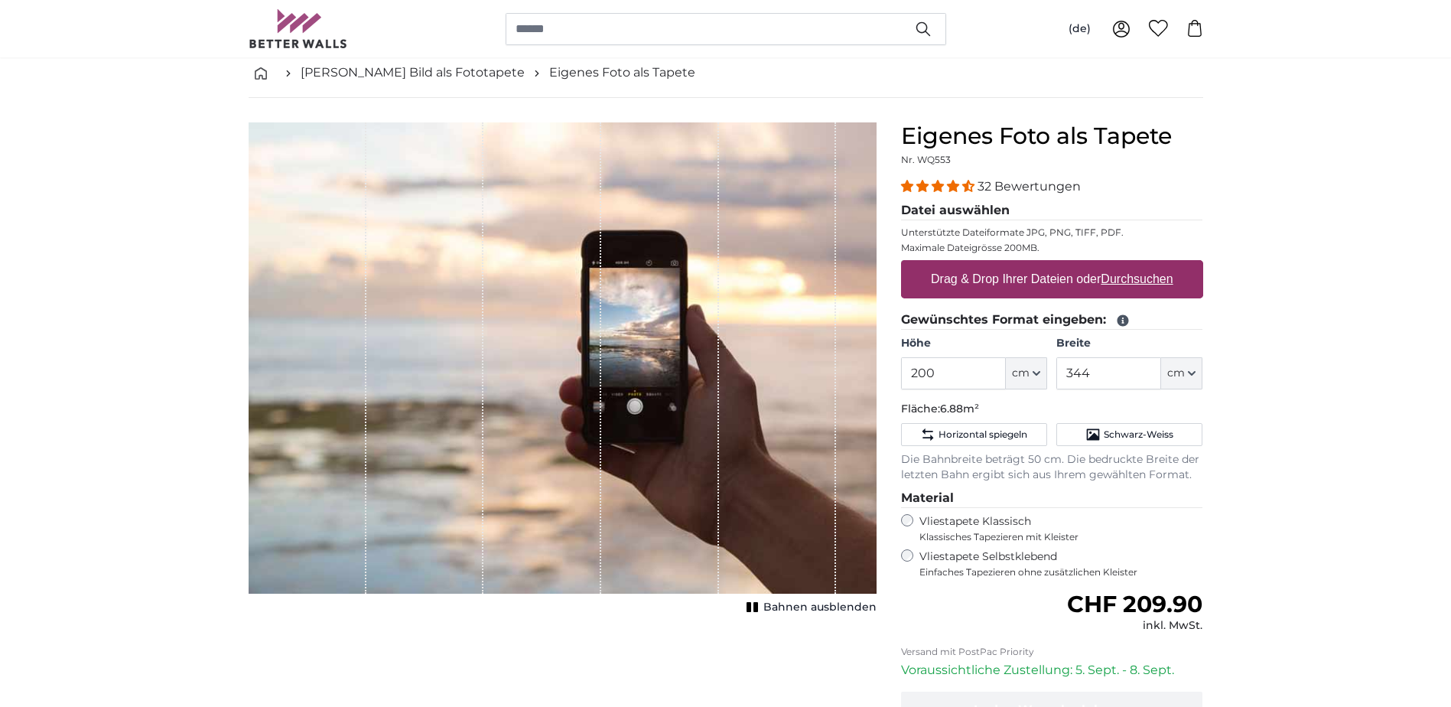
click at [1147, 278] on u "Durchsuchen" at bounding box center [1137, 278] width 72 height 13
click at [1147, 265] on input "Drag & Drop Ihrer Dateien oder Durchsuchen" at bounding box center [1052, 262] width 302 height 5
type input "**********"
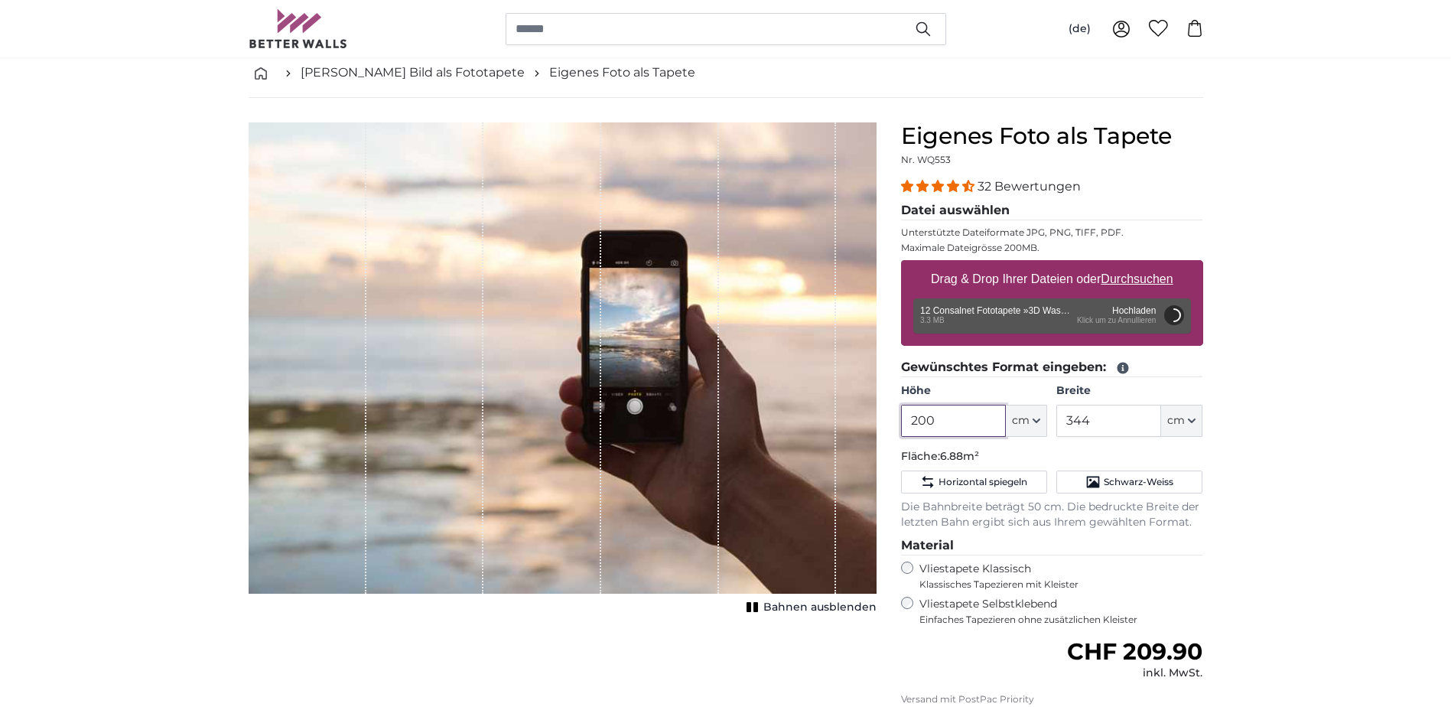
click at [953, 419] on input "200" at bounding box center [953, 421] width 105 height 32
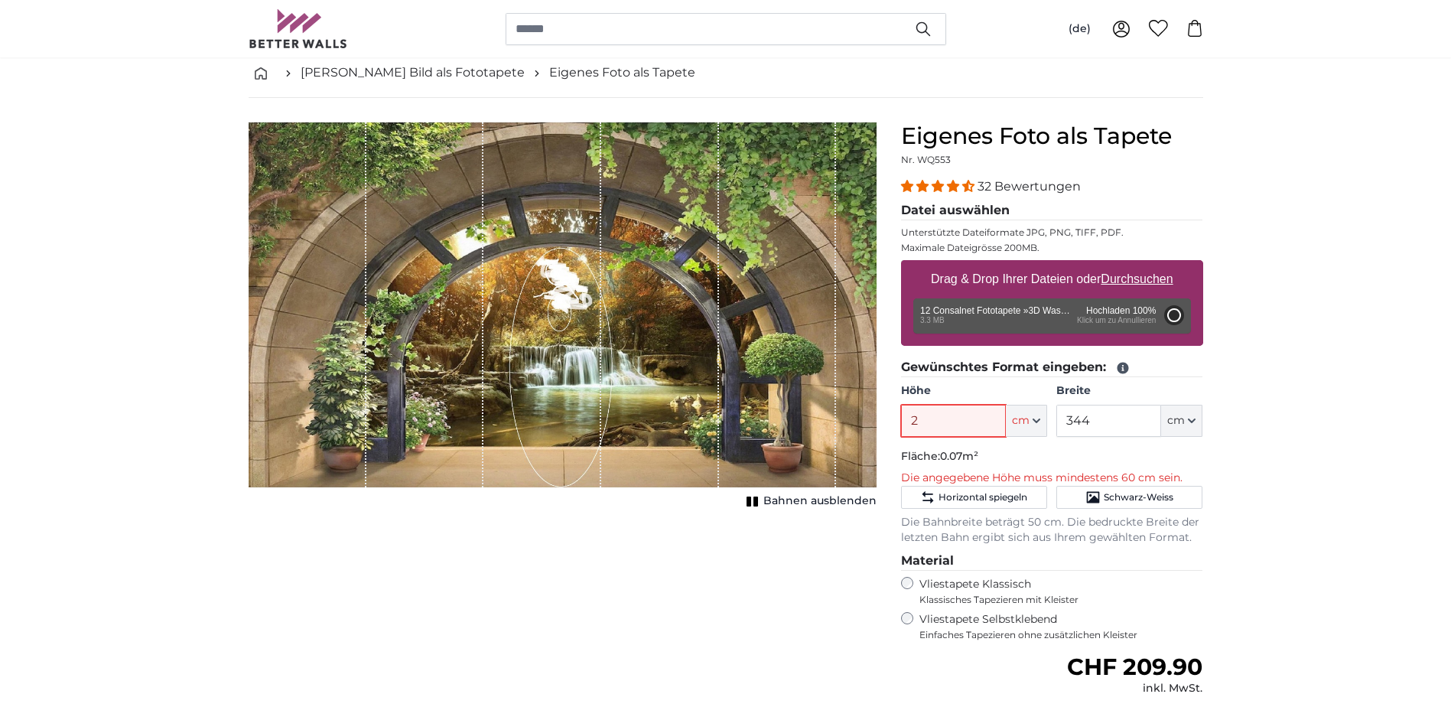
type input "200"
type input "352"
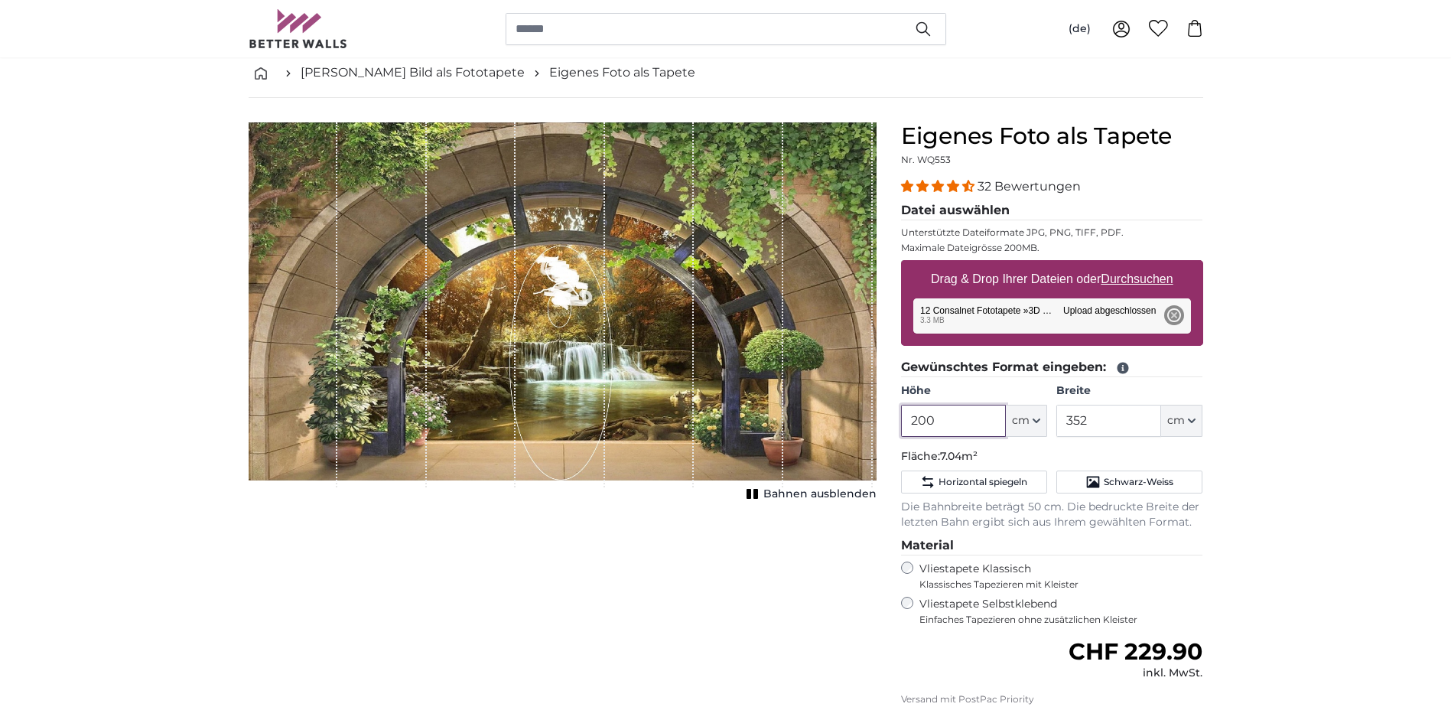
type input "240"
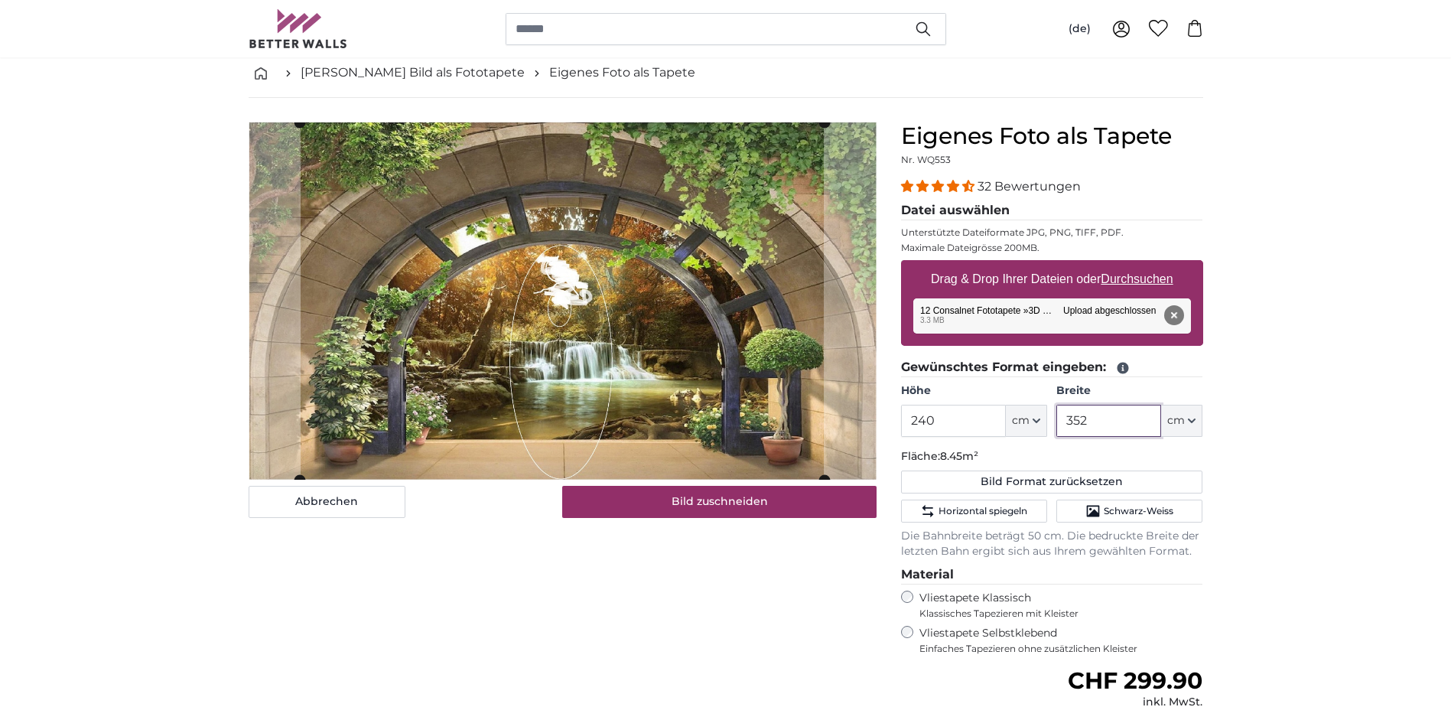
drag, startPoint x: 1065, startPoint y: 414, endPoint x: 1102, endPoint y: 416, distance: 37.6
click at [1102, 416] on input "352" at bounding box center [1108, 421] width 105 height 32
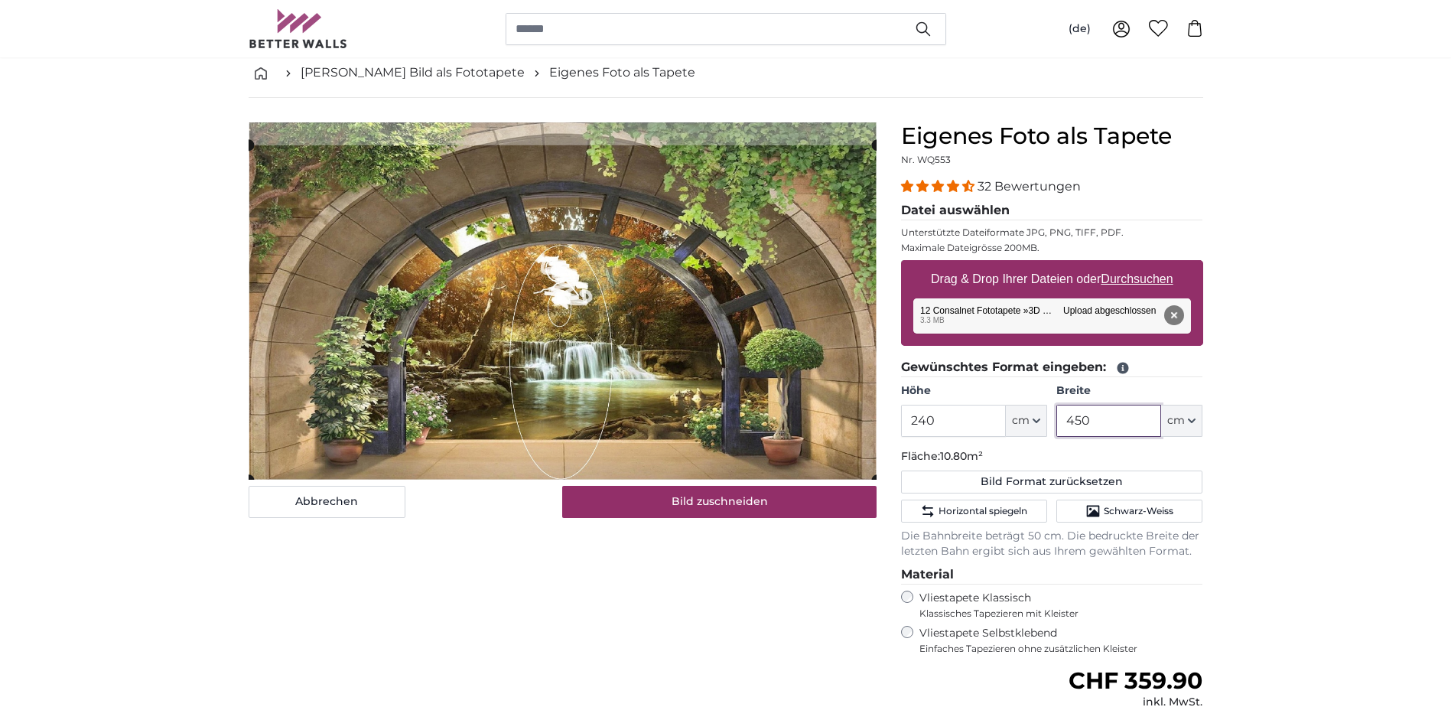
click at [772, 292] on cropper-handle at bounding box center [563, 312] width 628 height 335
type input "450"
click at [946, 412] on input "240" at bounding box center [953, 421] width 105 height 32
click at [732, 385] on cropper-handle at bounding box center [563, 309] width 628 height 340
click at [724, 369] on cropper-handle at bounding box center [563, 309] width 628 height 340
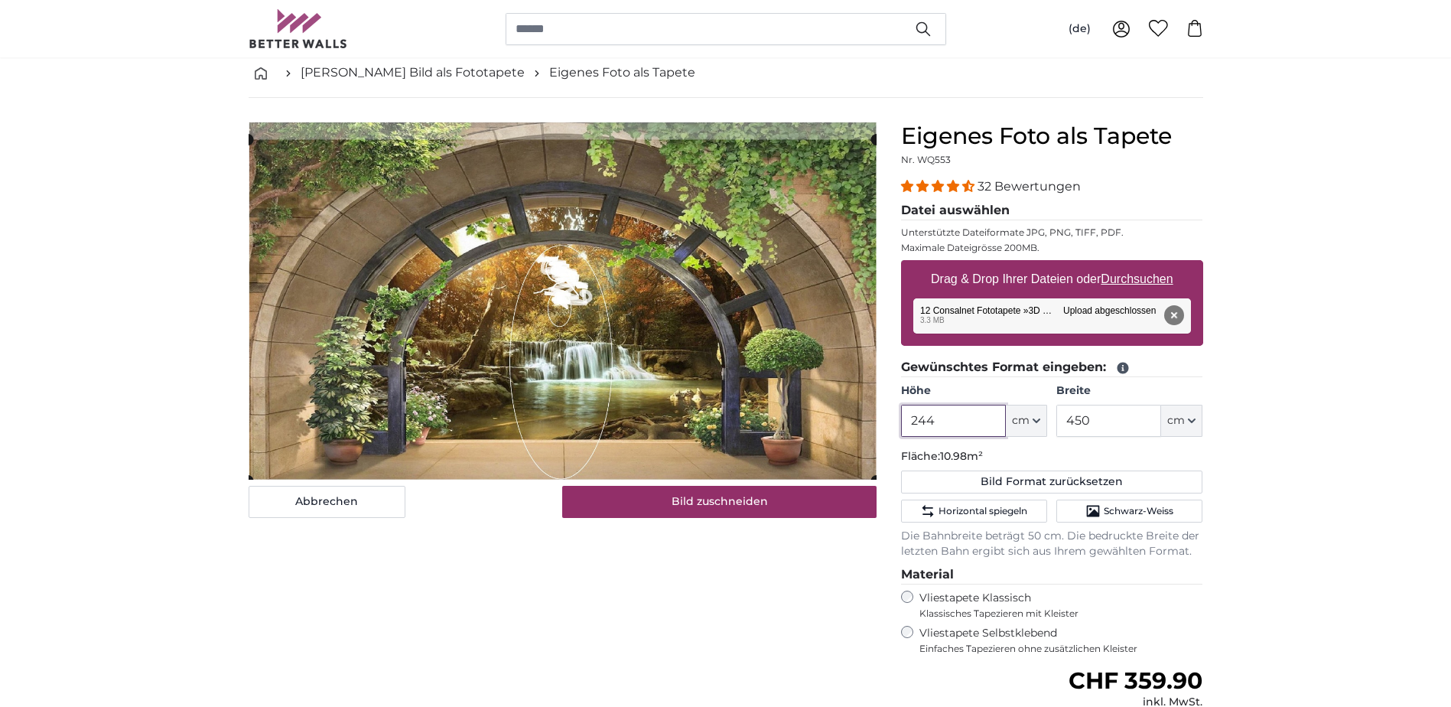
type input "244"
click at [1089, 417] on input "450" at bounding box center [1108, 421] width 105 height 32
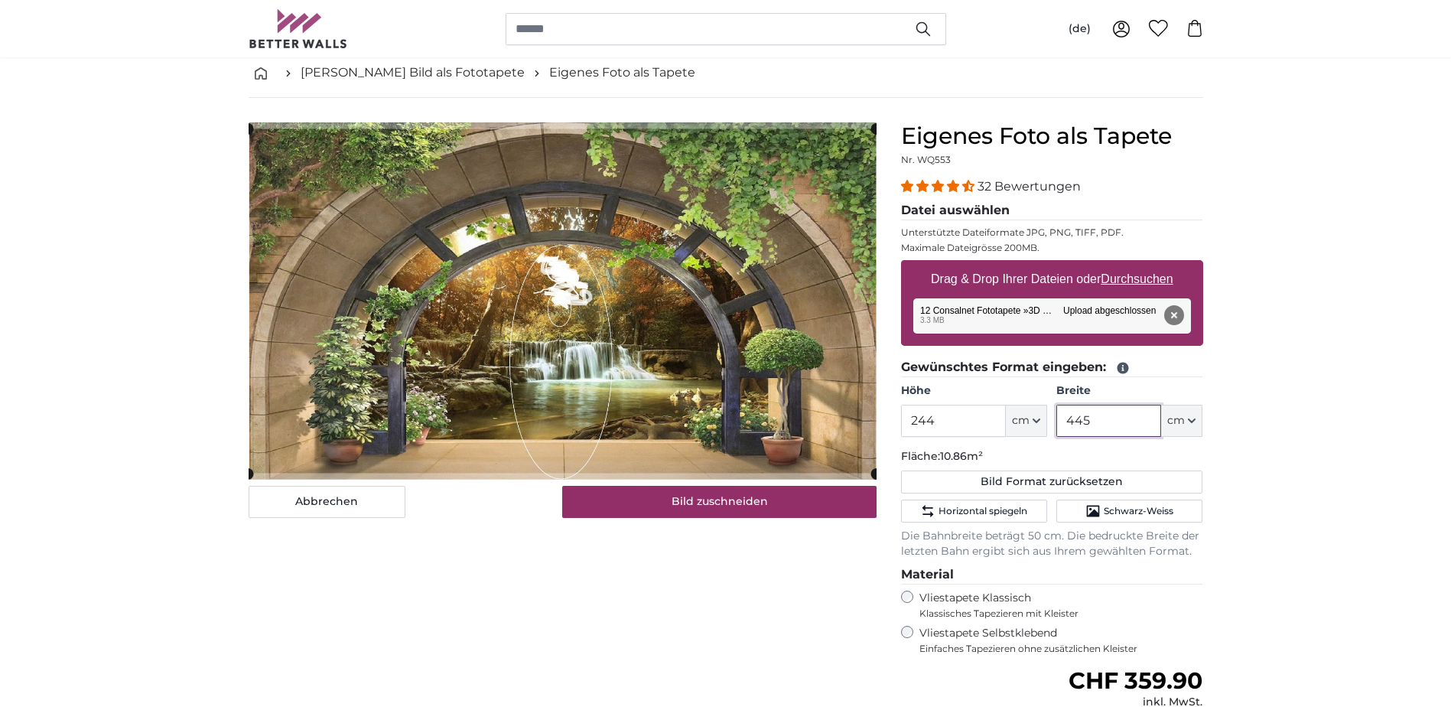
type input "445"
click at [955, 425] on input "244" at bounding box center [953, 421] width 105 height 32
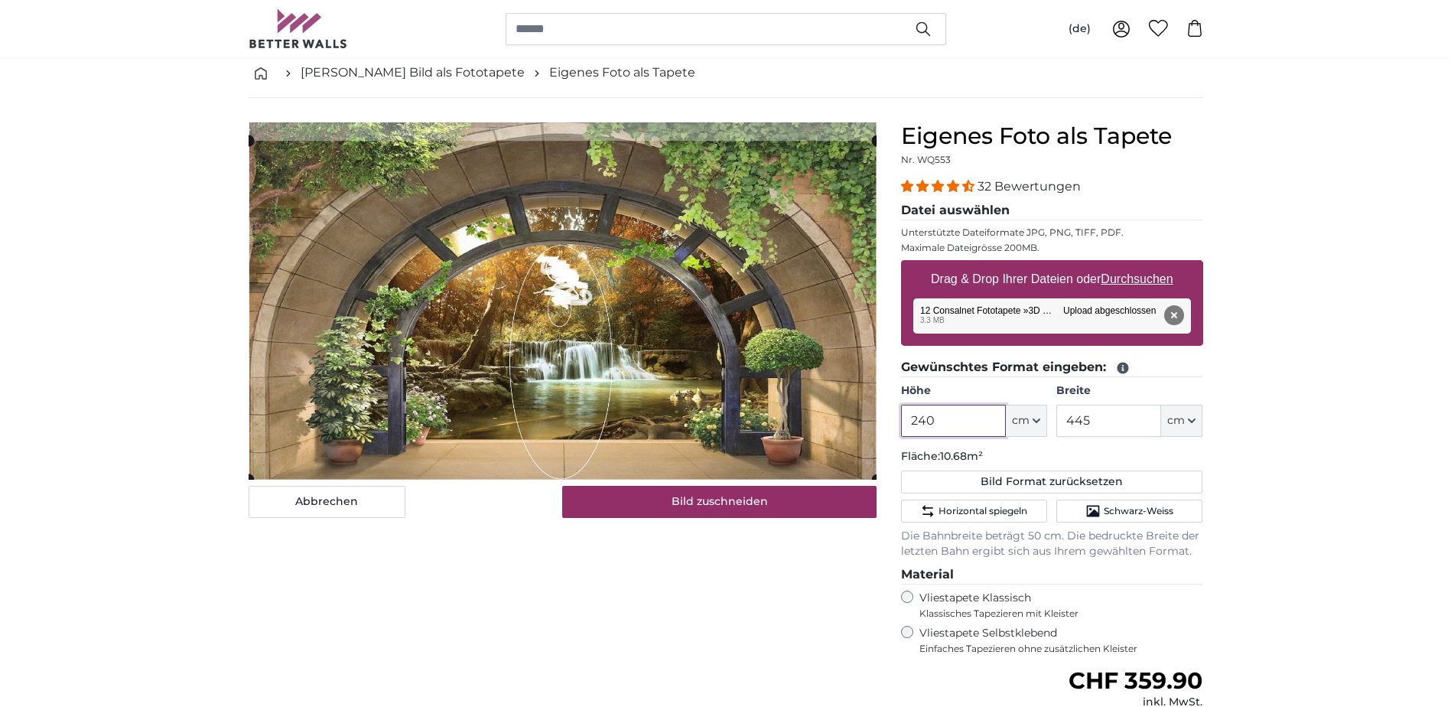
click at [736, 376] on cropper-handle at bounding box center [563, 310] width 628 height 339
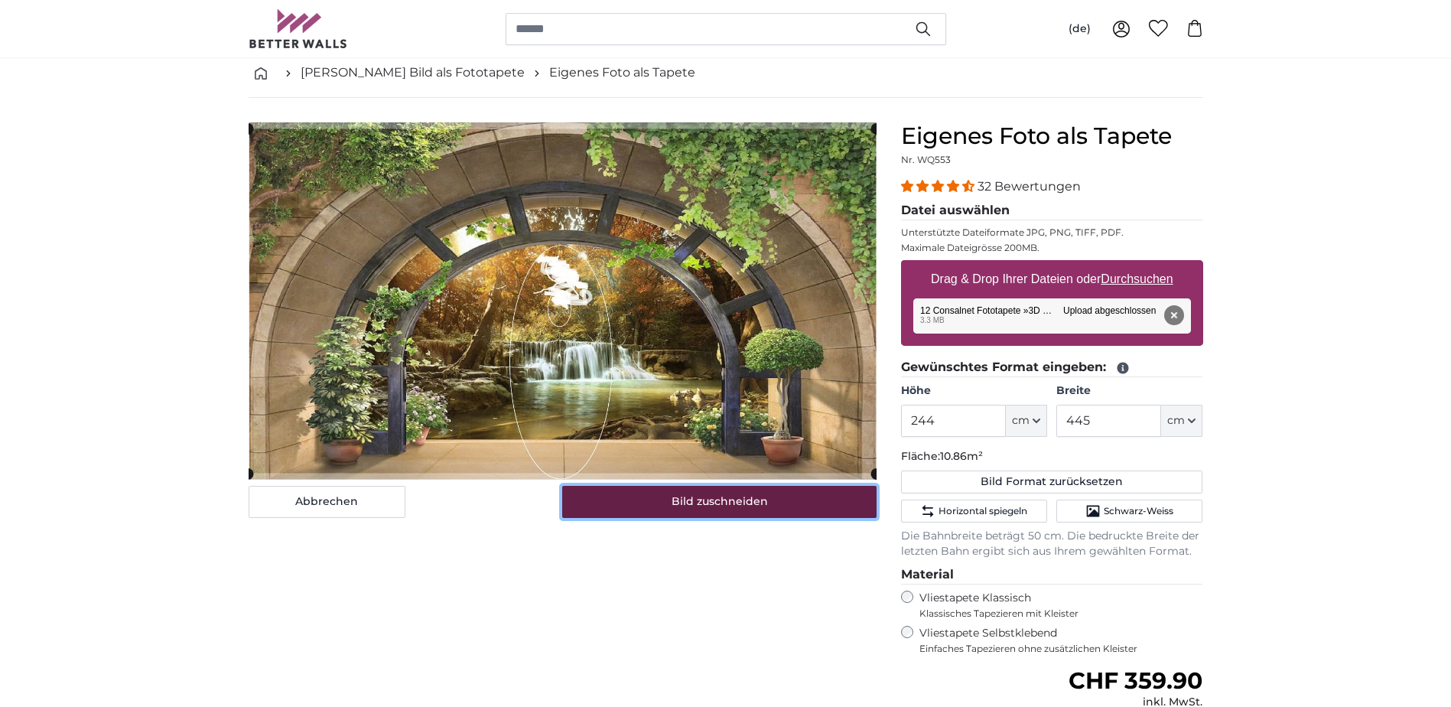
click at [763, 515] on button "Bild zuschneiden" at bounding box center [719, 502] width 314 height 32
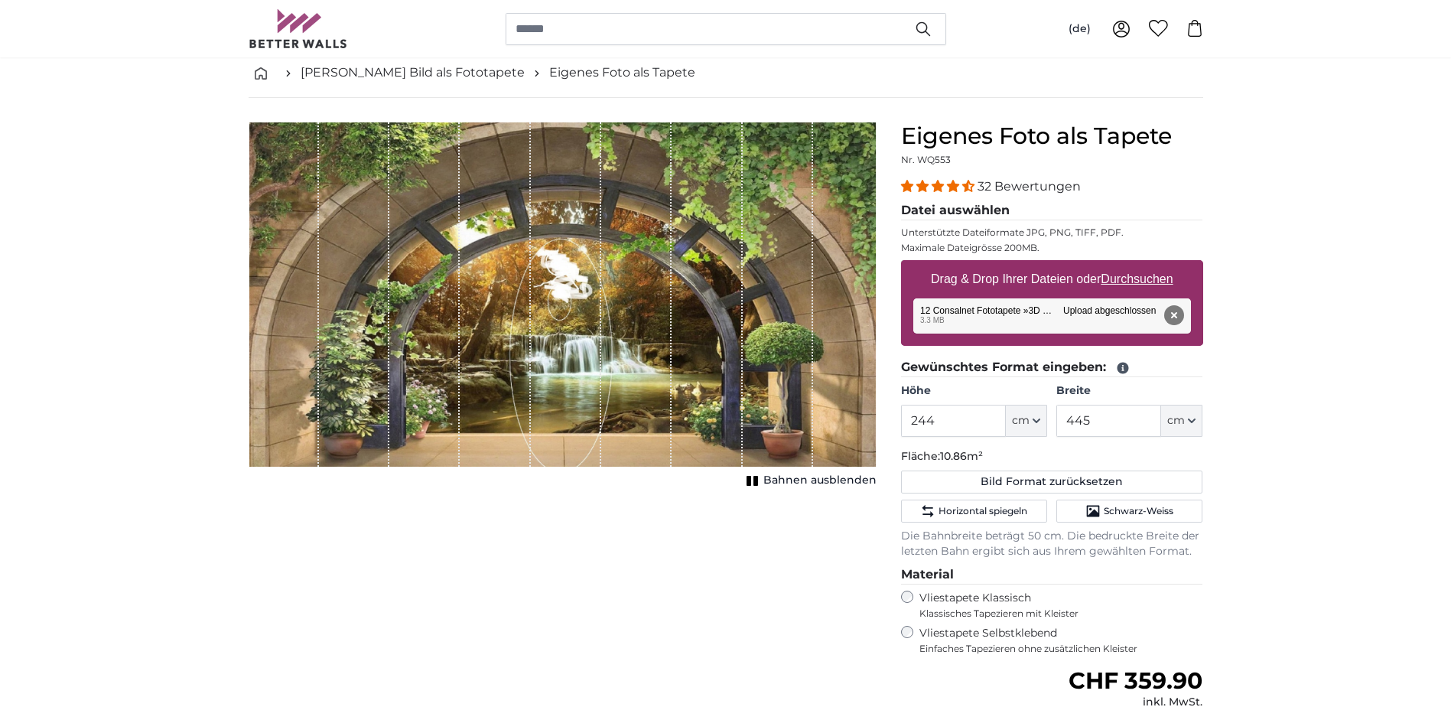
click at [790, 471] on button "Bahnen ausblenden" at bounding box center [809, 480] width 135 height 21
click at [997, 505] on span "Horizontal spiegeln" at bounding box center [983, 511] width 89 height 12
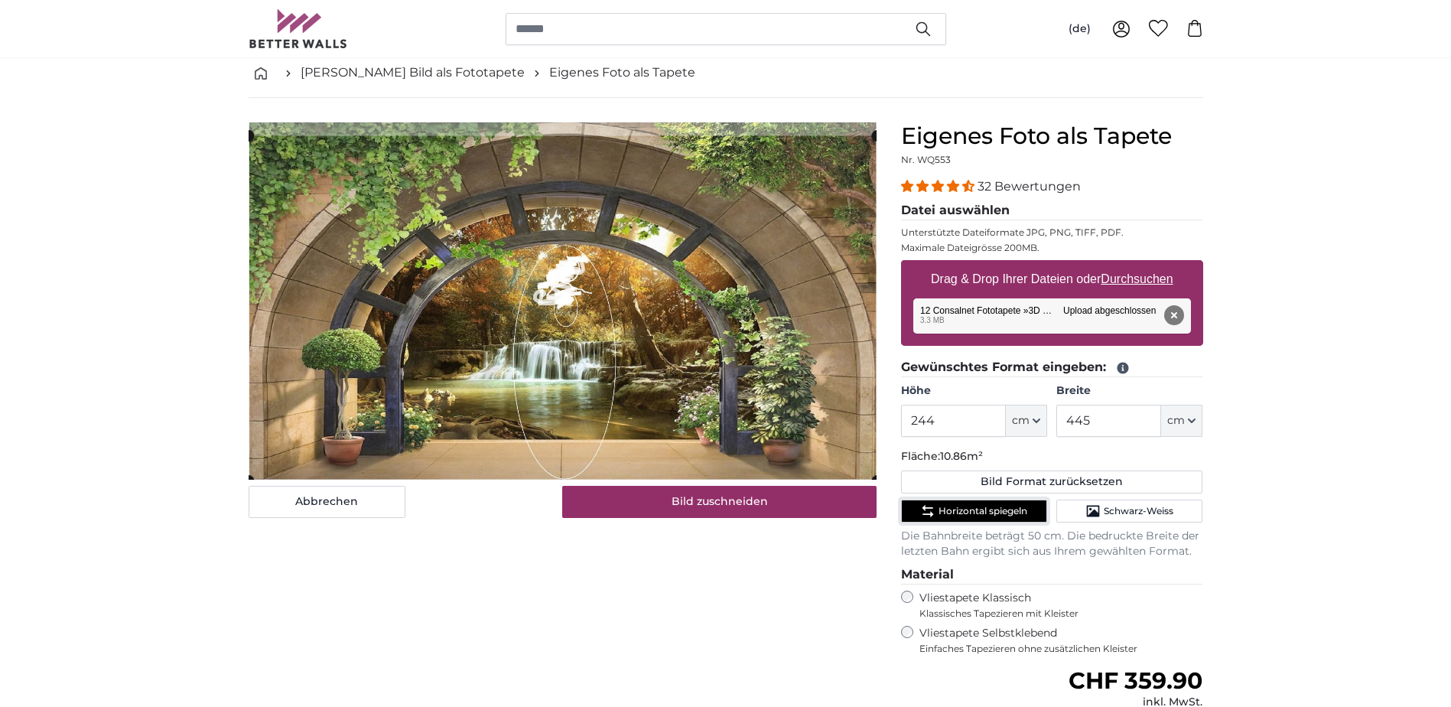
click at [646, 451] on cropper-handle at bounding box center [563, 307] width 628 height 344
click at [955, 425] on input "244" at bounding box center [953, 421] width 105 height 32
click at [710, 348] on cropper-handle at bounding box center [563, 311] width 628 height 339
type input "240"
click at [1105, 418] on input "445" at bounding box center [1108, 421] width 105 height 32
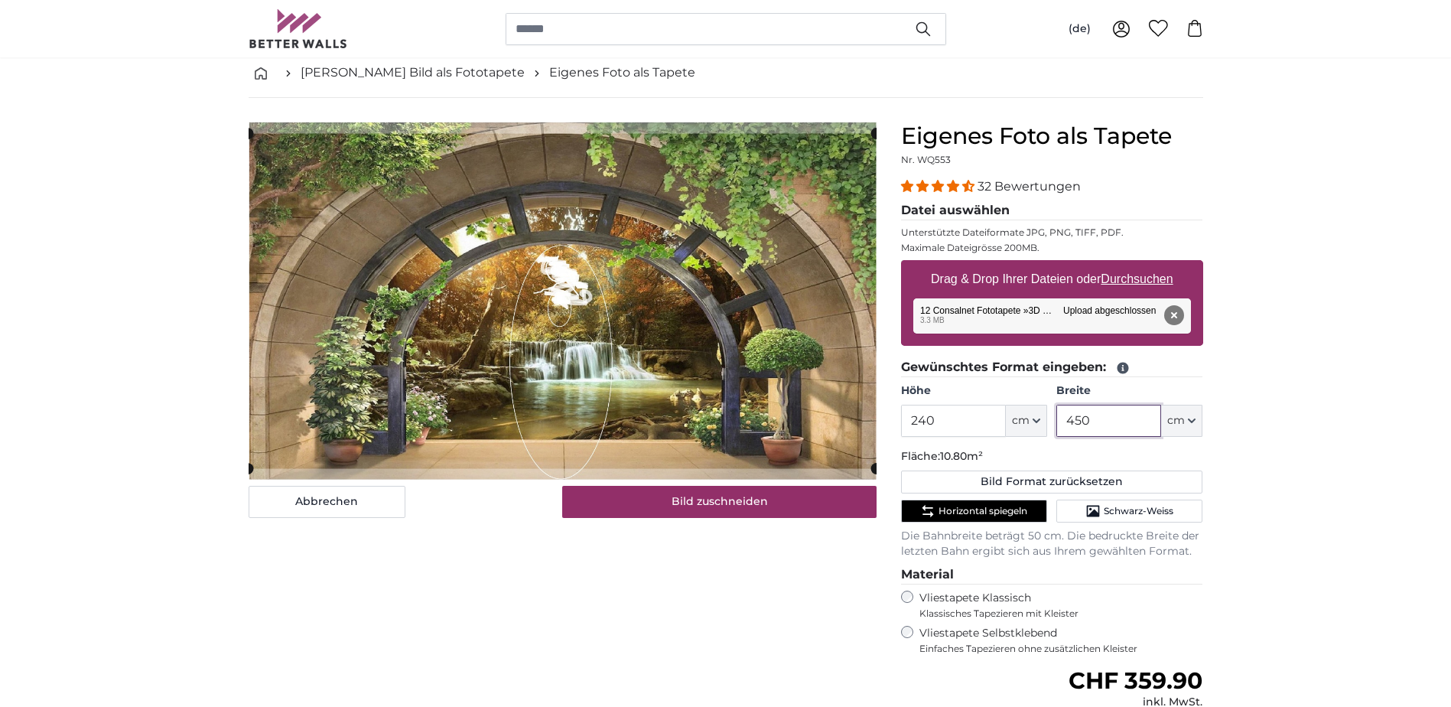
type input "450"
click at [942, 418] on input "240" at bounding box center [953, 421] width 105 height 32
type input "2"
click at [1179, 309] on button "Entfernen" at bounding box center [1173, 315] width 20 height 20
type input "244"
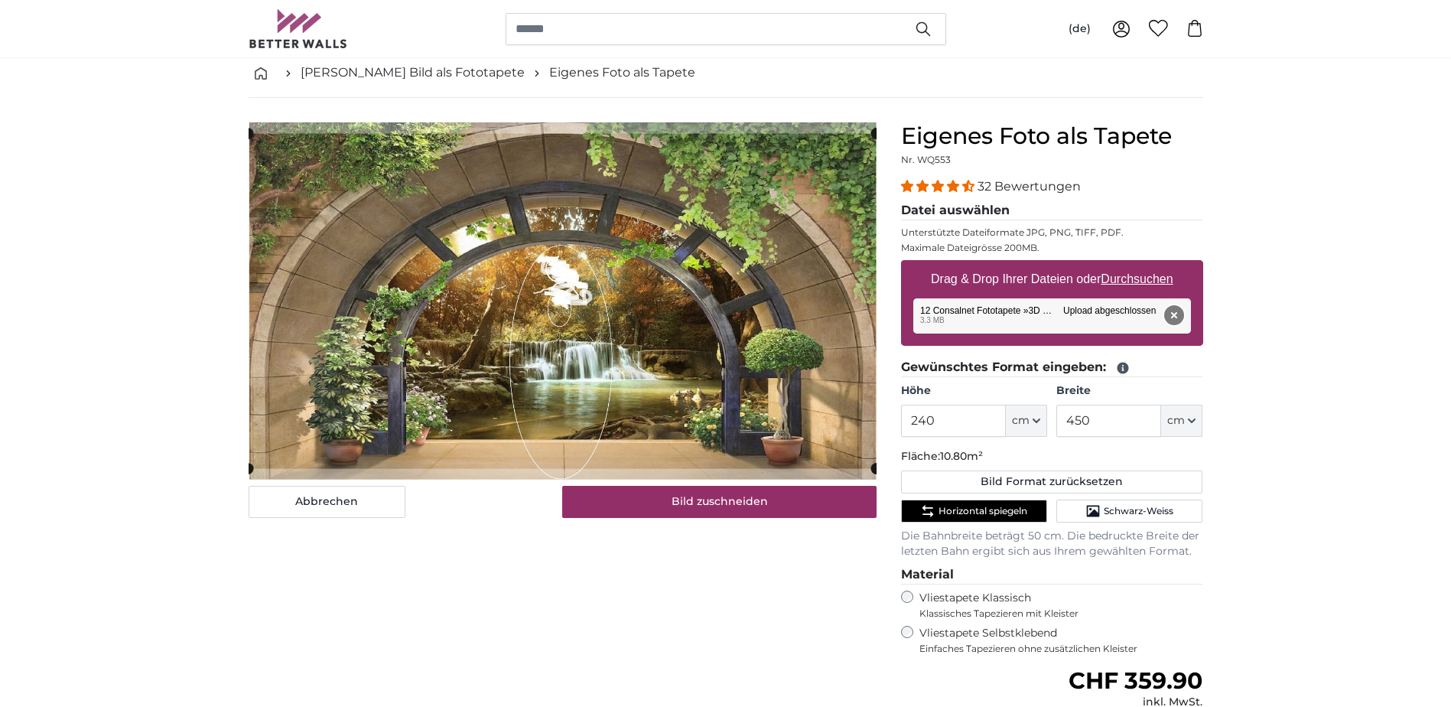
type input "445"
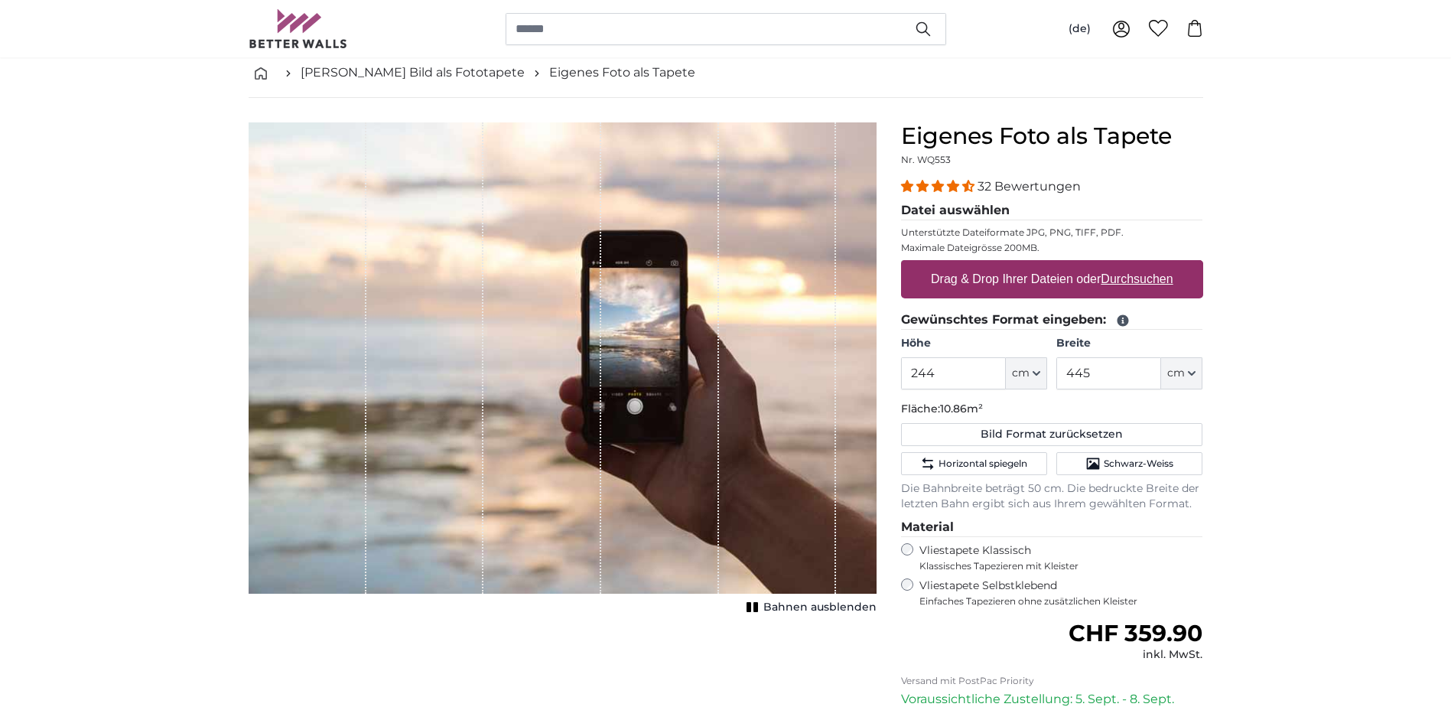
click at [1110, 278] on u "Durchsuchen" at bounding box center [1137, 278] width 72 height 13
click at [1110, 265] on input "Drag & Drop Ihrer Dateien oder Durchsuchen" at bounding box center [1052, 262] width 302 height 5
type input "**********"
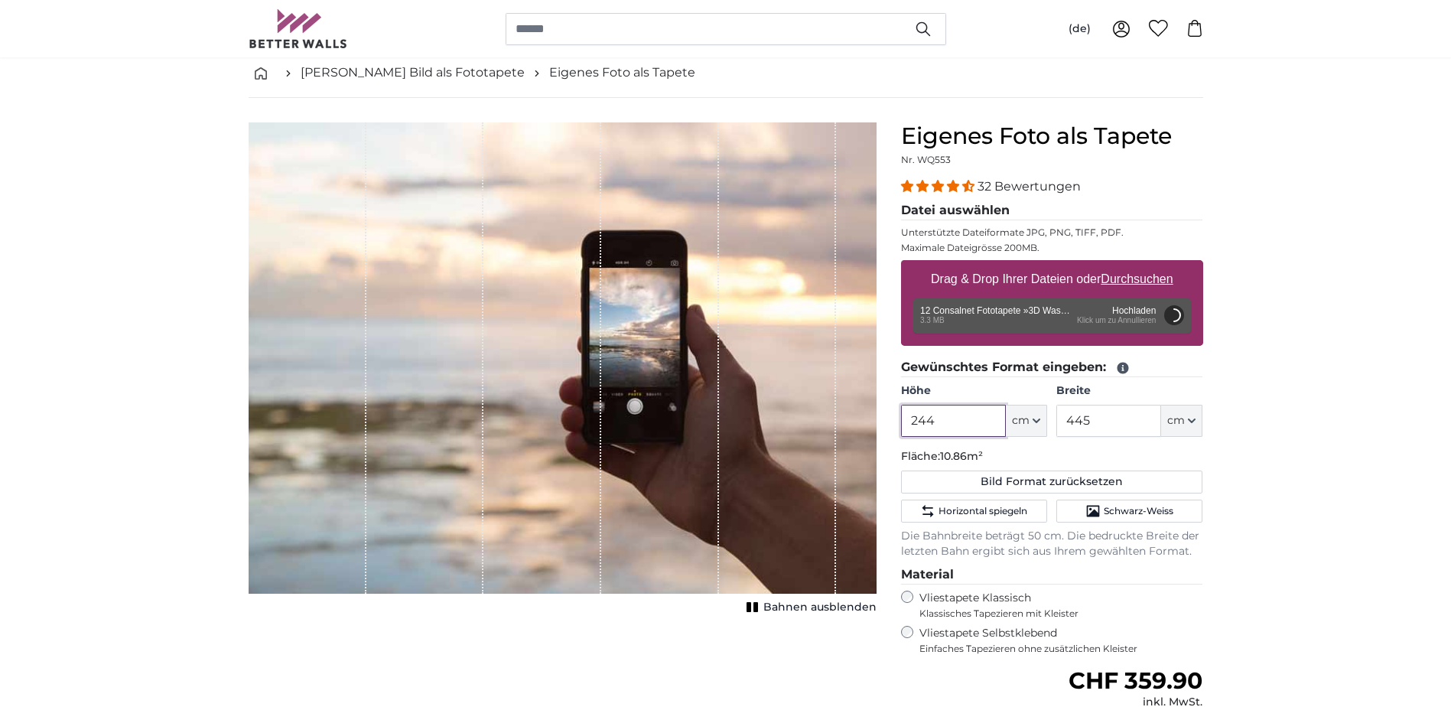
click at [939, 417] on input "244" at bounding box center [953, 421] width 105 height 32
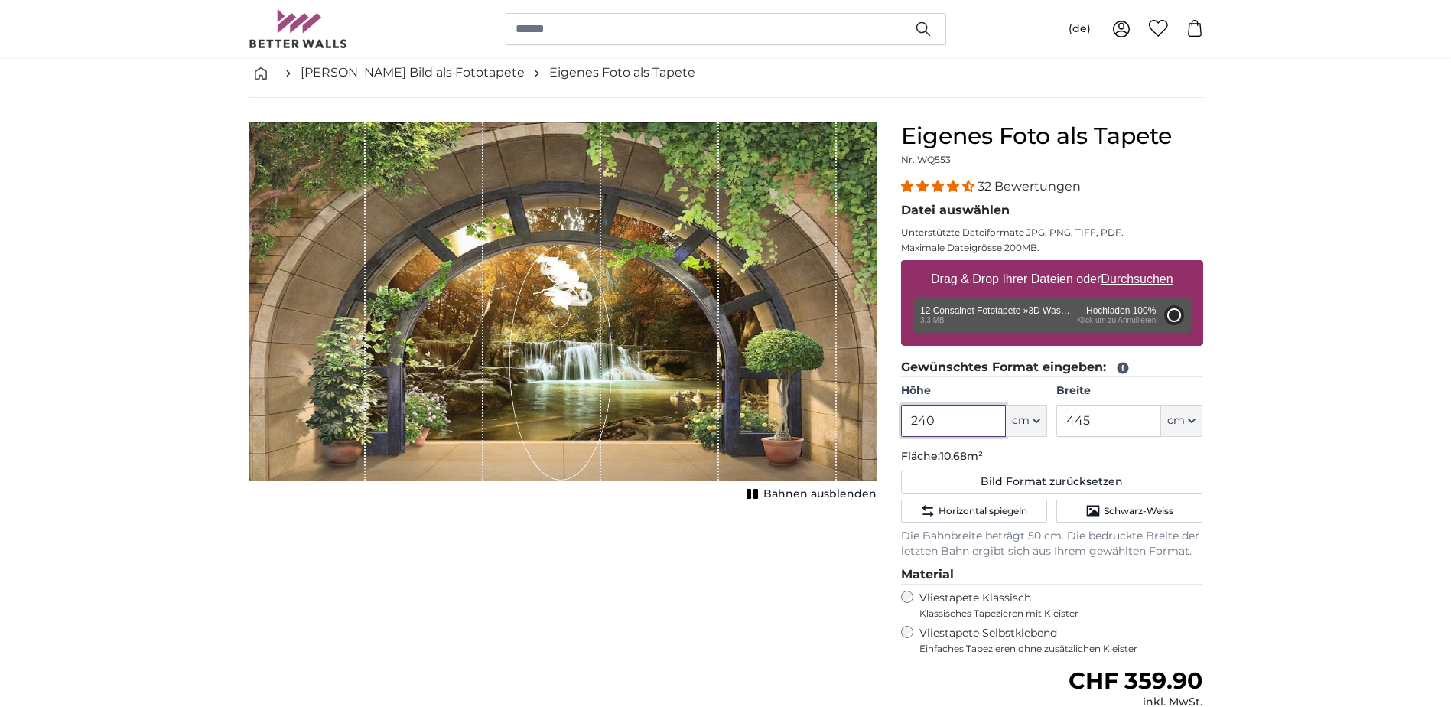
type input "200"
type input "348"
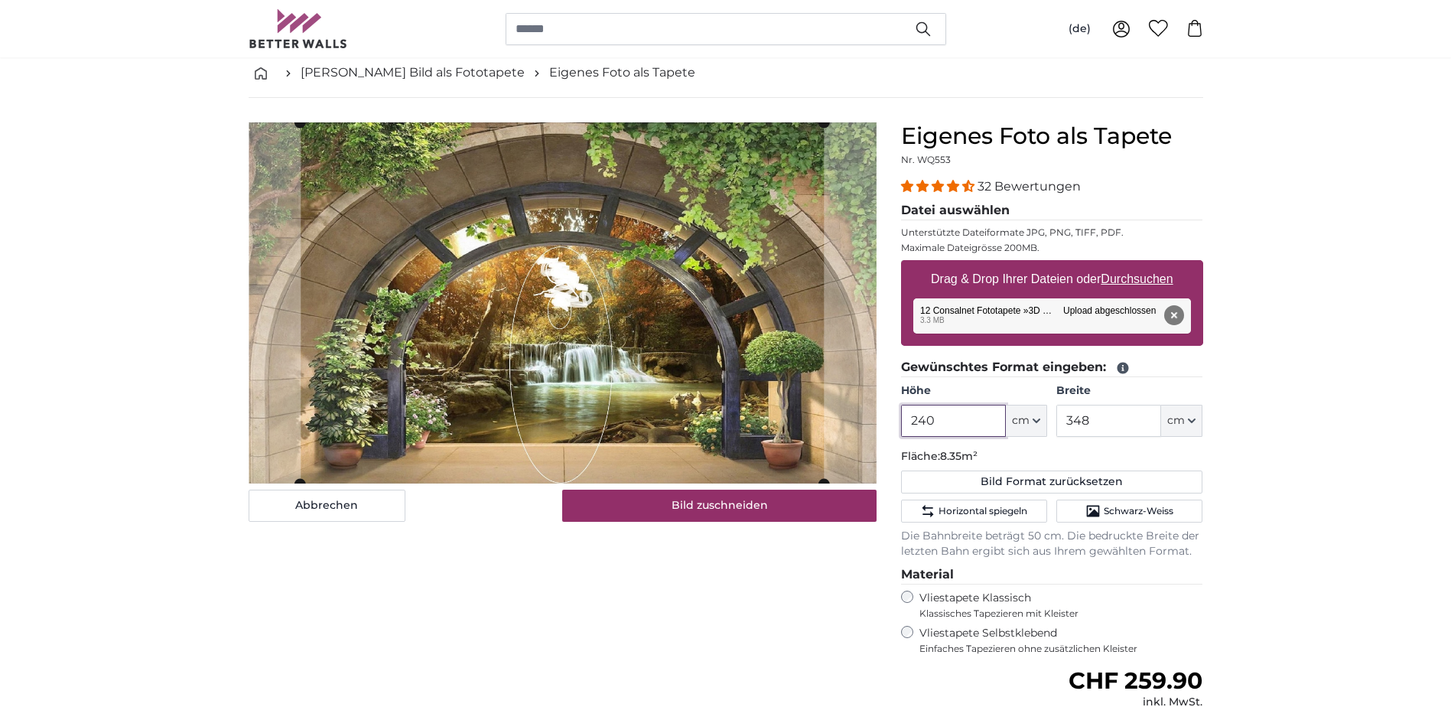
type input "240"
drag, startPoint x: 1059, startPoint y: 422, endPoint x: 1116, endPoint y: 421, distance: 57.4
click at [1116, 421] on input "348" at bounding box center [1108, 421] width 105 height 32
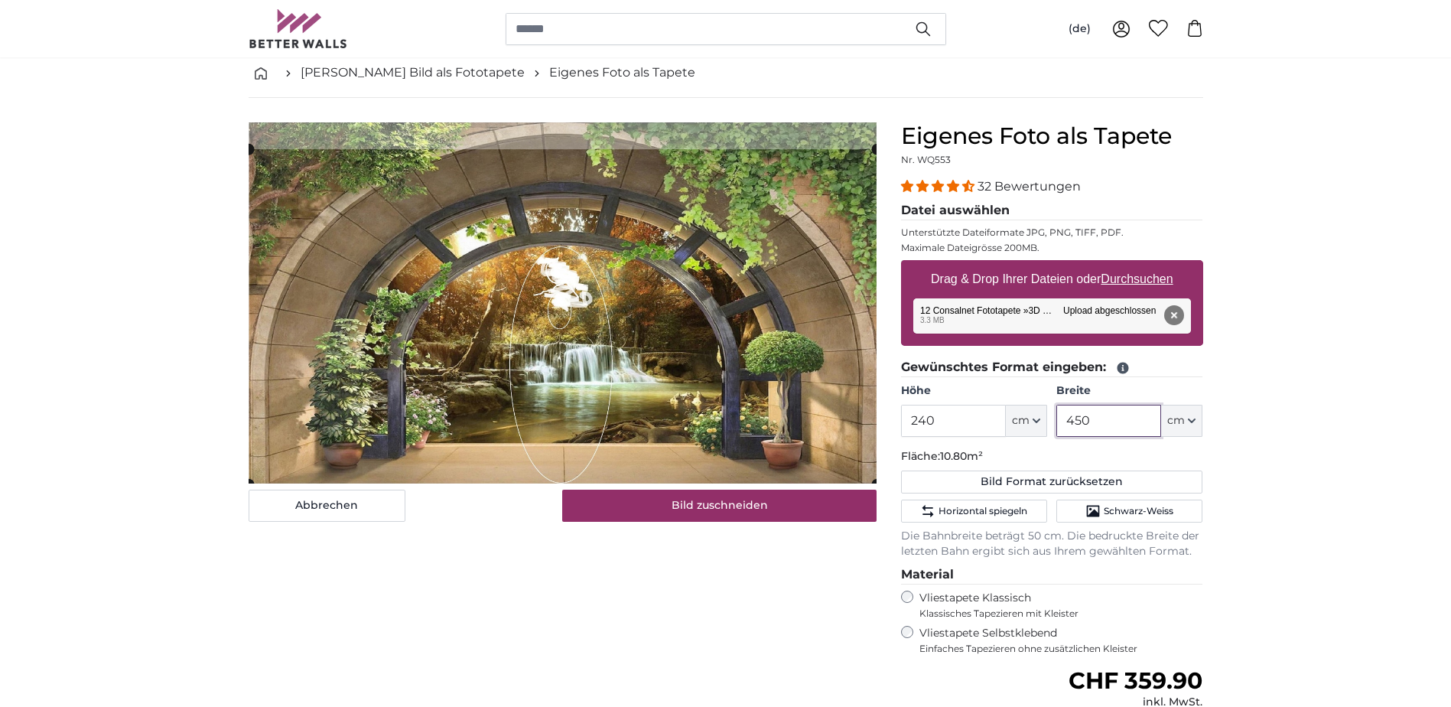
click at [658, 402] on cropper-handle at bounding box center [563, 316] width 628 height 335
type input "450"
click at [945, 426] on input "240" at bounding box center [953, 421] width 105 height 32
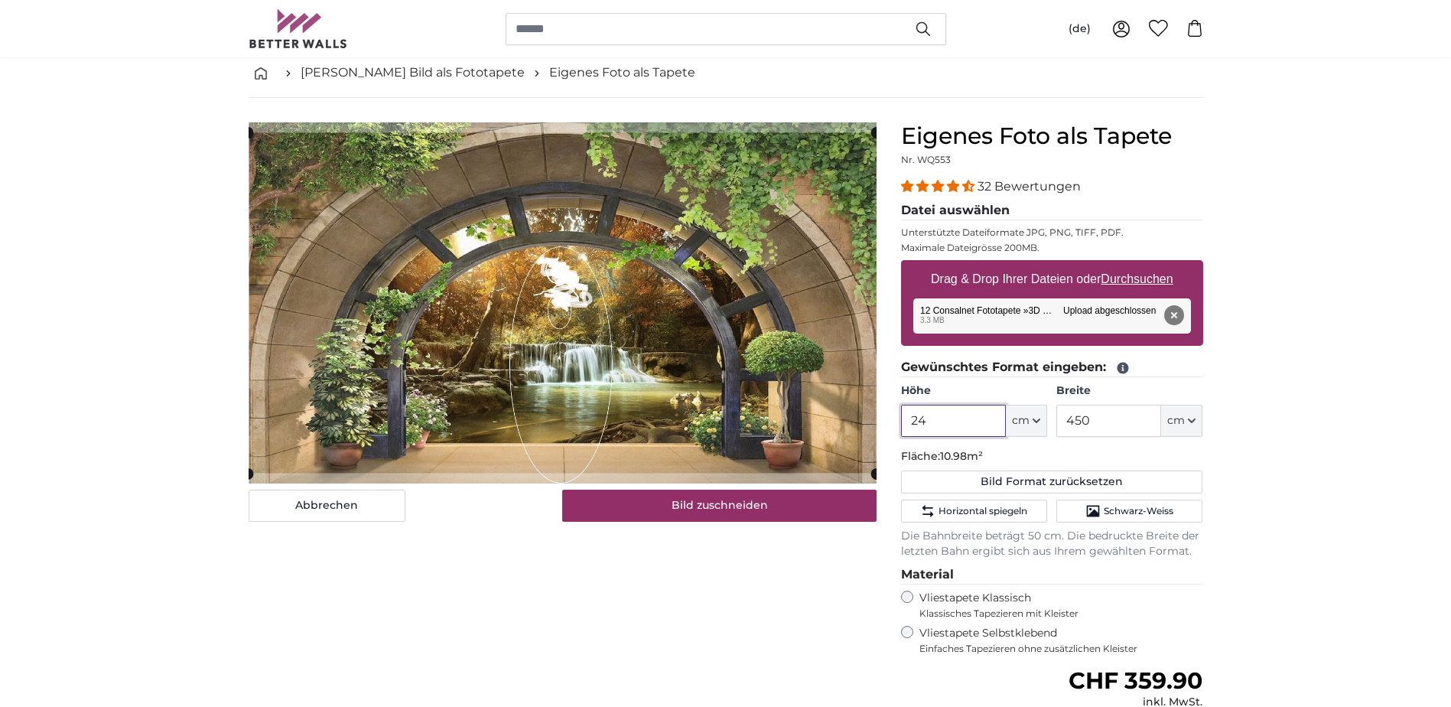
type input "240"
click at [1098, 423] on input "450" at bounding box center [1108, 421] width 105 height 32
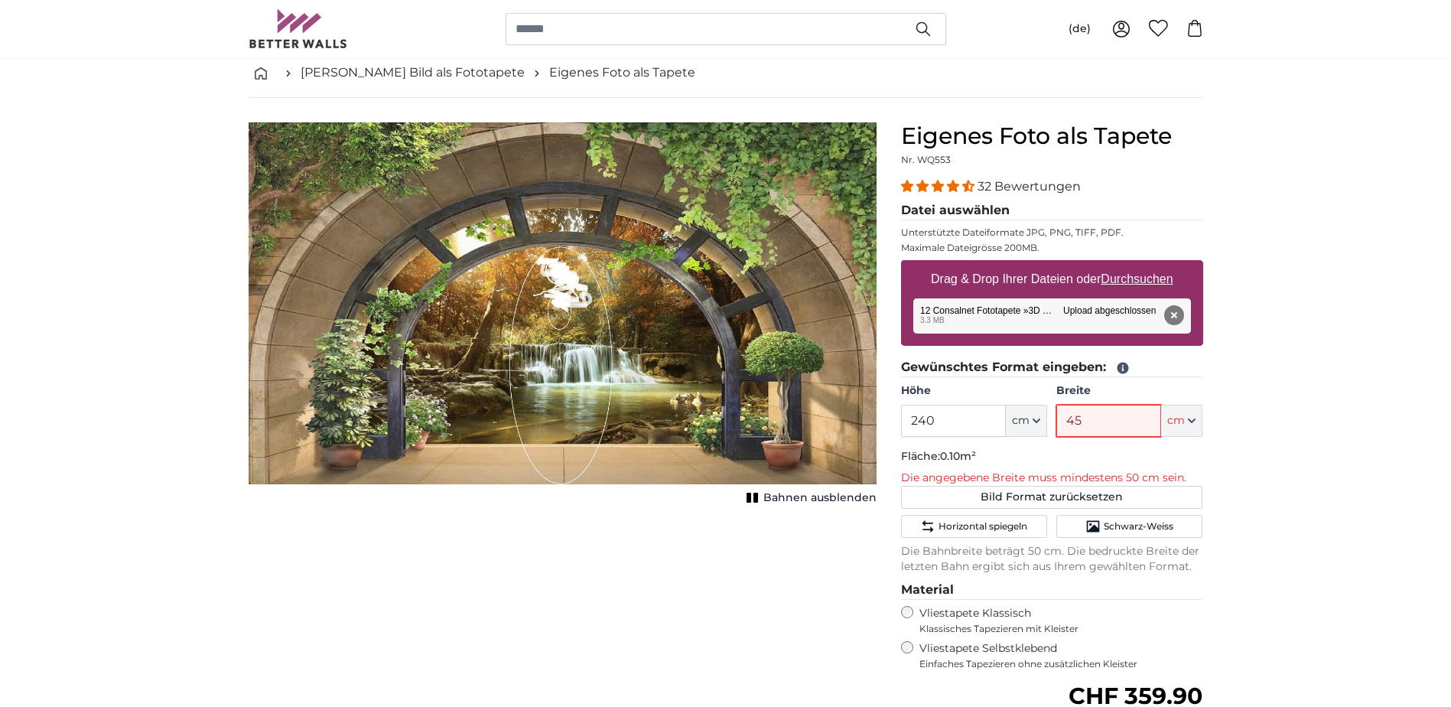
type input "450"
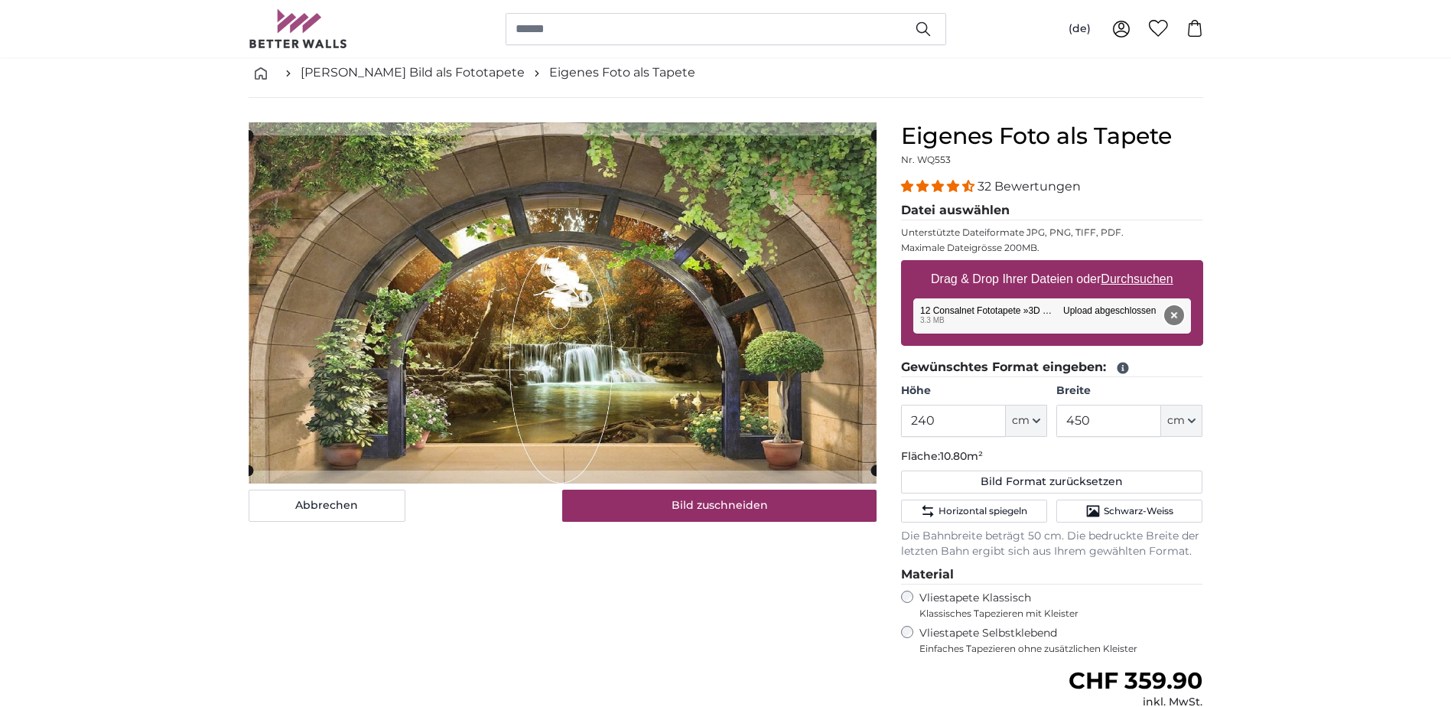
click at [1172, 311] on button "Entfernen" at bounding box center [1173, 315] width 20 height 20
type input "200"
type input "348"
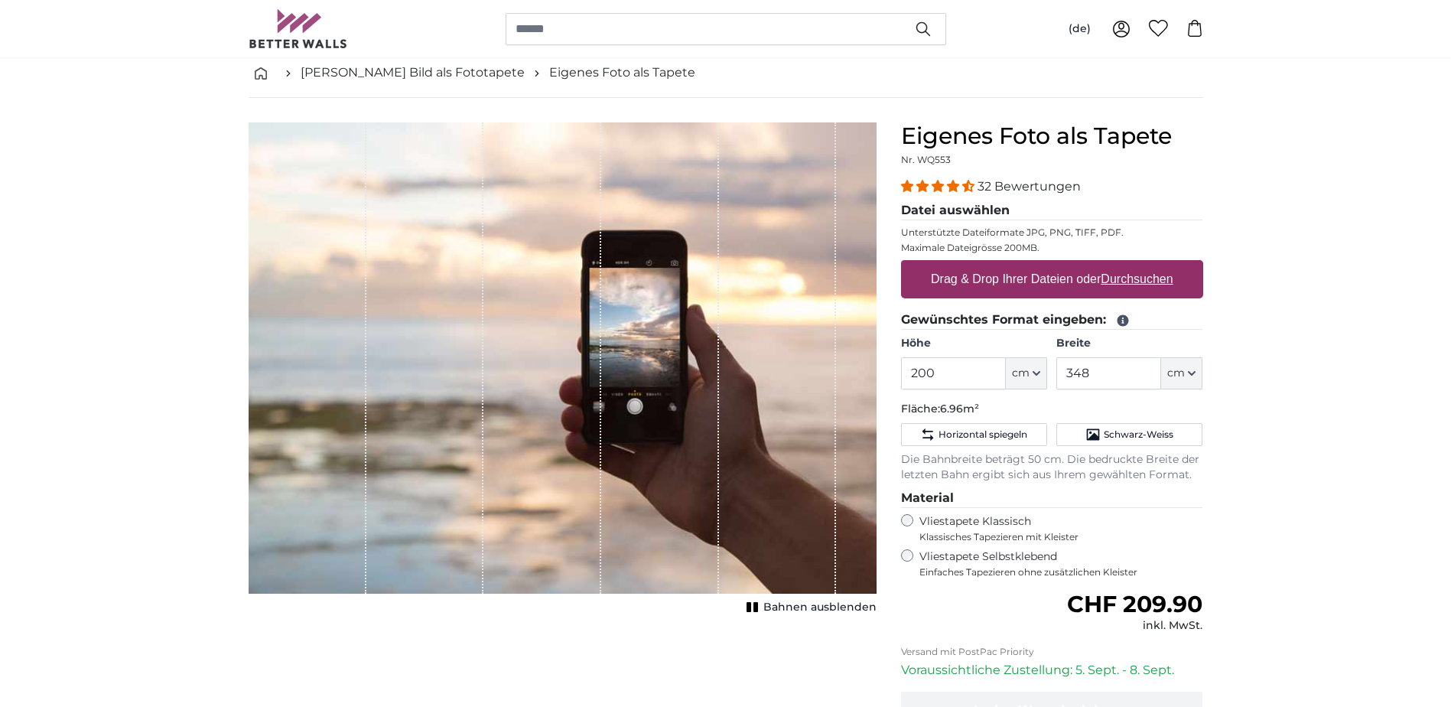
click at [1139, 277] on u "Durchsuchen" at bounding box center [1137, 278] width 72 height 13
click at [1139, 265] on input "Drag & Drop Ihrer Dateien oder Durchsuchen" at bounding box center [1052, 262] width 302 height 5
type input "**********"
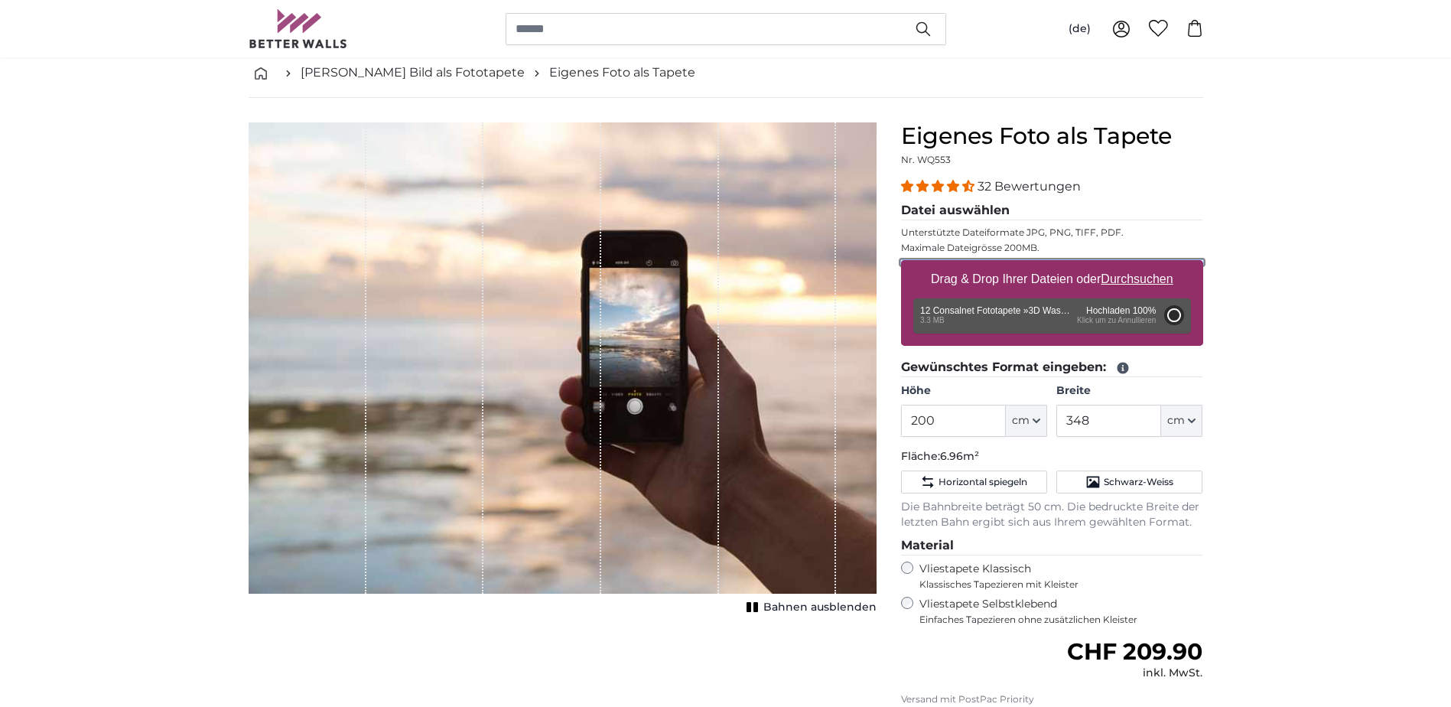
type input "346"
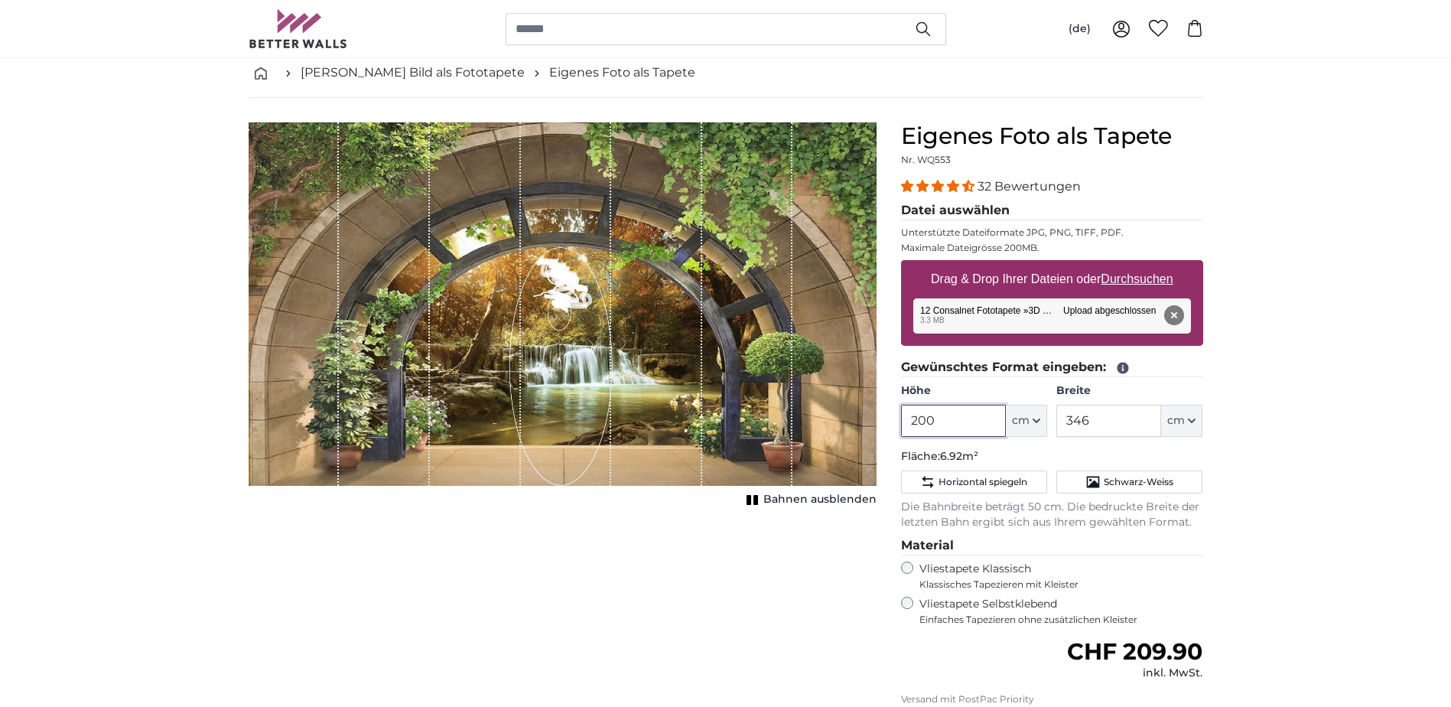
click at [974, 420] on input "200" at bounding box center [953, 421] width 105 height 32
drag, startPoint x: 974, startPoint y: 420, endPoint x: 942, endPoint y: 418, distance: 31.4
click at [942, 418] on input "200" at bounding box center [953, 421] width 105 height 32
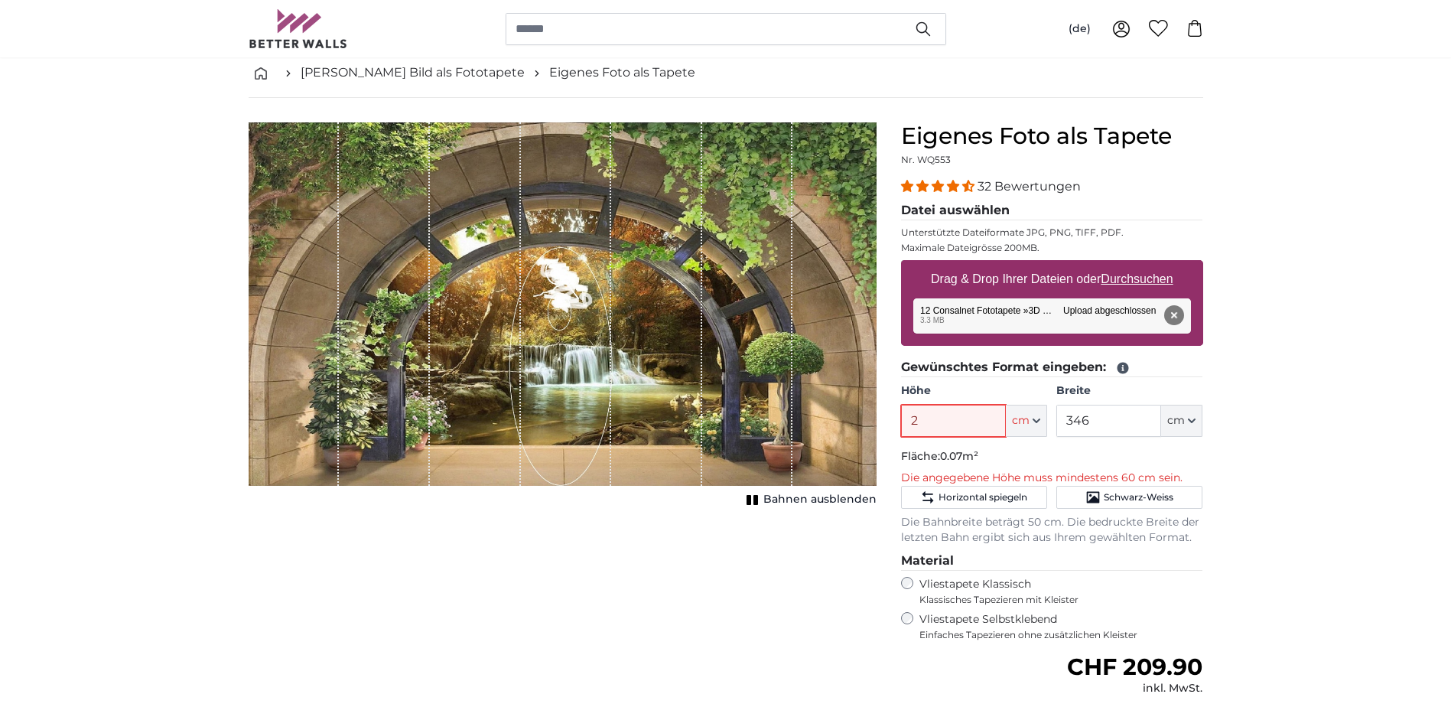
type input "240"
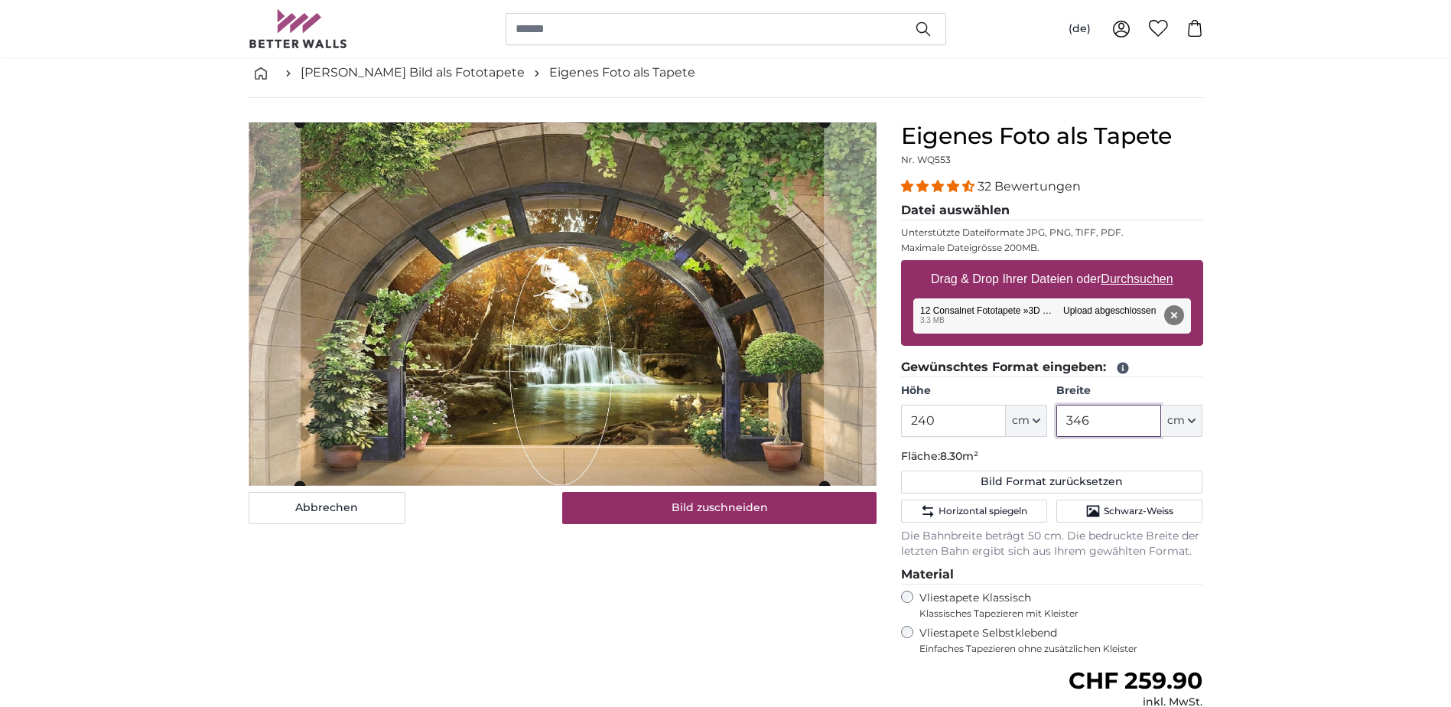
click at [1099, 422] on input "346" at bounding box center [1108, 421] width 105 height 32
type input "3"
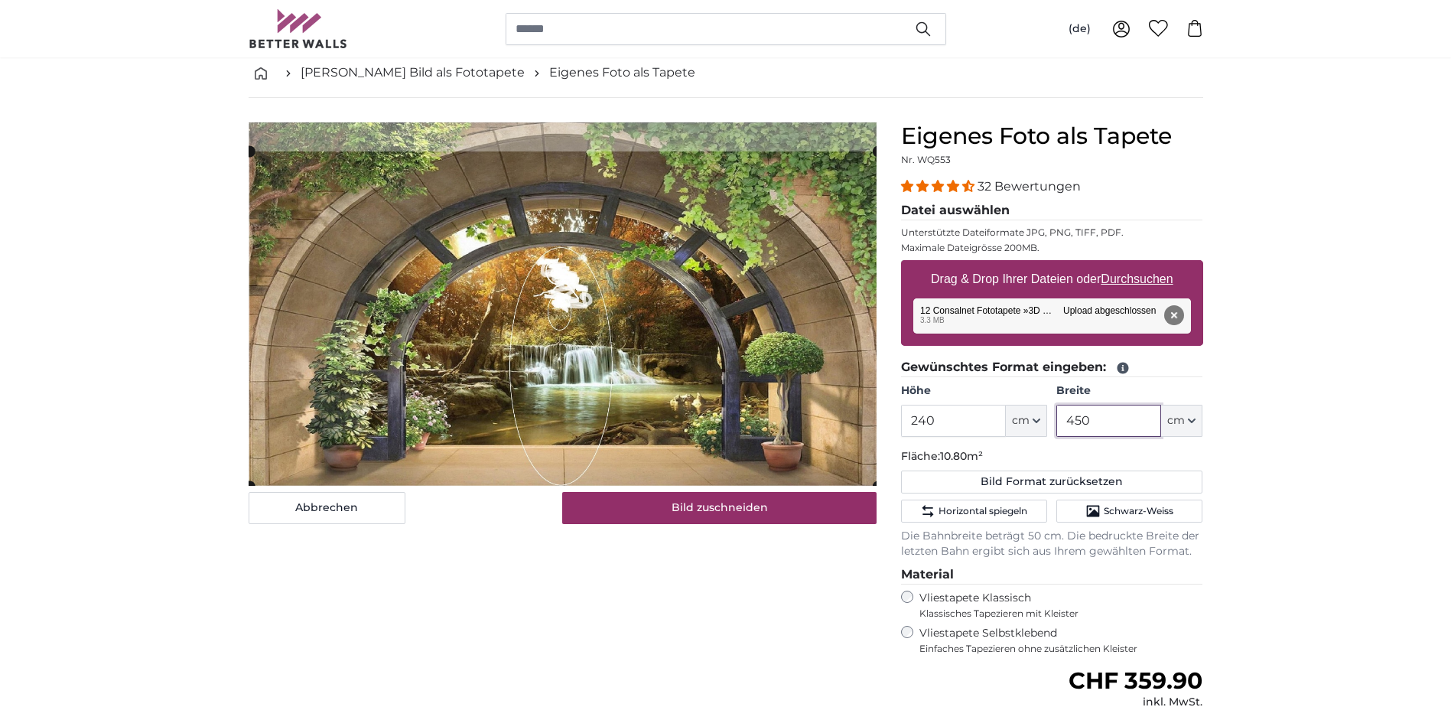
click at [630, 318] on cropper-handle at bounding box center [563, 318] width 628 height 335
click at [498, 275] on cropper-handle at bounding box center [563, 318] width 628 height 335
type input "450"
click at [1170, 316] on button "Entfernen" at bounding box center [1173, 315] width 20 height 20
type input "200"
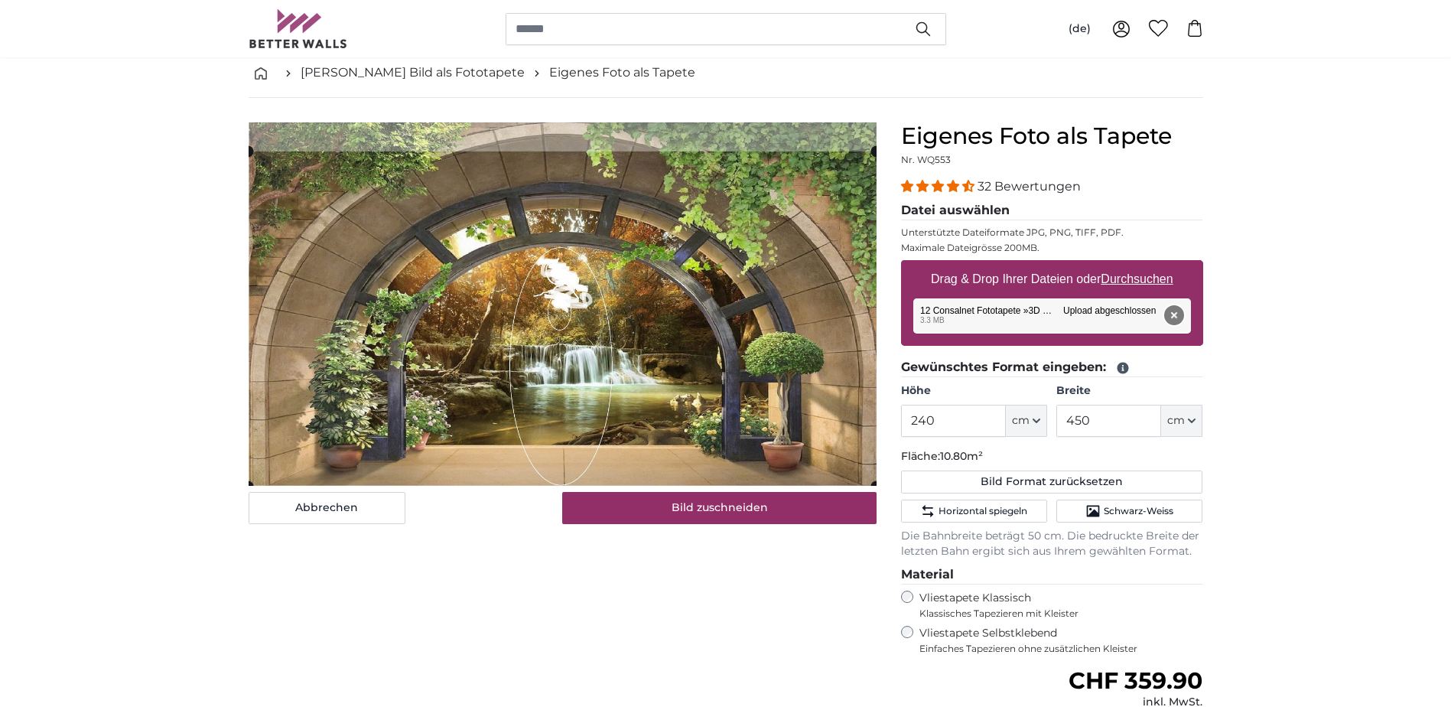
type input "346"
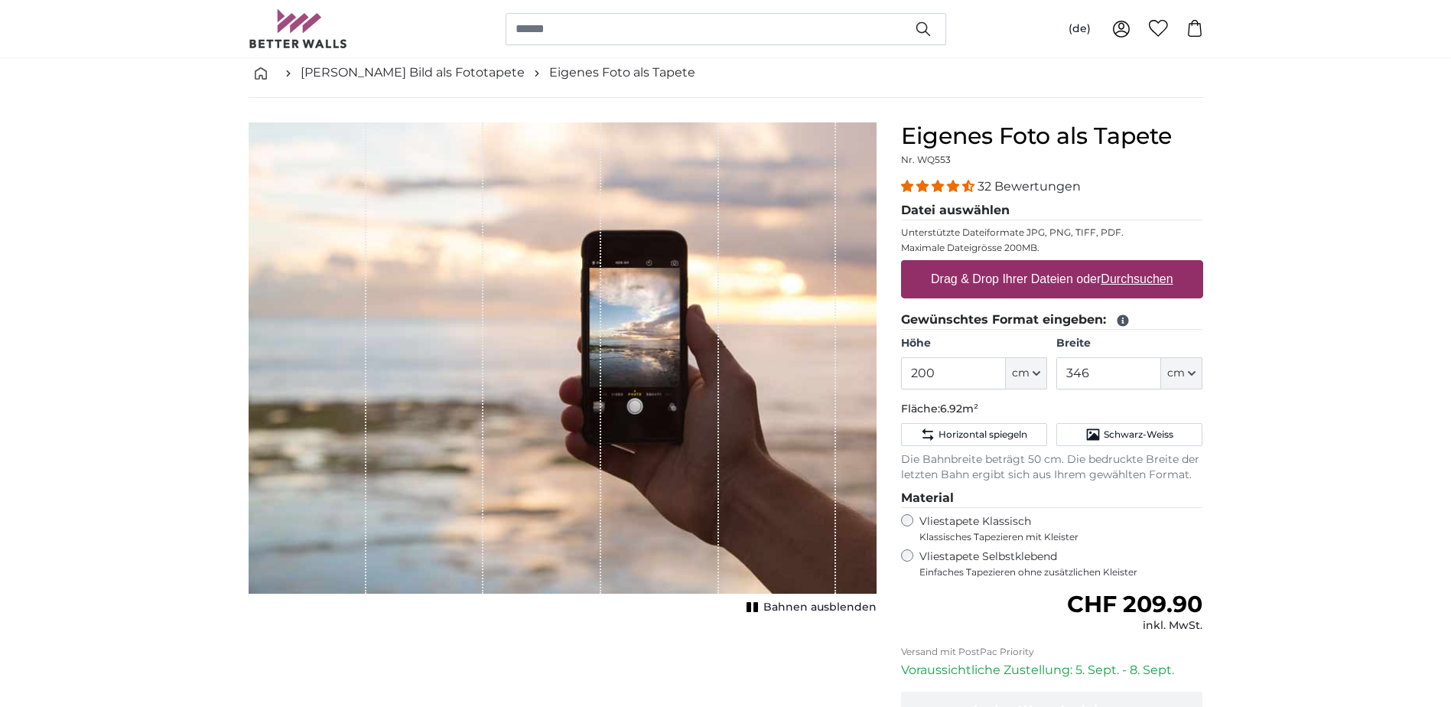
click at [1156, 281] on u "Durchsuchen" at bounding box center [1137, 278] width 72 height 13
click at [1156, 265] on input "Drag & Drop Ihrer Dateien oder Durchsuchen" at bounding box center [1052, 262] width 302 height 5
type input "**********"
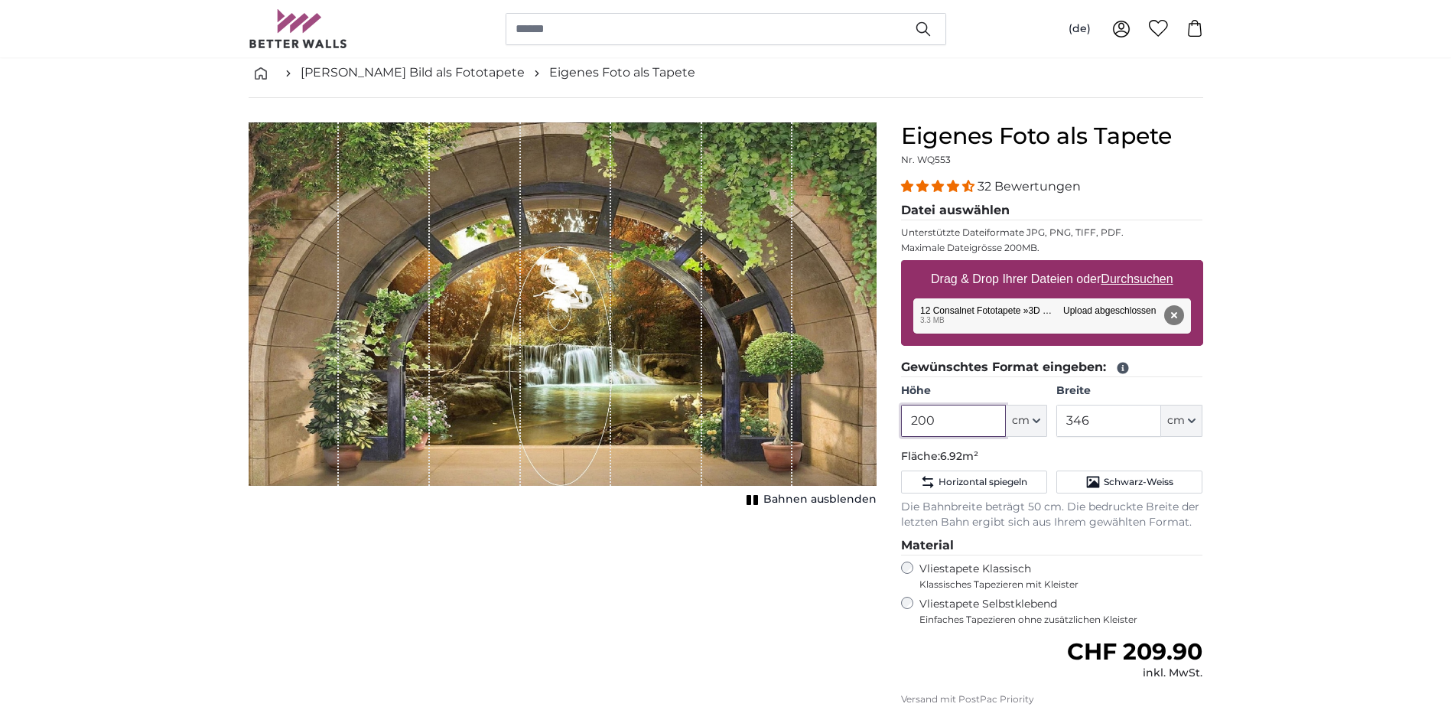
click at [961, 428] on input "200" at bounding box center [953, 421] width 105 height 32
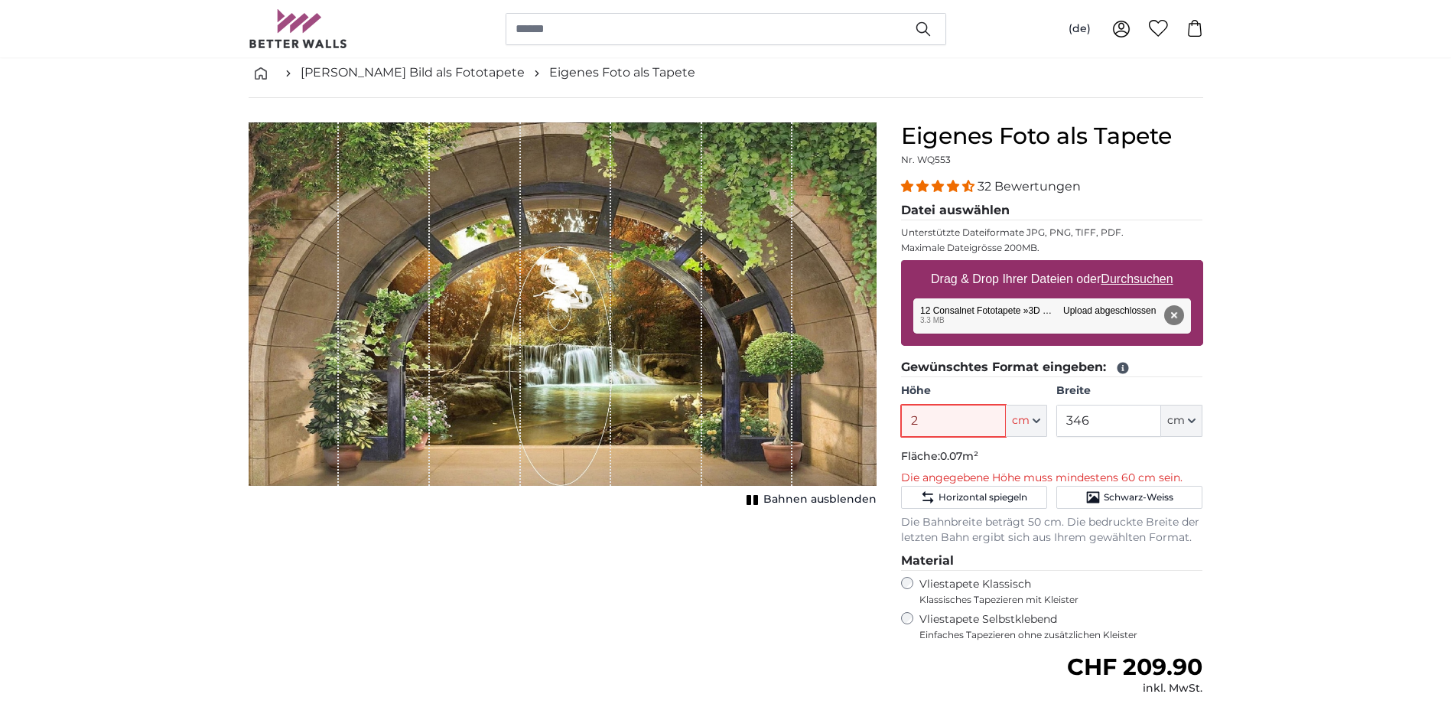
type input "240"
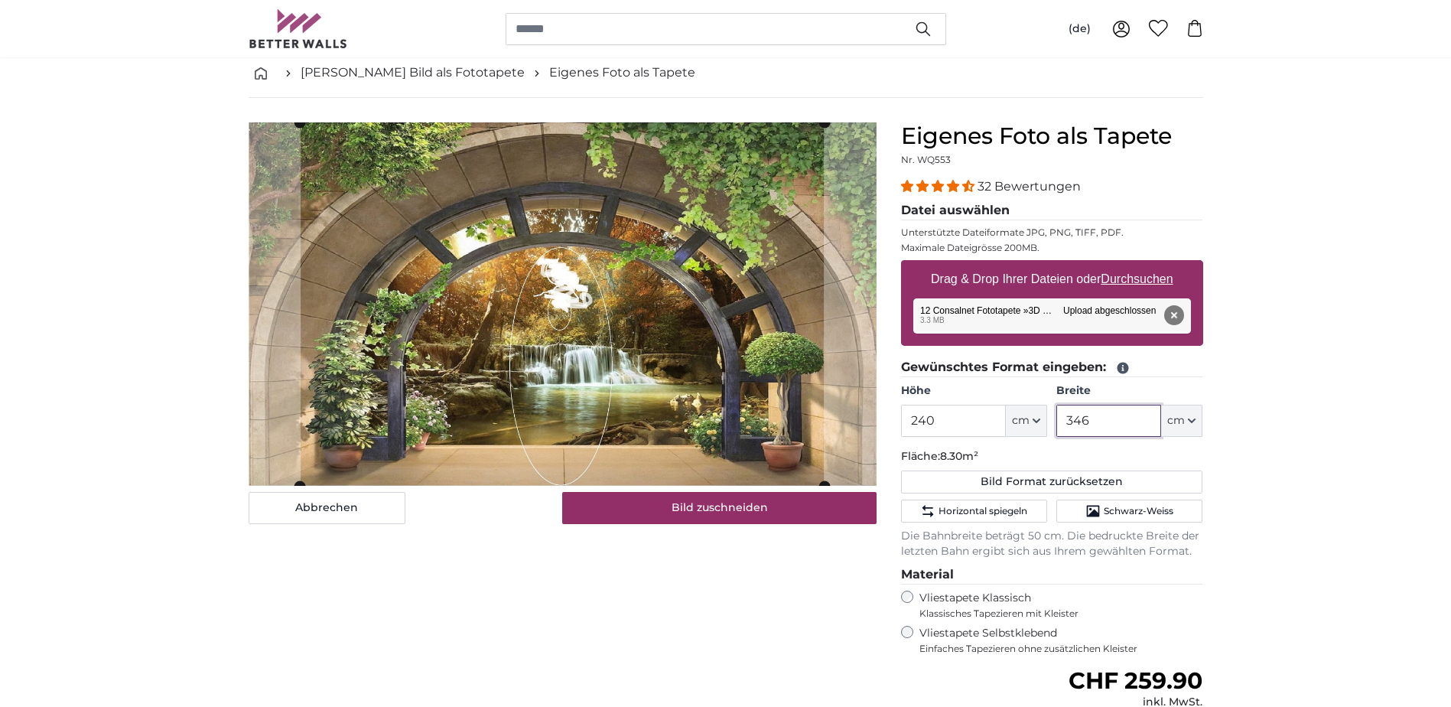
click at [1105, 423] on input "346" at bounding box center [1108, 421] width 105 height 32
type input "3"
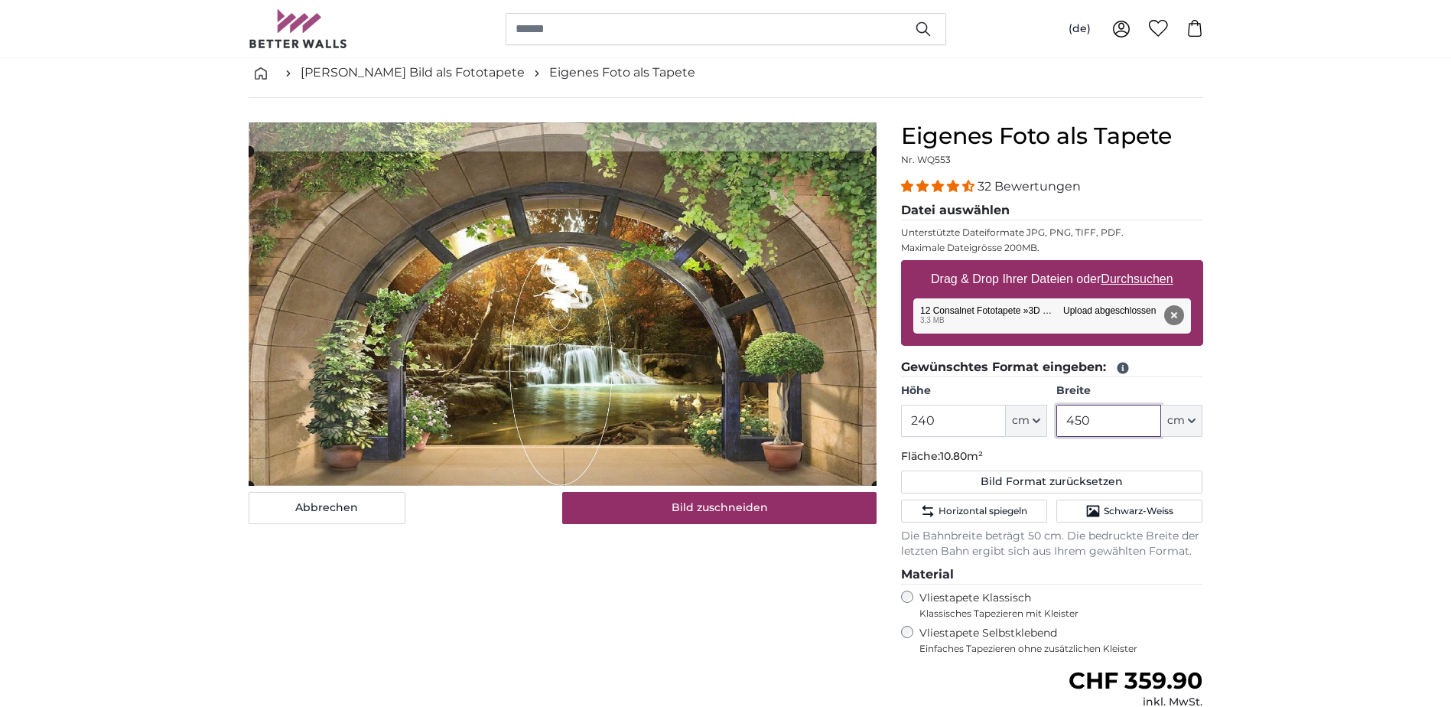
click at [617, 351] on cropper-handle at bounding box center [563, 318] width 628 height 335
type input "450"
click at [1182, 317] on button "Entfernen" at bounding box center [1173, 315] width 20 height 20
type input "200"
type input "346"
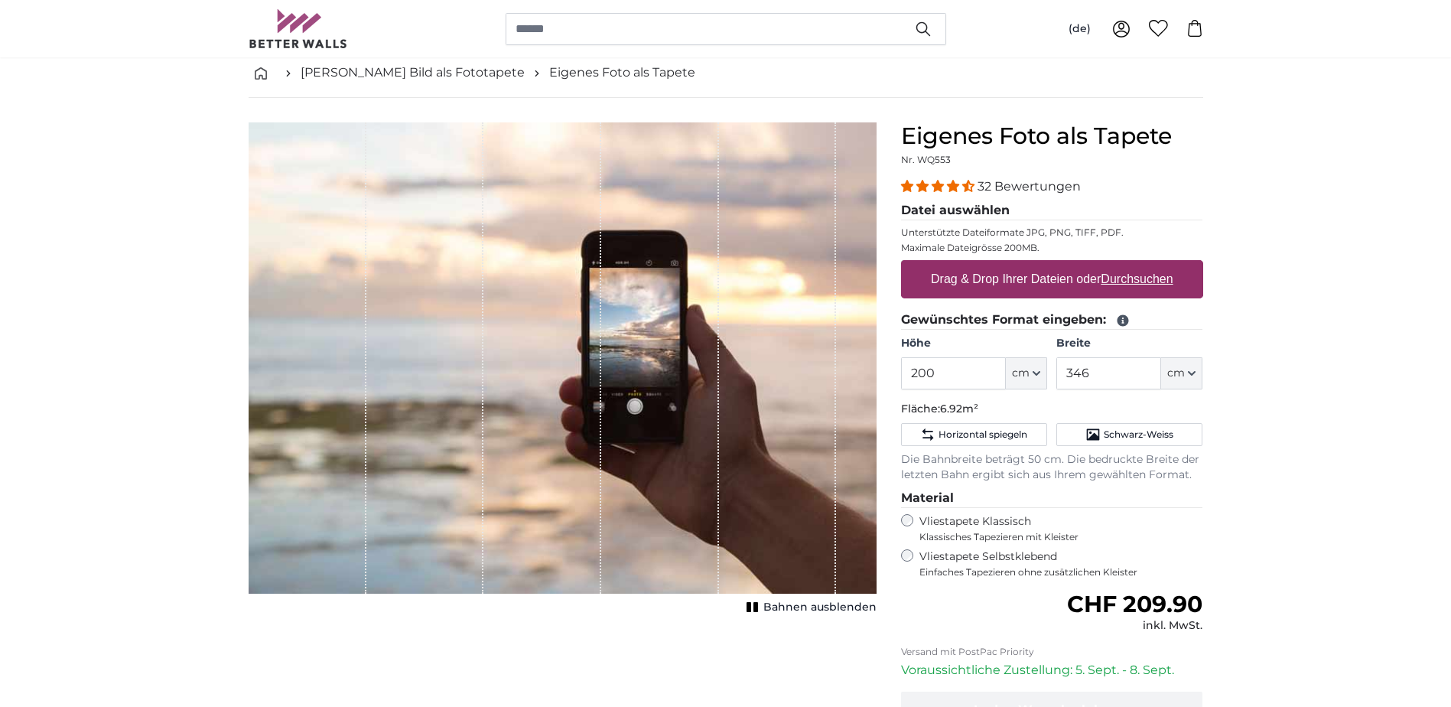
click at [1130, 274] on u "Durchsuchen" at bounding box center [1137, 278] width 72 height 13
click at [1130, 265] on input "Drag & Drop Ihrer Dateien oder Durchsuchen" at bounding box center [1052, 262] width 302 height 5
type input "**********"
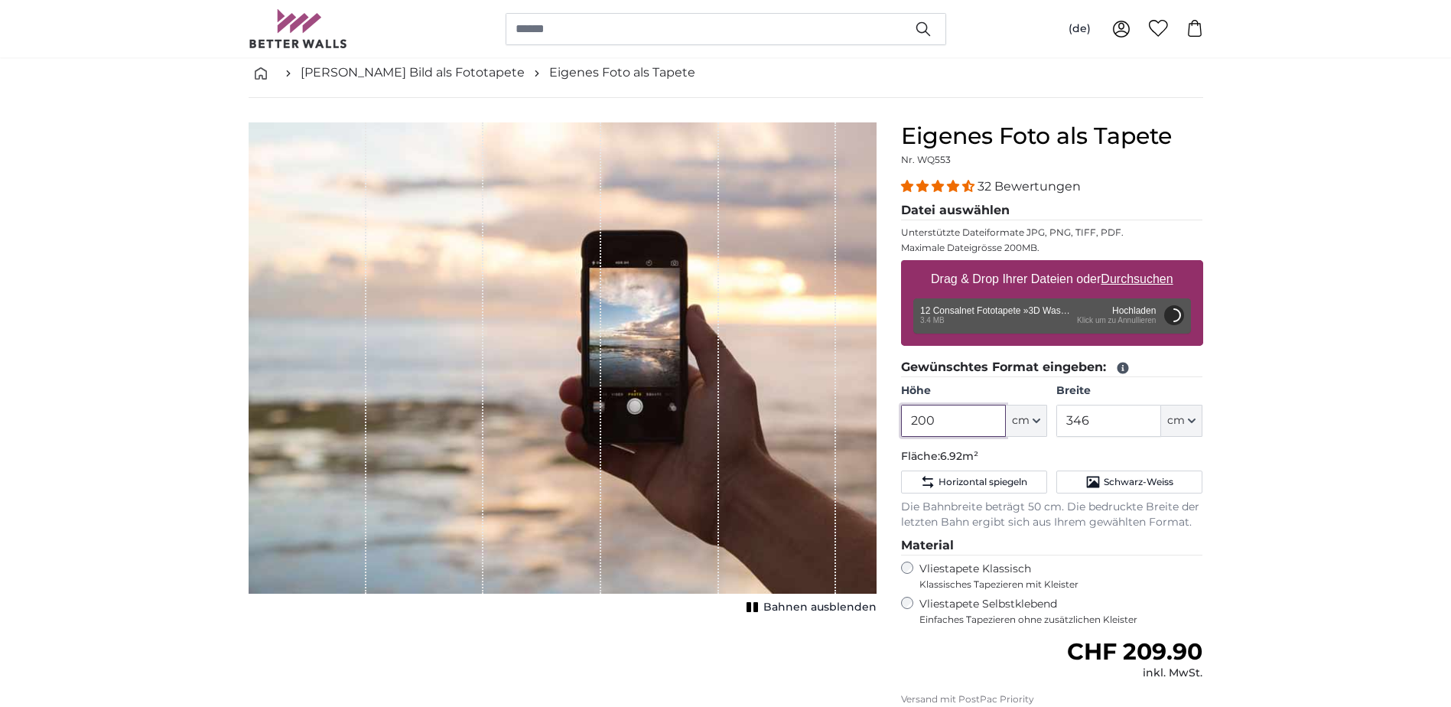
click at [937, 412] on input "200" at bounding box center [953, 421] width 105 height 32
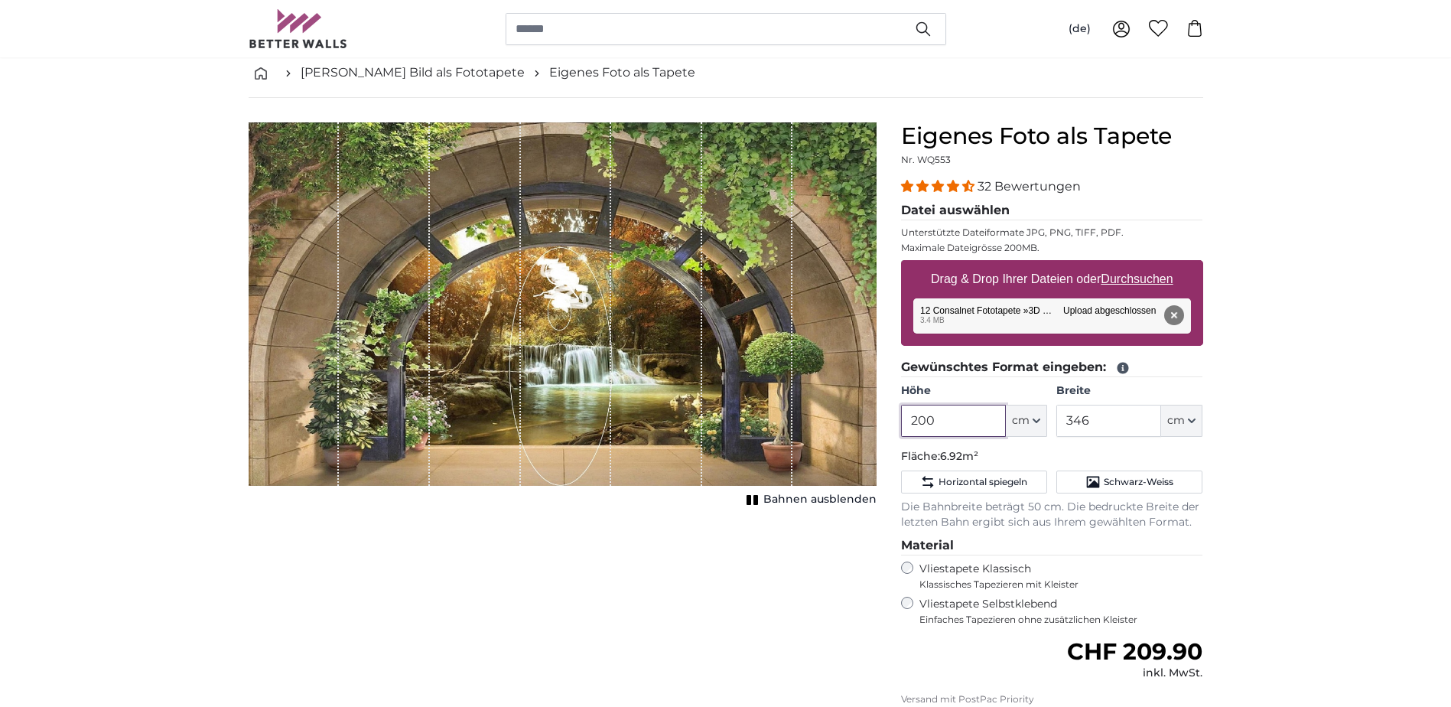
drag, startPoint x: 965, startPoint y: 417, endPoint x: 894, endPoint y: 419, distance: 71.2
click at [894, 419] on div "Eigenes Foto als Tapete Nr. WQ553 32 Bewertungen Datei auswählen Unterstützte D…" at bounding box center [1052, 505] width 327 height 766
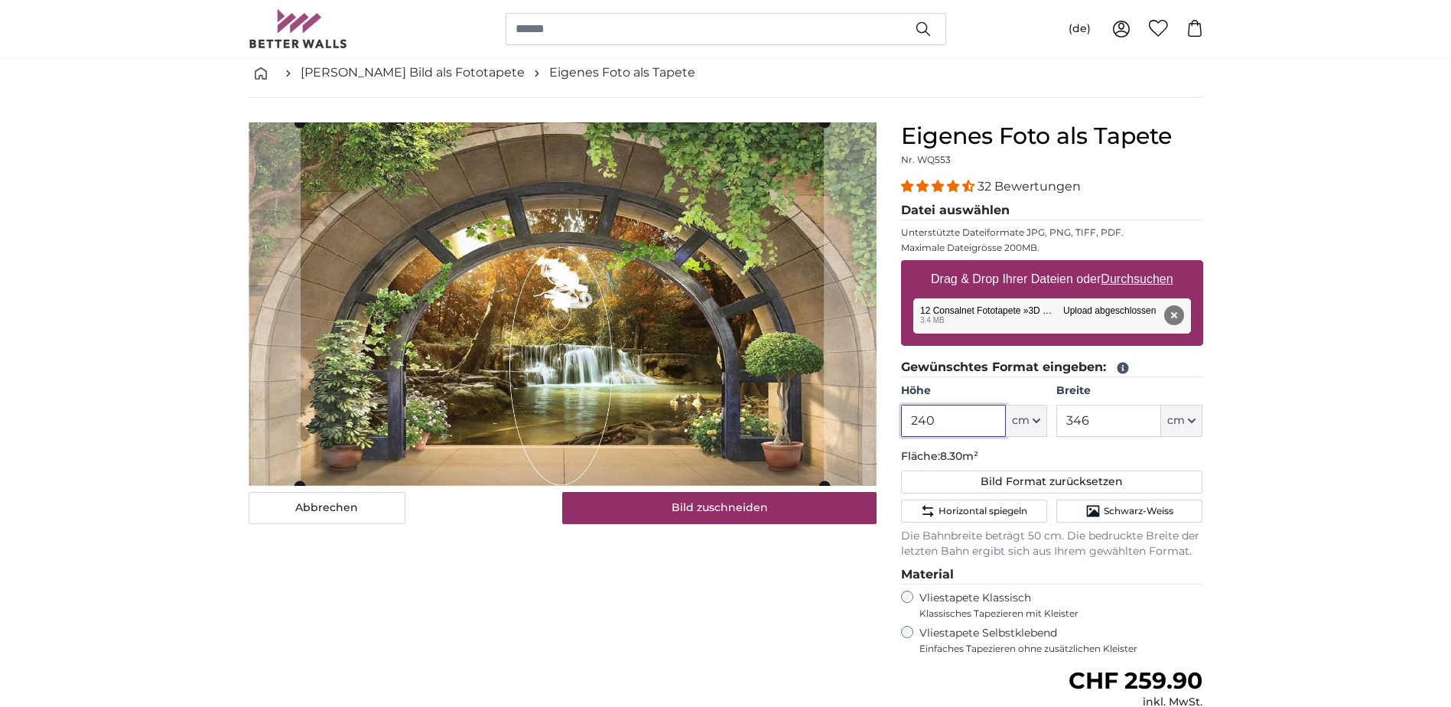
type input "240"
drag, startPoint x: 1069, startPoint y: 425, endPoint x: 1110, endPoint y: 430, distance: 41.7
click at [1110, 430] on input "346" at bounding box center [1108, 421] width 105 height 32
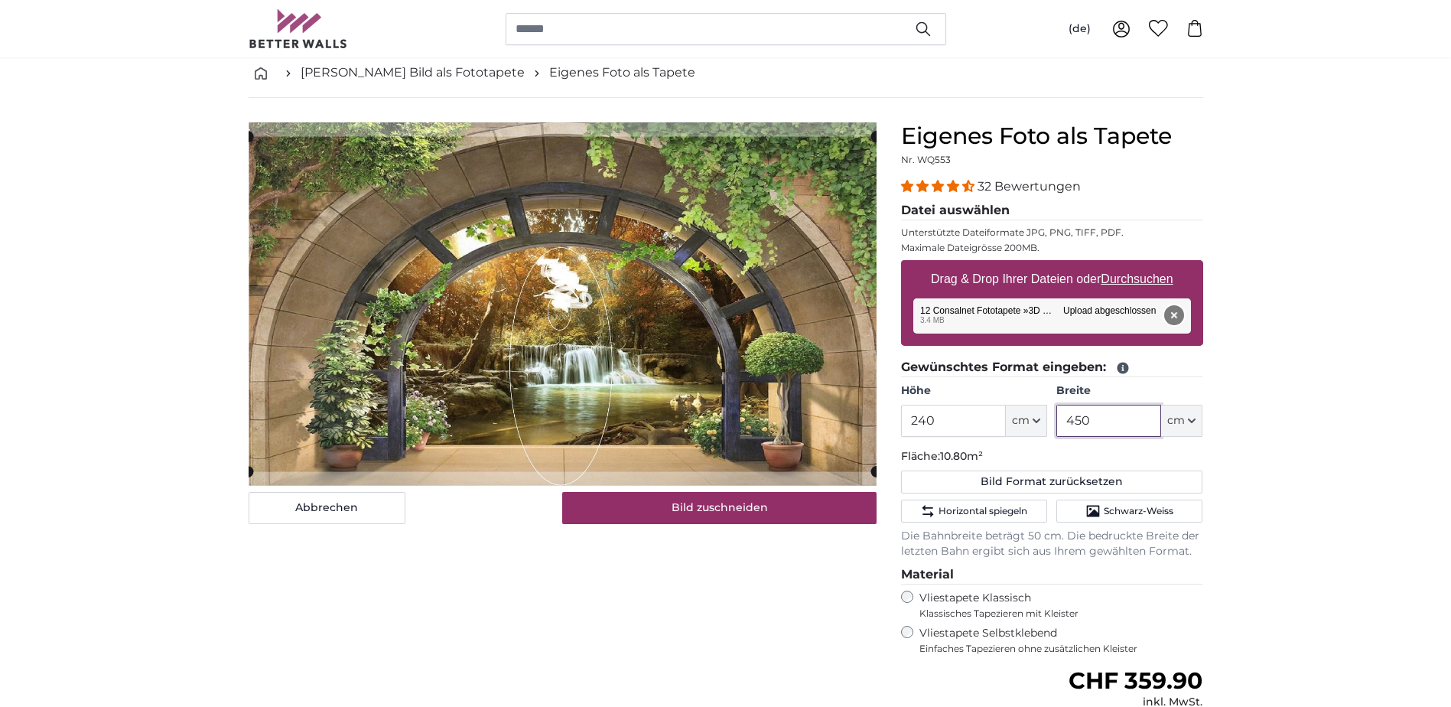
type input "450"
click at [1169, 311] on button "Entfernen" at bounding box center [1173, 315] width 20 height 20
type input "200"
type input "346"
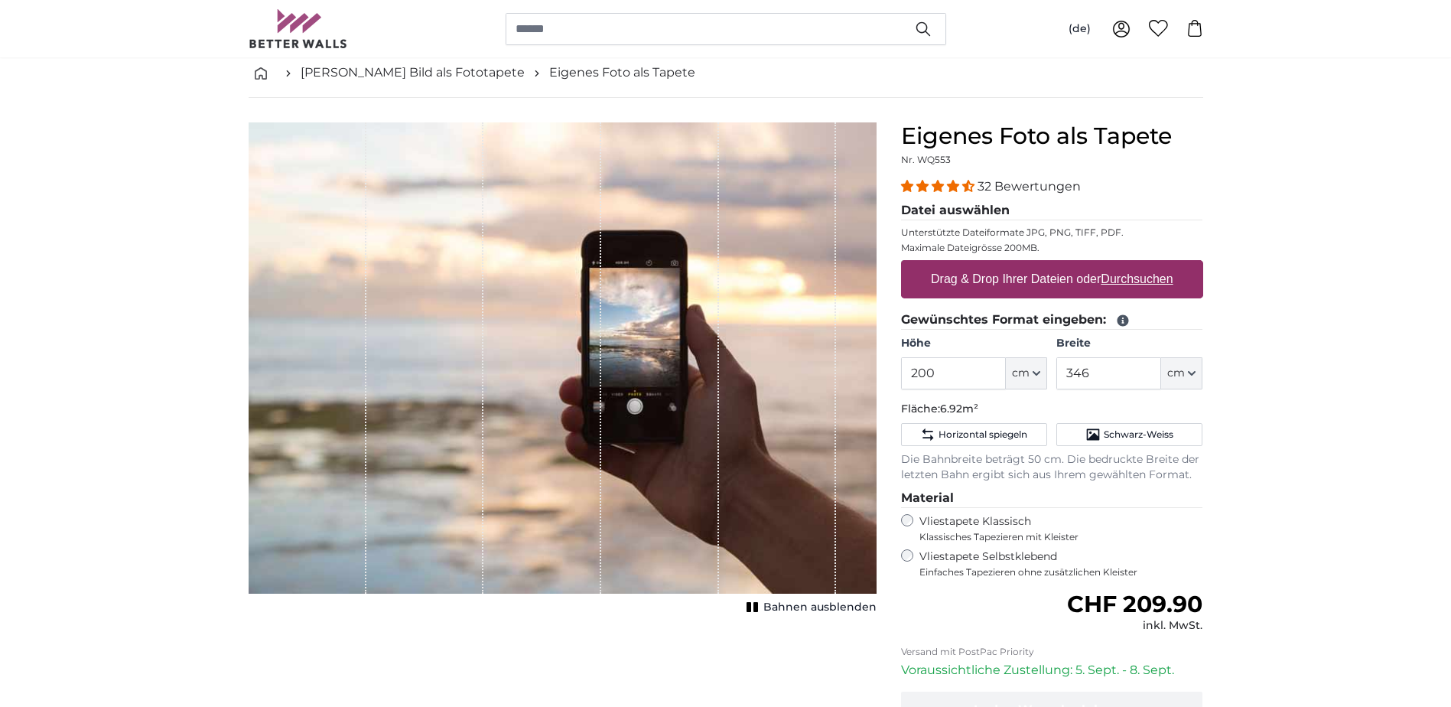
click at [1161, 282] on u "Durchsuchen" at bounding box center [1137, 278] width 72 height 13
click at [1161, 265] on input "Drag & Drop Ihrer Dateien oder Durchsuchen" at bounding box center [1052, 262] width 302 height 5
type input "**********"
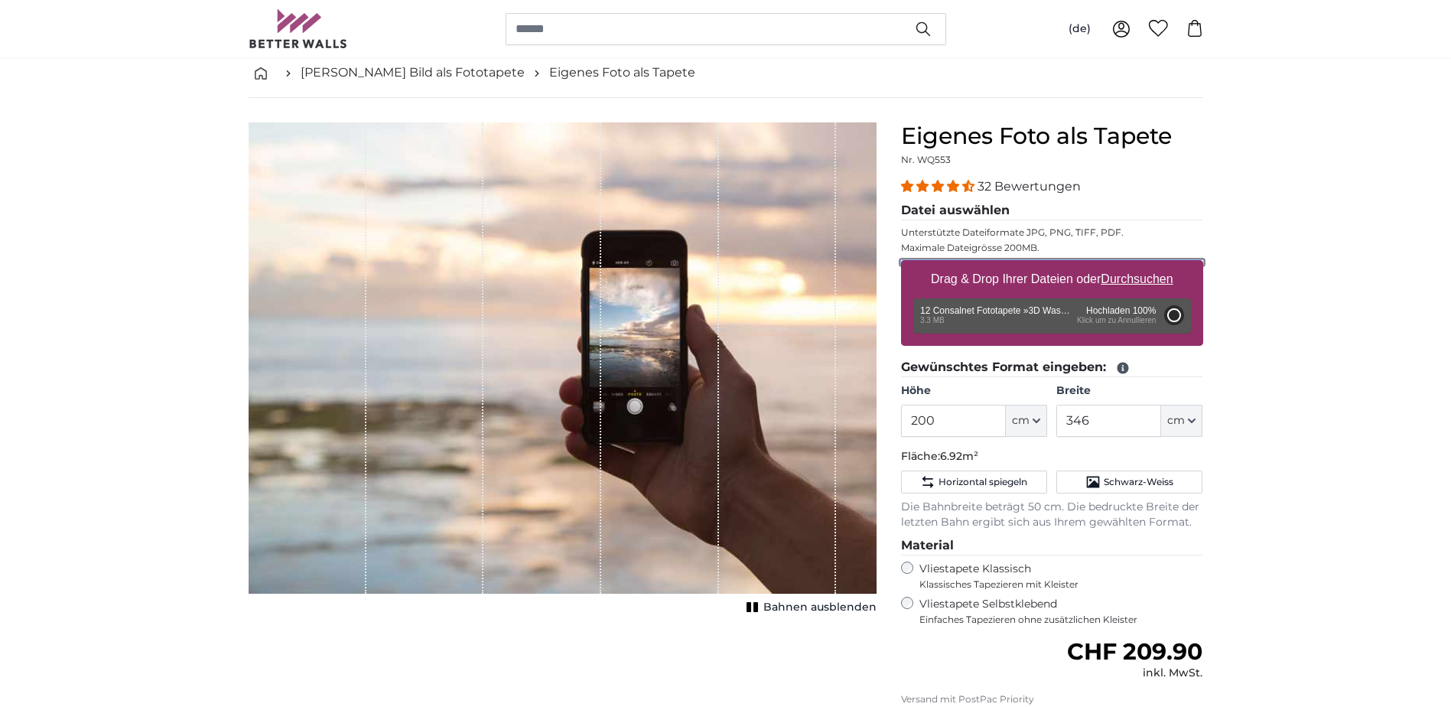
type input "352"
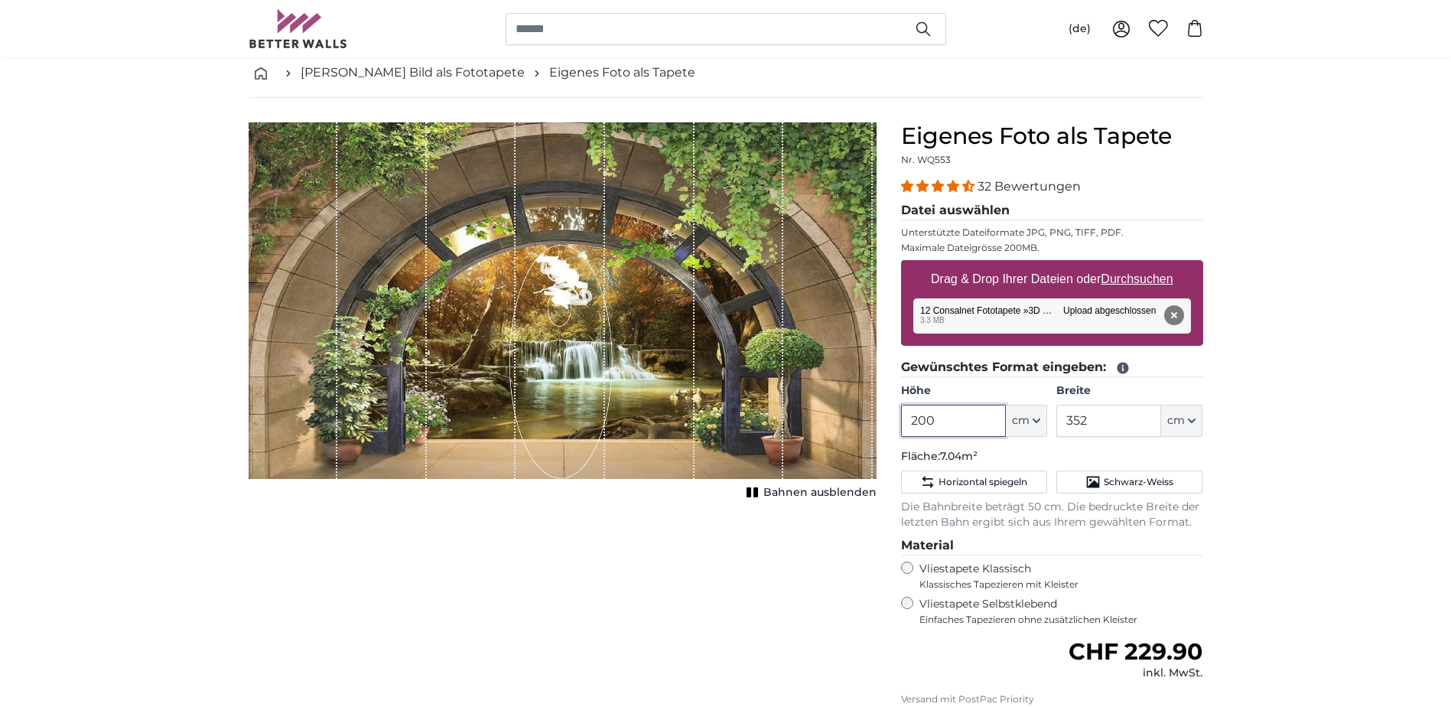
drag, startPoint x: 995, startPoint y: 430, endPoint x: 866, endPoint y: 422, distance: 129.5
click at [866, 422] on product-detail "Abbrechen Bild zuschneiden Bahnen ausblenden Eigenes Foto als Tapete Nr. WQ553 …" at bounding box center [725, 493] width 979 height 790
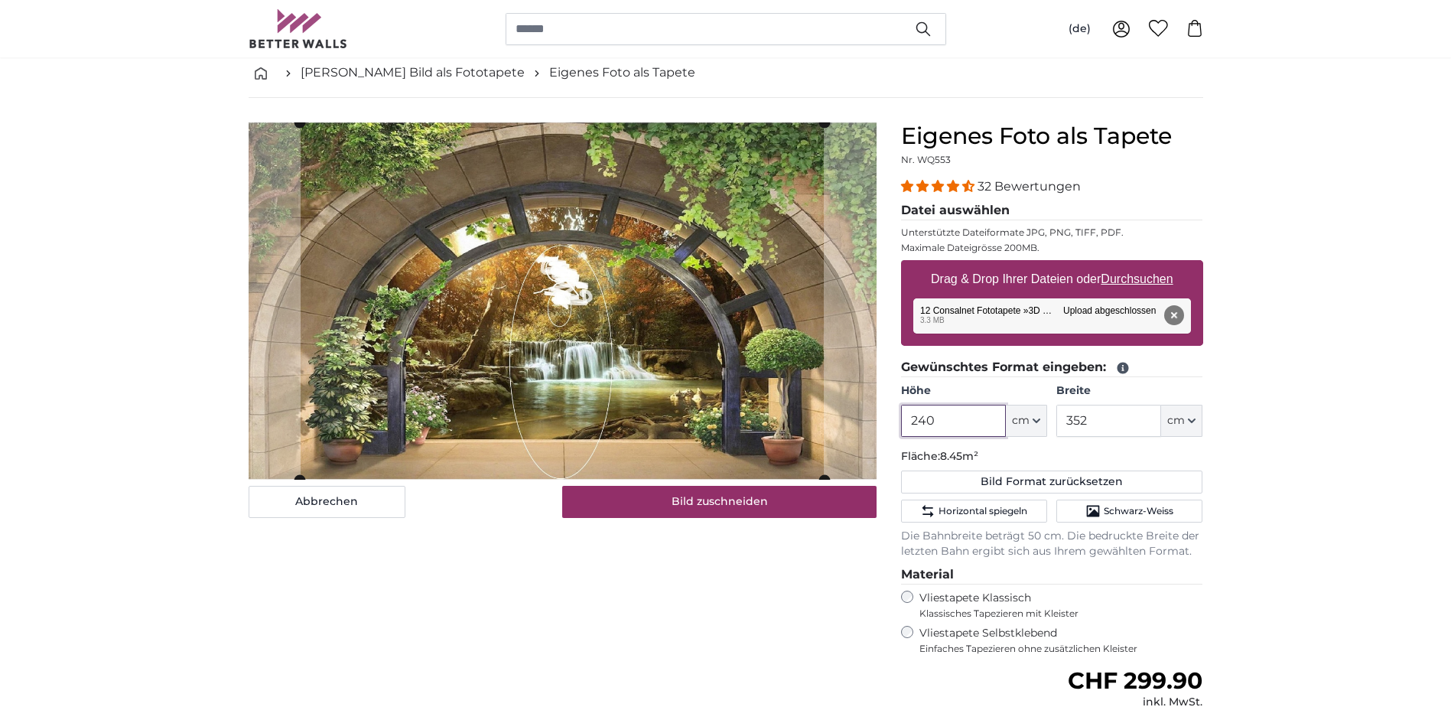
type input "240"
drag, startPoint x: 1067, startPoint y: 415, endPoint x: 1098, endPoint y: 421, distance: 31.8
click at [1098, 421] on input "352" at bounding box center [1108, 421] width 105 height 32
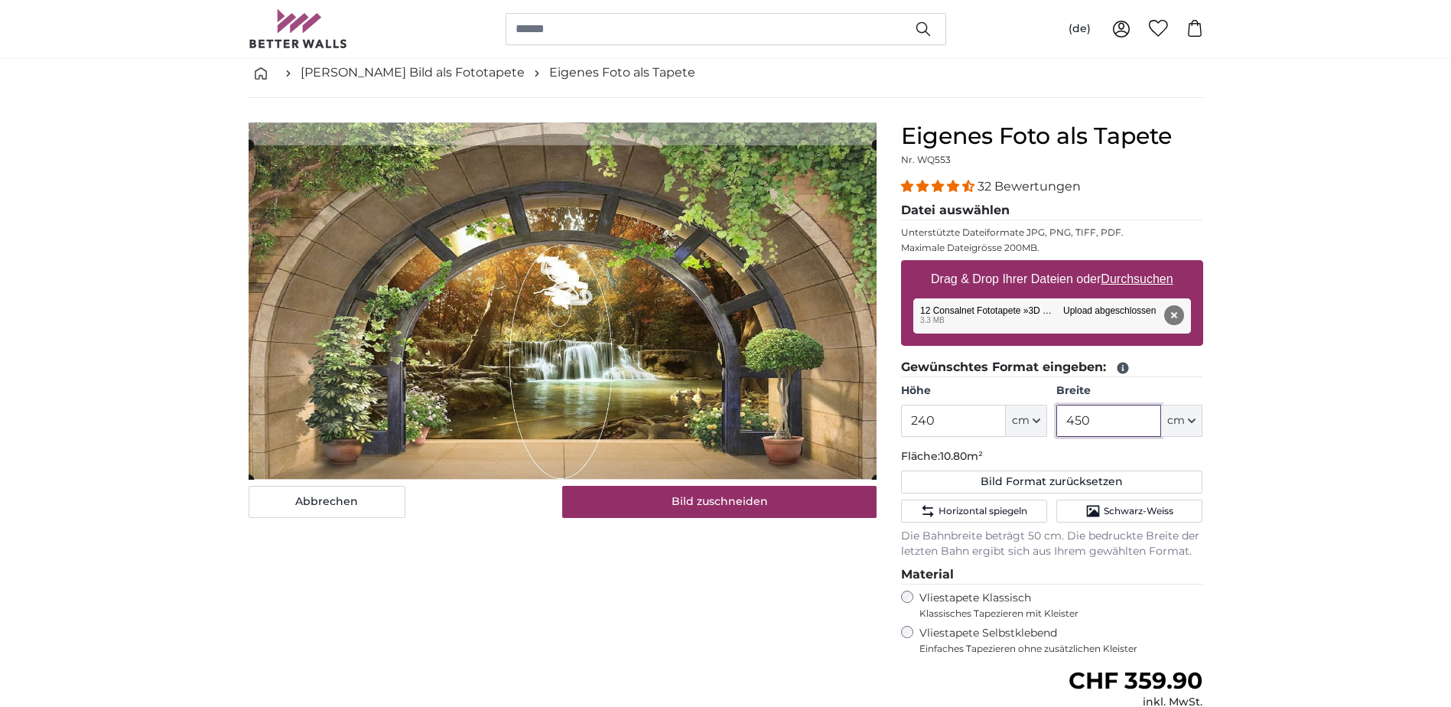
click at [459, 342] on cropper-handle at bounding box center [563, 312] width 628 height 335
click at [442, 334] on cropper-handle at bounding box center [563, 312] width 628 height 335
type input "450"
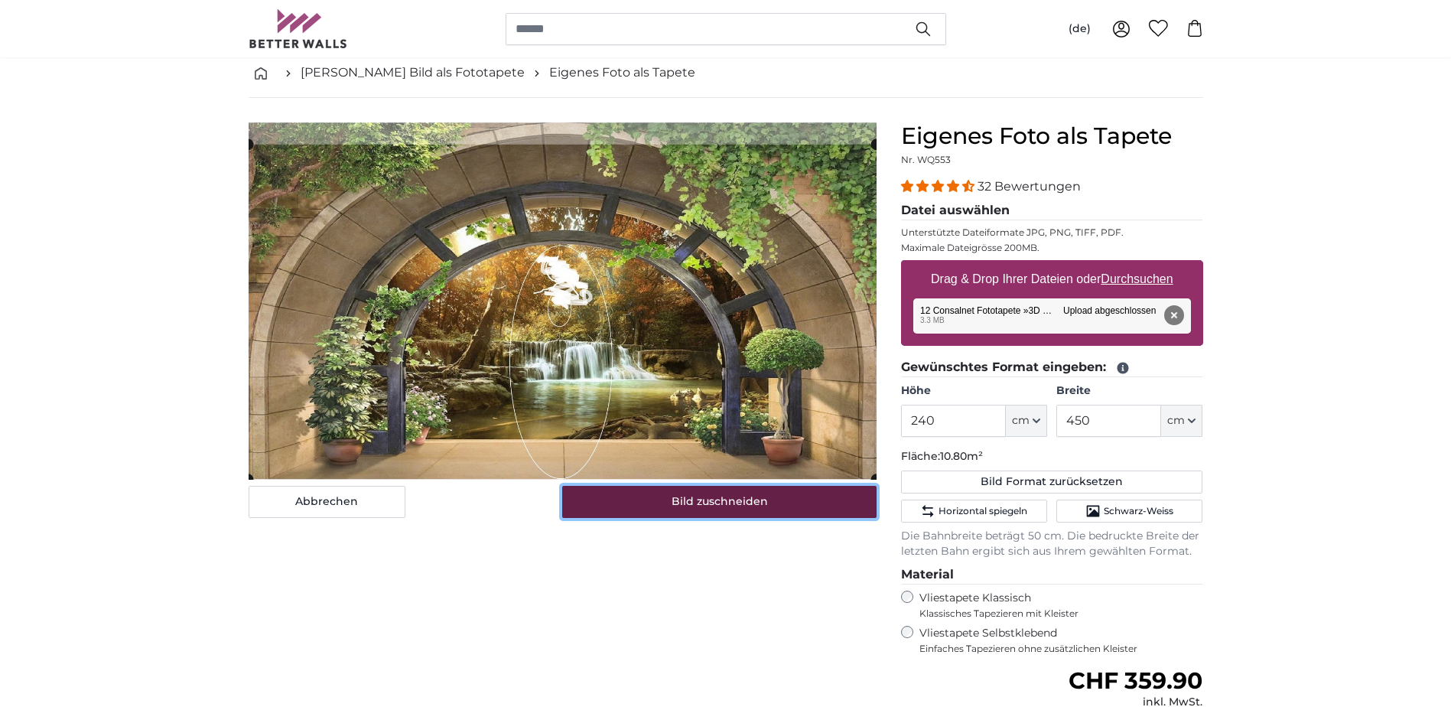
click at [679, 512] on button "Bild zuschneiden" at bounding box center [719, 502] width 314 height 32
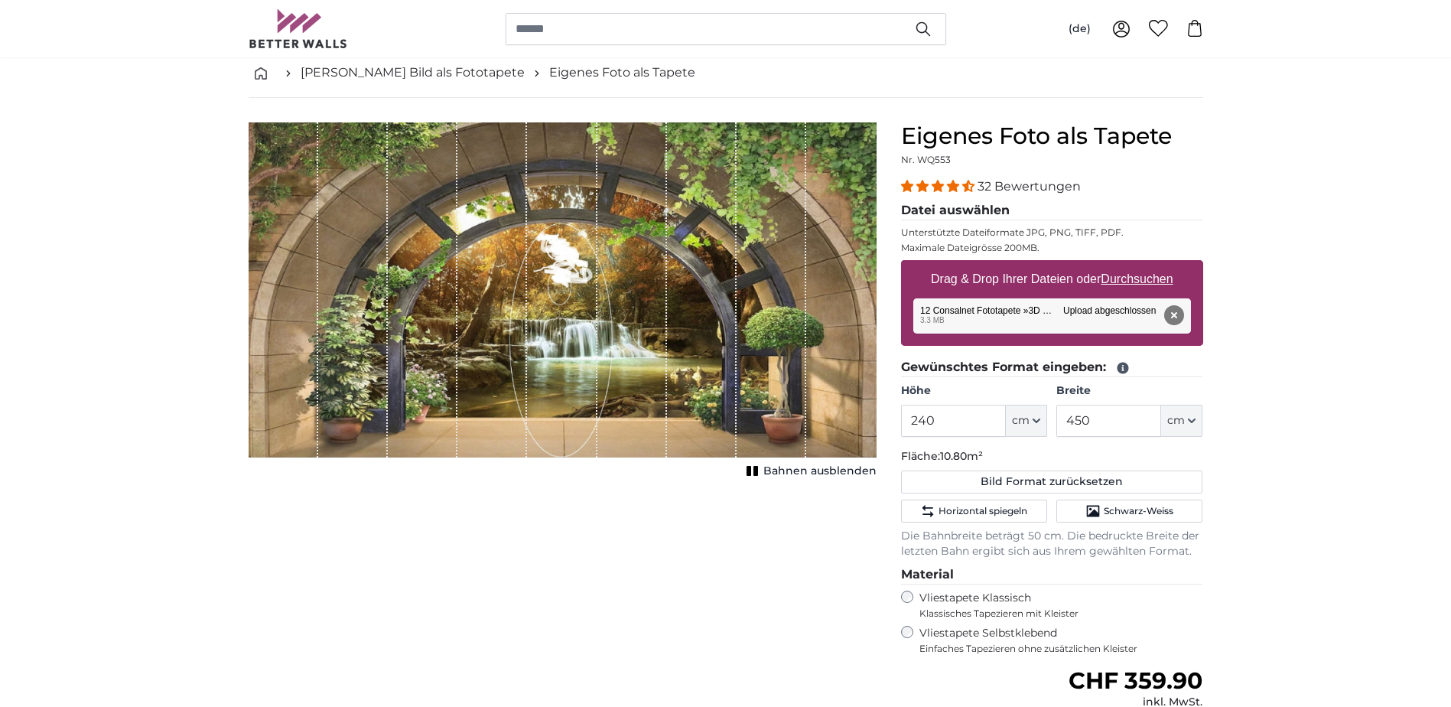
click at [600, 610] on div "Abbrechen Bild zuschneiden Bahnen ausblenden" at bounding box center [562, 519] width 652 height 795
click at [1179, 311] on button "Entfernen" at bounding box center [1173, 315] width 20 height 20
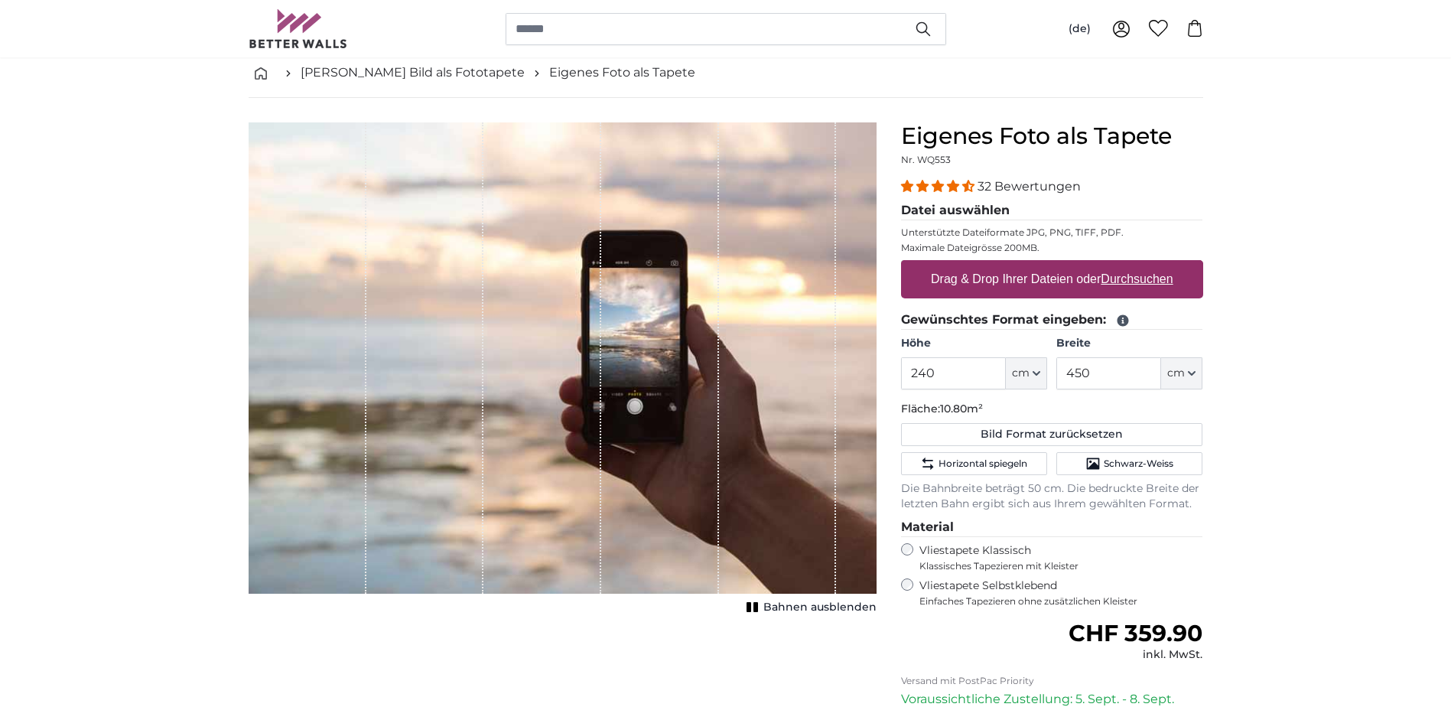
click at [1152, 276] on u "Durchsuchen" at bounding box center [1137, 278] width 72 height 13
click at [1152, 265] on input "Drag & Drop Ihrer Dateien oder Durchsuchen" at bounding box center [1052, 262] width 302 height 5
type input "**********"
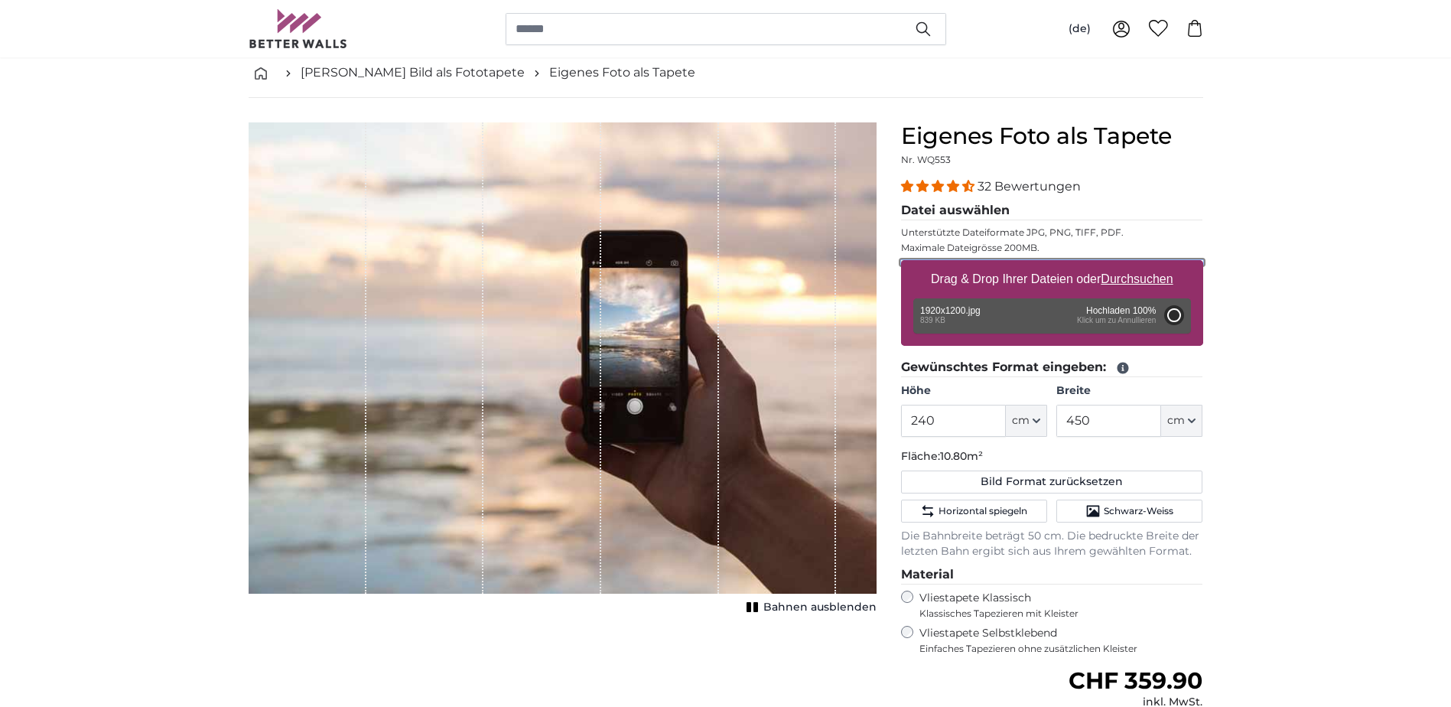
type input "81"
type input "129.6"
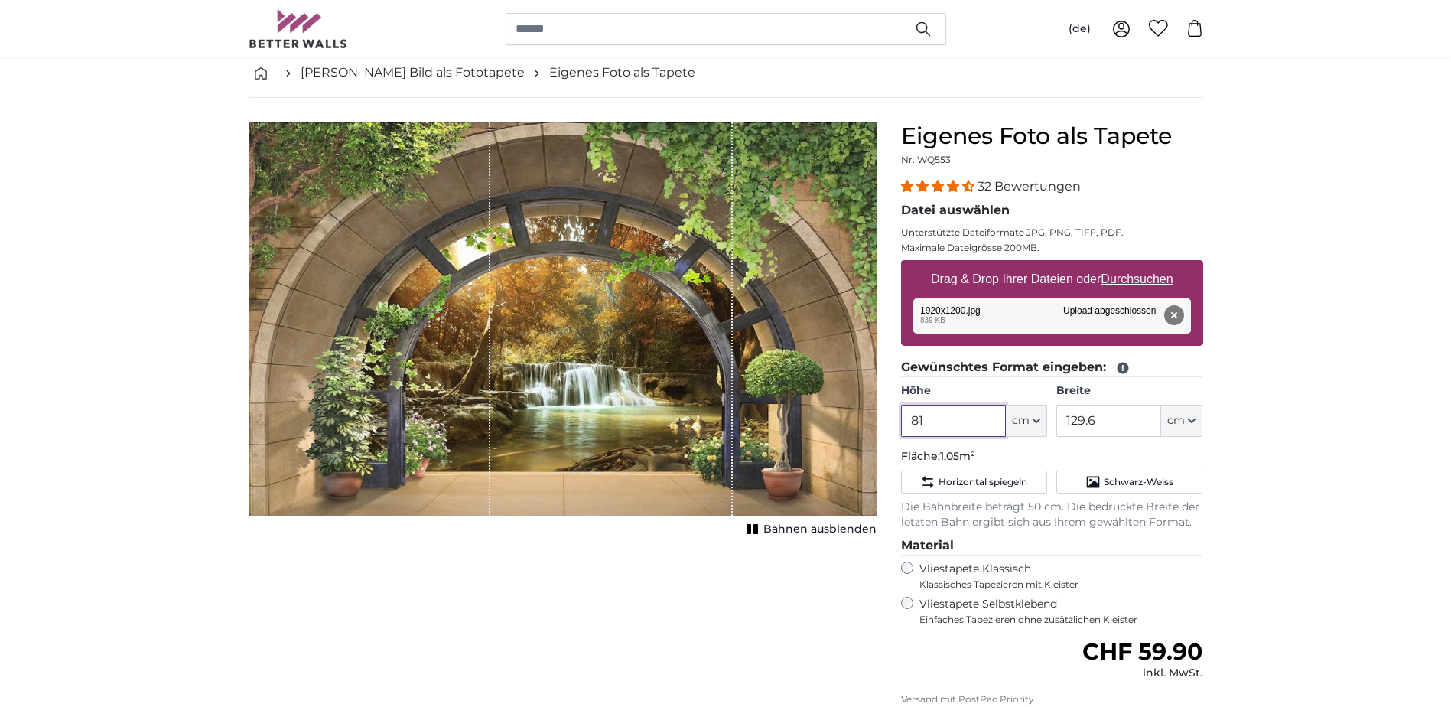
click at [936, 418] on input "81" at bounding box center [953, 421] width 105 height 32
type input "8"
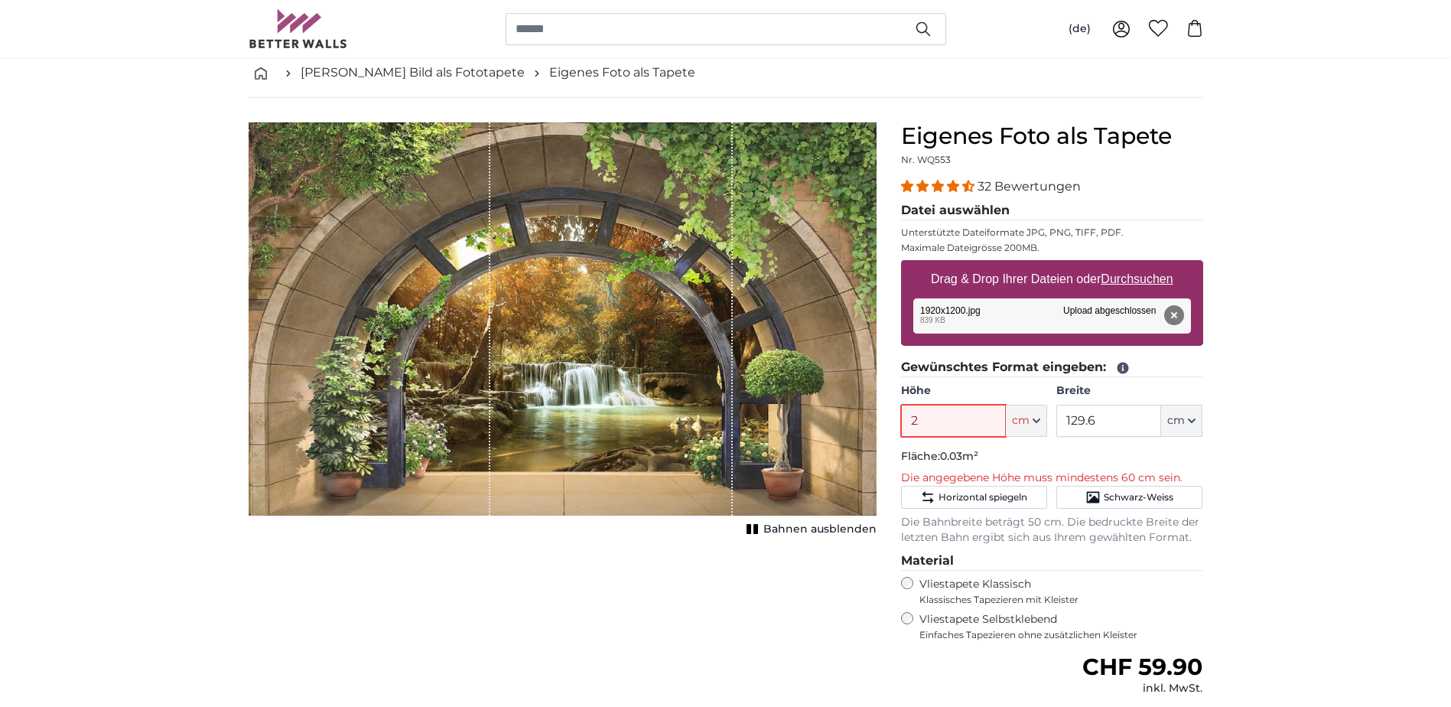
type input "240"
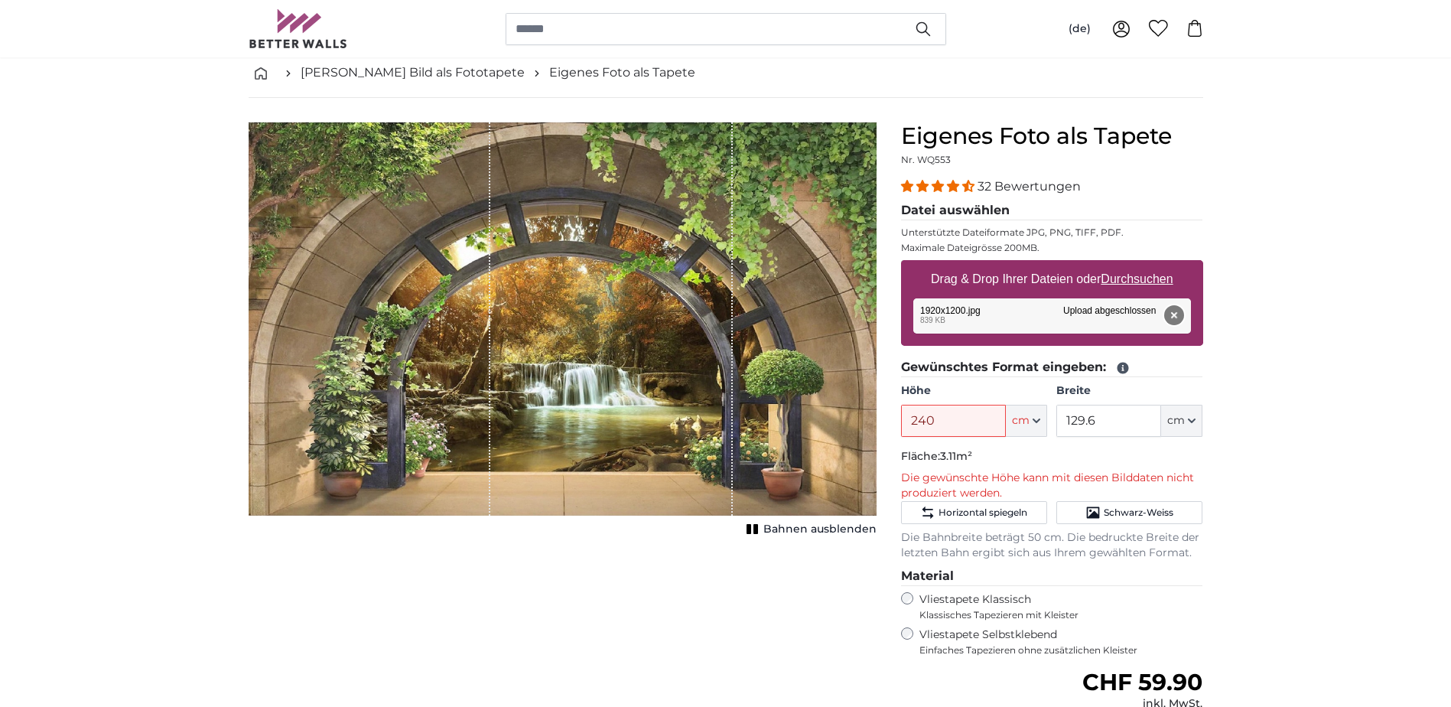
click at [1173, 312] on button "Entfernen" at bounding box center [1173, 315] width 20 height 20
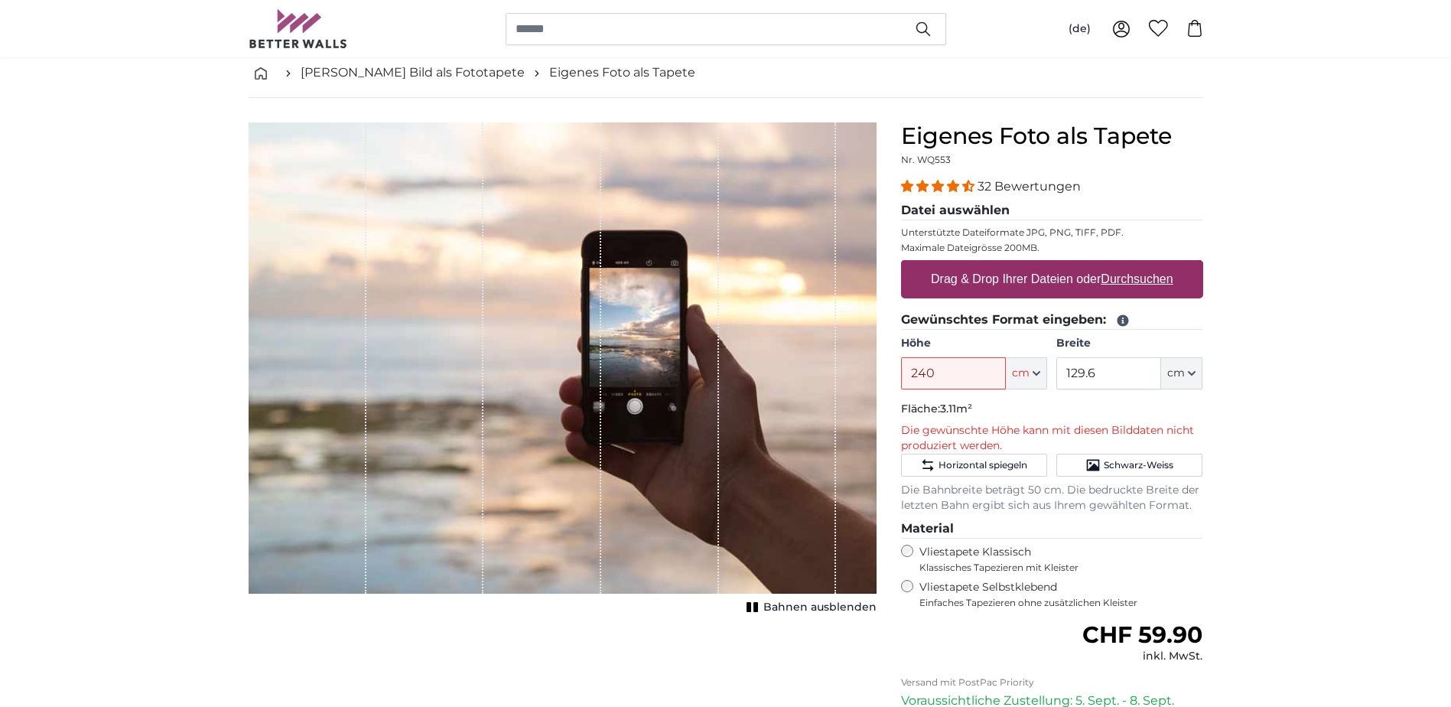
click at [1129, 281] on u "Durchsuchen" at bounding box center [1137, 278] width 72 height 13
click at [1129, 265] on input "Drag & Drop Ihrer Dateien oder Durchsuchen" at bounding box center [1052, 262] width 302 height 5
type input "**********"
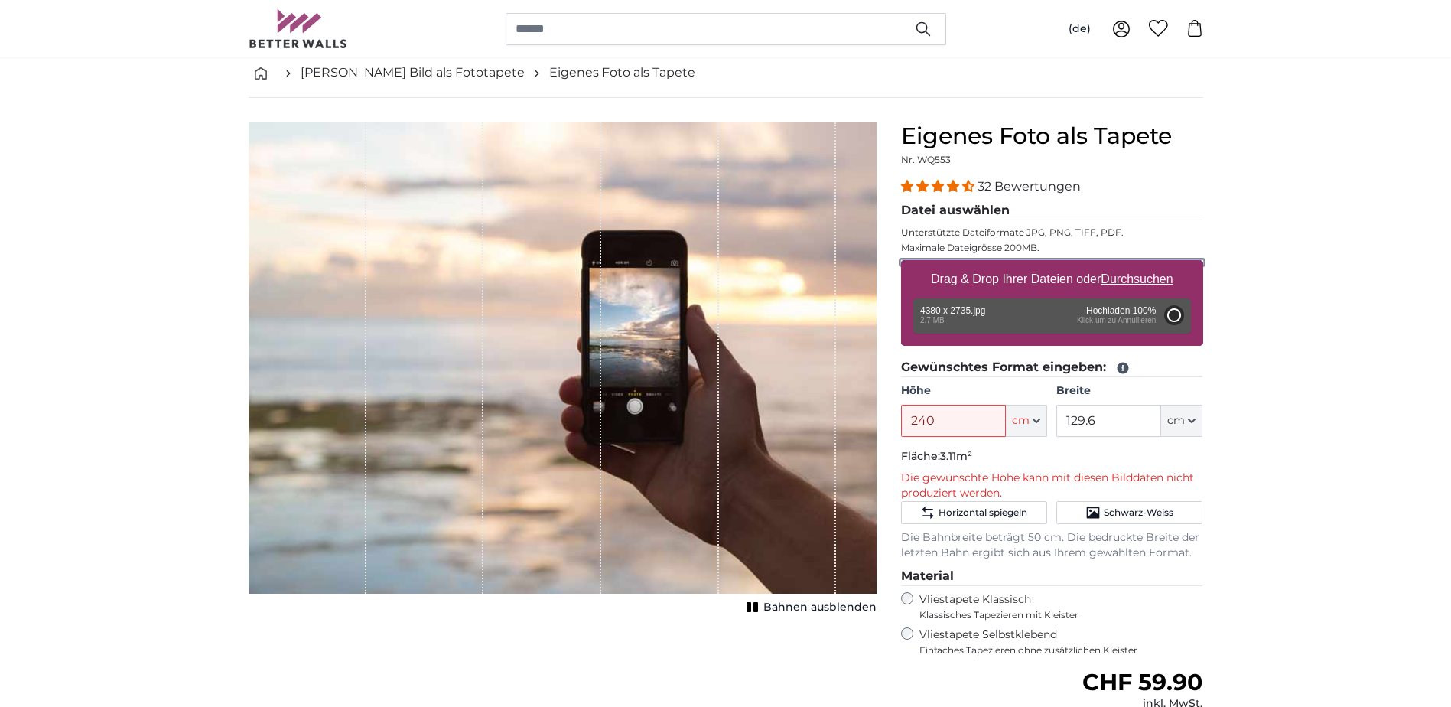
type input "200"
type input "320"
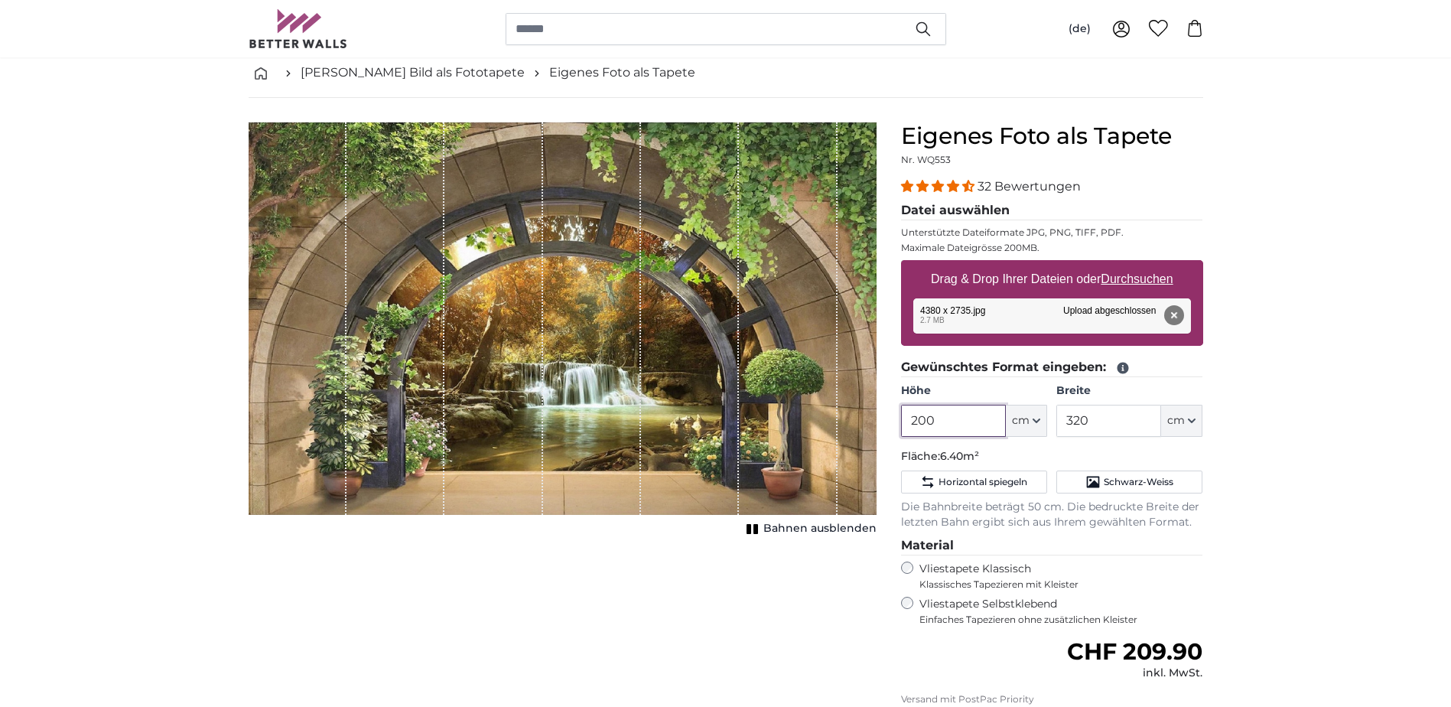
click at [965, 414] on input "200" at bounding box center [953, 421] width 105 height 32
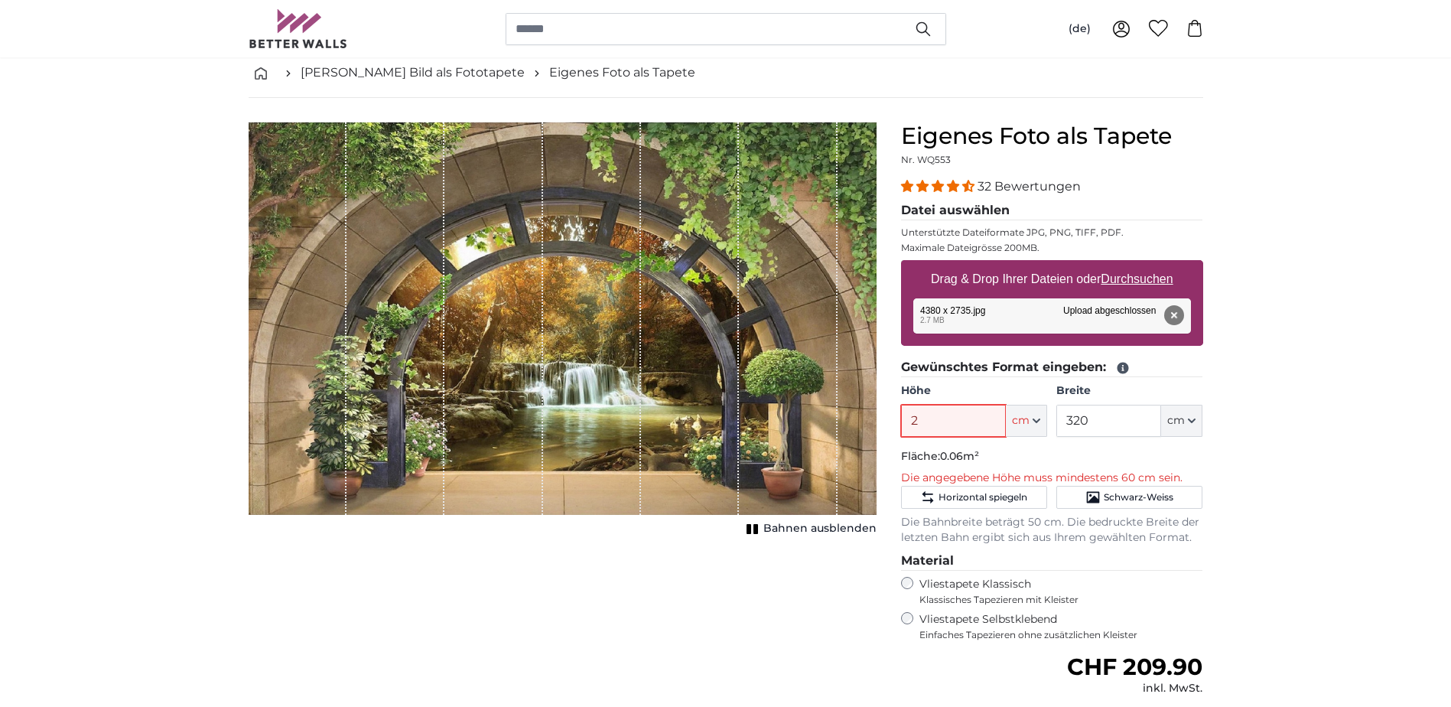
type input "238"
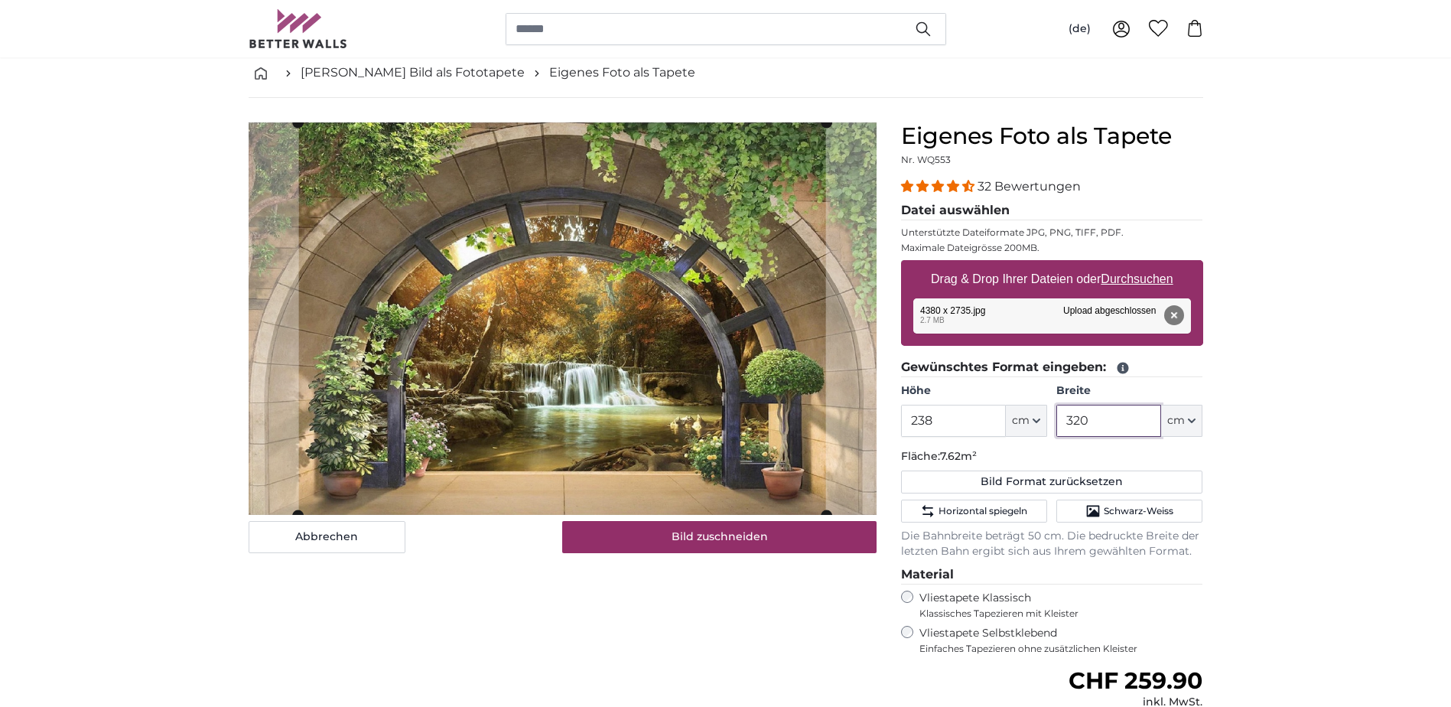
drag, startPoint x: 1095, startPoint y: 430, endPoint x: 1060, endPoint y: 434, distance: 35.4
click at [1060, 434] on input "320" at bounding box center [1108, 421] width 105 height 32
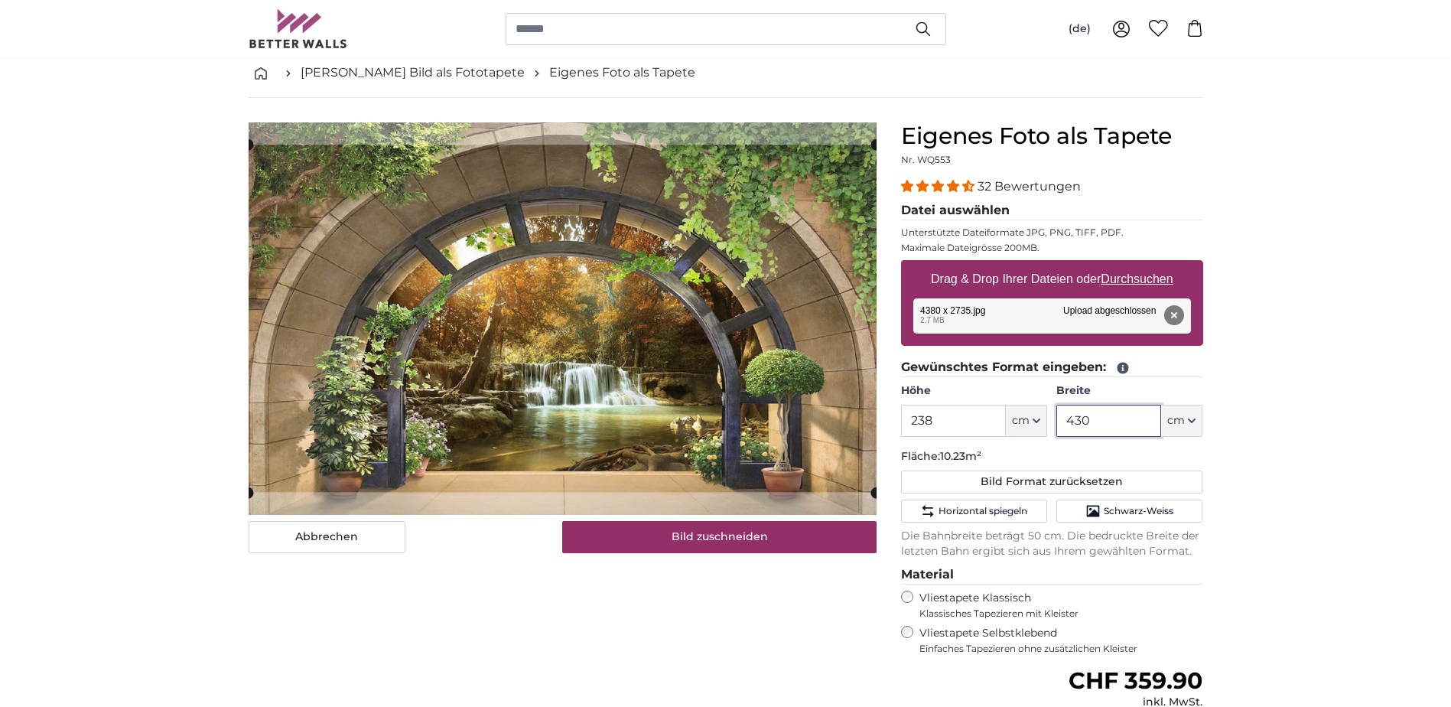
click at [1102, 412] on input "430" at bounding box center [1108, 421] width 105 height 32
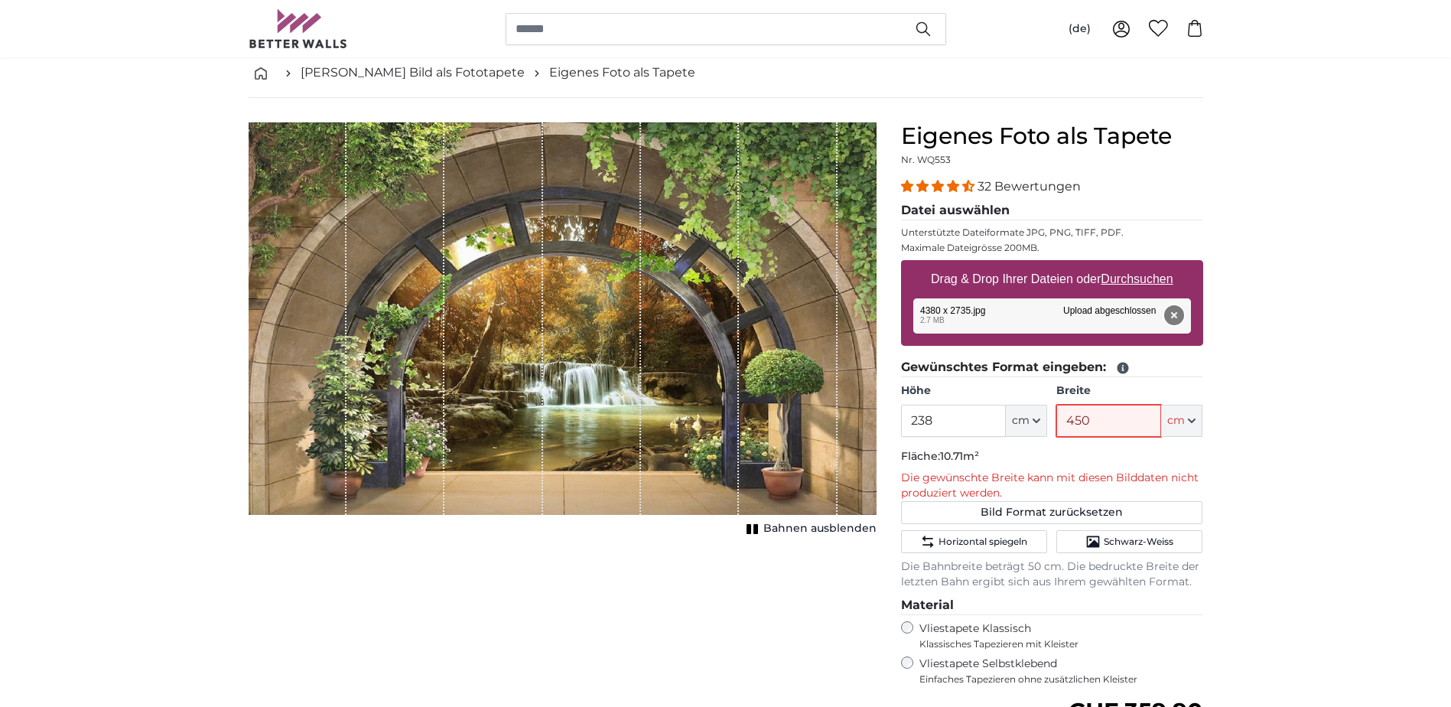
type input "450"
click at [1183, 315] on button "Entfernen" at bounding box center [1173, 315] width 20 height 20
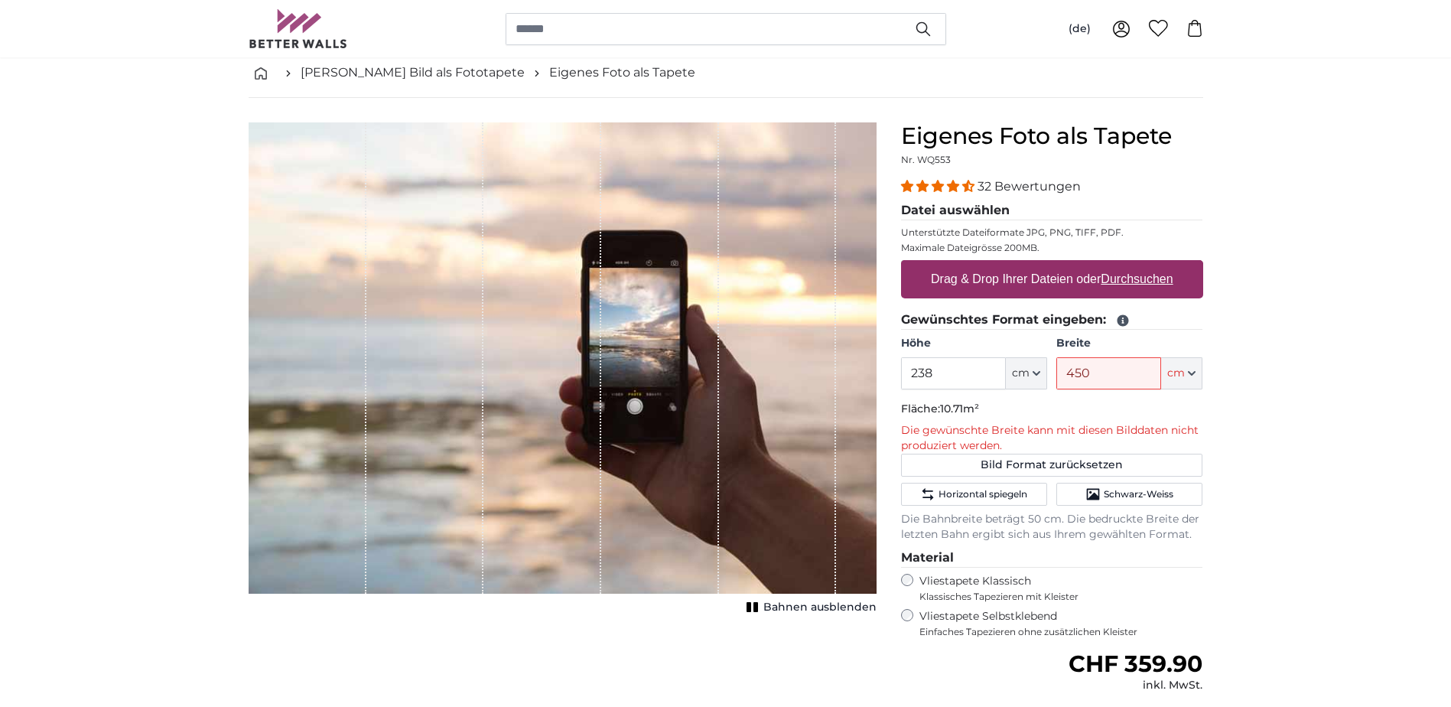
click at [1170, 282] on u "Durchsuchen" at bounding box center [1137, 278] width 72 height 13
click at [1170, 265] on input "Drag & Drop Ihrer Dateien oder Durchsuchen" at bounding box center [1052, 262] width 302 height 5
click at [1144, 281] on u "Durchsuchen" at bounding box center [1137, 278] width 72 height 13
click at [1144, 265] on input "Drag & Drop Ihrer Dateien oder Durchsuchen" at bounding box center [1052, 262] width 302 height 5
type input "**********"
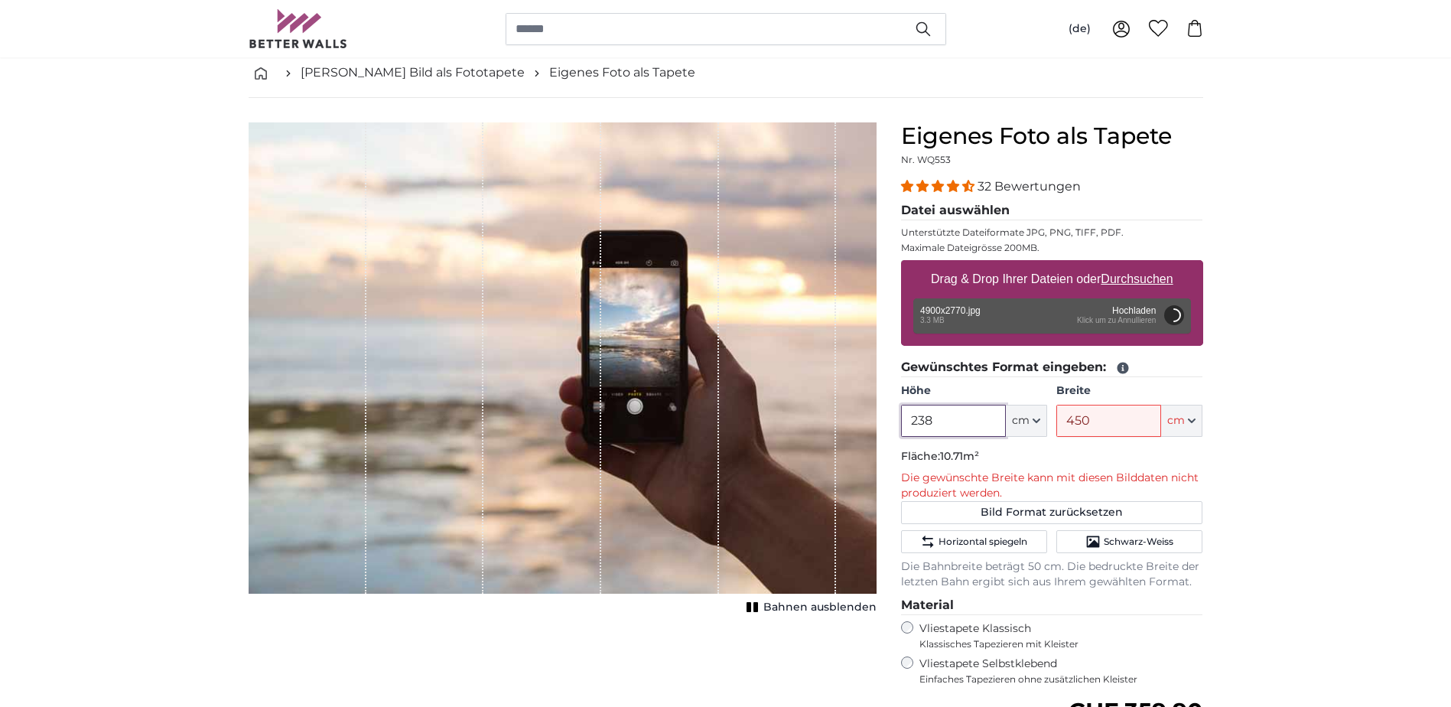
click at [936, 416] on input "238" at bounding box center [953, 421] width 105 height 32
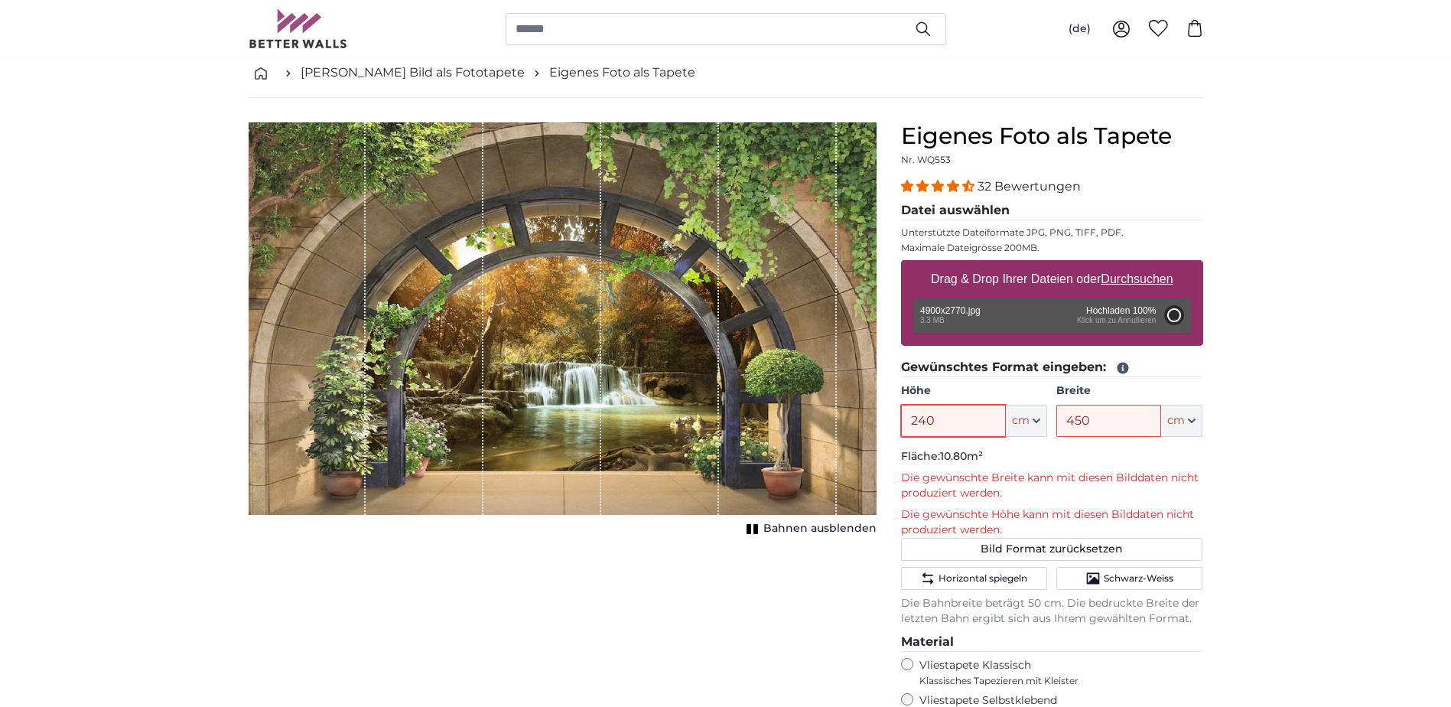
type input "238"
type input "430"
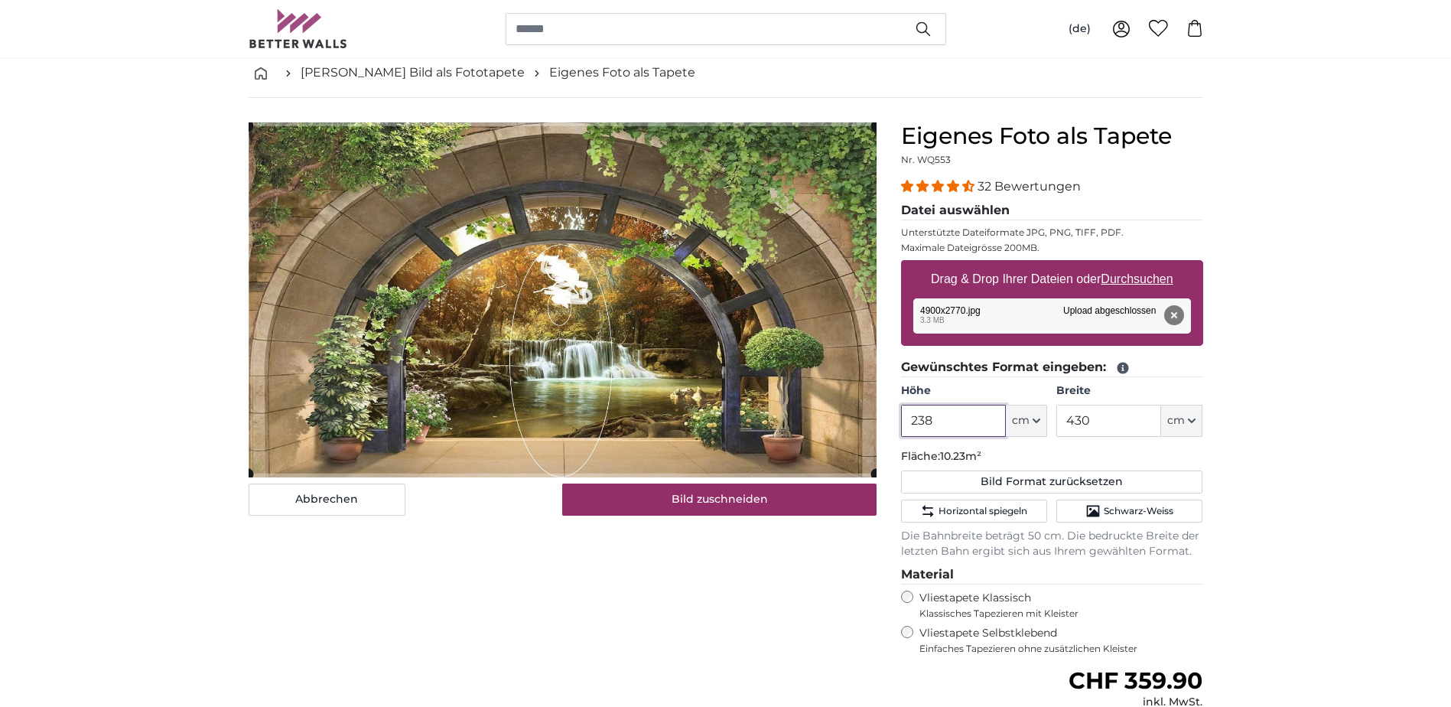
drag, startPoint x: 932, startPoint y: 420, endPoint x: 901, endPoint y: 418, distance: 30.6
click at [901, 418] on input "238" at bounding box center [953, 421] width 105 height 32
type input "240"
drag, startPoint x: 1114, startPoint y: 425, endPoint x: 1040, endPoint y: 425, distance: 75.0
click at [1040, 425] on div "Höhe 240 ft cm Centimeter (cm) Inches (inch) Feet (ft. in.) Breite 430 ft cm Ce…" at bounding box center [1052, 410] width 302 height 54
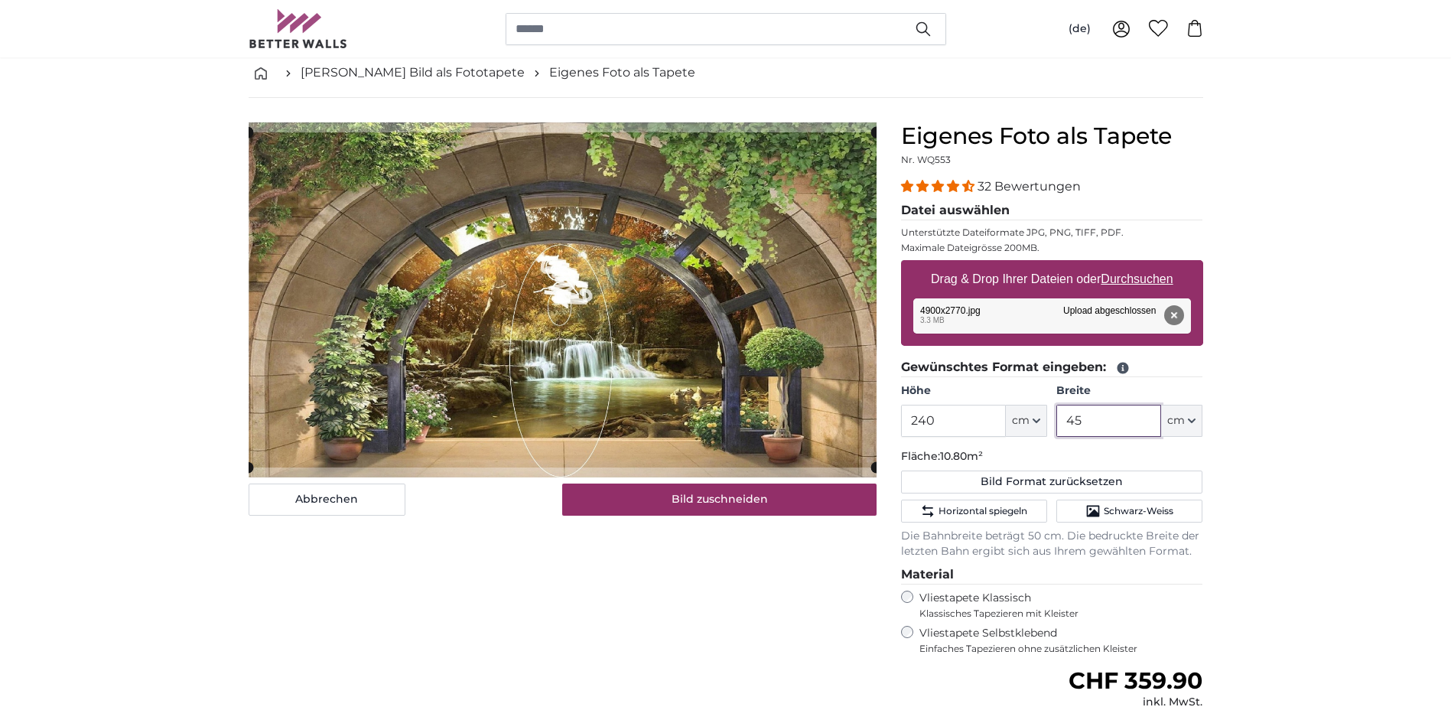
type input "4"
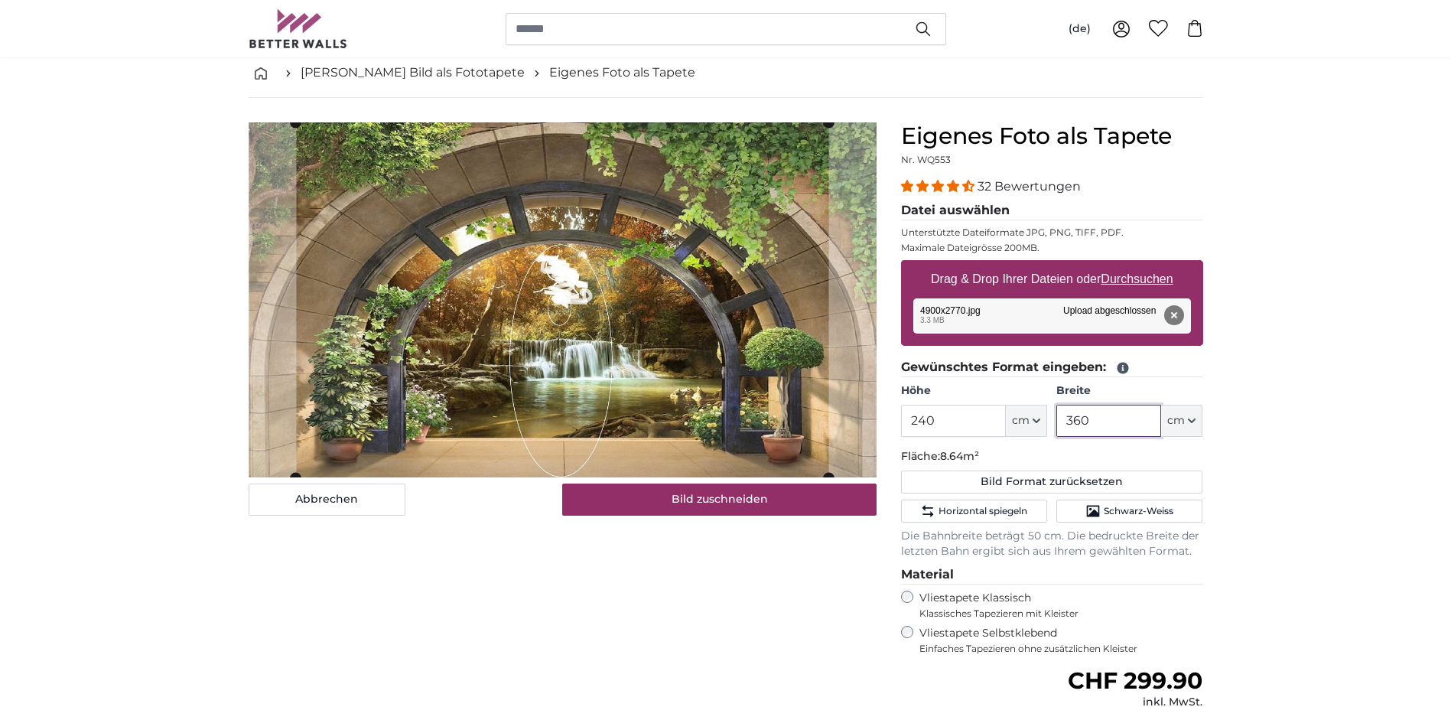
type input "360"
click at [1153, 283] on u "Durchsuchen" at bounding box center [1137, 278] width 72 height 13
click at [1153, 265] on input "Drag & Drop Ihrer Dateien oder Durchsuchen" at bounding box center [1052, 262] width 302 height 5
type input "**********"
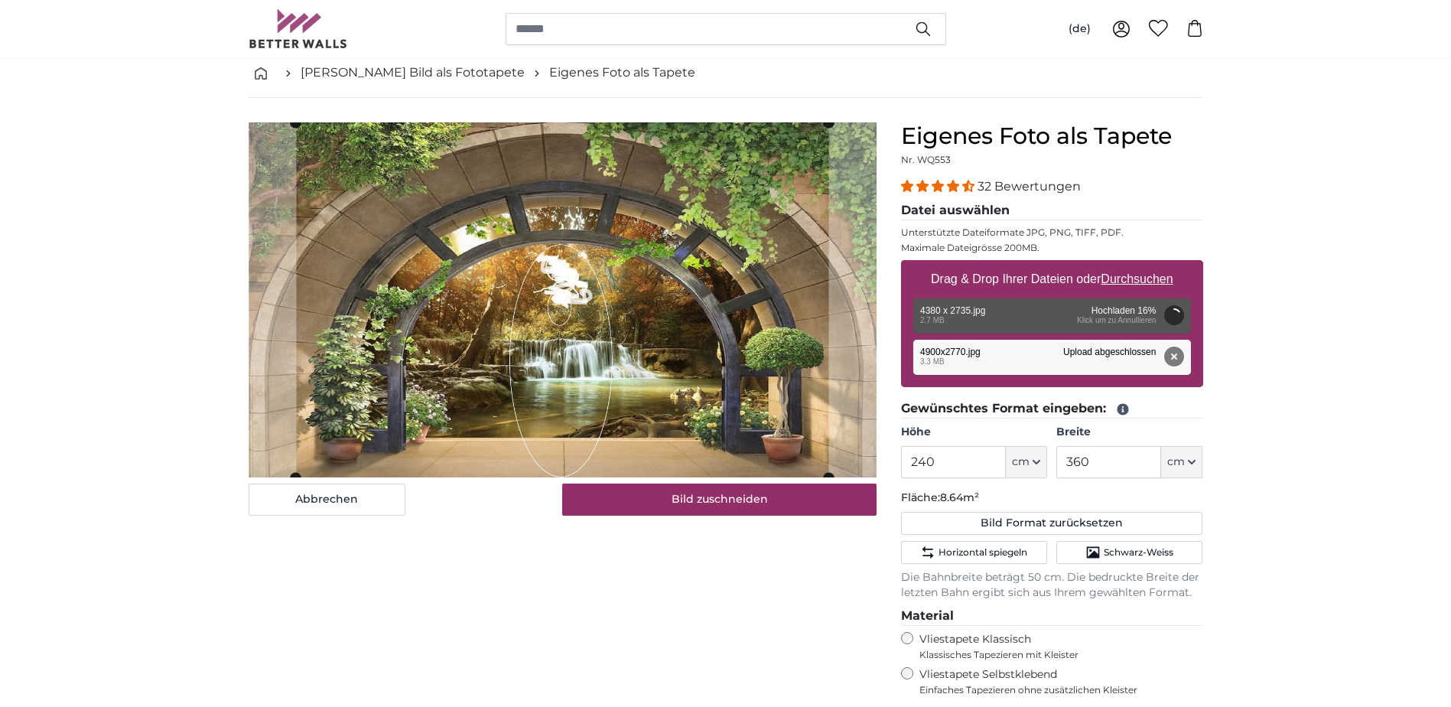
click at [1176, 360] on button "Entfernen" at bounding box center [1173, 357] width 20 height 20
type input "200"
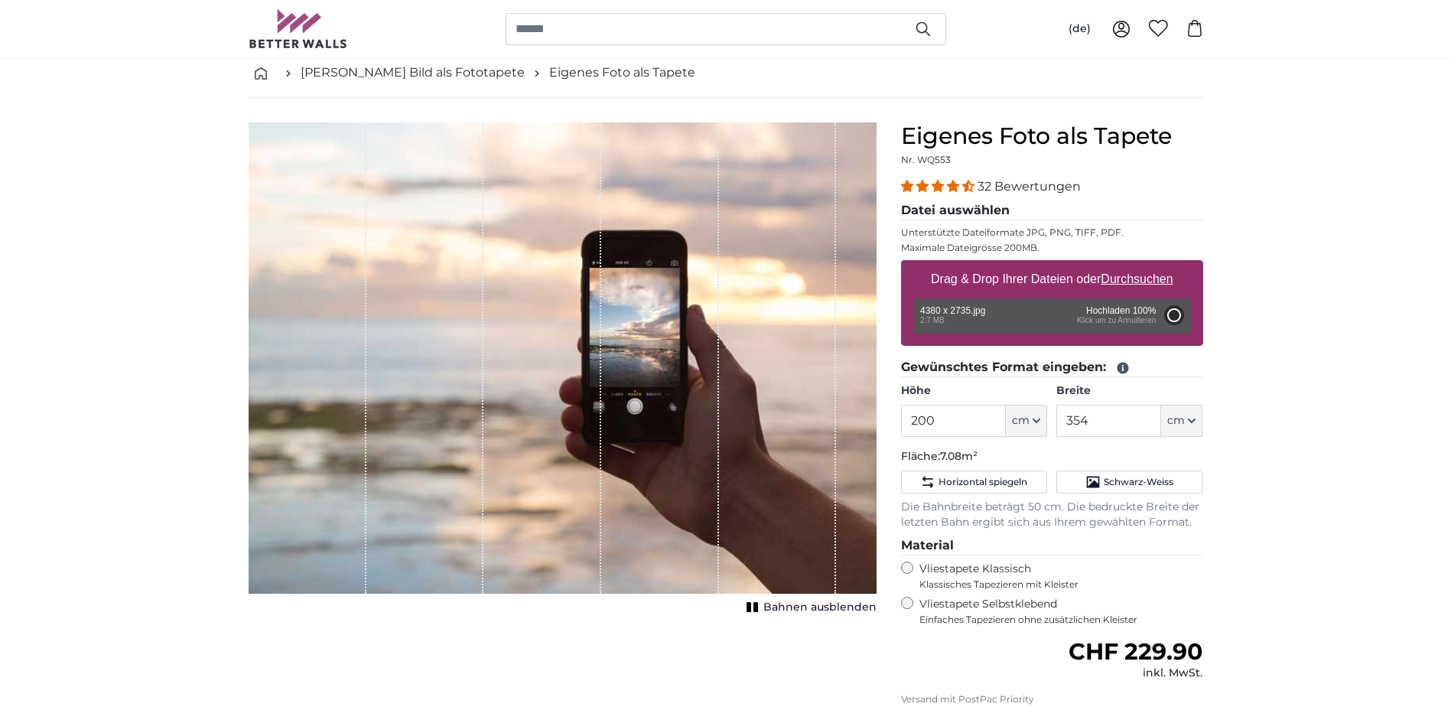
type input "320"
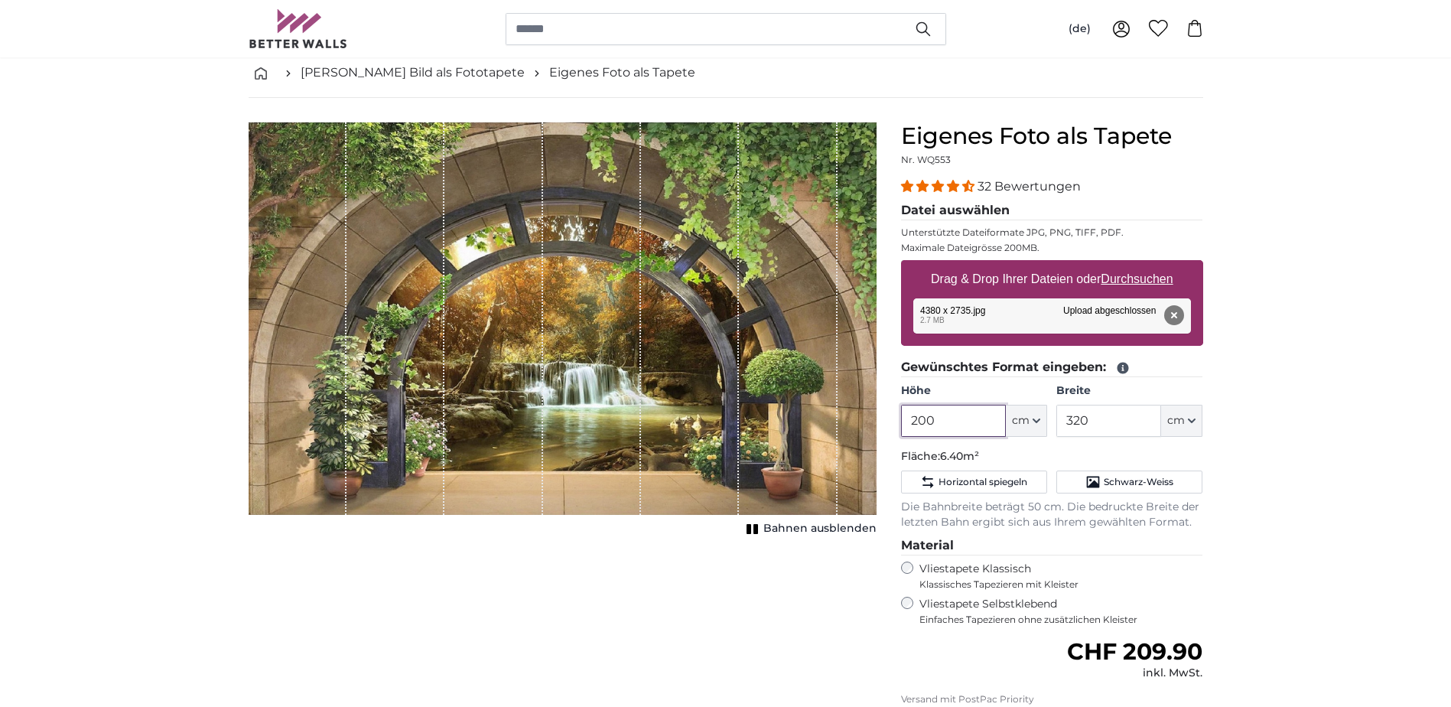
click at [949, 418] on input "200" at bounding box center [953, 421] width 105 height 32
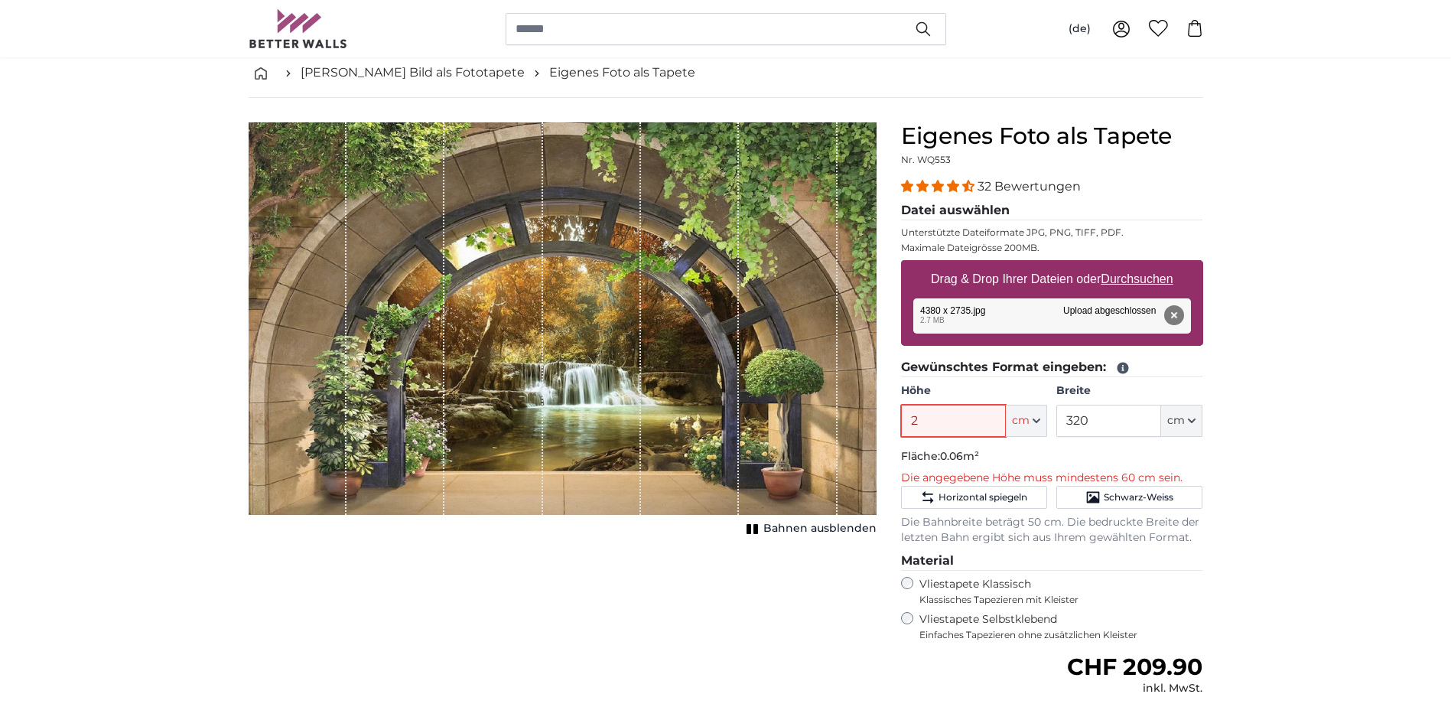
type input "240"
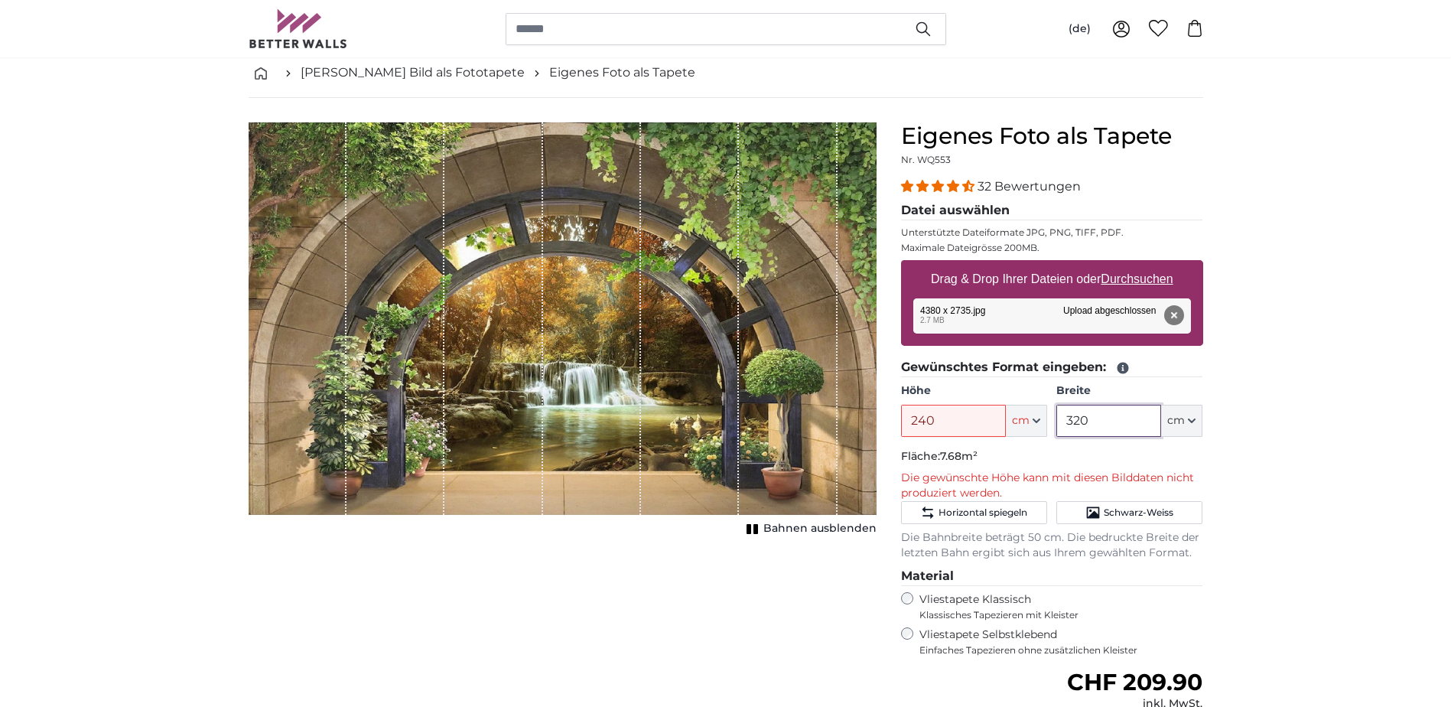
click at [1101, 421] on input "320" at bounding box center [1108, 421] width 105 height 32
type input "360"
click at [711, 652] on div "Abbrechen Bild zuschneiden Bahnen ausblenden" at bounding box center [562, 520] width 652 height 796
click at [939, 427] on input "240" at bounding box center [953, 421] width 105 height 32
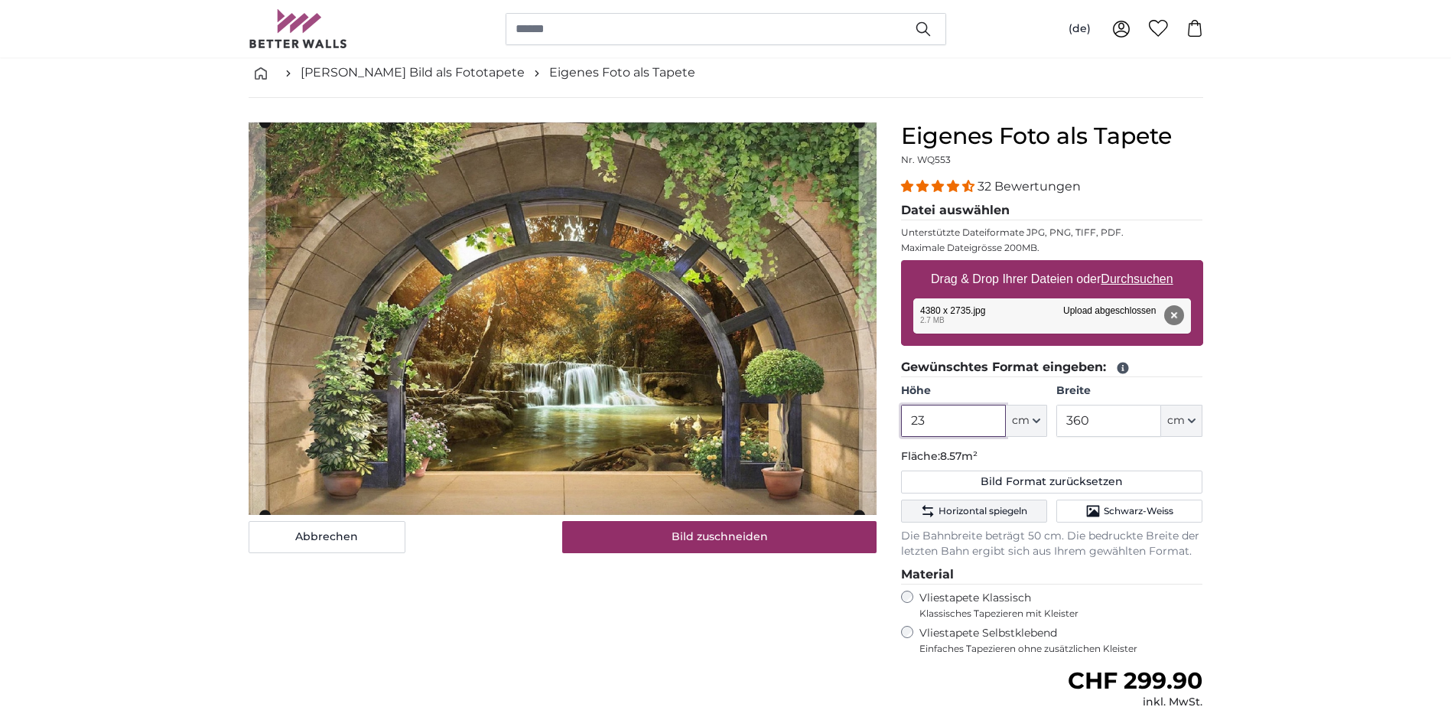
type input "239"
